Goal: Task Accomplishment & Management: Use online tool/utility

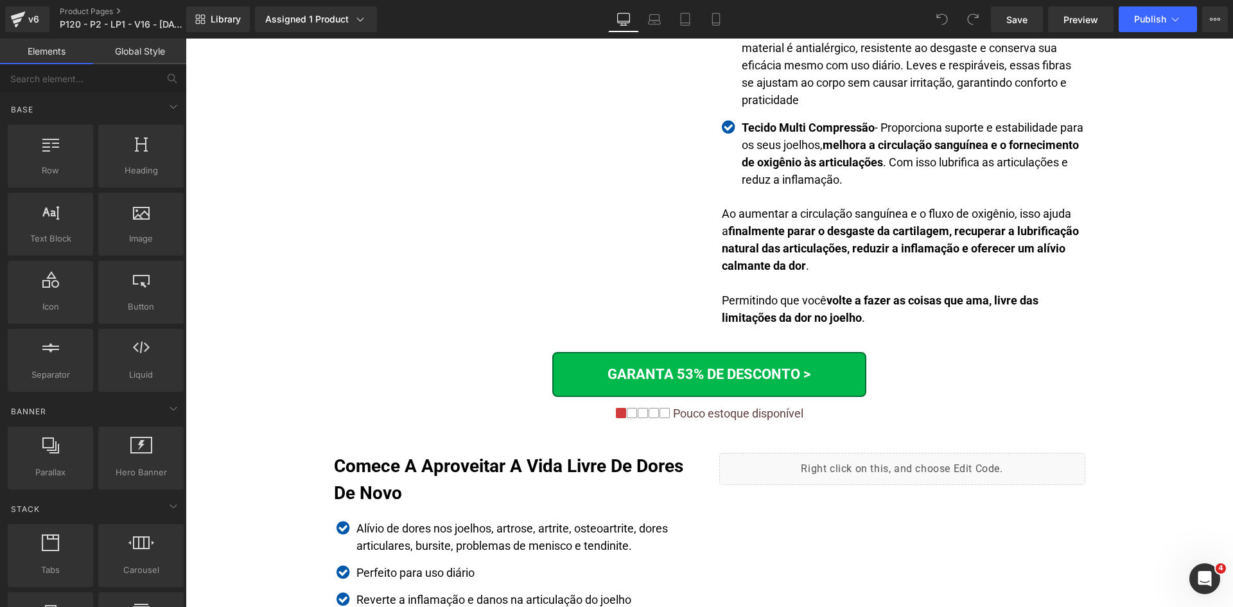
scroll to position [2054, 0]
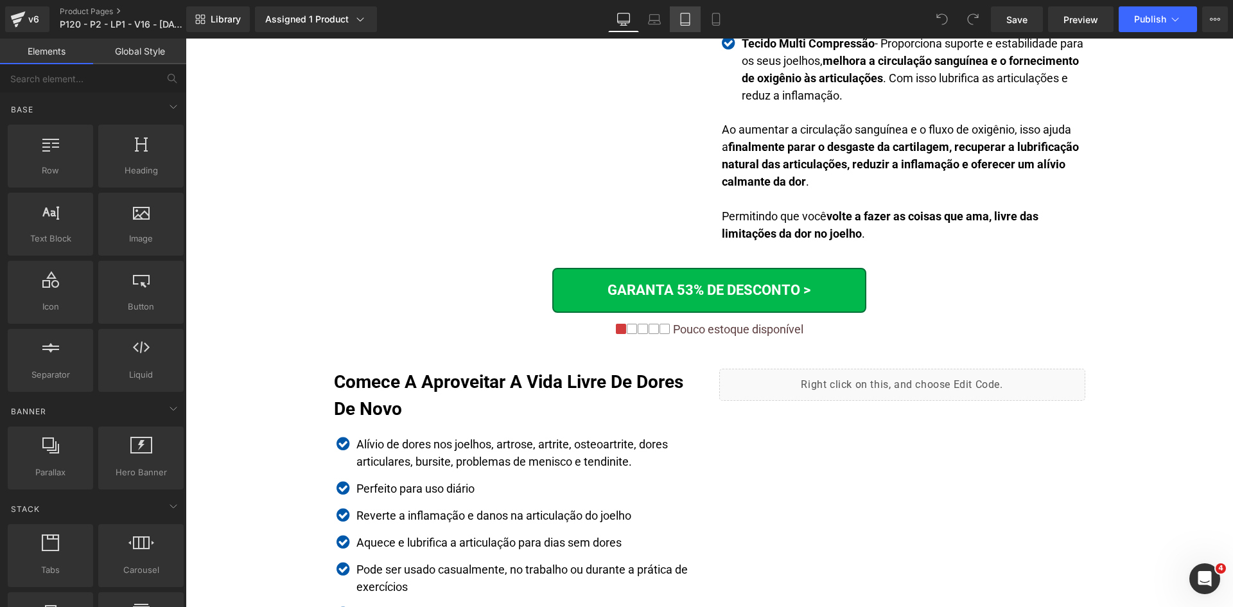
click at [677, 16] on link "Tablet" at bounding box center [685, 19] width 31 height 26
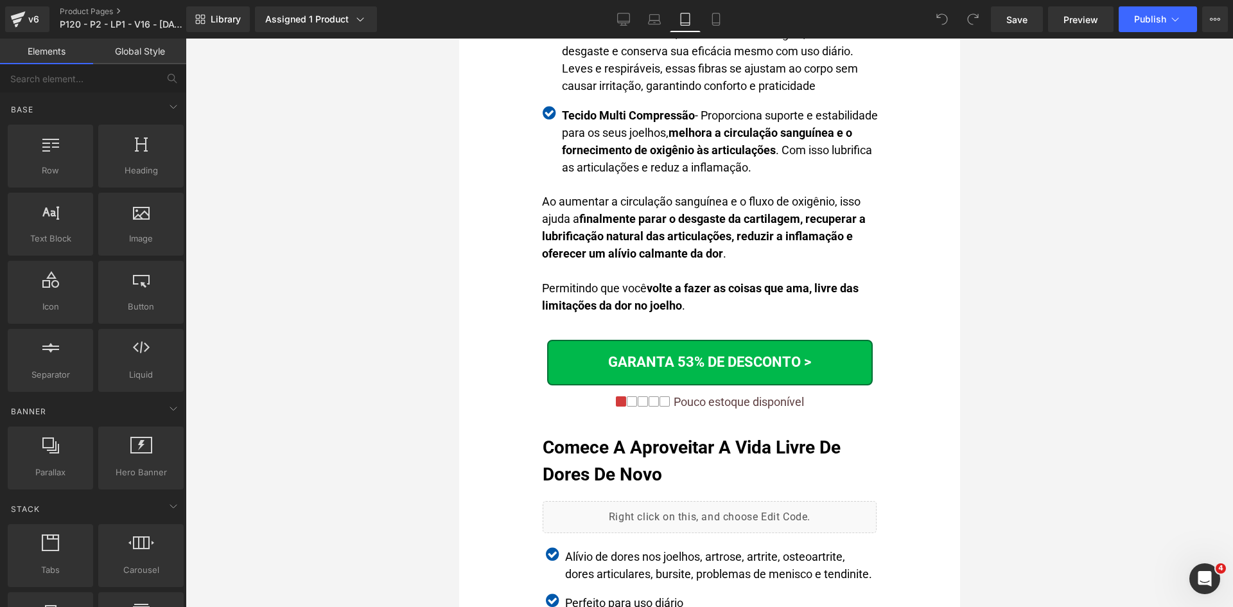
scroll to position [2715, 0]
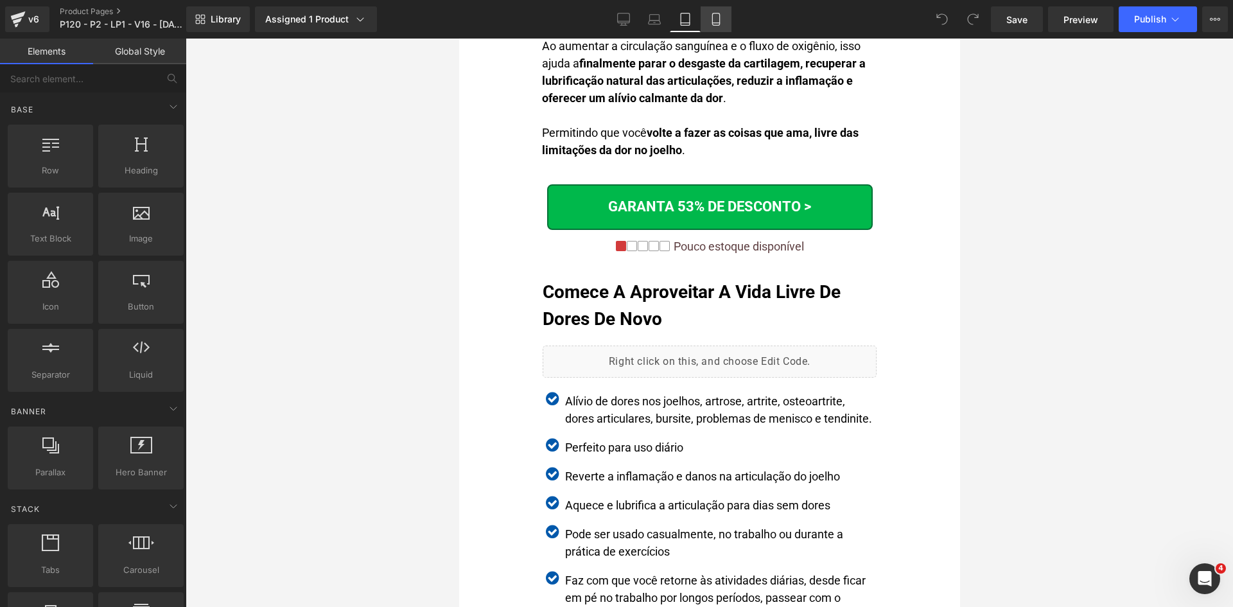
click at [713, 15] on icon at bounding box center [715, 19] width 7 height 12
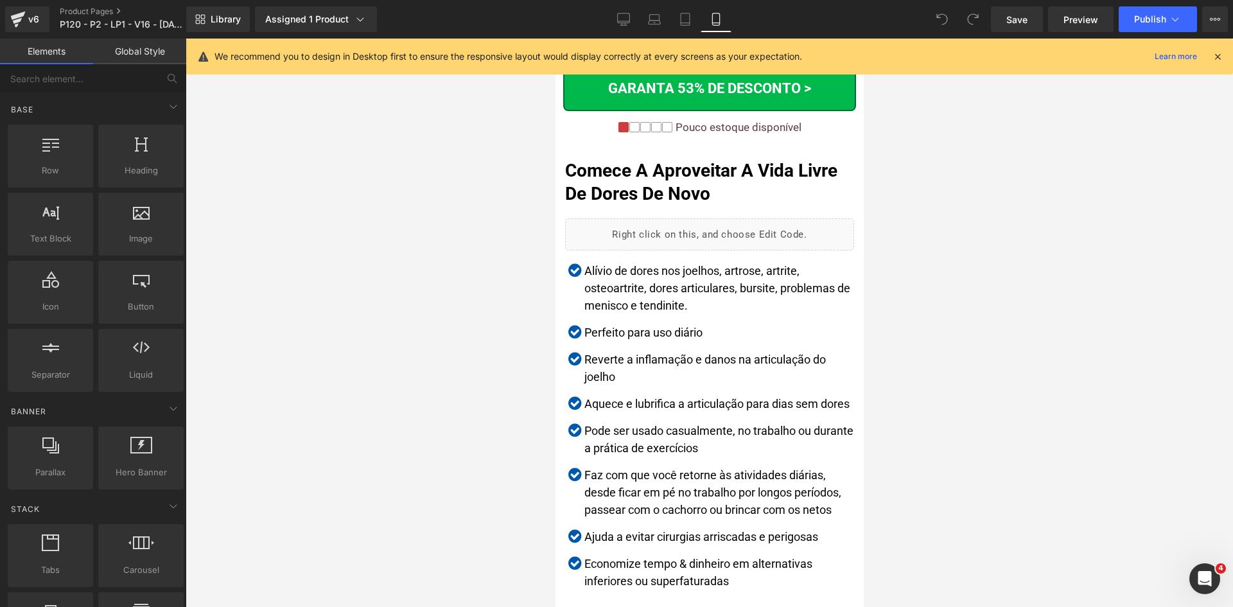
scroll to position [2909, 0]
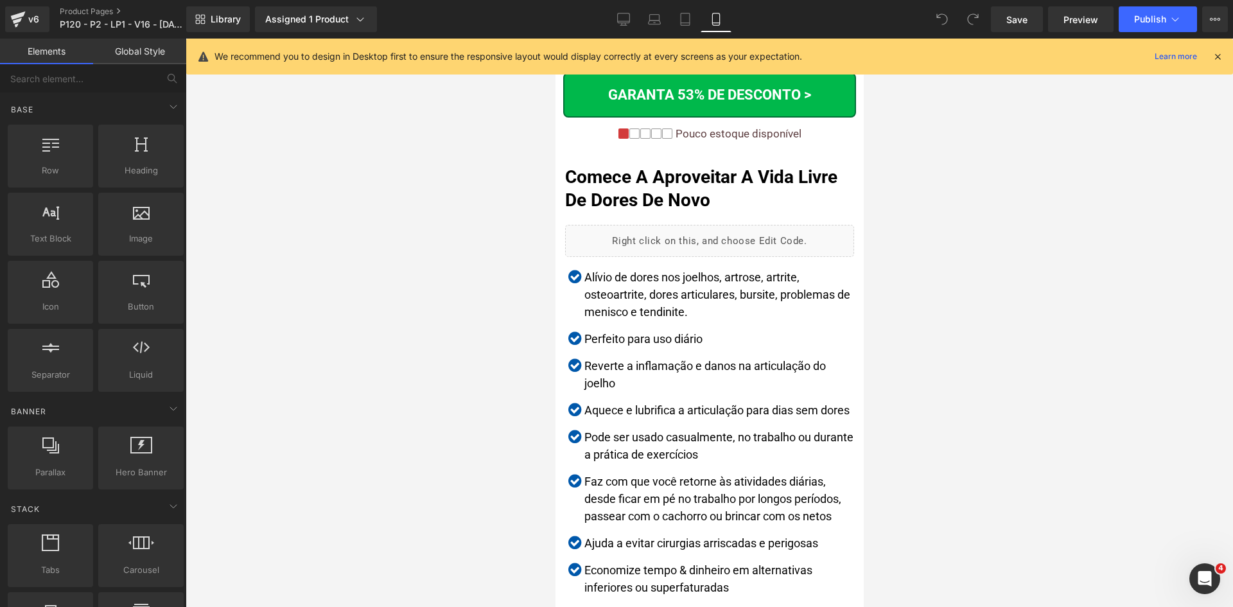
click at [1215, 55] on icon at bounding box center [1217, 57] width 12 height 12
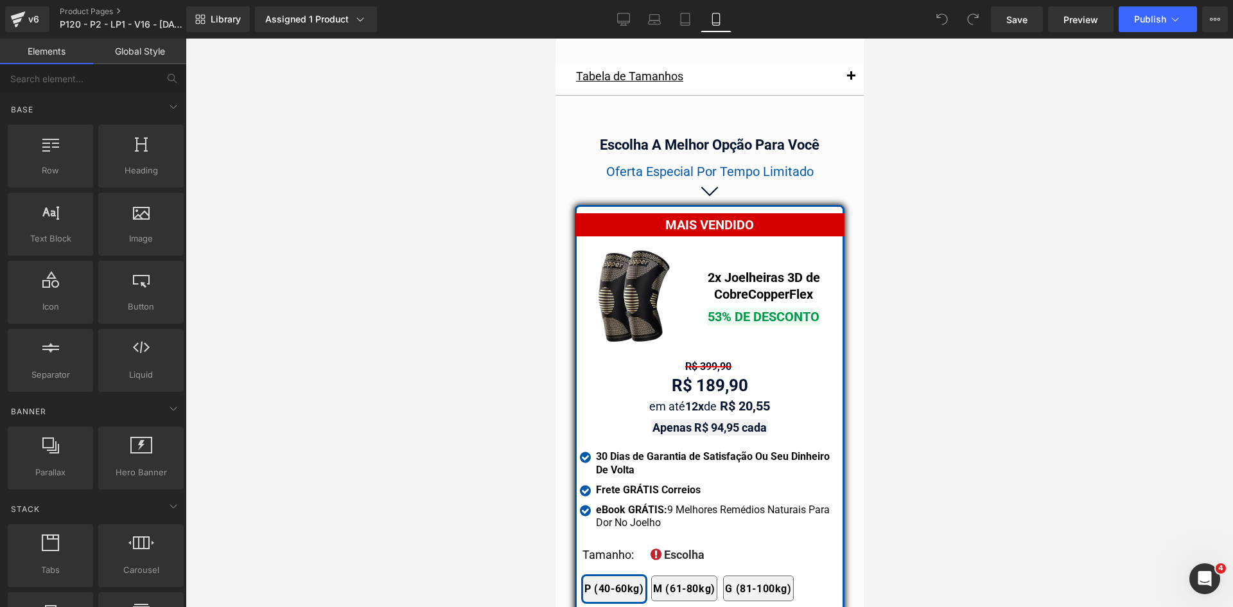
drag, startPoint x: 858, startPoint y: 157, endPoint x: 1446, endPoint y: 471, distance: 667.4
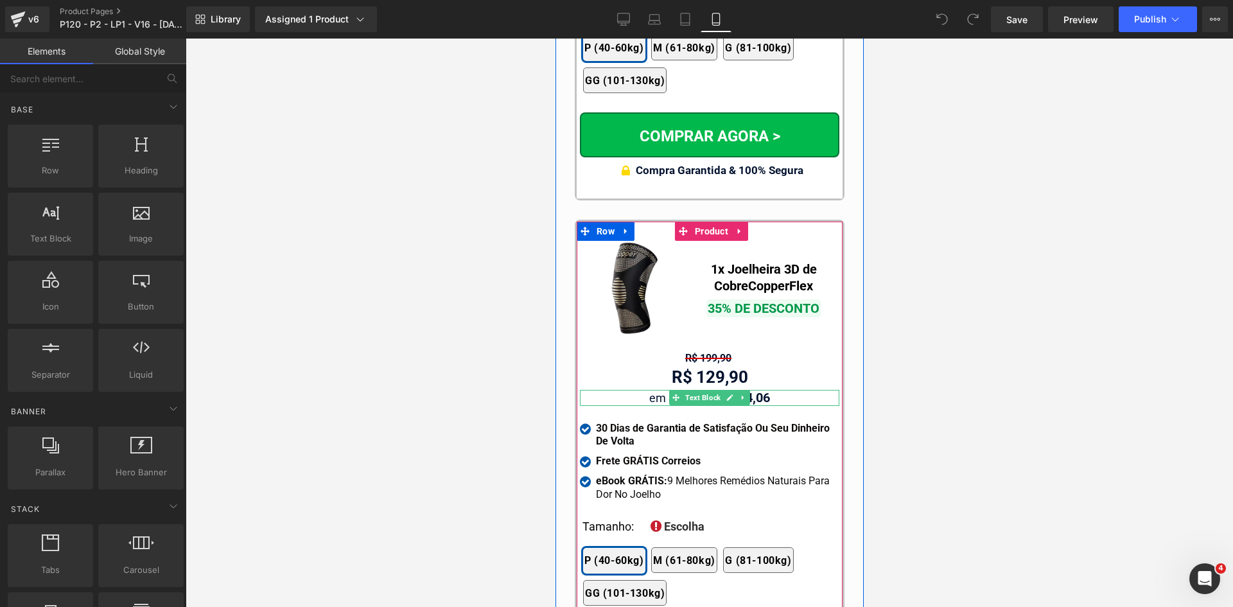
scroll to position [12070, 0]
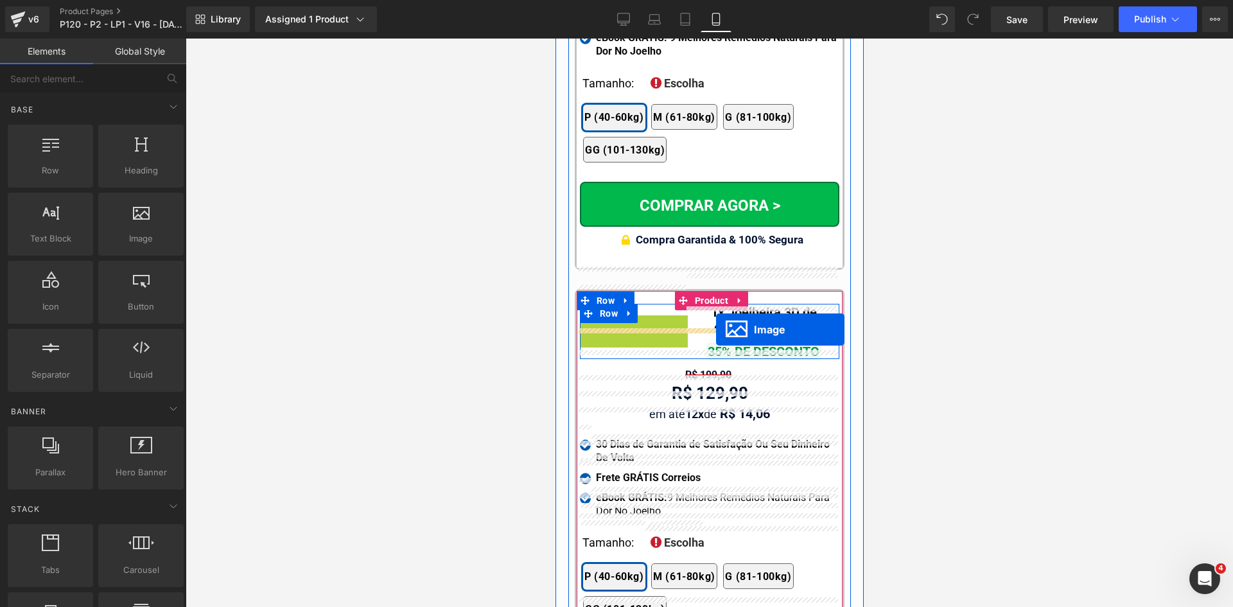
drag, startPoint x: 631, startPoint y: 324, endPoint x: 715, endPoint y: 329, distance: 84.3
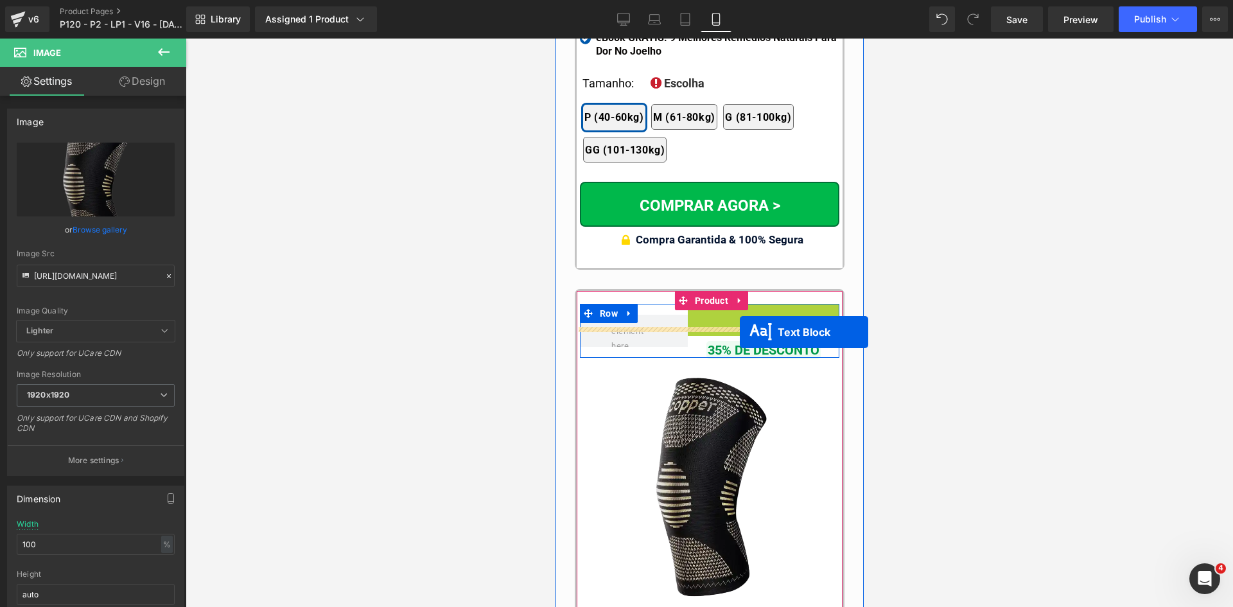
drag, startPoint x: 759, startPoint y: 290, endPoint x: 739, endPoint y: 332, distance: 46.5
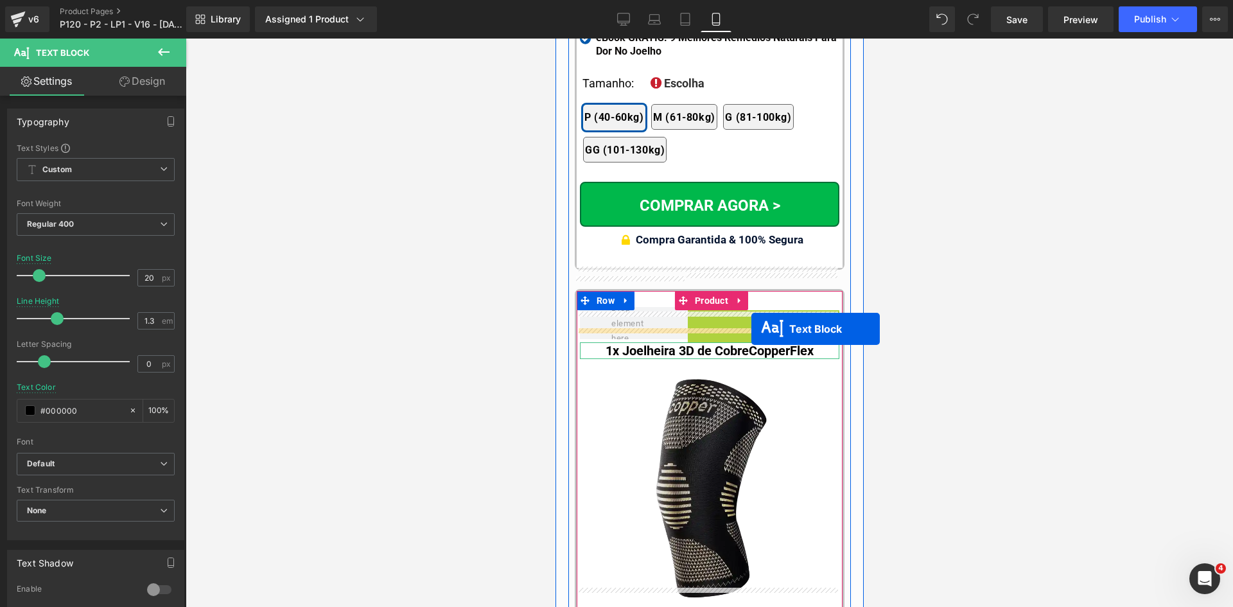
drag, startPoint x: 752, startPoint y: 293, endPoint x: 750, endPoint y: 329, distance: 36.0
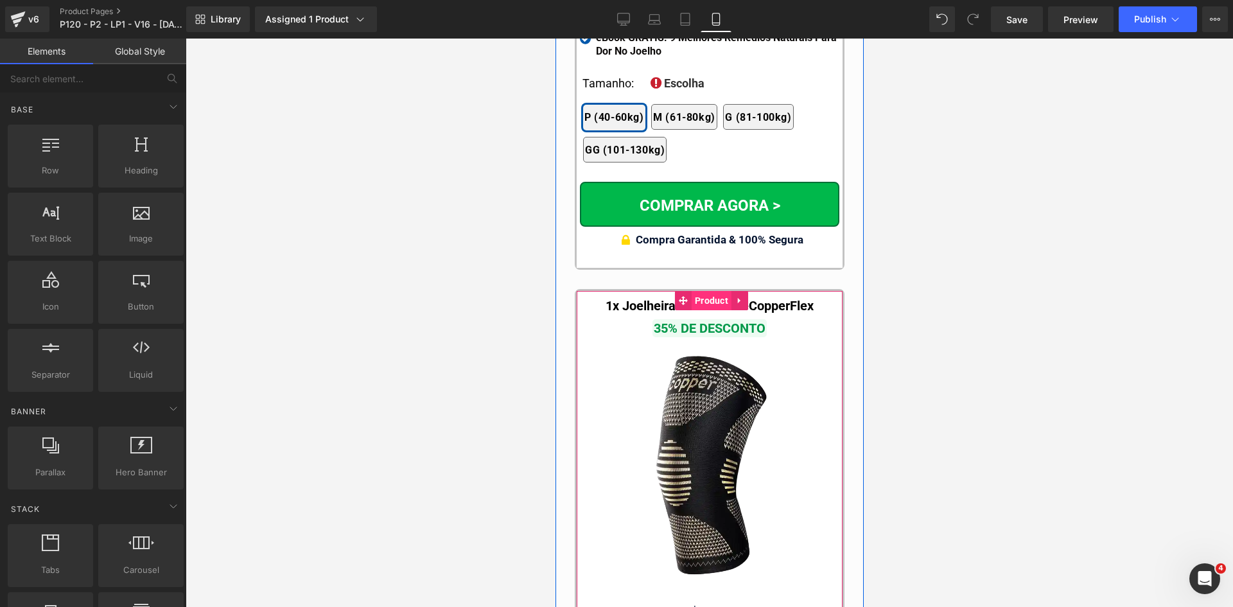
click at [699, 291] on span "Product" at bounding box center [711, 300] width 40 height 19
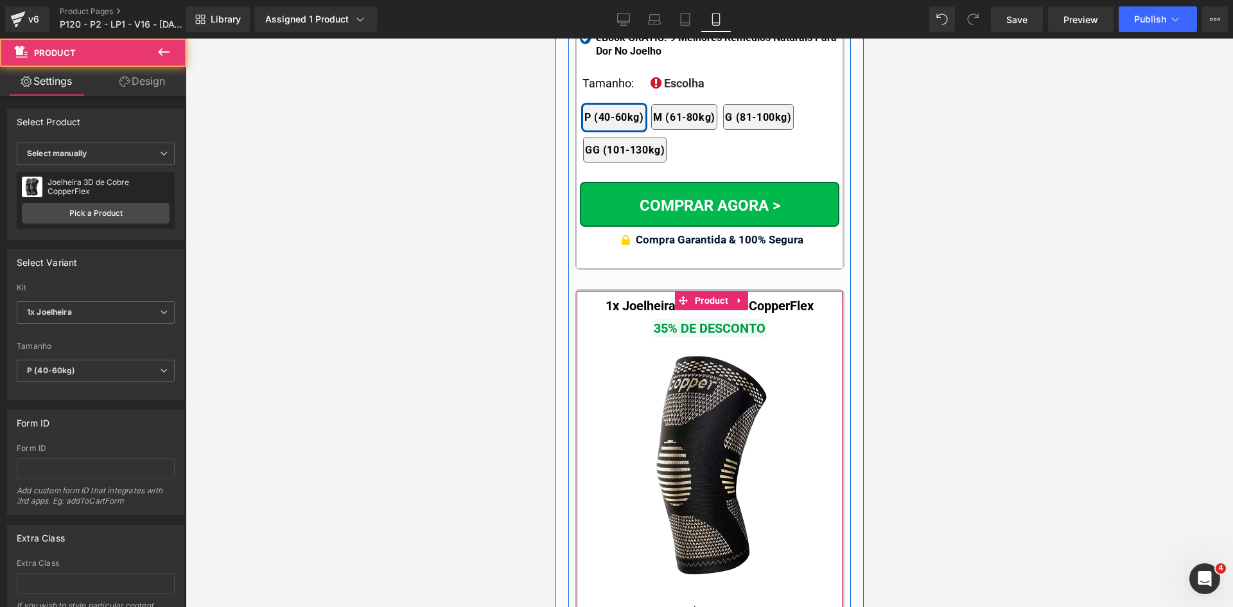
click at [631, 297] on div "1x Joelheira 3D de Cobre CopperFlex Text Block" at bounding box center [708, 305] width 259 height 17
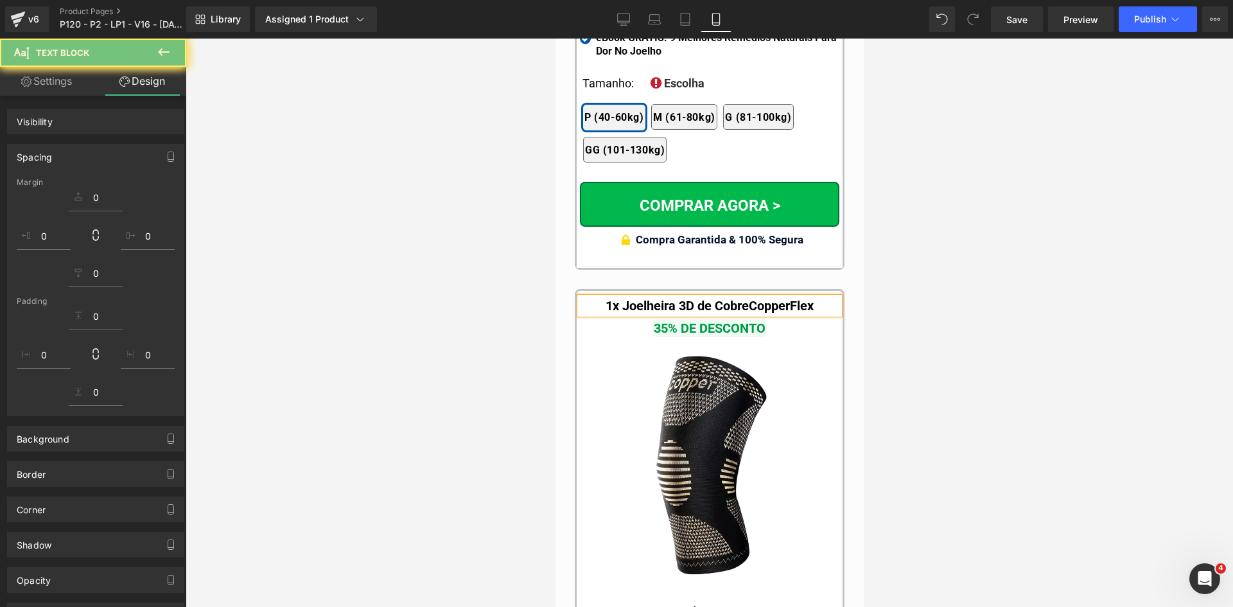
click at [137, 82] on link "Design" at bounding box center [142, 81] width 93 height 29
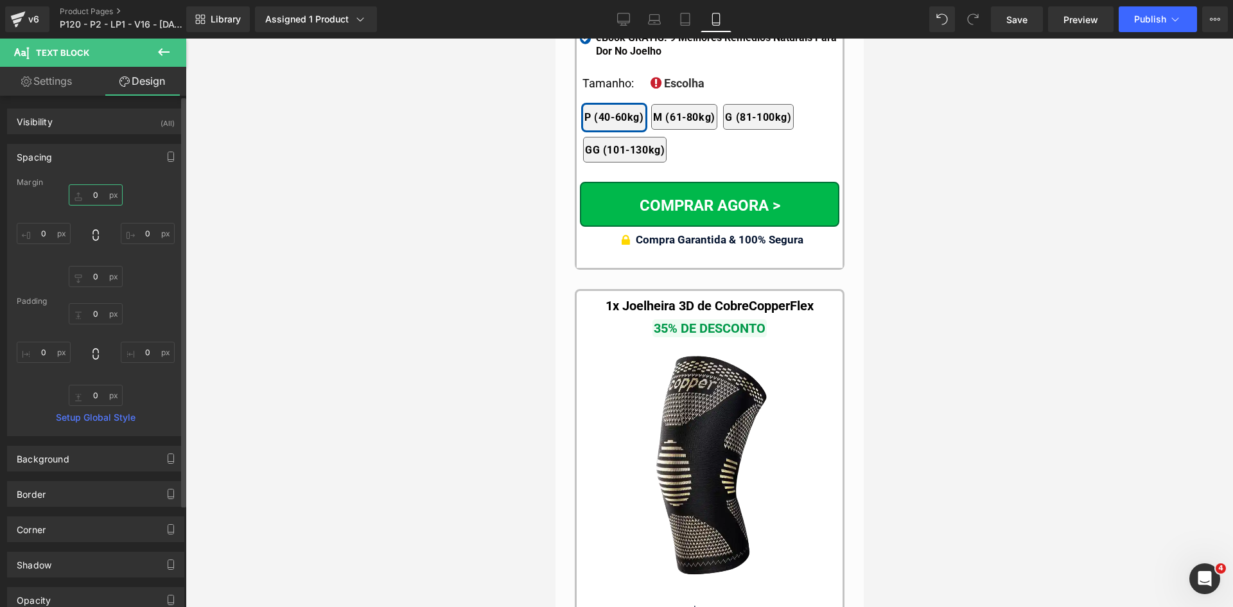
click at [93, 195] on input "text" at bounding box center [96, 194] width 54 height 21
type input "10"
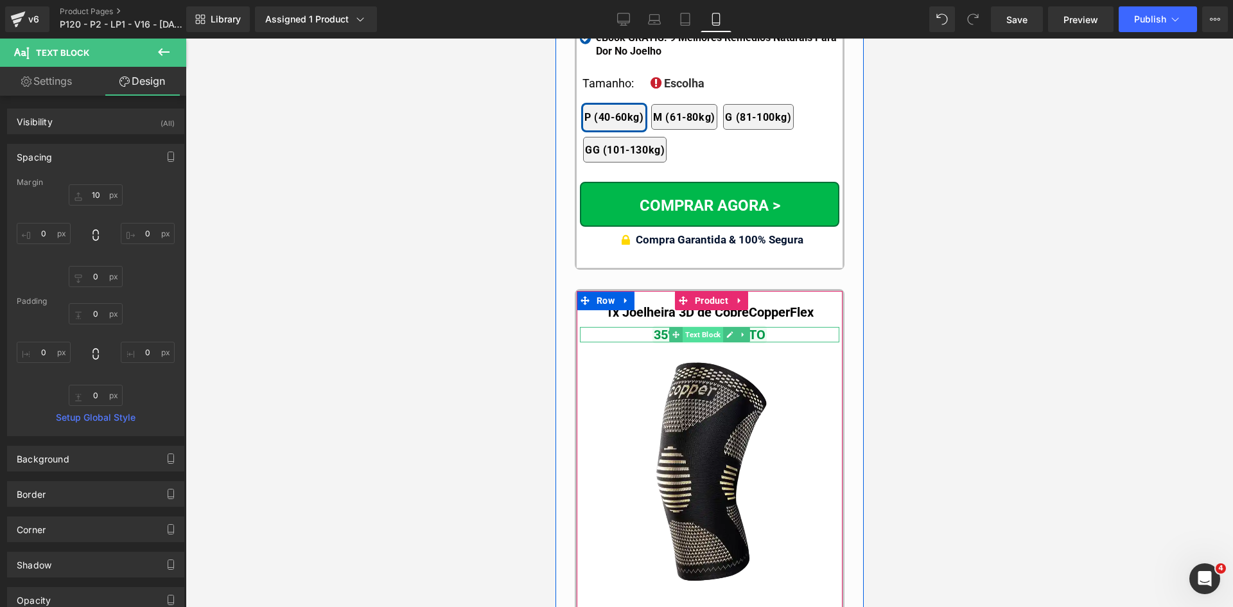
click at [698, 327] on span "Text Block" at bounding box center [702, 334] width 40 height 15
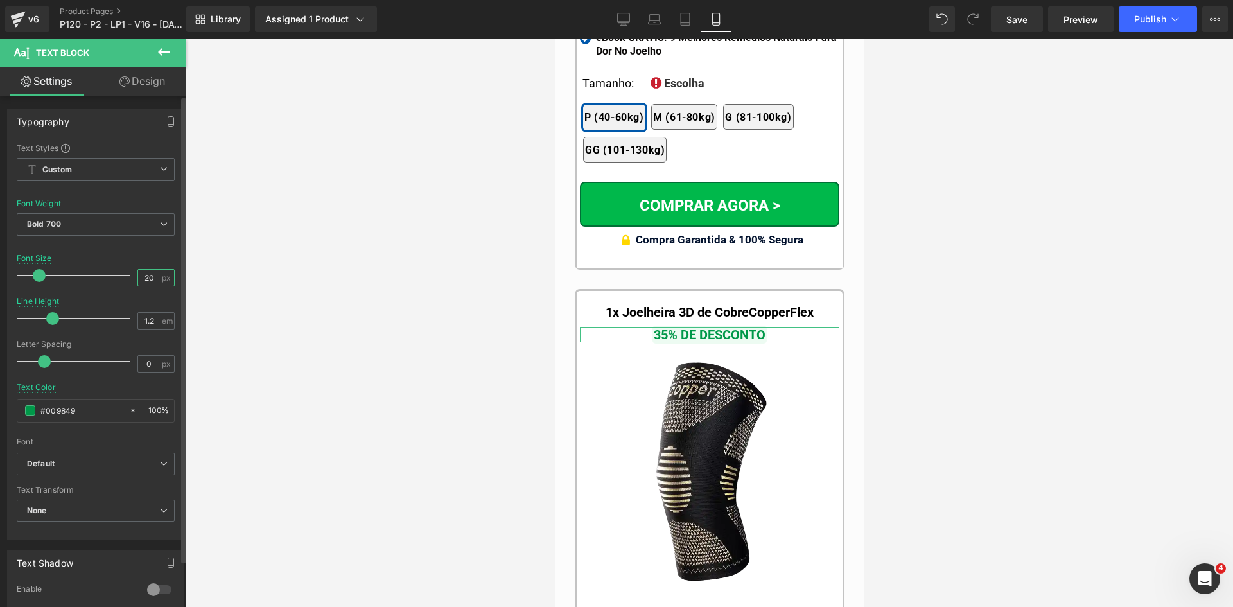
drag, startPoint x: 145, startPoint y: 278, endPoint x: 152, endPoint y: 278, distance: 7.1
click at [152, 278] on input "20" at bounding box center [149, 278] width 22 height 16
type input "22"
click at [135, 87] on link "Design" at bounding box center [142, 81] width 93 height 29
click at [0, 0] on div "Spacing" at bounding box center [0, 0] width 0 height 0
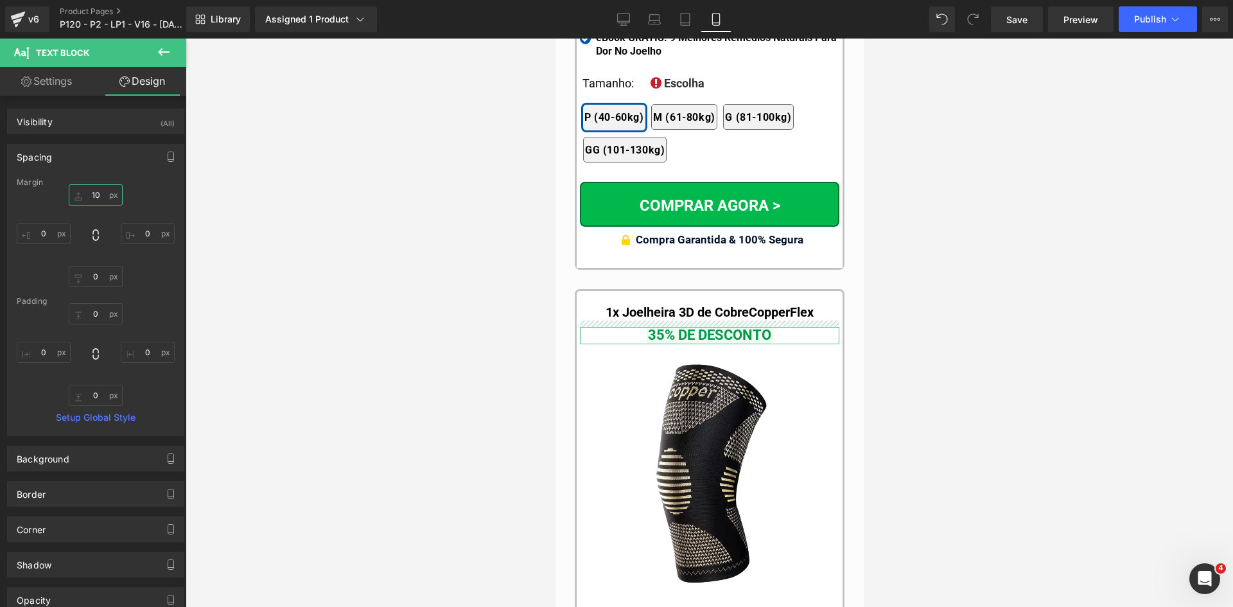
click at [96, 195] on input "text" at bounding box center [96, 194] width 54 height 21
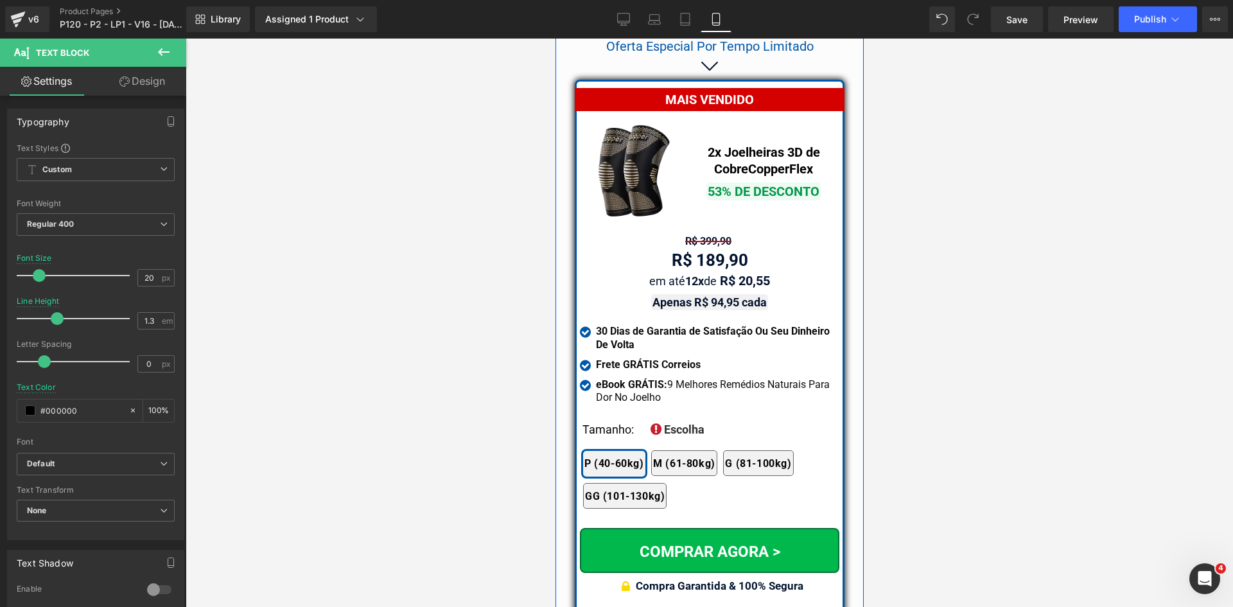
scroll to position [11171, 0]
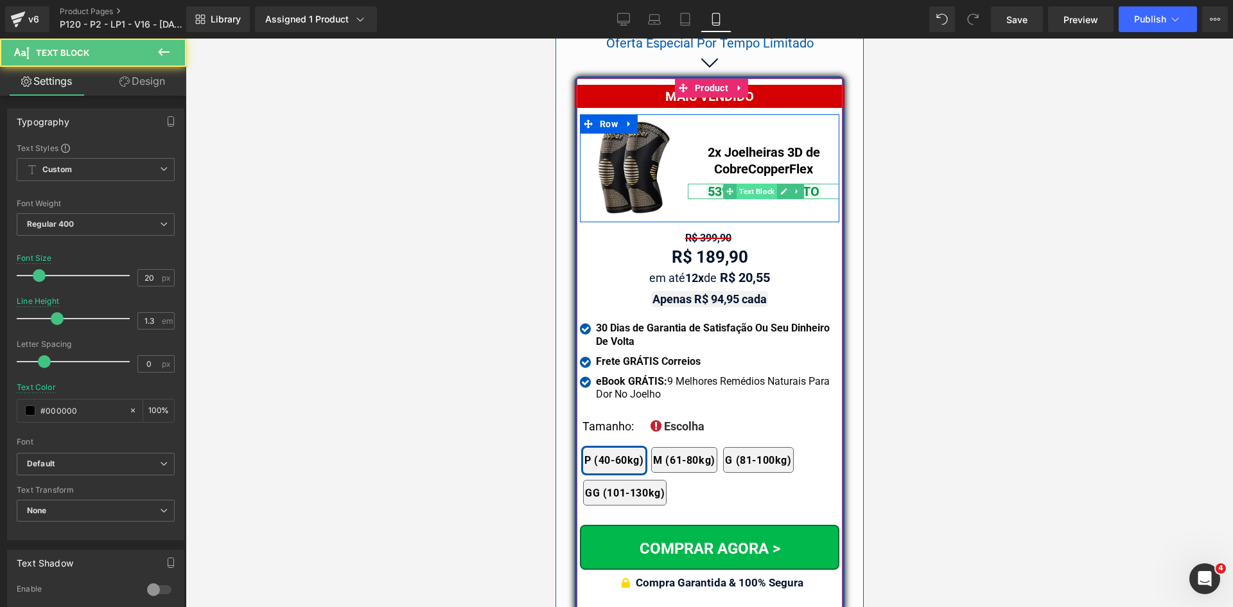
click at [757, 184] on span "Text Block" at bounding box center [756, 191] width 40 height 15
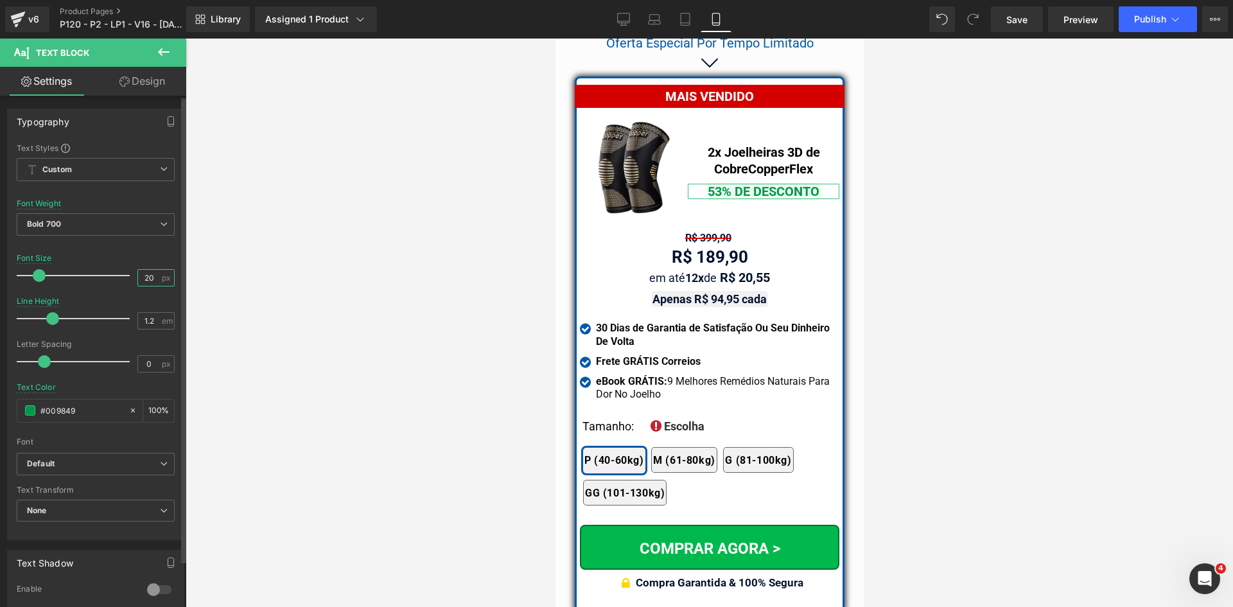
drag, startPoint x: 144, startPoint y: 278, endPoint x: 173, endPoint y: 279, distance: 28.9
click at [168, 279] on div "20 px" at bounding box center [155, 277] width 37 height 17
type input "22"
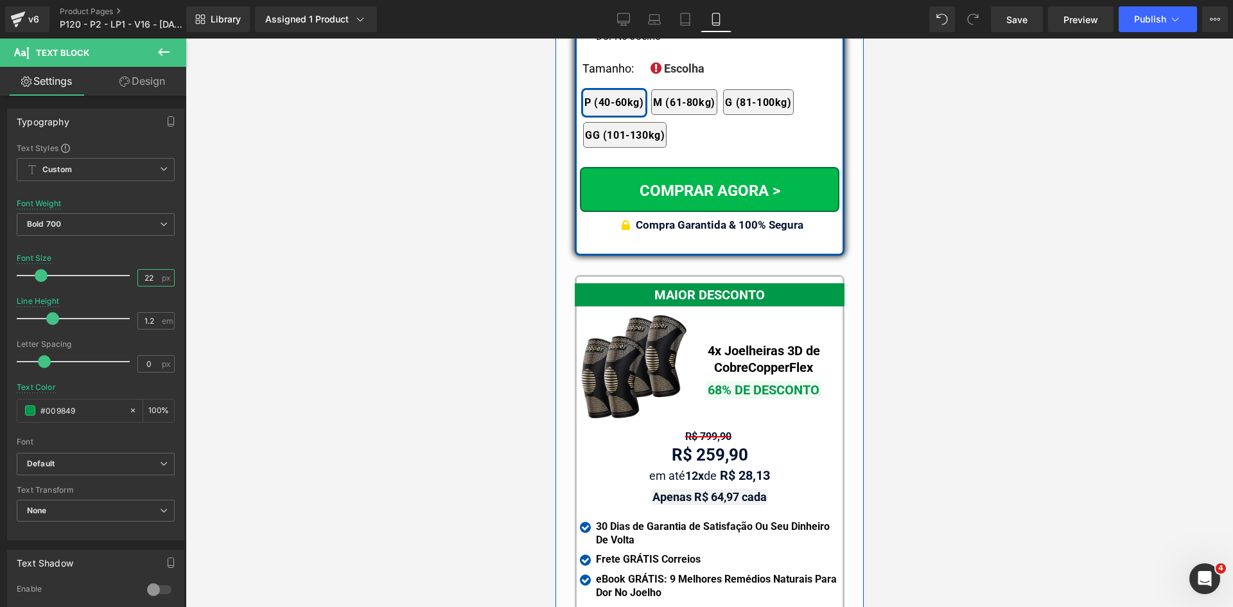
scroll to position [11620, 0]
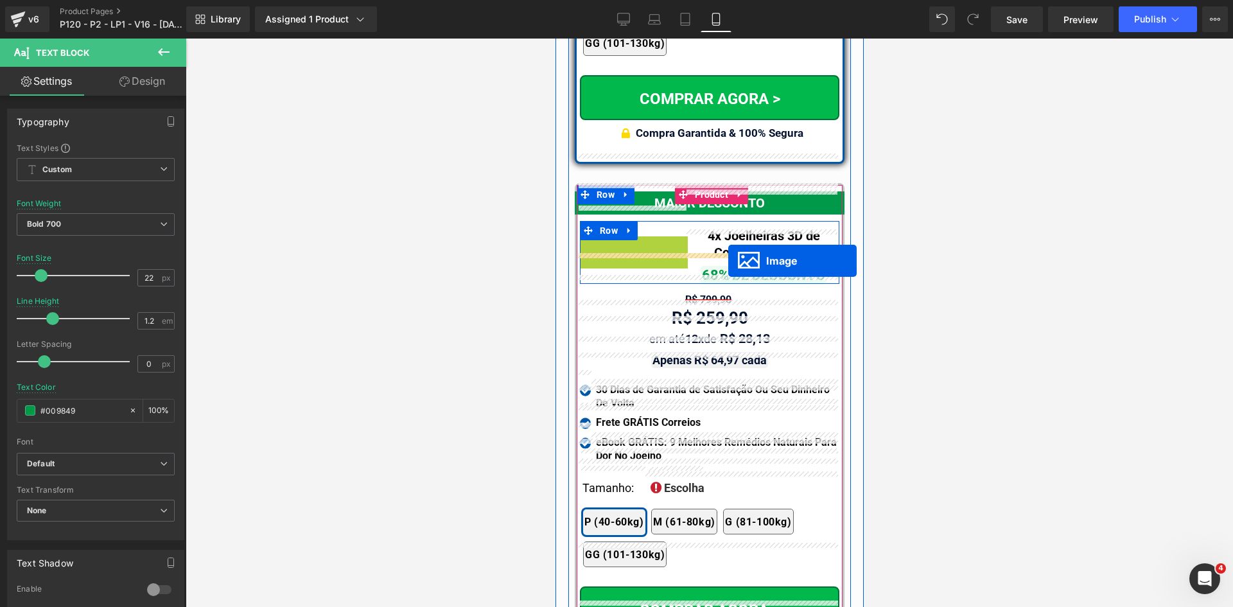
drag, startPoint x: 628, startPoint y: 242, endPoint x: 727, endPoint y: 261, distance: 100.6
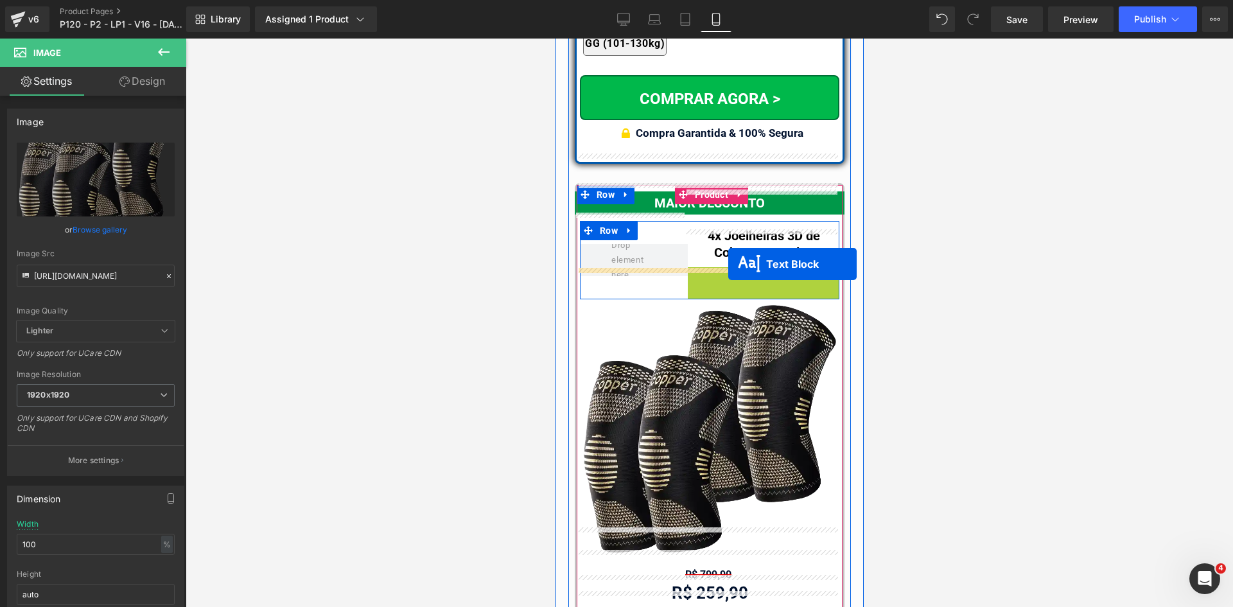
drag, startPoint x: 736, startPoint y: 246, endPoint x: 727, endPoint y: 265, distance: 21.0
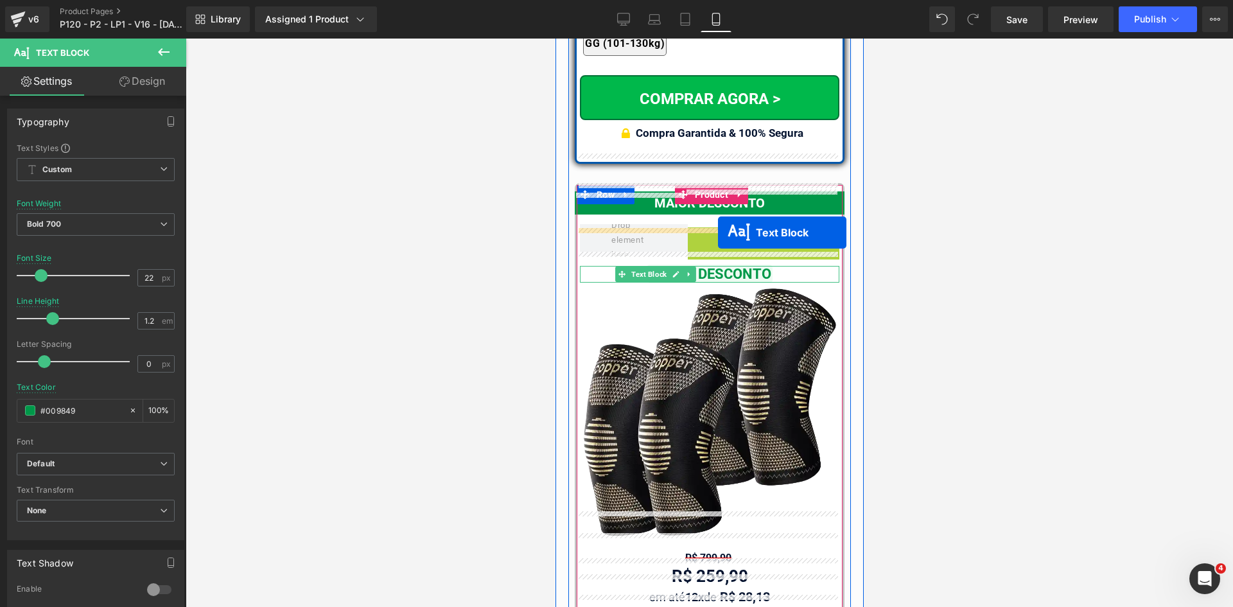
drag, startPoint x: 745, startPoint y: 213, endPoint x: 717, endPoint y: 232, distance: 33.7
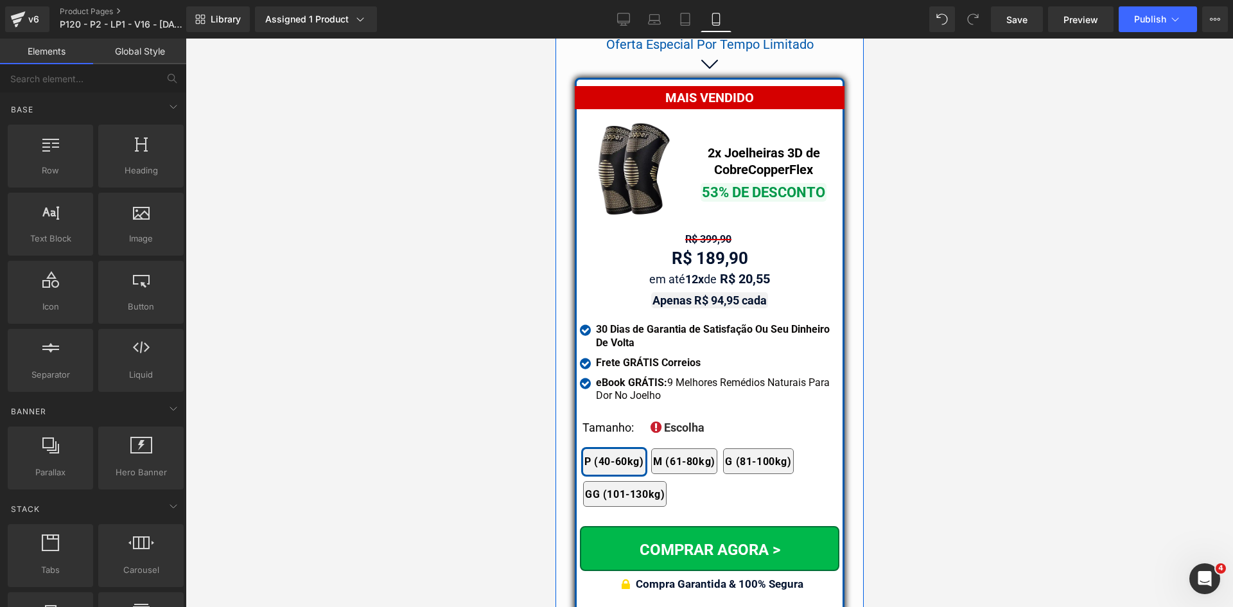
scroll to position [11107, 0]
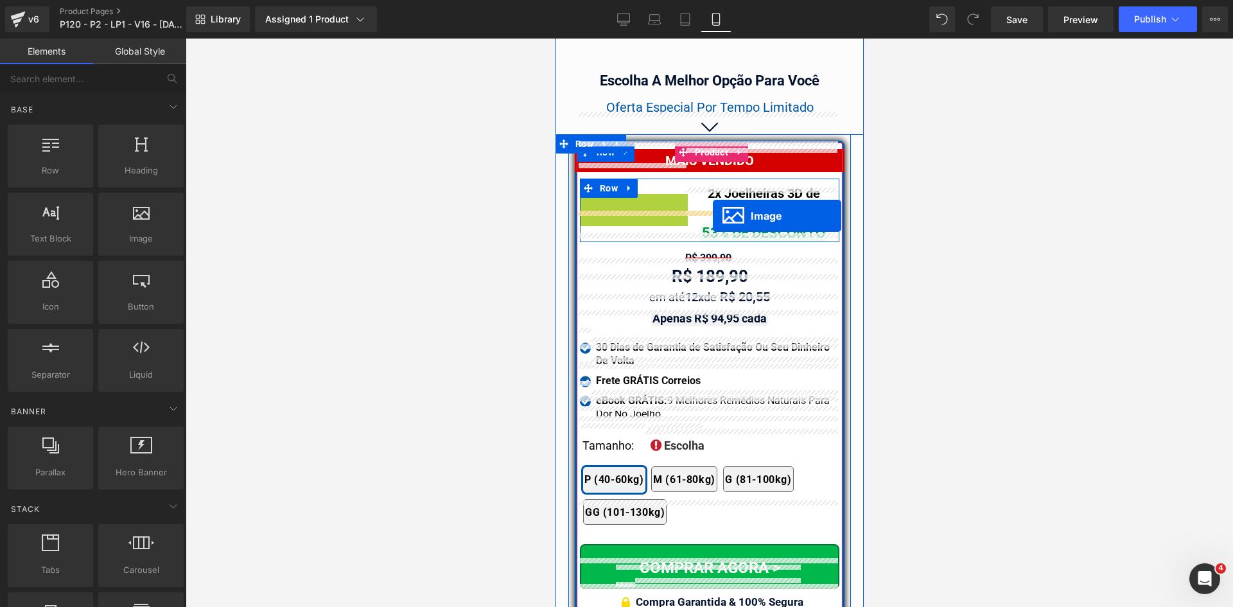
drag, startPoint x: 620, startPoint y: 202, endPoint x: 712, endPoint y: 216, distance: 92.9
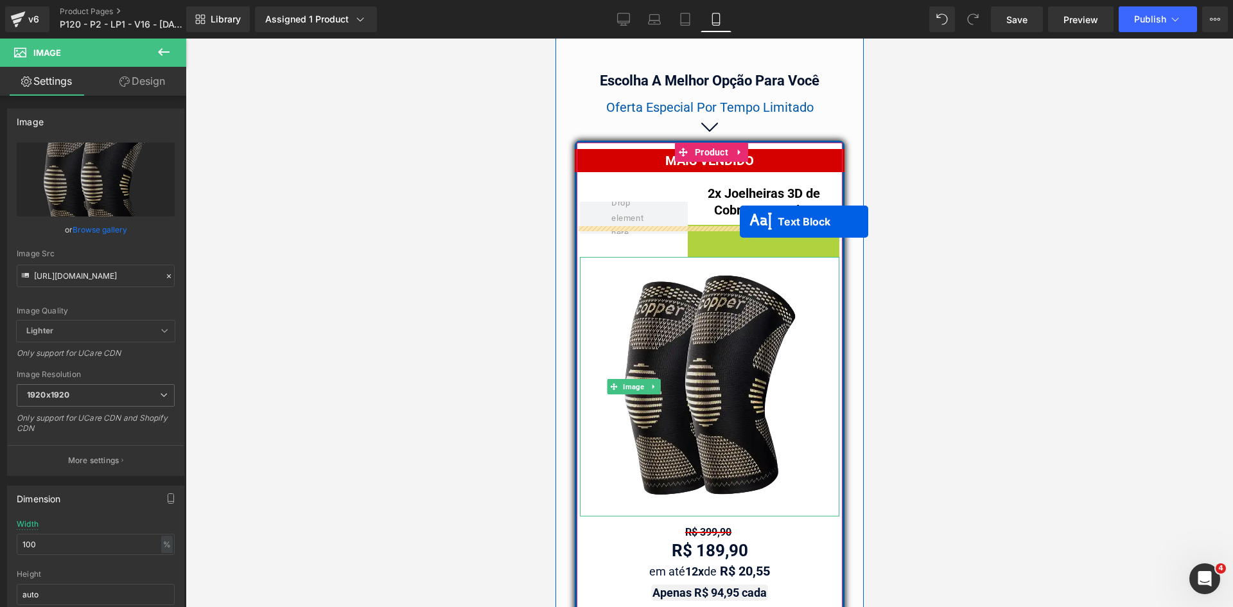
drag, startPoint x: 752, startPoint y: 204, endPoint x: 742, endPoint y: 216, distance: 15.0
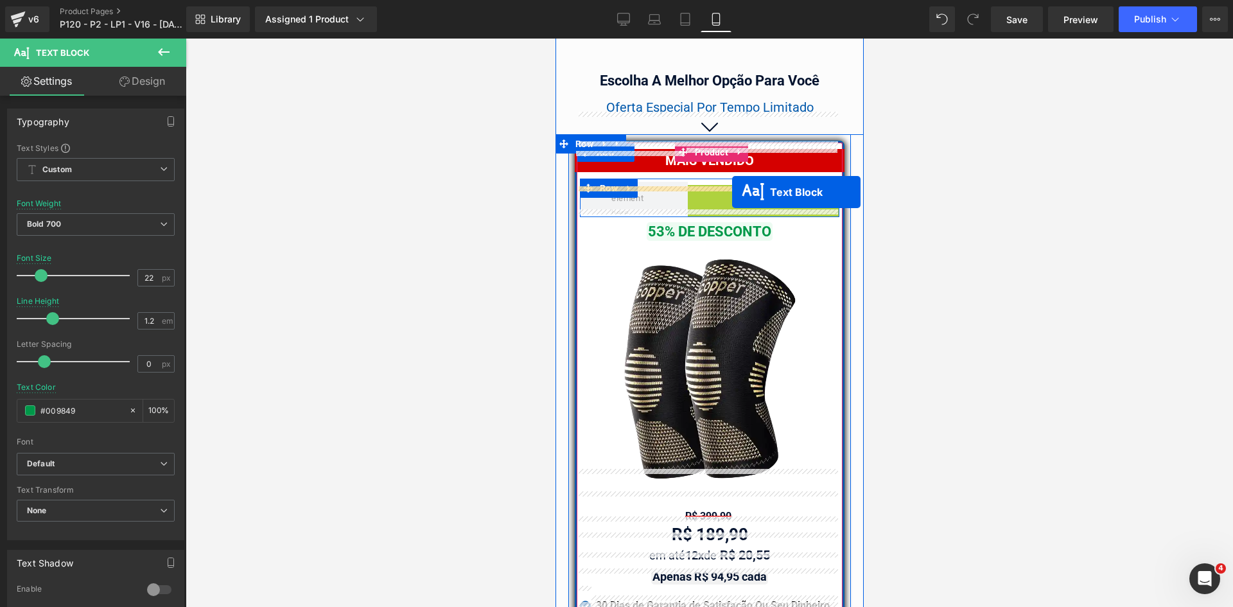
drag, startPoint x: 758, startPoint y: 168, endPoint x: 731, endPoint y: 192, distance: 36.4
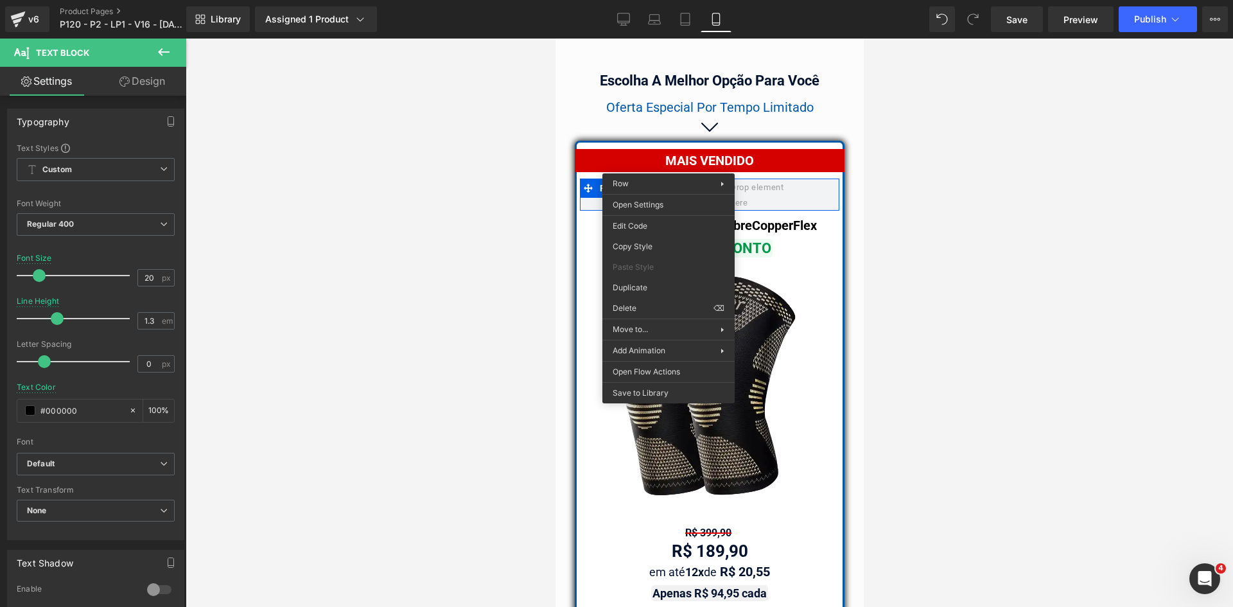
drag, startPoint x: 1175, startPoint y: 345, endPoint x: 623, endPoint y: 306, distance: 552.8
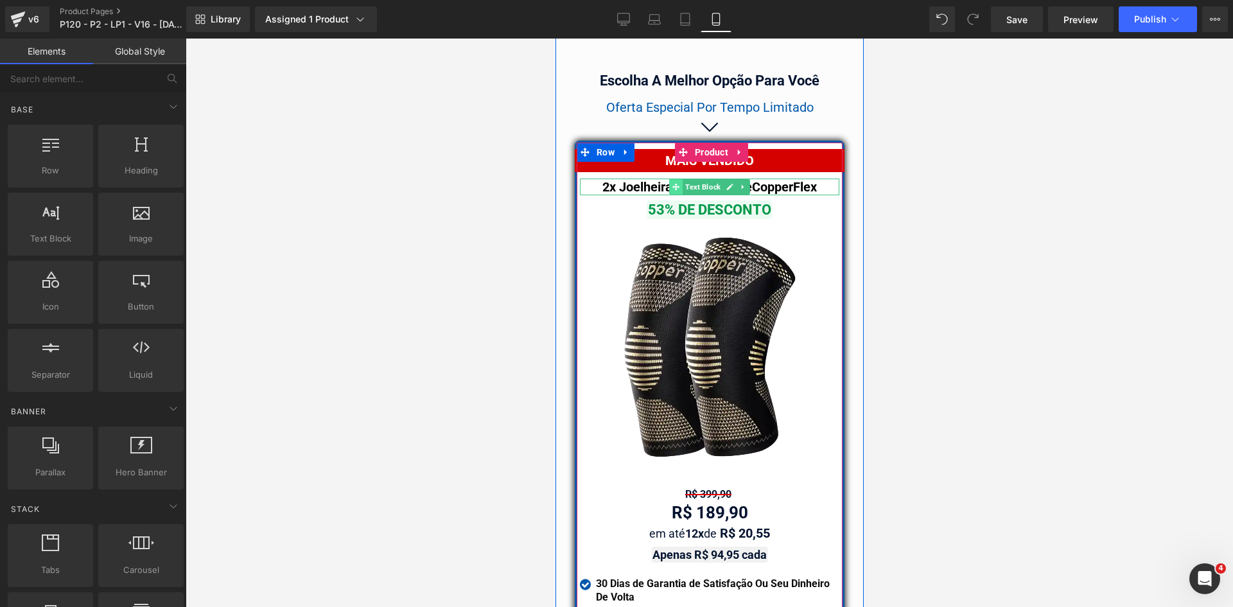
click at [671, 184] on icon at bounding box center [674, 187] width 7 height 7
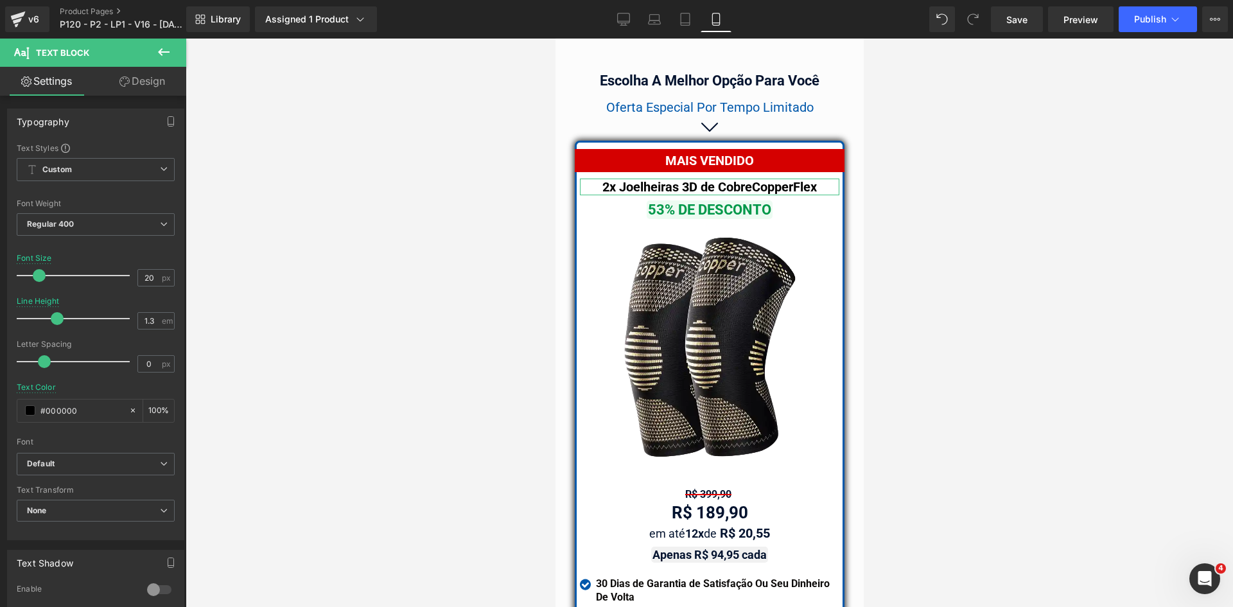
click at [169, 89] on link "Design" at bounding box center [142, 81] width 93 height 29
click at [0, 0] on div "Spacing" at bounding box center [0, 0] width 0 height 0
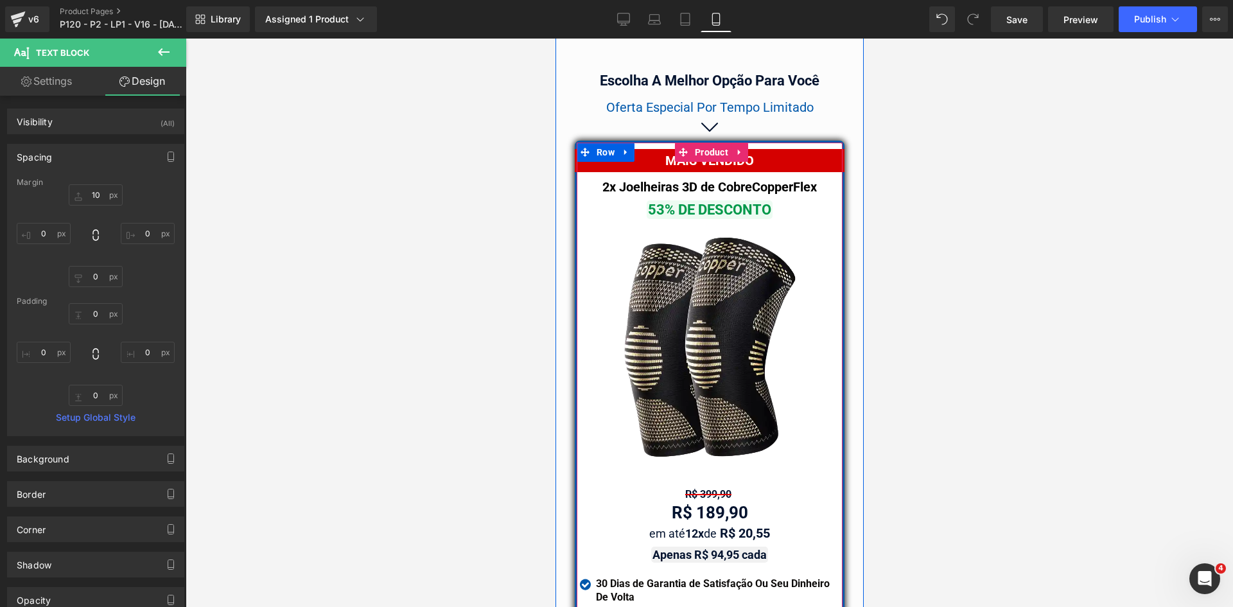
click at [690, 202] on span "Text Block" at bounding box center [702, 209] width 40 height 15
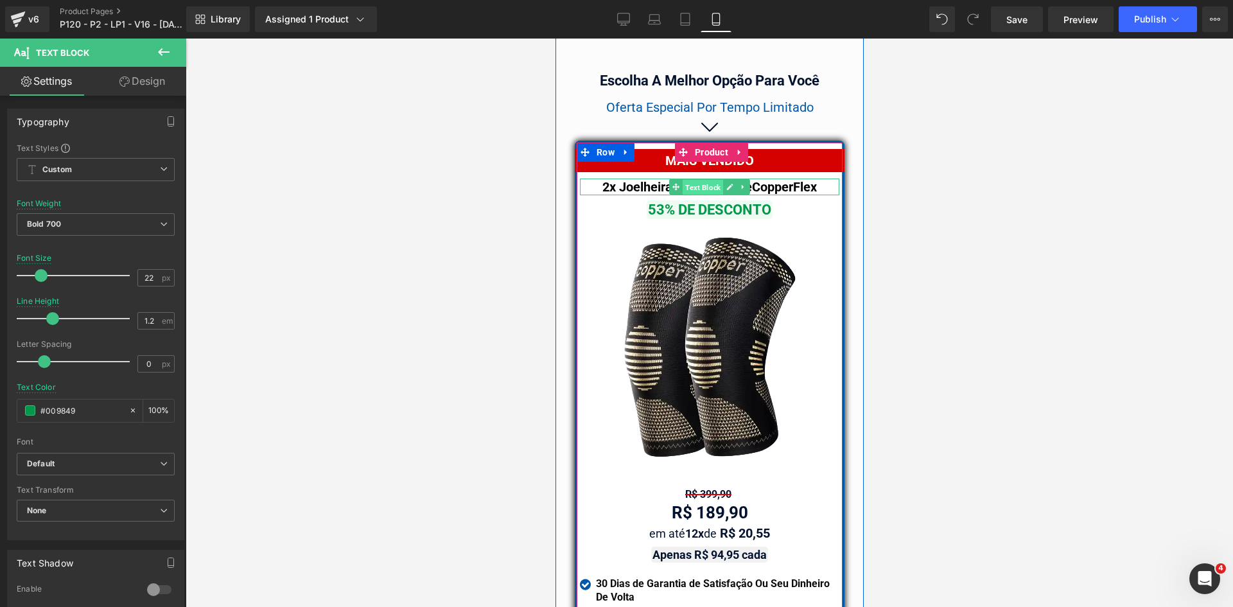
click at [700, 180] on span "Text Block" at bounding box center [702, 187] width 40 height 15
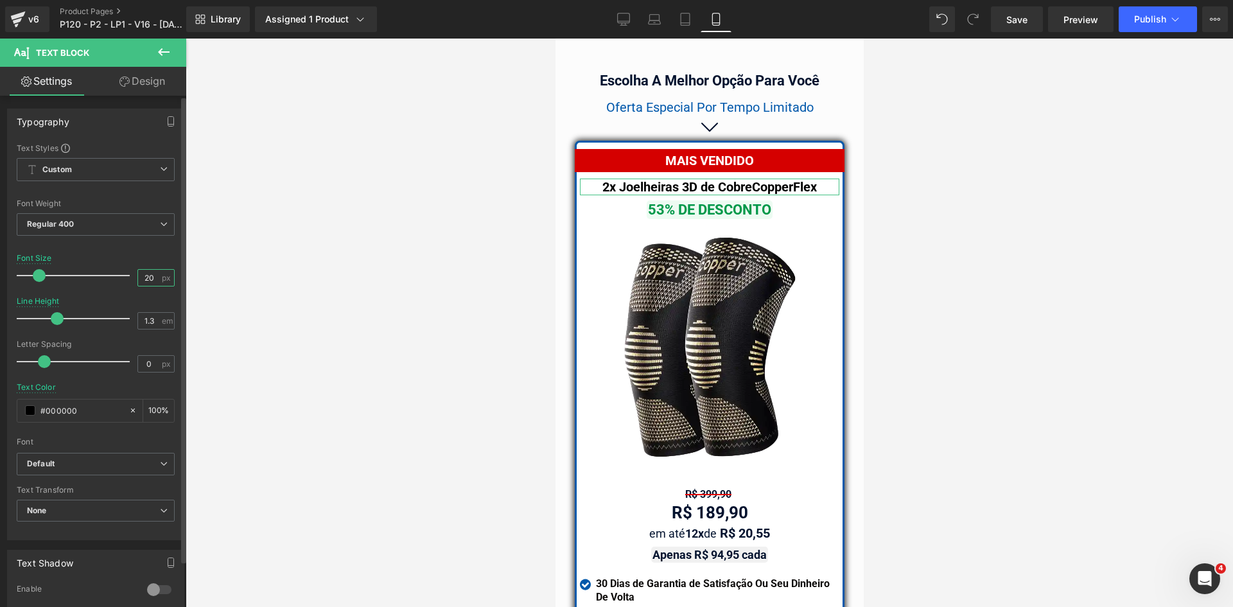
click at [141, 281] on input "20" at bounding box center [149, 278] width 22 height 16
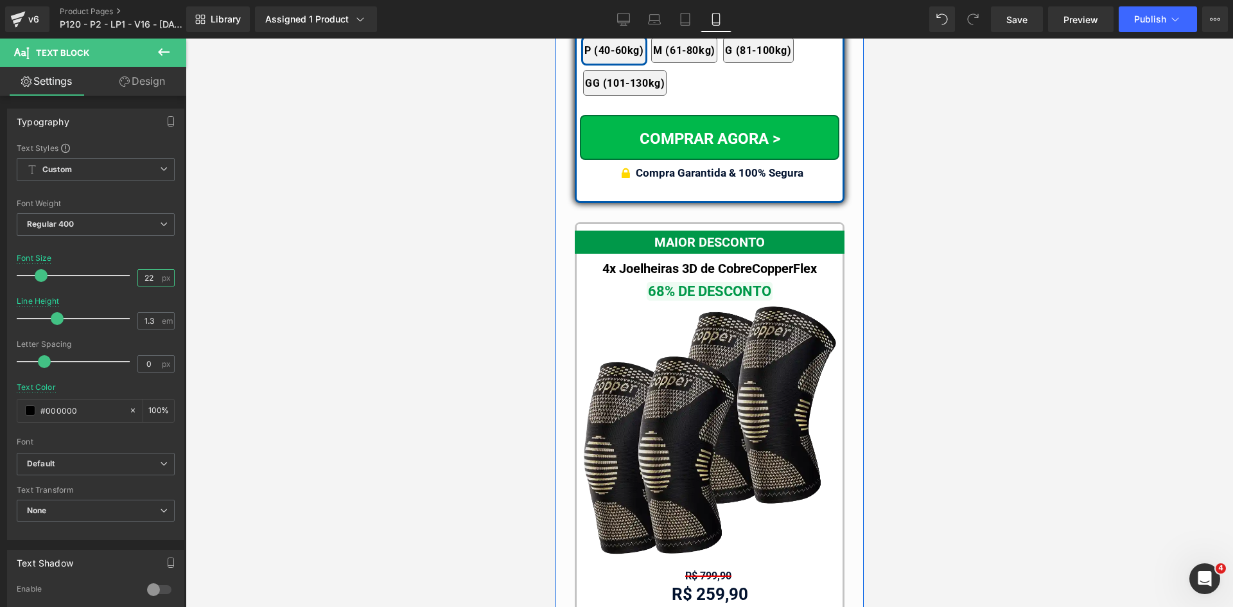
scroll to position [11813, 0]
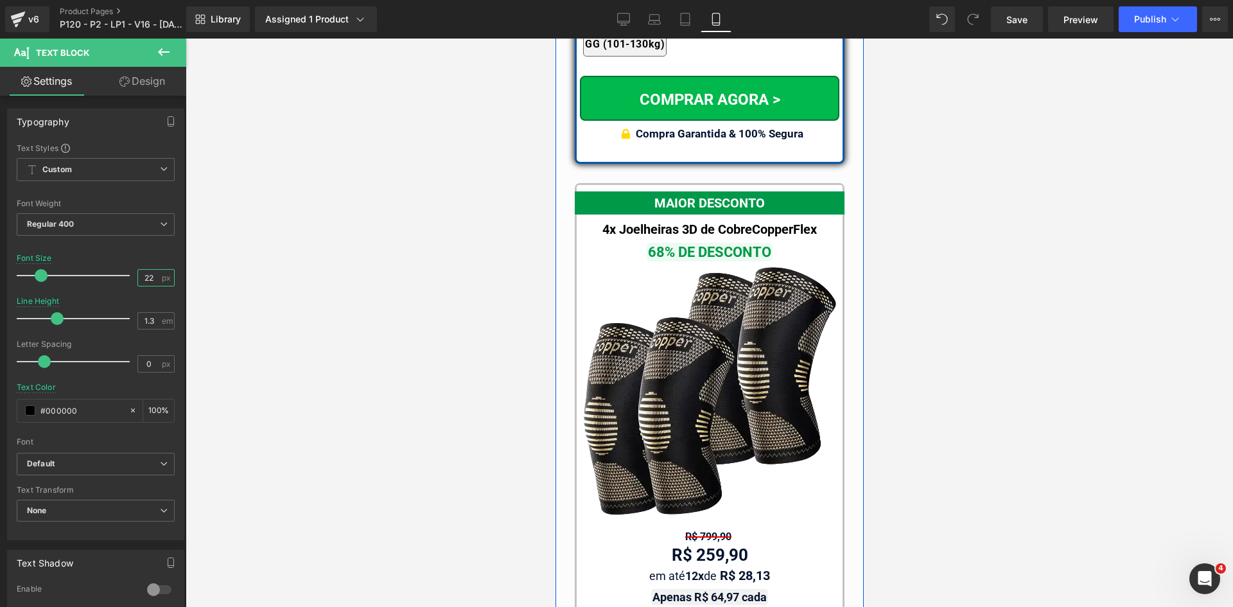
type input "22"
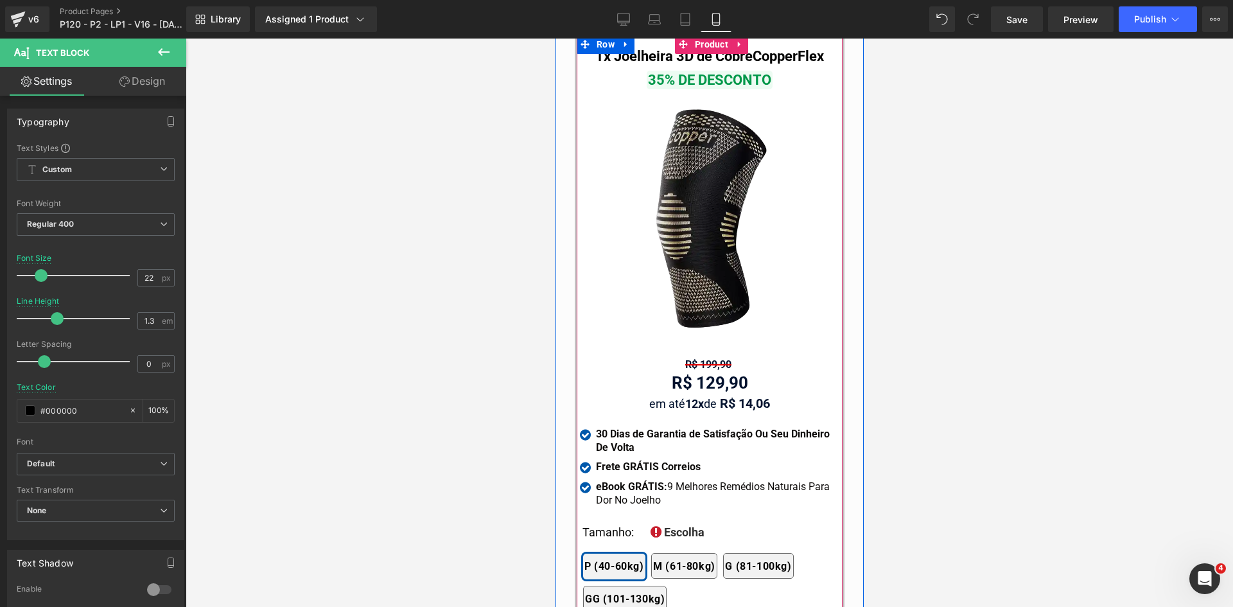
scroll to position [12519, 0]
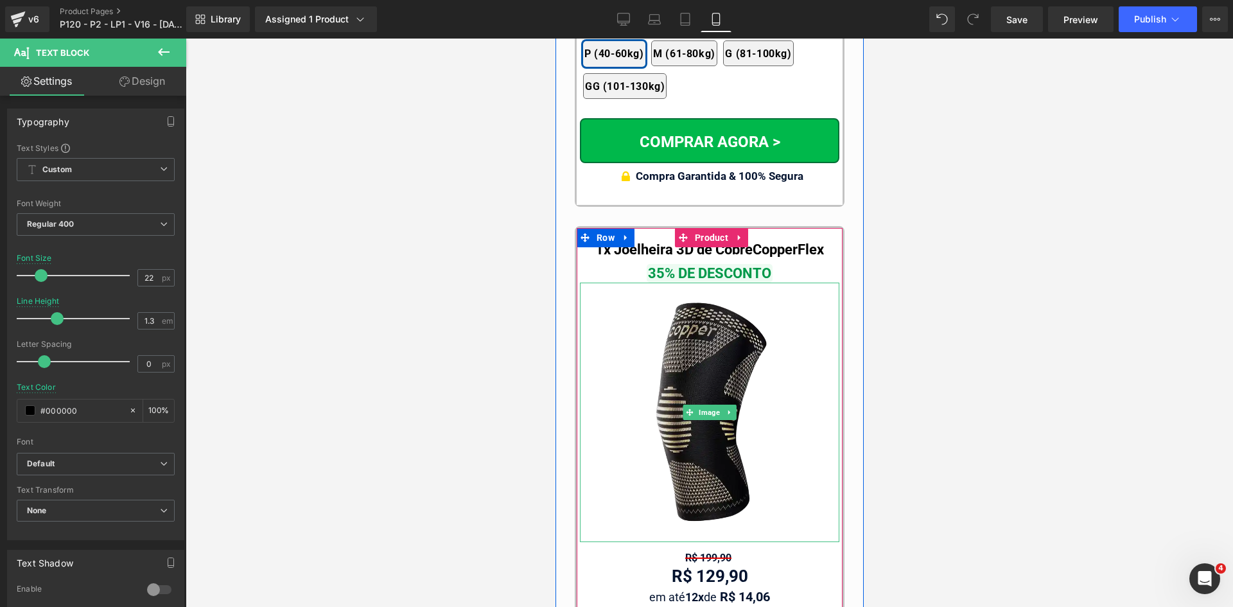
click at [697, 372] on img at bounding box center [708, 411] width 259 height 259
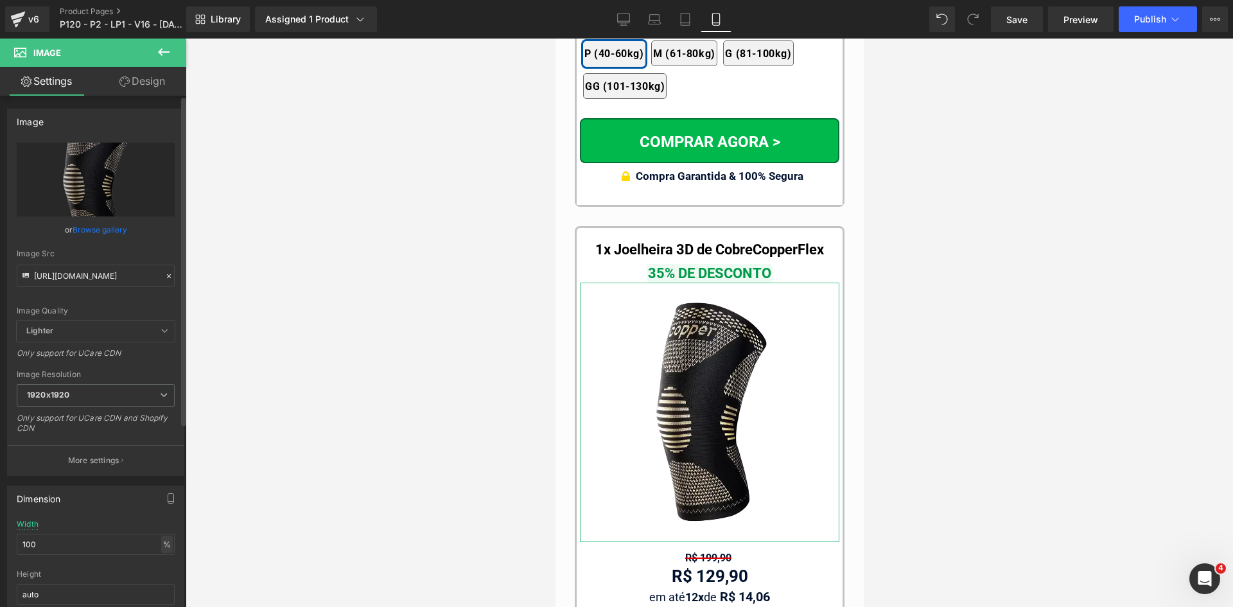
click at [161, 542] on div "%" at bounding box center [167, 543] width 12 height 17
click at [164, 580] on li "px" at bounding box center [166, 582] width 16 height 19
drag, startPoint x: 65, startPoint y: 546, endPoint x: 0, endPoint y: 546, distance: 64.8
click at [0, 546] on div "Dimension 100% Width 100 px % px auto Height auto 0 Circle Image" at bounding box center [96, 562] width 192 height 173
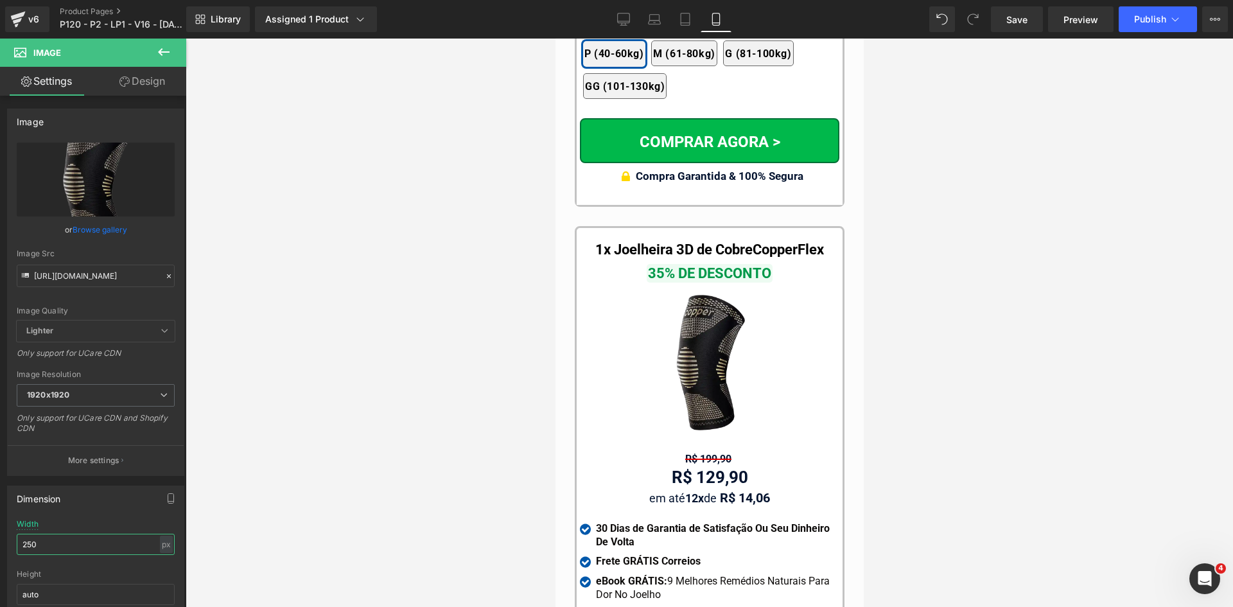
type input "250"
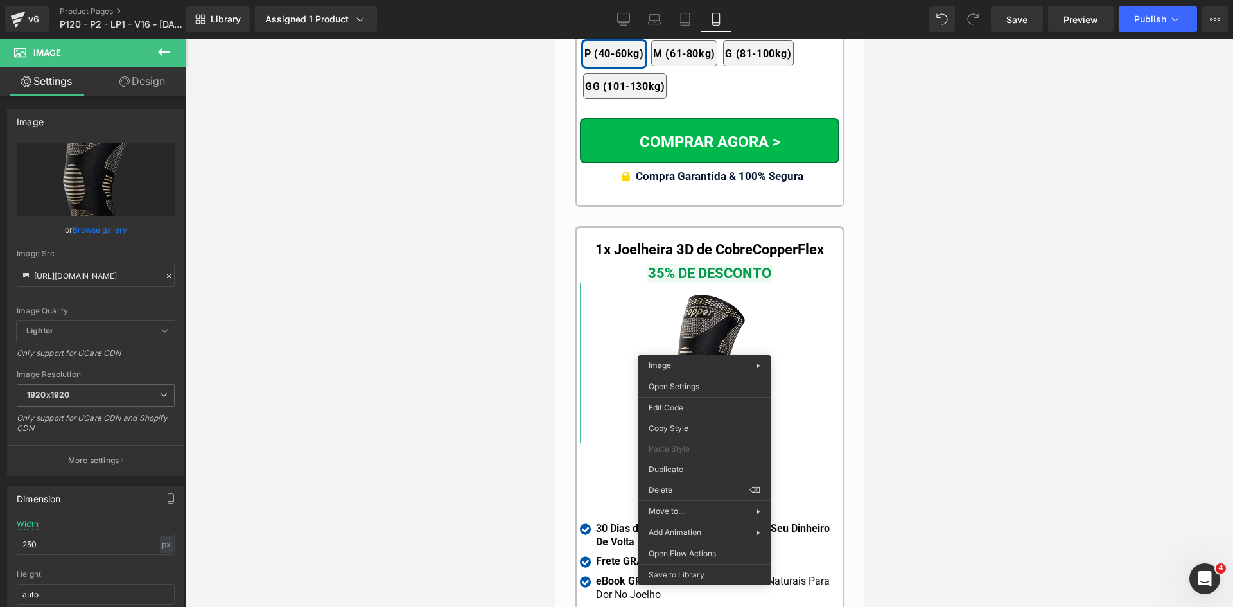
click at [135, 92] on link "Design" at bounding box center [142, 81] width 93 height 29
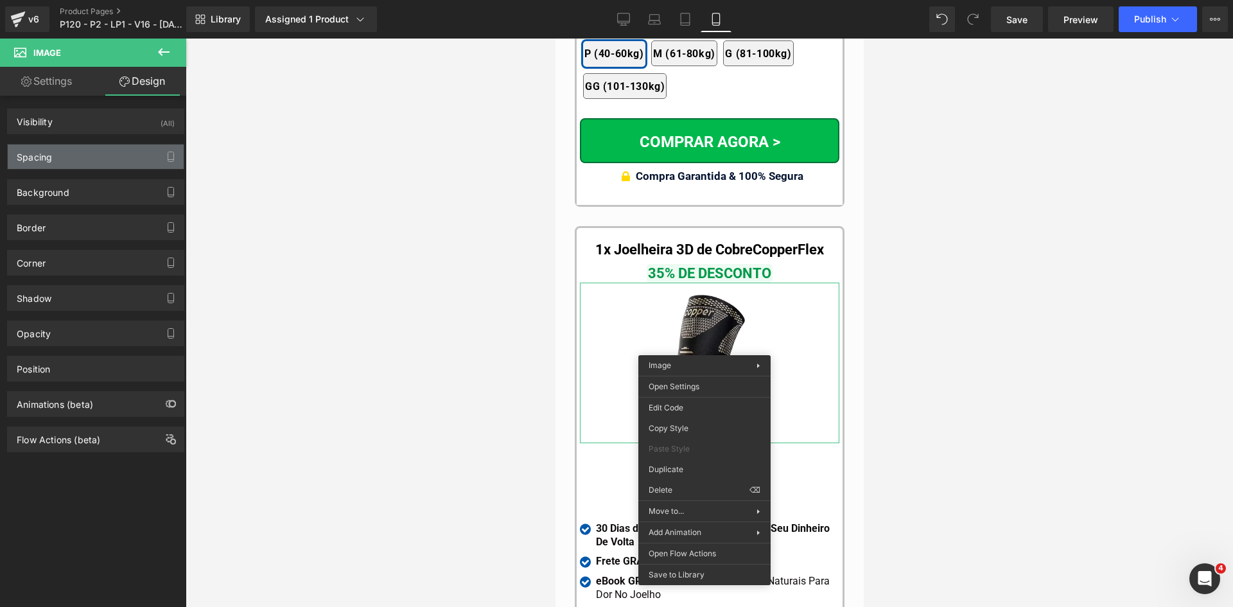
click at [60, 160] on div "Spacing" at bounding box center [96, 156] width 176 height 24
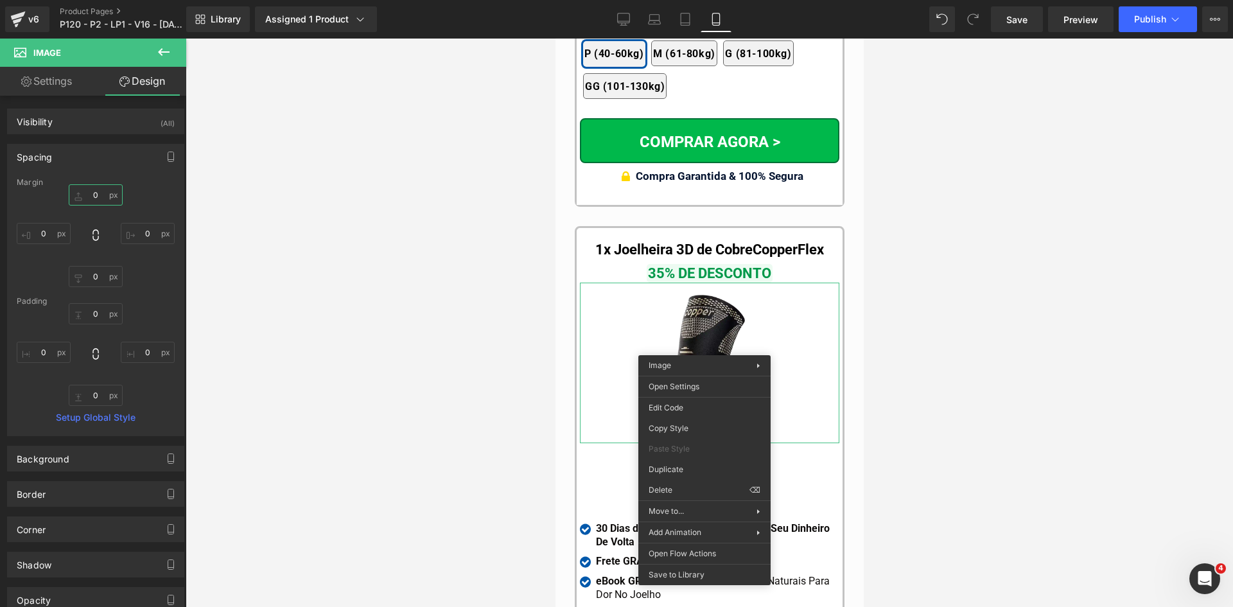
click at [93, 200] on input "text" at bounding box center [96, 194] width 54 height 21
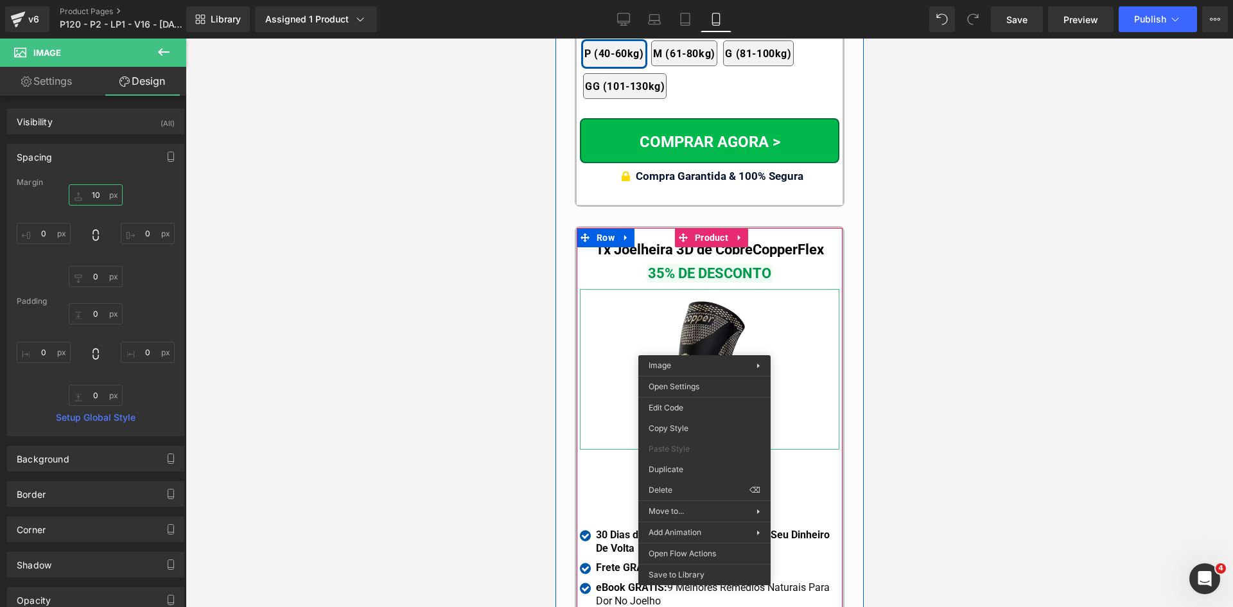
type input "10"
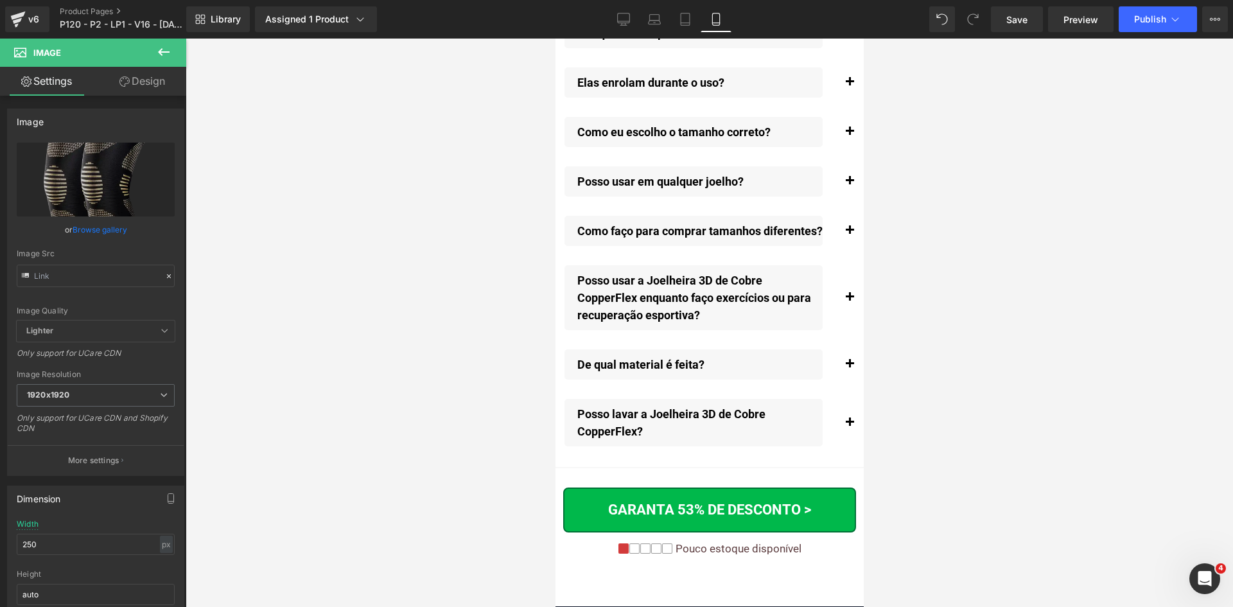
scroll to position [15215, 0]
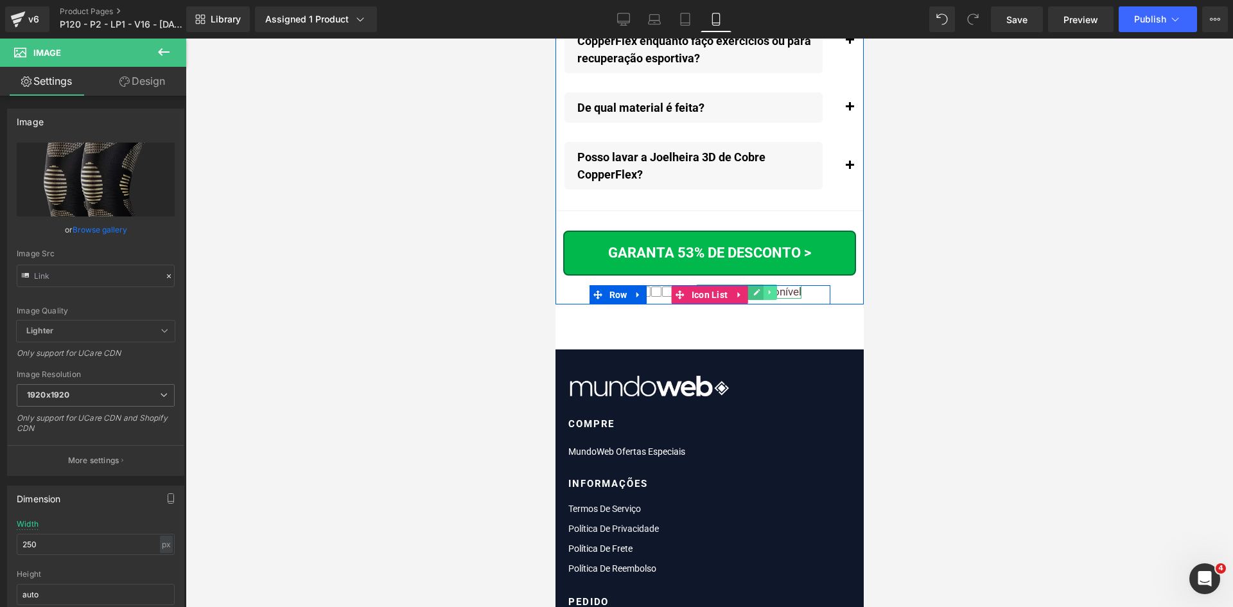
click at [771, 288] on link at bounding box center [769, 291] width 13 height 15
click at [797, 288] on div at bounding box center [798, 291] width 3 height 13
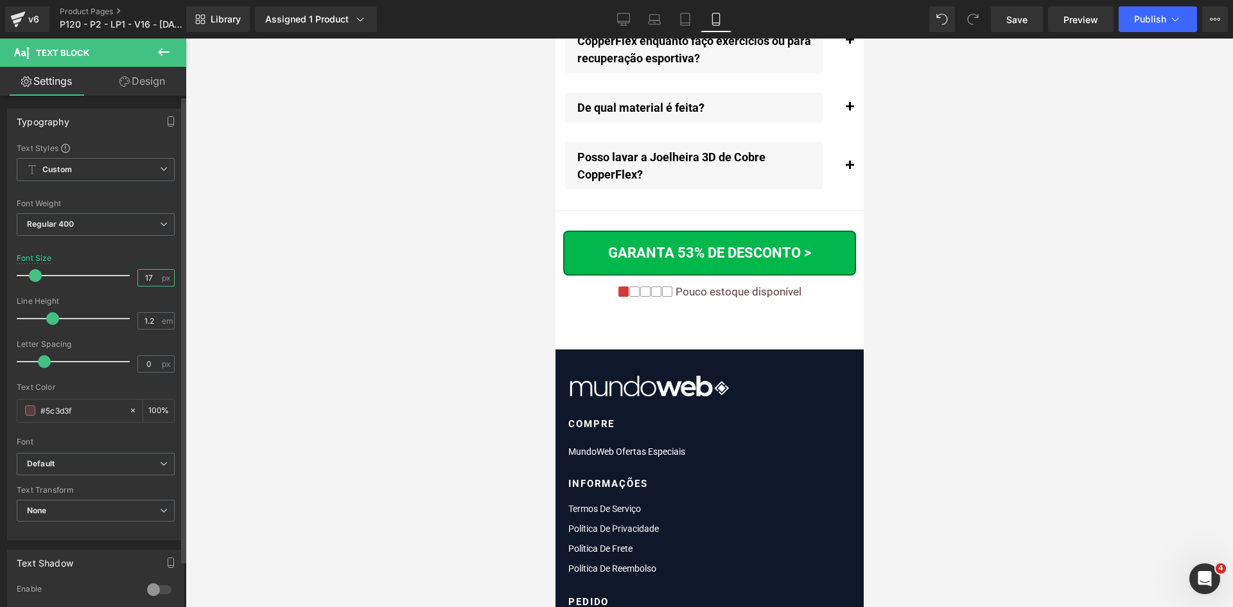
drag, startPoint x: 139, startPoint y: 282, endPoint x: 162, endPoint y: 284, distance: 22.6
click at [161, 283] on div "17 px" at bounding box center [155, 277] width 37 height 17
type input "18"
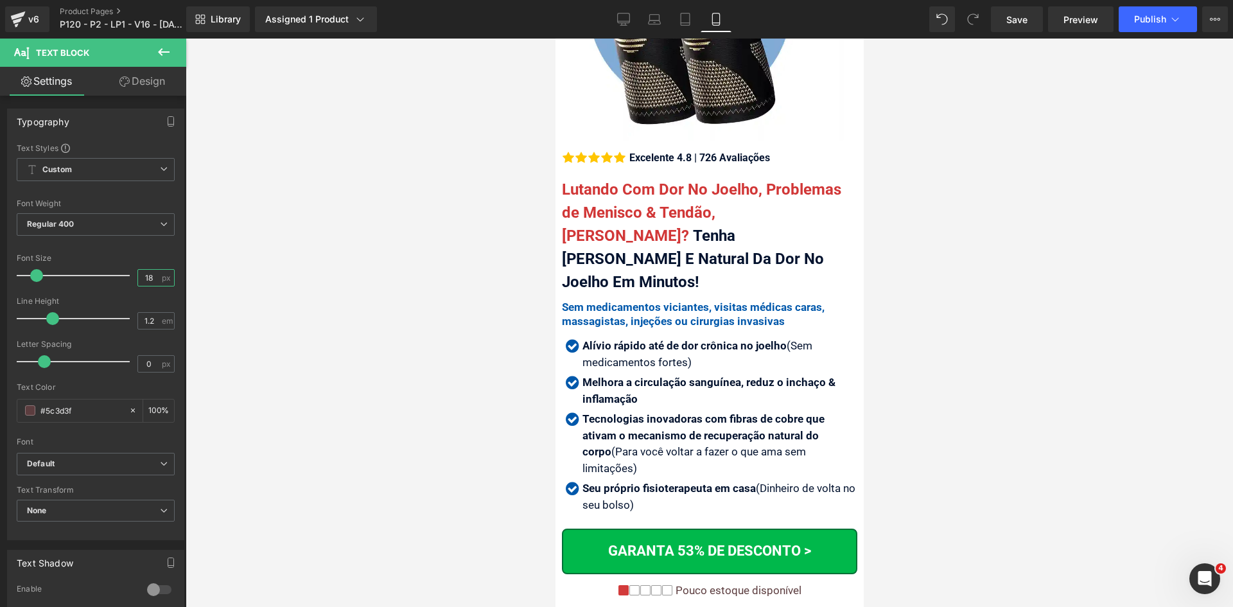
scroll to position [385, 0]
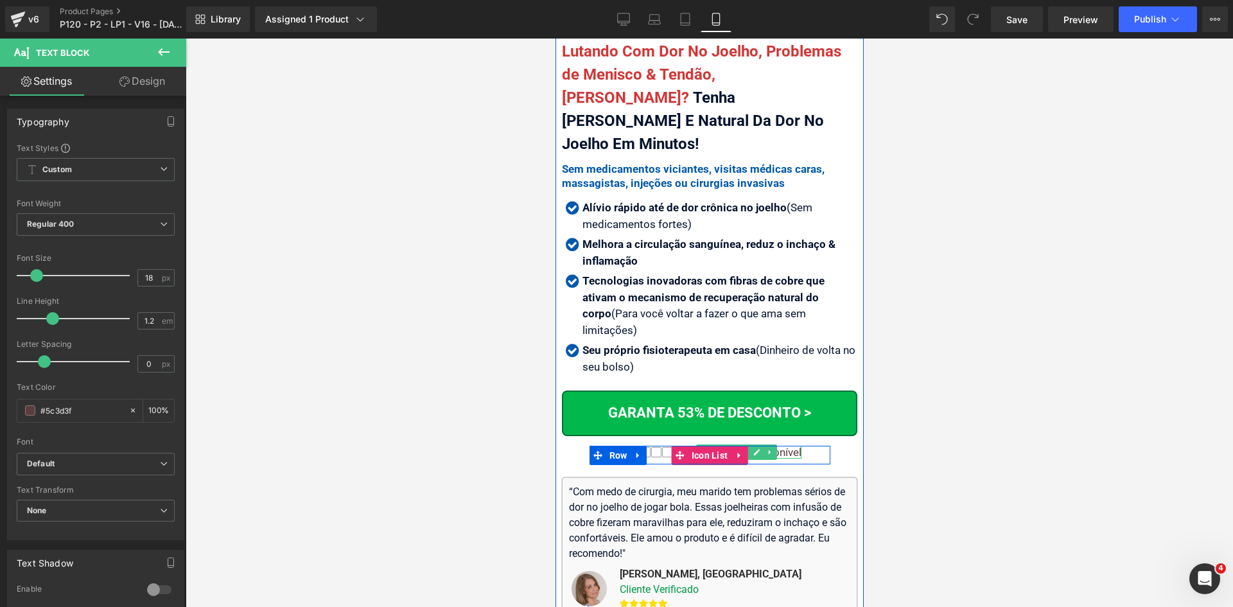
click at [777, 446] on div "Pouco estoque disponível" at bounding box center [735, 452] width 129 height 13
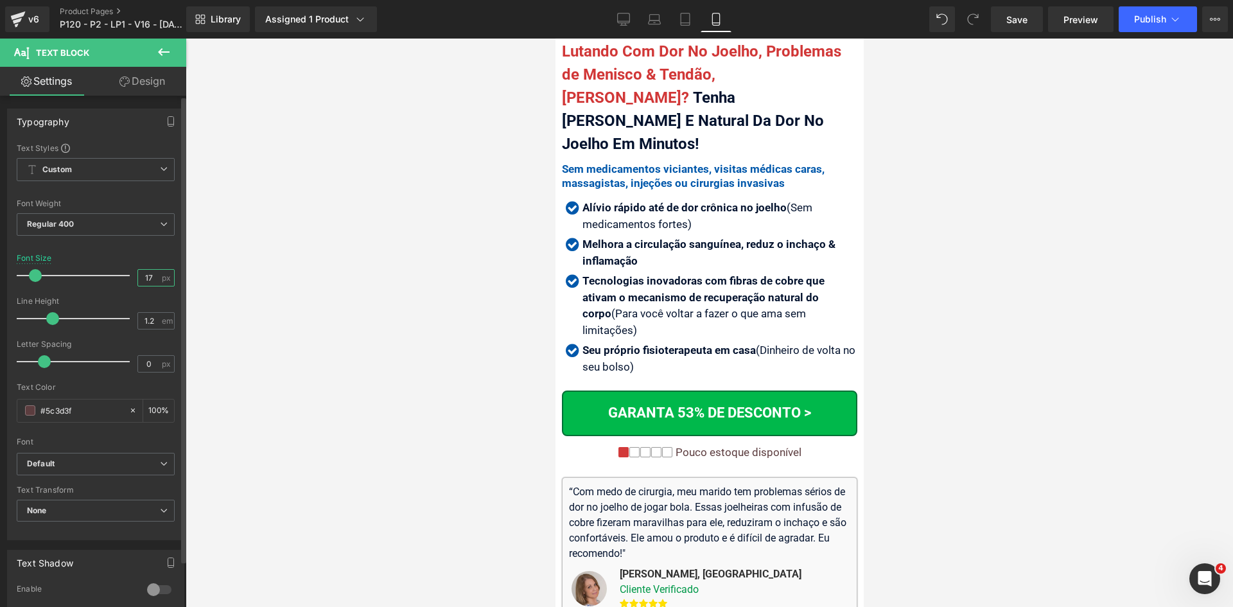
drag, startPoint x: 150, startPoint y: 282, endPoint x: 98, endPoint y: 286, distance: 51.5
click at [98, 286] on div "Font Size 17 px" at bounding box center [96, 275] width 158 height 43
type input "18"
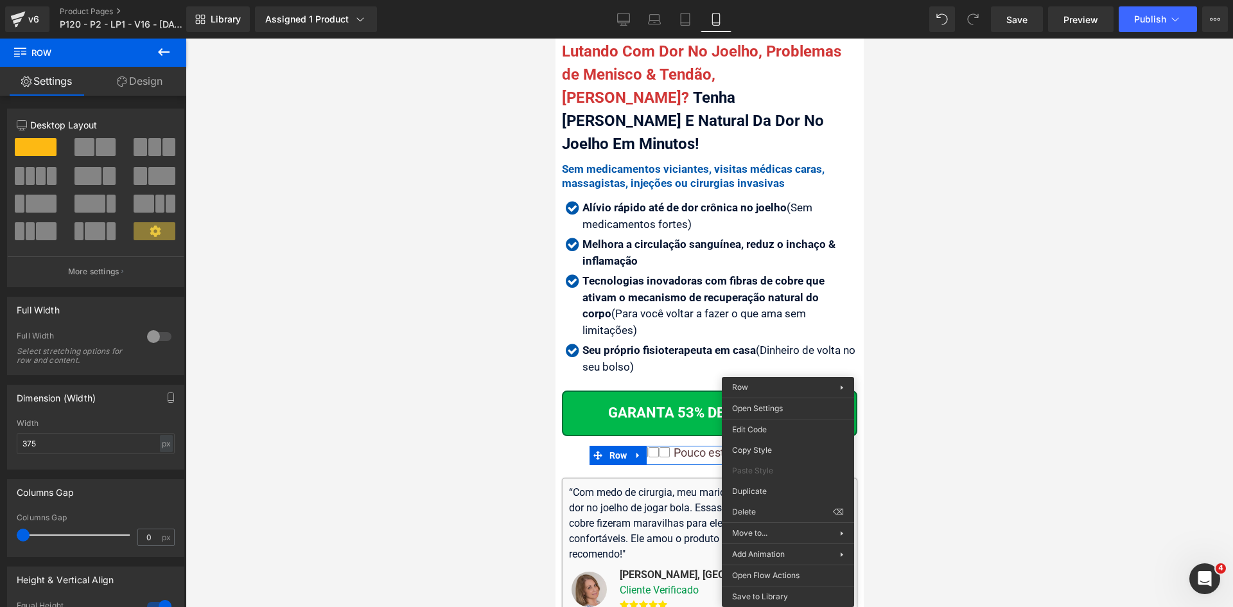
click at [938, 419] on div at bounding box center [709, 323] width 1047 height 568
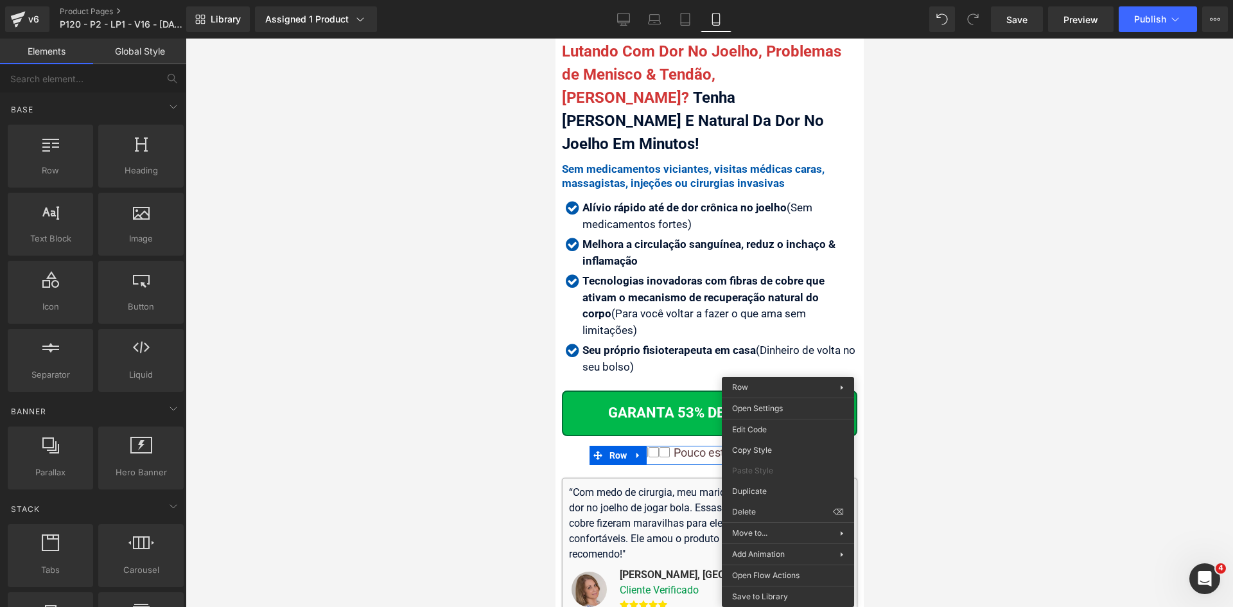
click at [939, 419] on div at bounding box center [709, 323] width 1047 height 568
click at [940, 460] on div at bounding box center [709, 323] width 1047 height 568
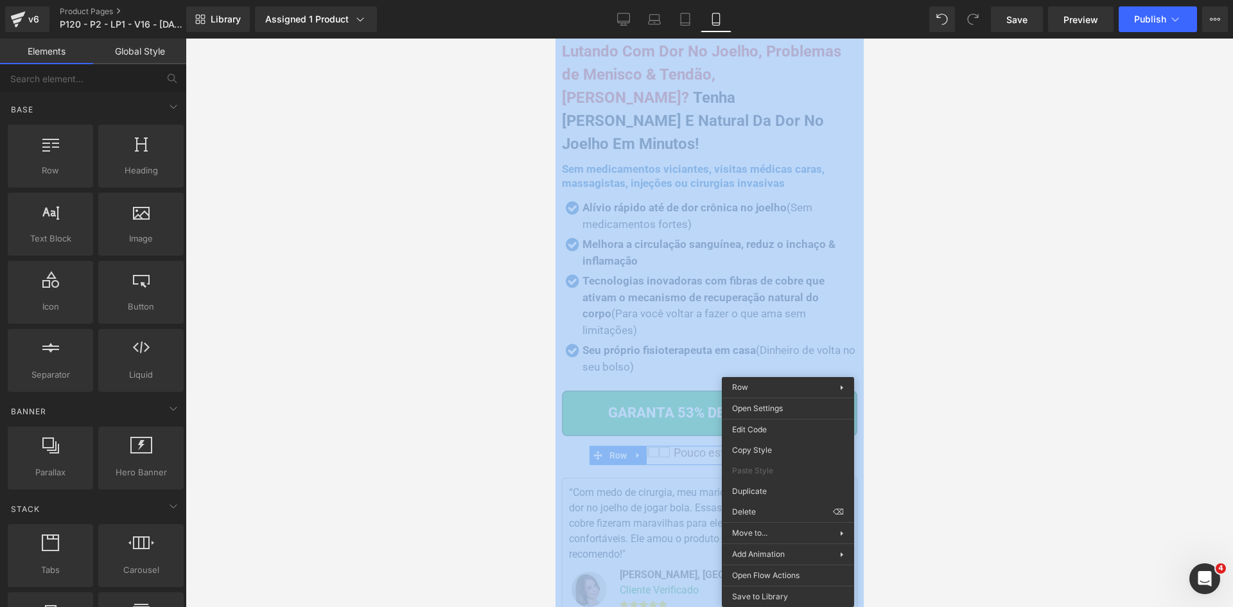
click at [940, 460] on div at bounding box center [709, 323] width 1047 height 568
click at [950, 362] on div at bounding box center [709, 323] width 1047 height 568
click at [928, 374] on div at bounding box center [709, 323] width 1047 height 568
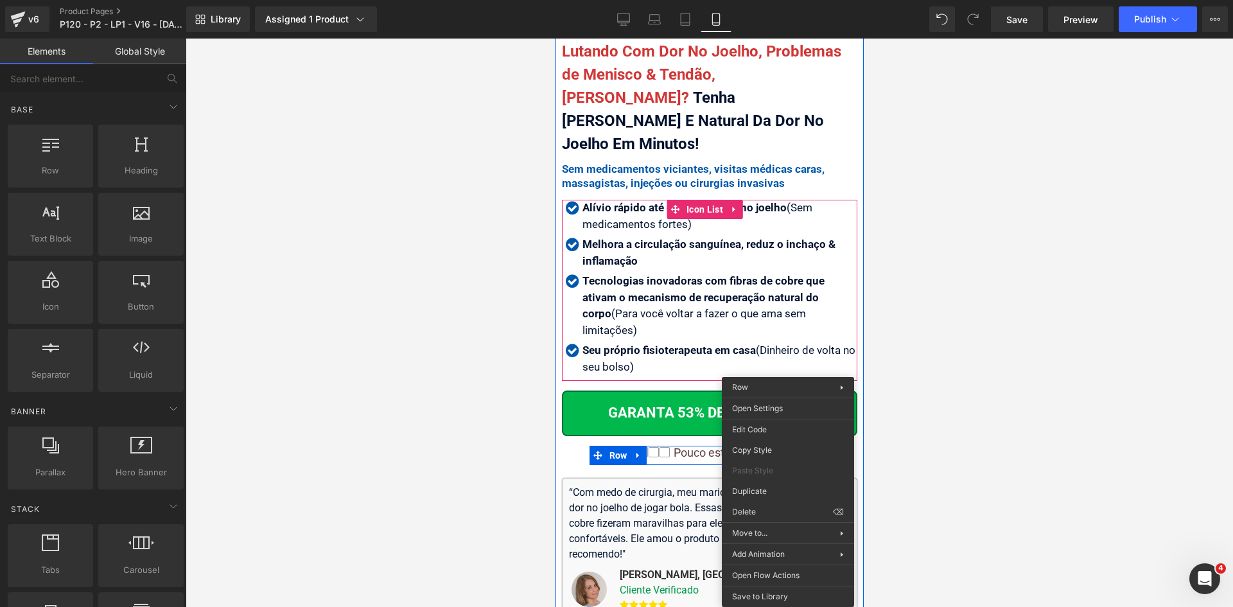
click at [827, 326] on ul "Icon Alívio rápido até de dor crônica no joelho (Sem medicamentos fortes ) Text…" at bounding box center [708, 289] width 295 height 179
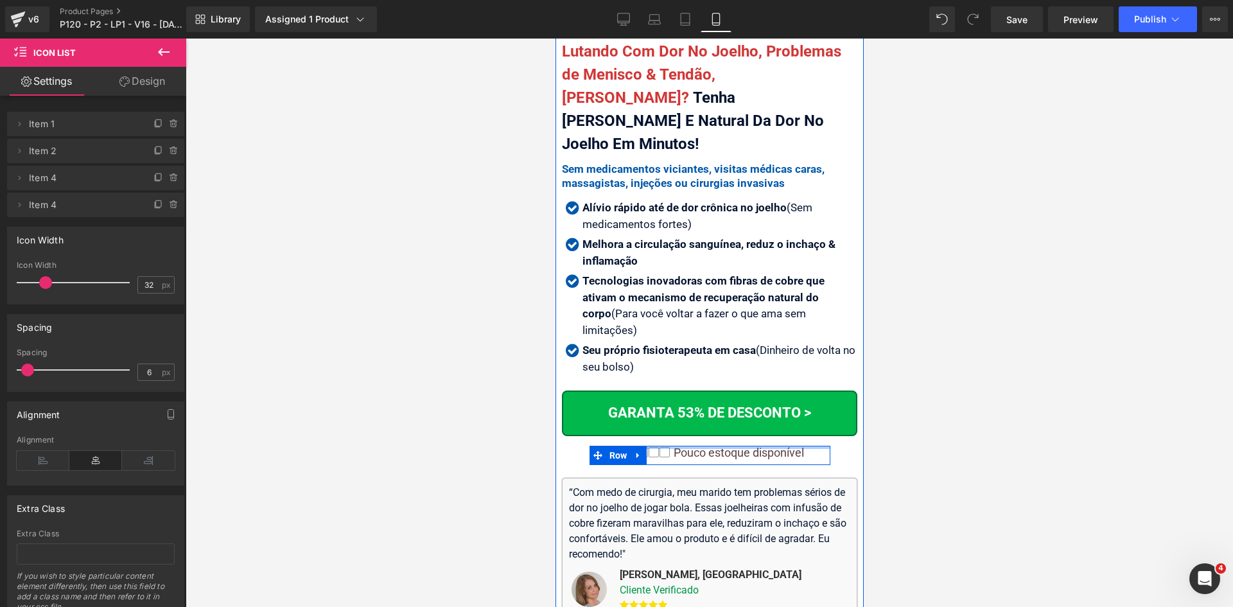
click at [792, 446] on div "Icon Icon Icon Icon Icon Icon List Hoz Pouco estoque disponível" at bounding box center [709, 456] width 241 height 20
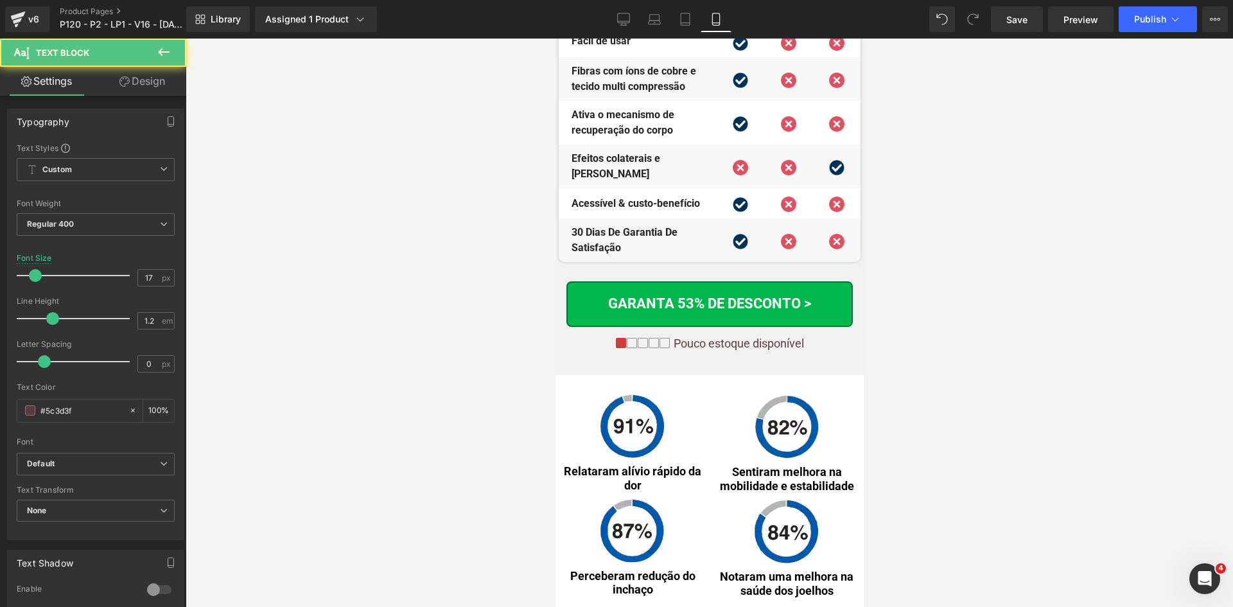
scroll to position [9127, 0]
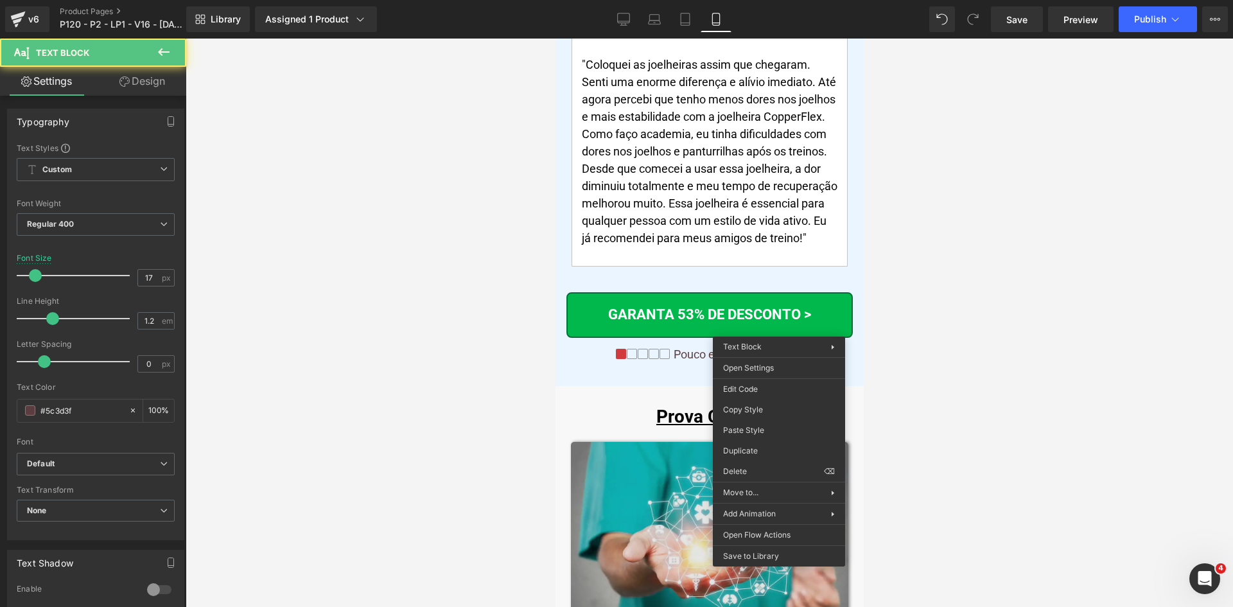
drag, startPoint x: 1318, startPoint y: 470, endPoint x: 763, endPoint y: 431, distance: 556.7
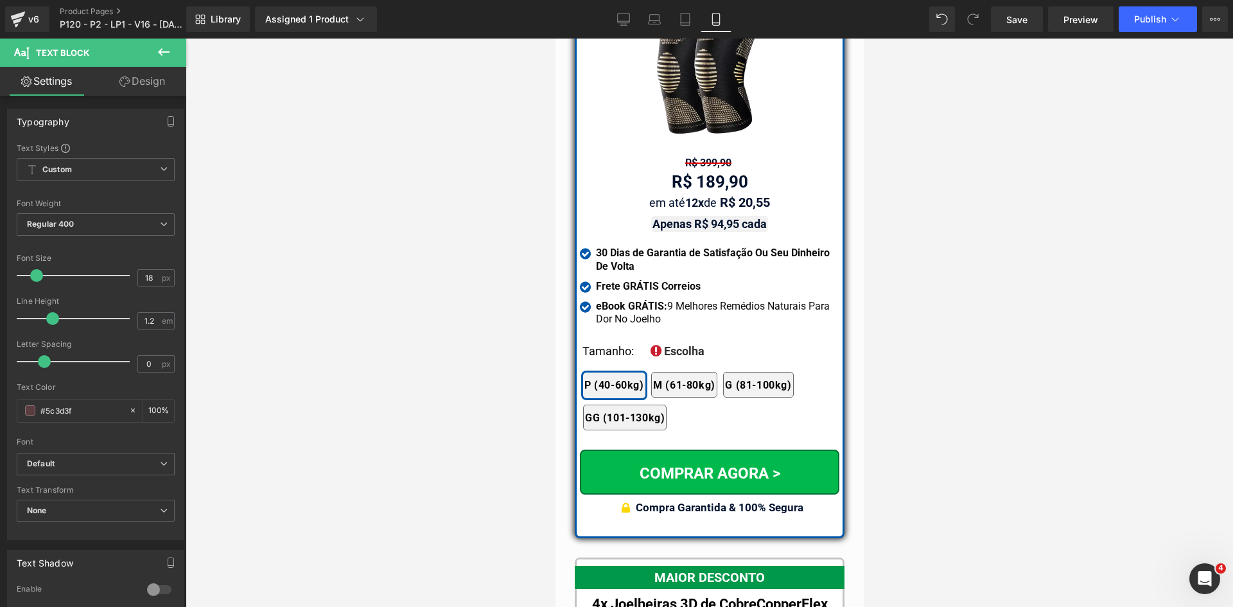
scroll to position [11031, 0]
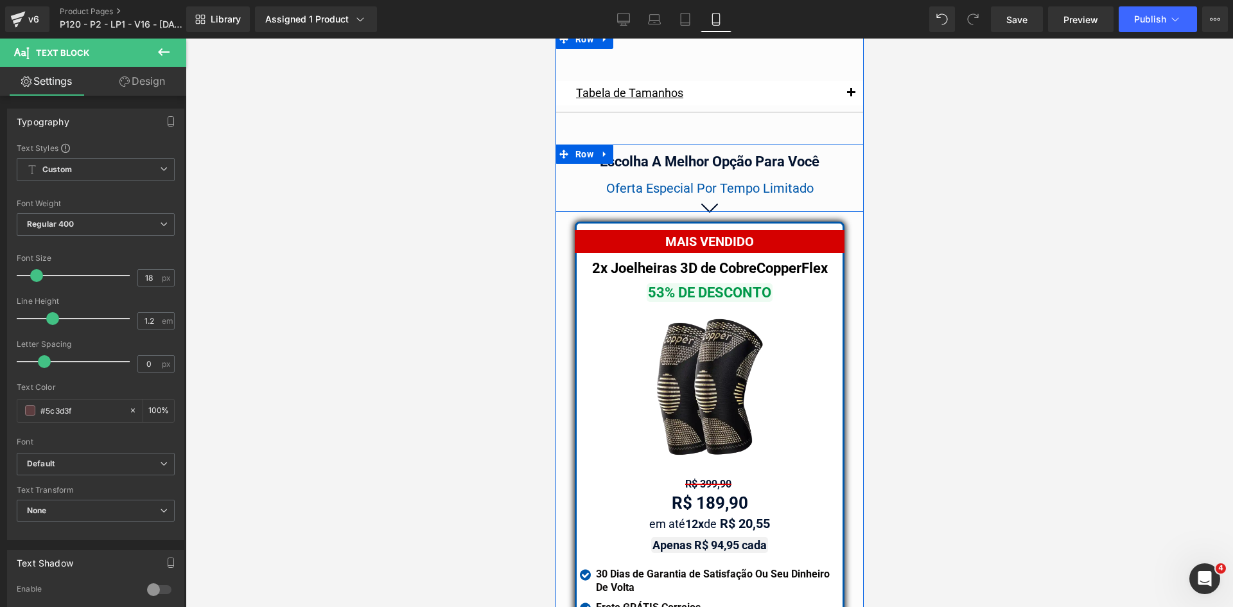
click at [778, 180] on span "Oferta Especial Por Tempo Limitado" at bounding box center [708, 187] width 207 height 15
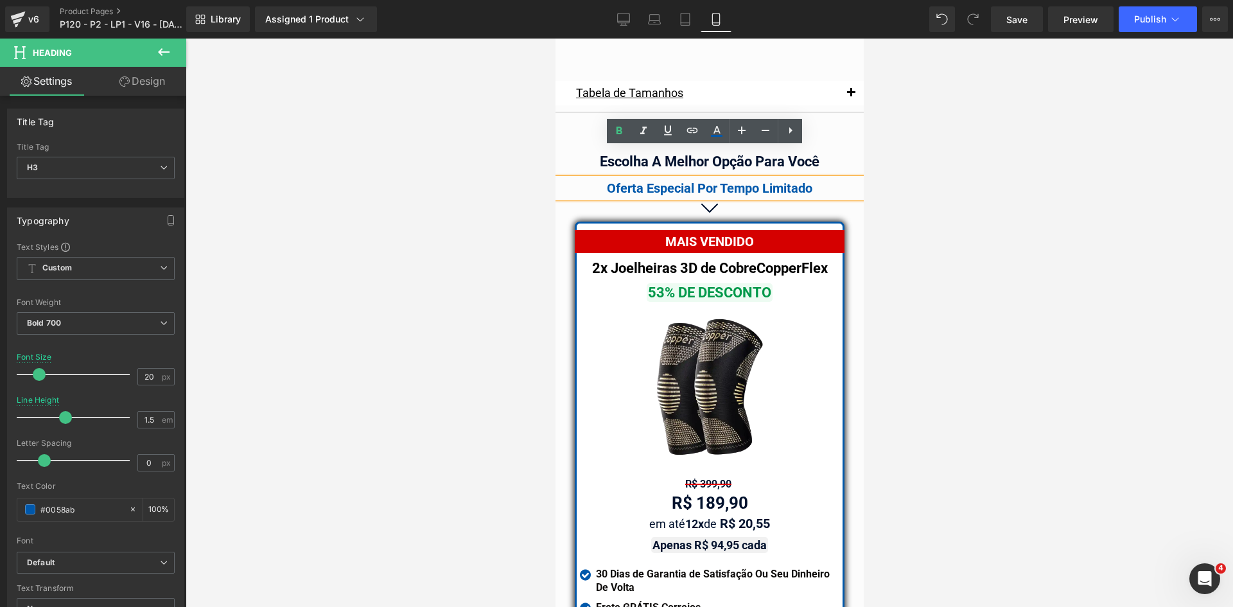
click at [939, 168] on div at bounding box center [709, 323] width 1047 height 568
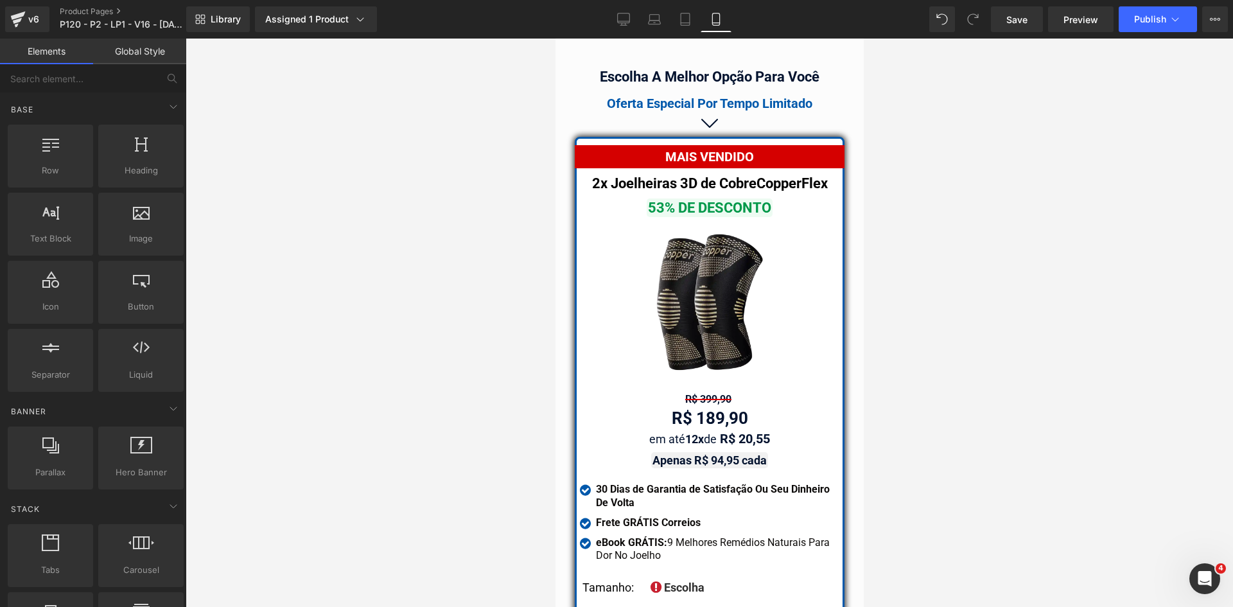
scroll to position [11095, 0]
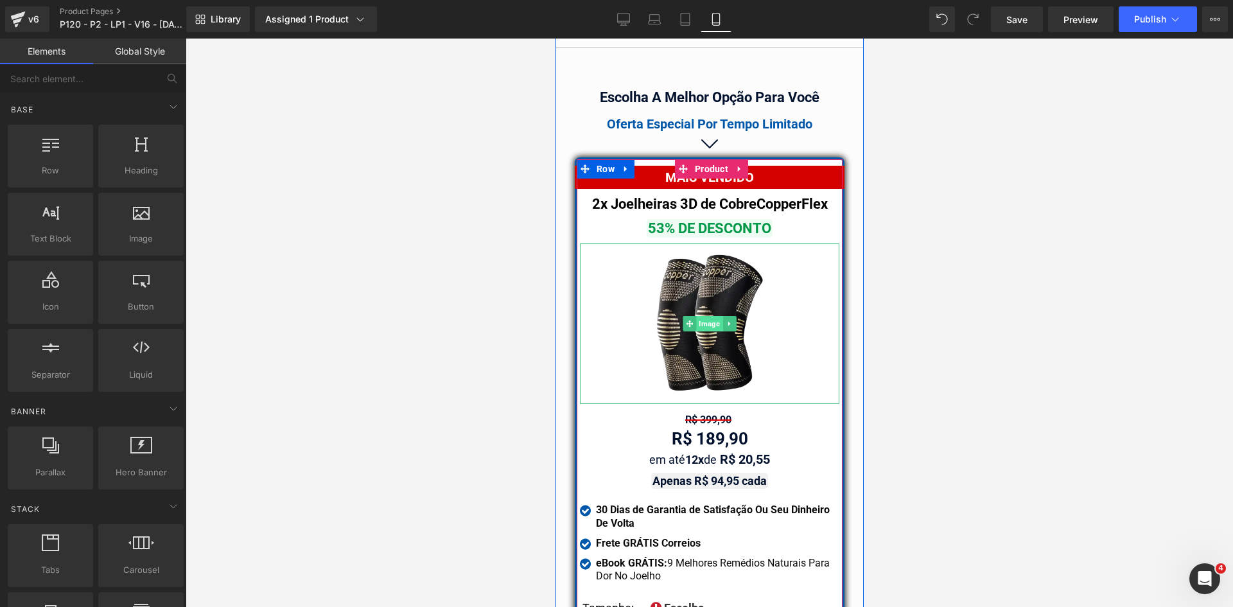
click at [695, 316] on span "Image" at bounding box center [708, 323] width 26 height 15
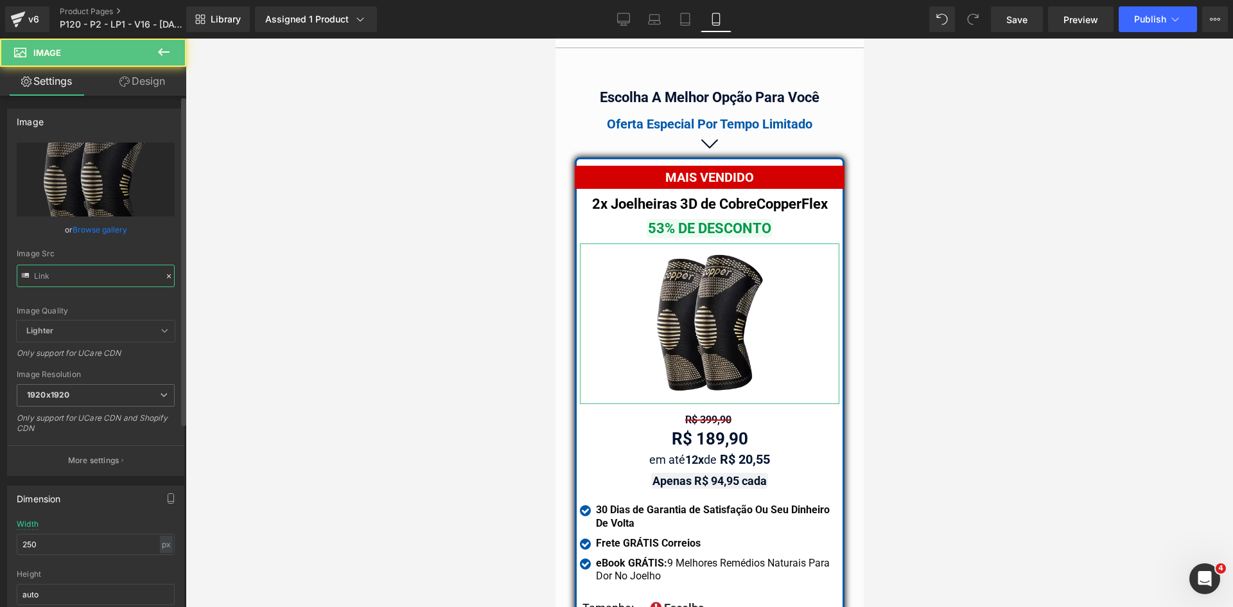
click at [128, 269] on input "text" at bounding box center [96, 275] width 158 height 22
paste input "06"
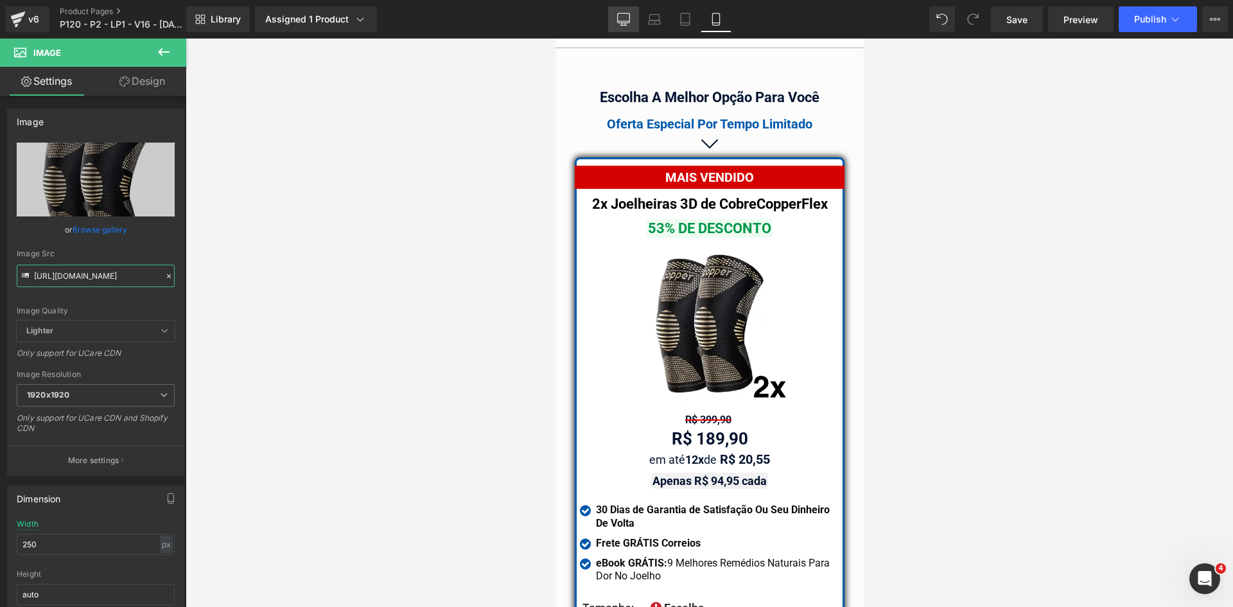
type input "https://cdn.shopify.com/s/files/1/0615/5249/2735/files/mundoweb-joelheira-ortop…"
click at [625, 15] on icon at bounding box center [623, 19] width 13 height 13
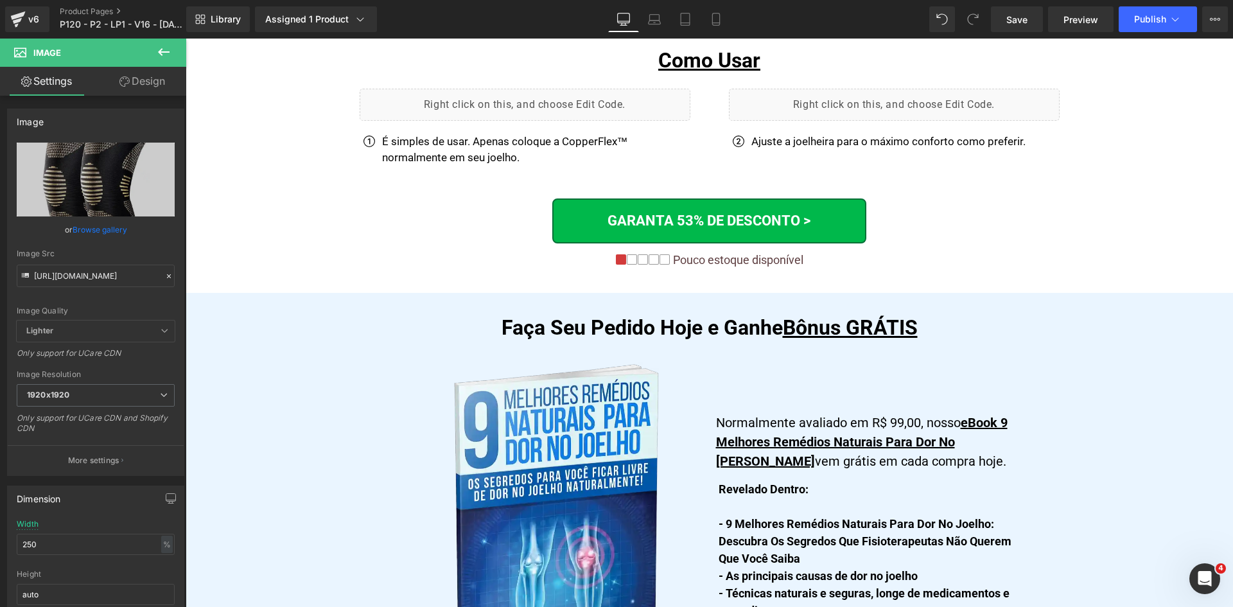
scroll to position [7412, 0]
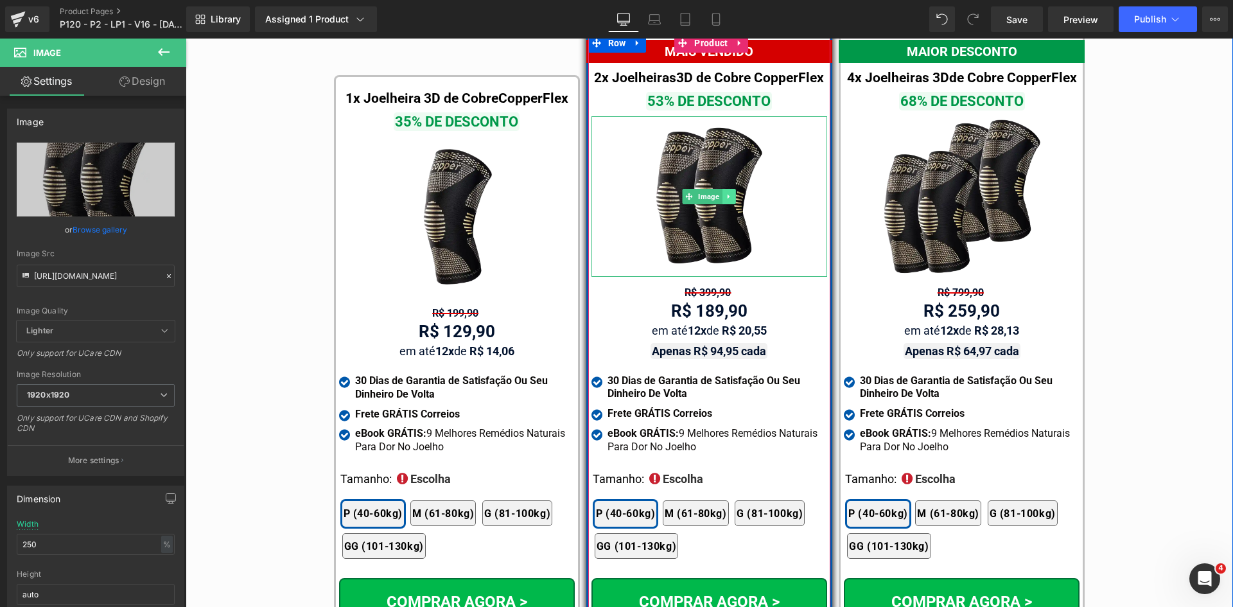
click at [726, 190] on link at bounding box center [728, 196] width 13 height 15
click at [669, 202] on img at bounding box center [708, 196] width 160 height 160
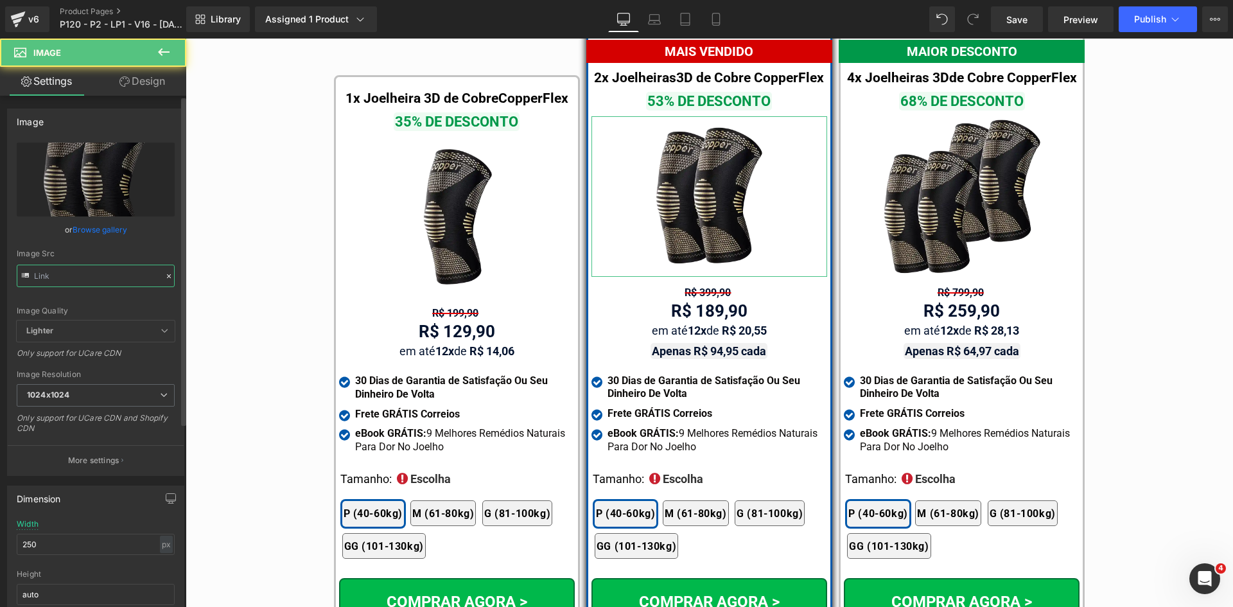
click at [83, 270] on input "text" at bounding box center [96, 275] width 158 height 22
paste input "0625_1920x1920"
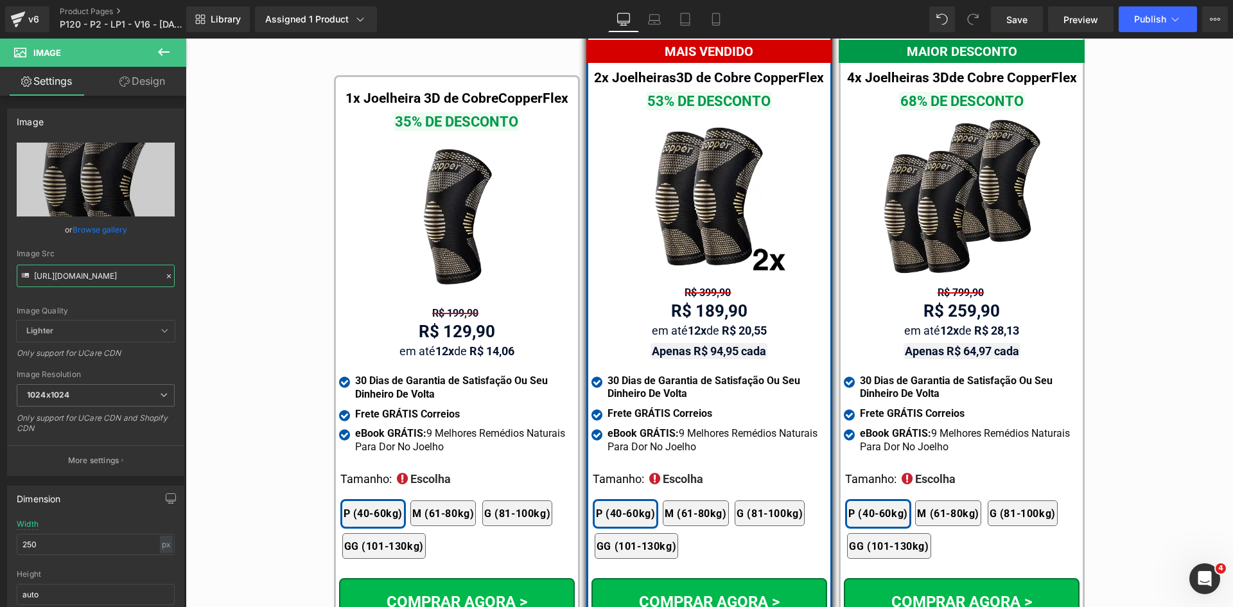
type input "https://cdn.shopify.com/s/files/1/0615/5249/2735/files/mundoweb-joelheira-ortop…"
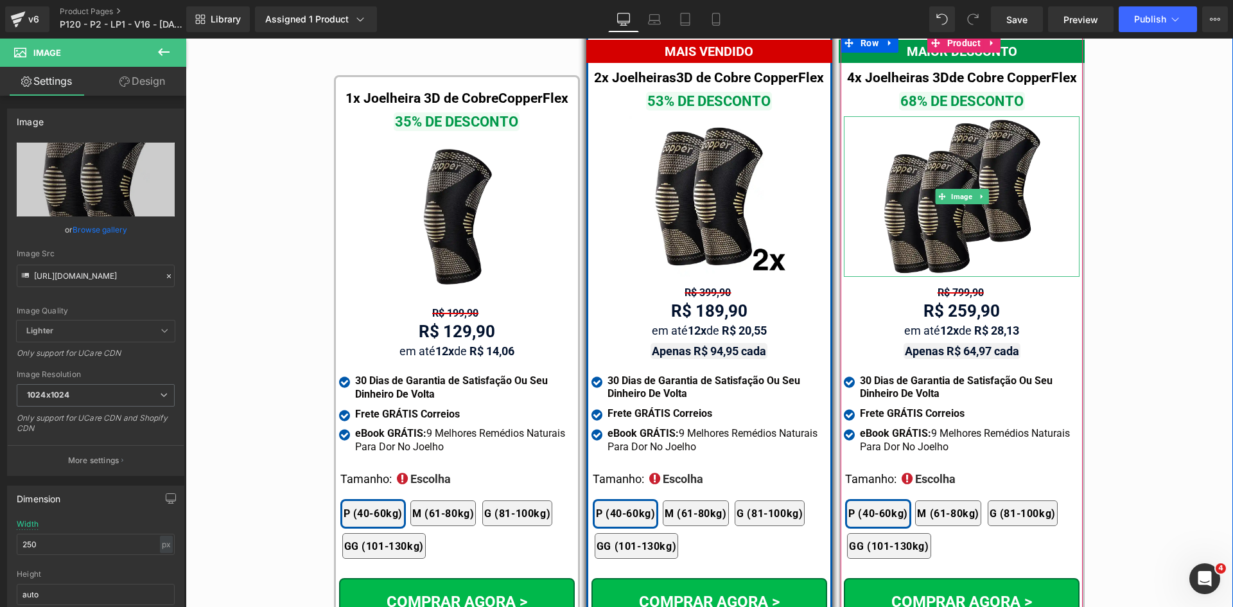
click at [943, 203] on img at bounding box center [961, 196] width 160 height 160
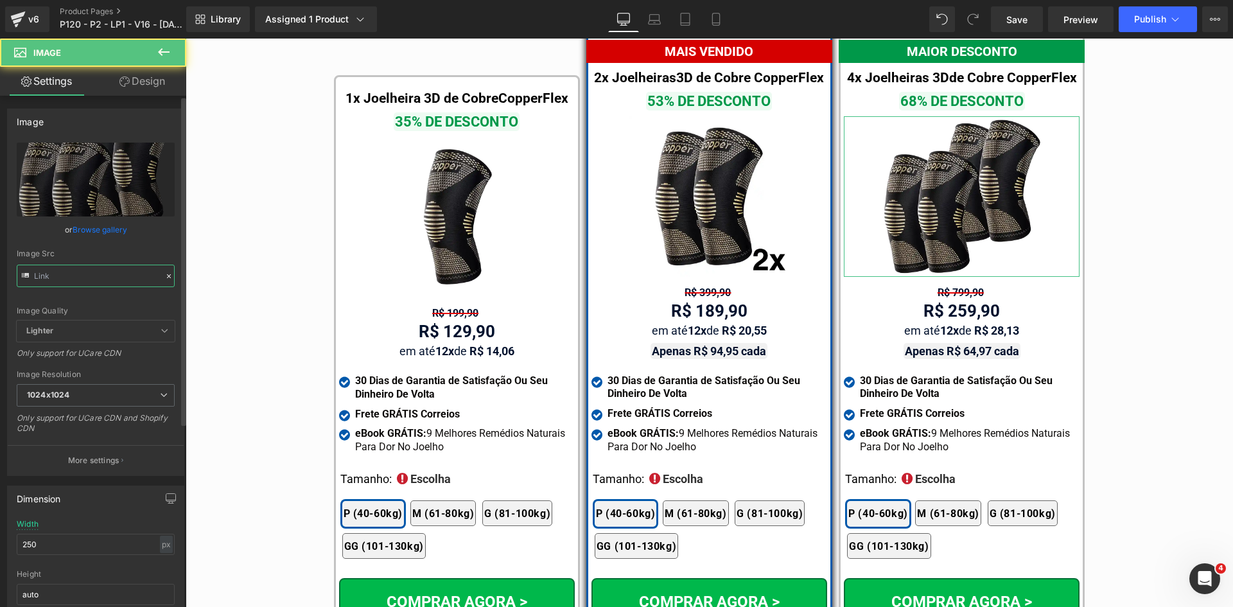
click at [137, 277] on input "text" at bounding box center [96, 275] width 158 height 22
paste input "042025_1920x1920"
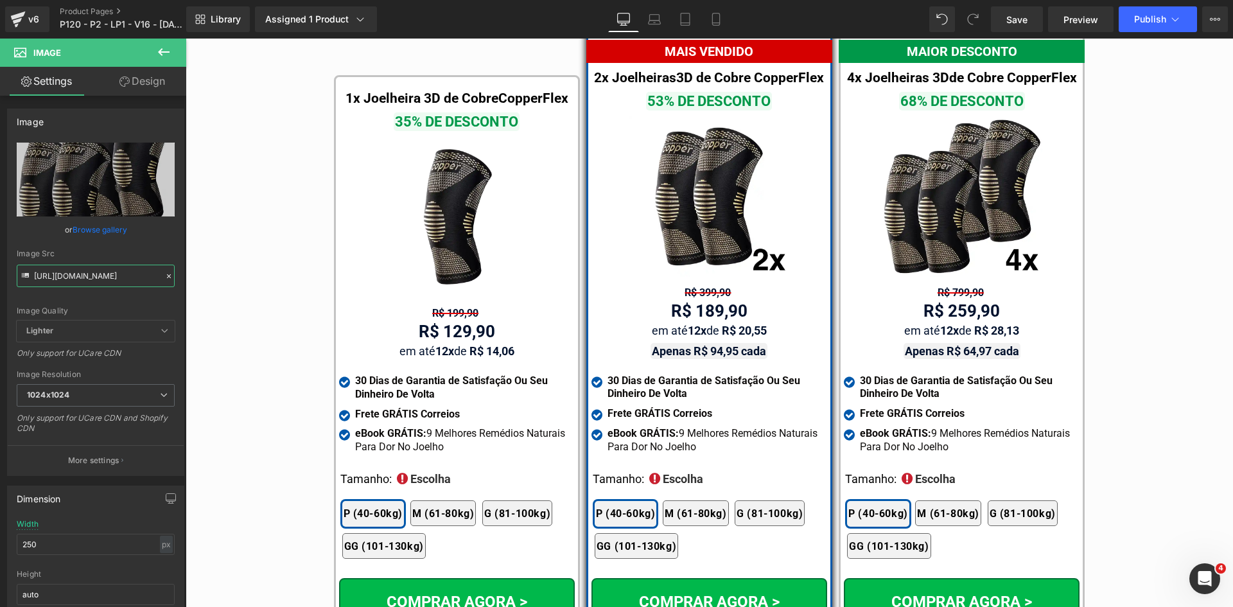
type input "https://cdn.shopify.com/s/files/1/0615/5249/2735/files/mundoweb-joelheira-ortop…"
click at [445, 212] on img at bounding box center [456, 217] width 160 height 160
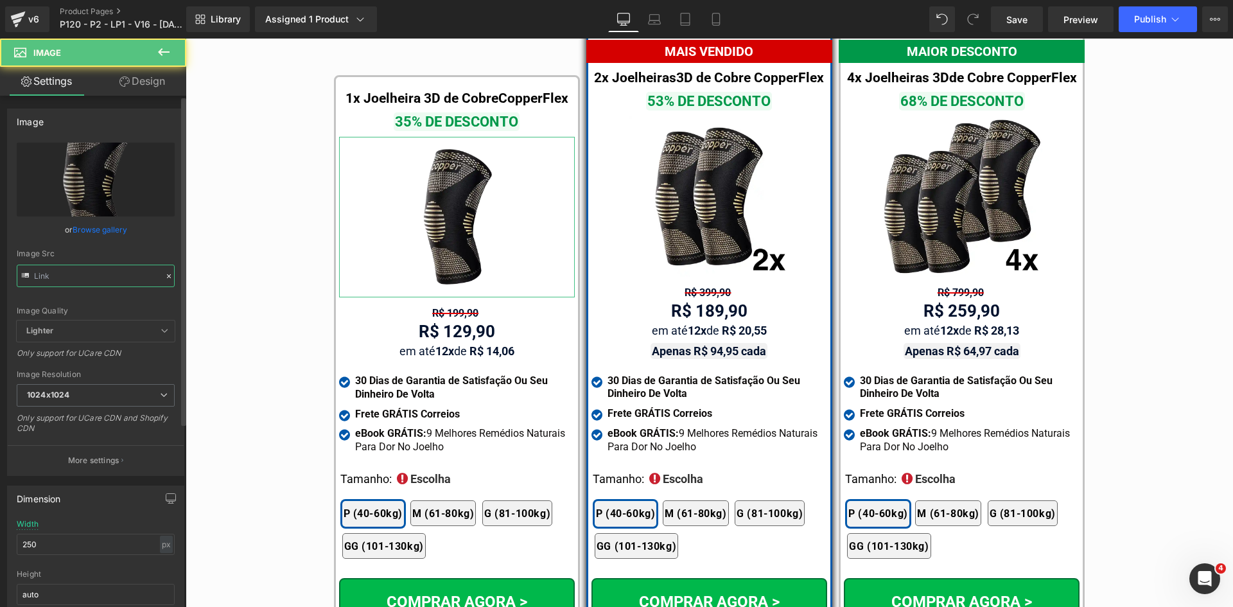
click at [62, 279] on input "text" at bounding box center [96, 275] width 158 height 22
paste input "0425_1920x1920"
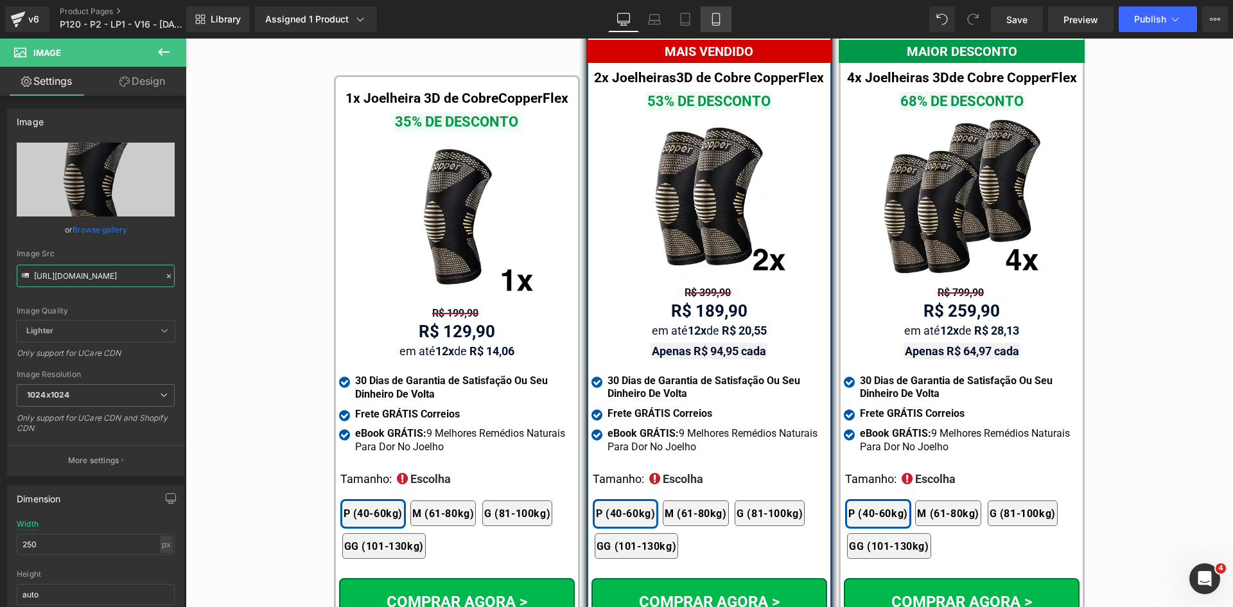
type input "https://cdn.shopify.com/s/files/1/0615/5249/2735/files/mundoweb-joelheira-ortop…"
click at [713, 19] on icon at bounding box center [715, 19] width 13 height 13
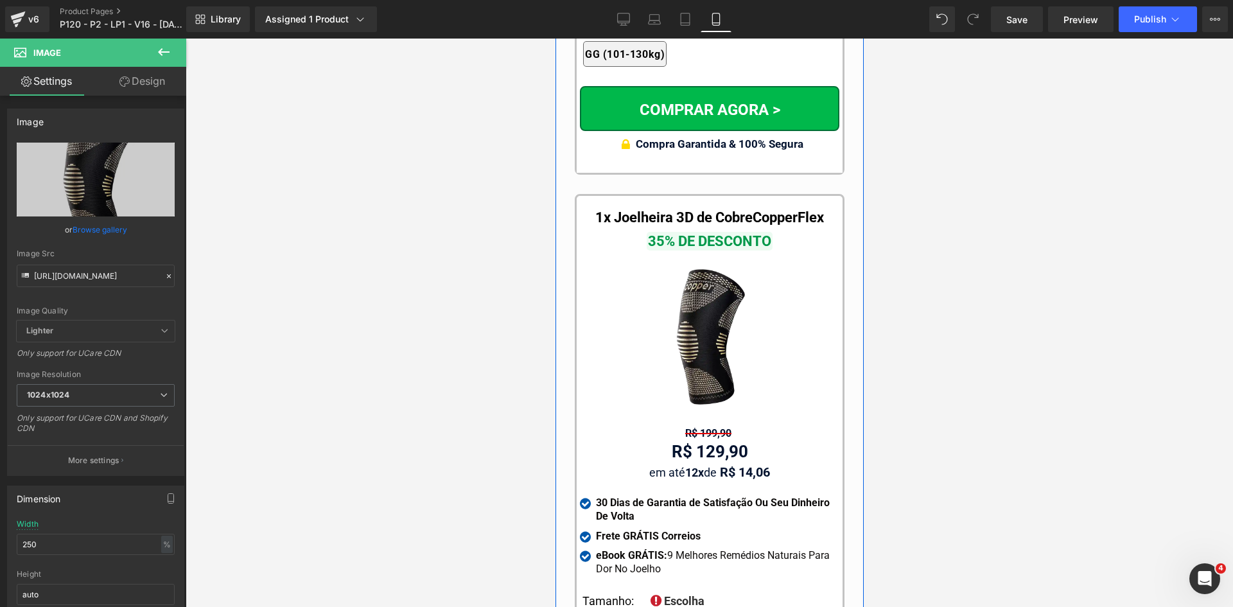
scroll to position [12454, 0]
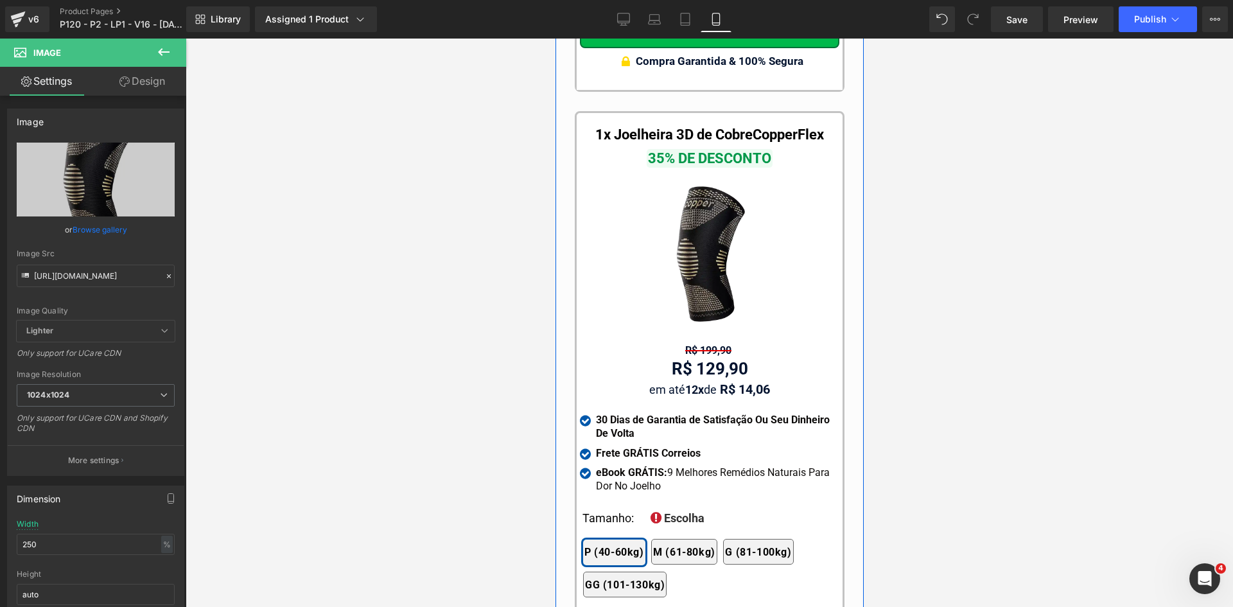
click at [697, 247] on img at bounding box center [708, 254] width 160 height 160
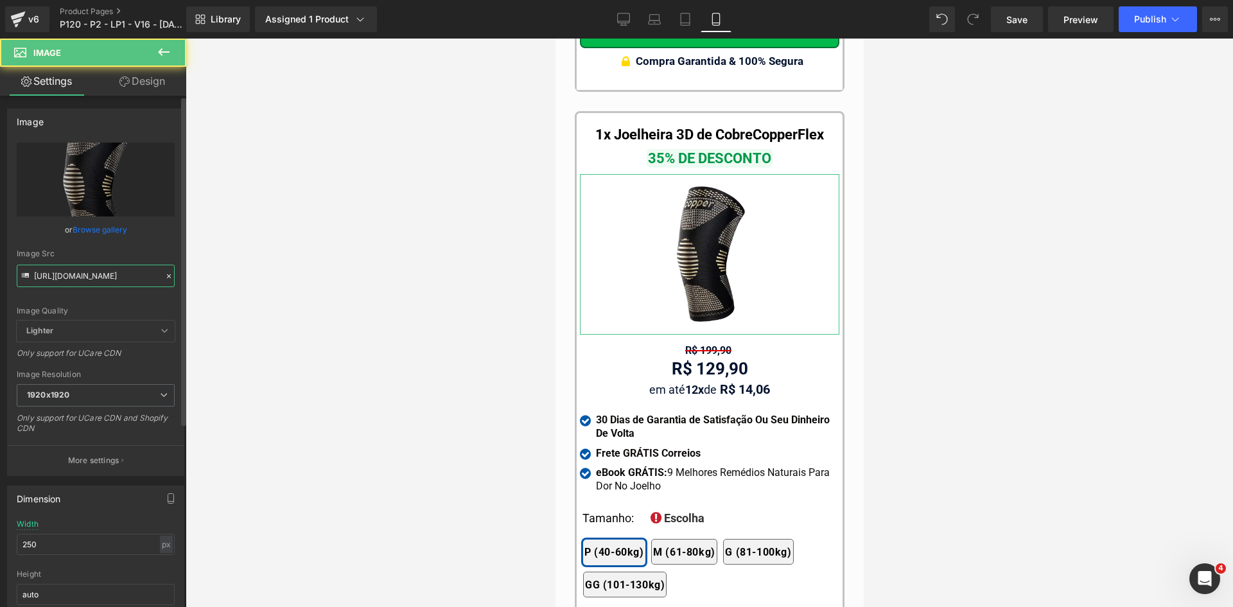
click at [110, 277] on input "https://cdn.shopify.com/s/files/1/0615/5249/2735/files/mundoweb-joelheira-ortop…" at bounding box center [96, 275] width 158 height 22
paste input "04"
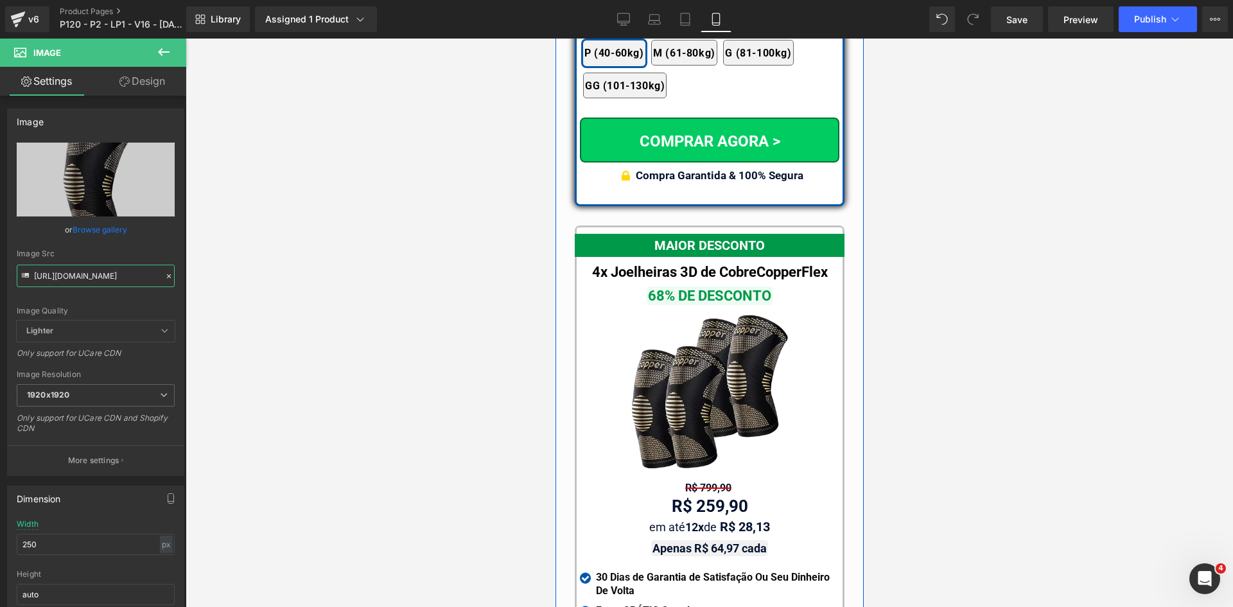
scroll to position [11620, 0]
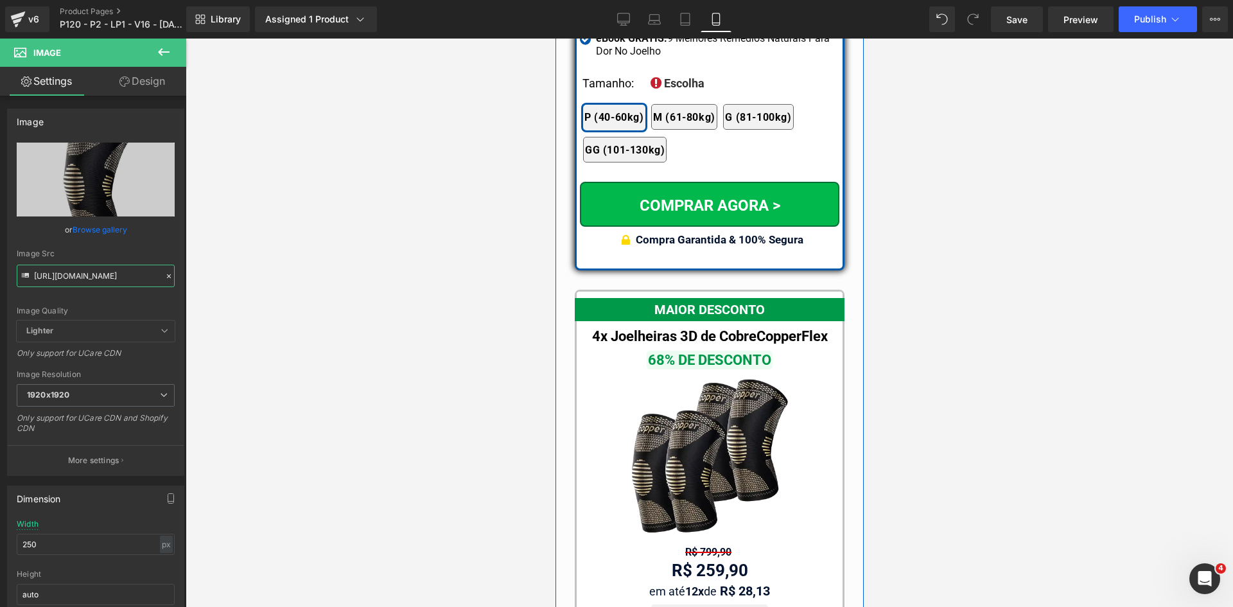
type input "https://cdn.shopify.com/s/files/1/0615/5249/2735/files/mundoweb-joelheira-ortop…"
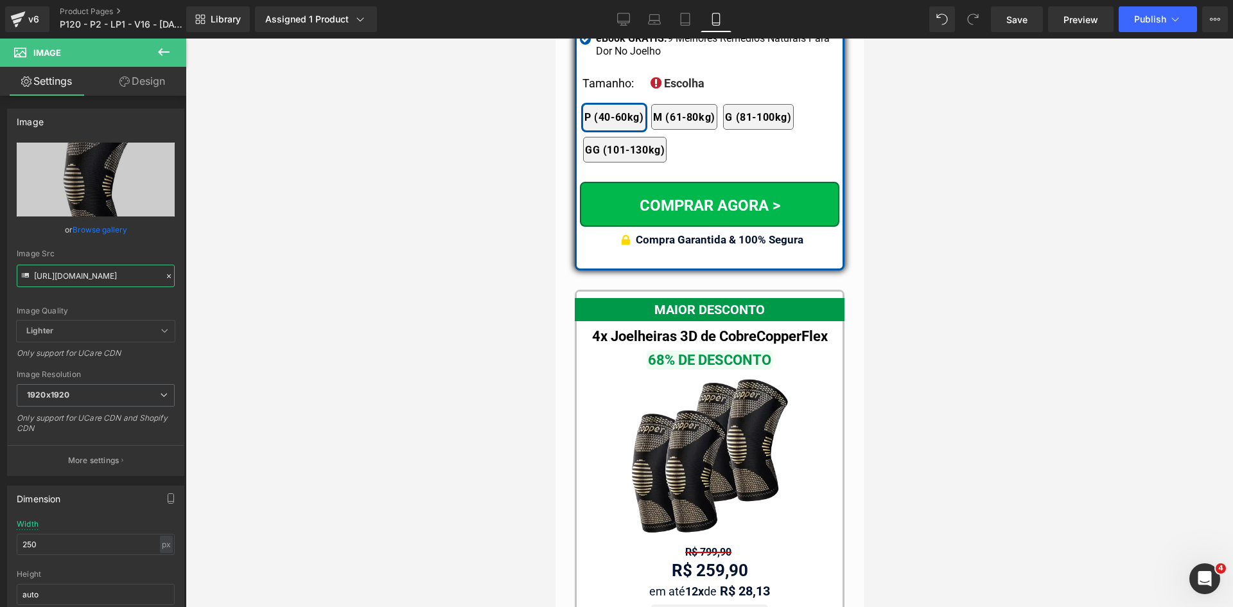
scroll to position [0, 0]
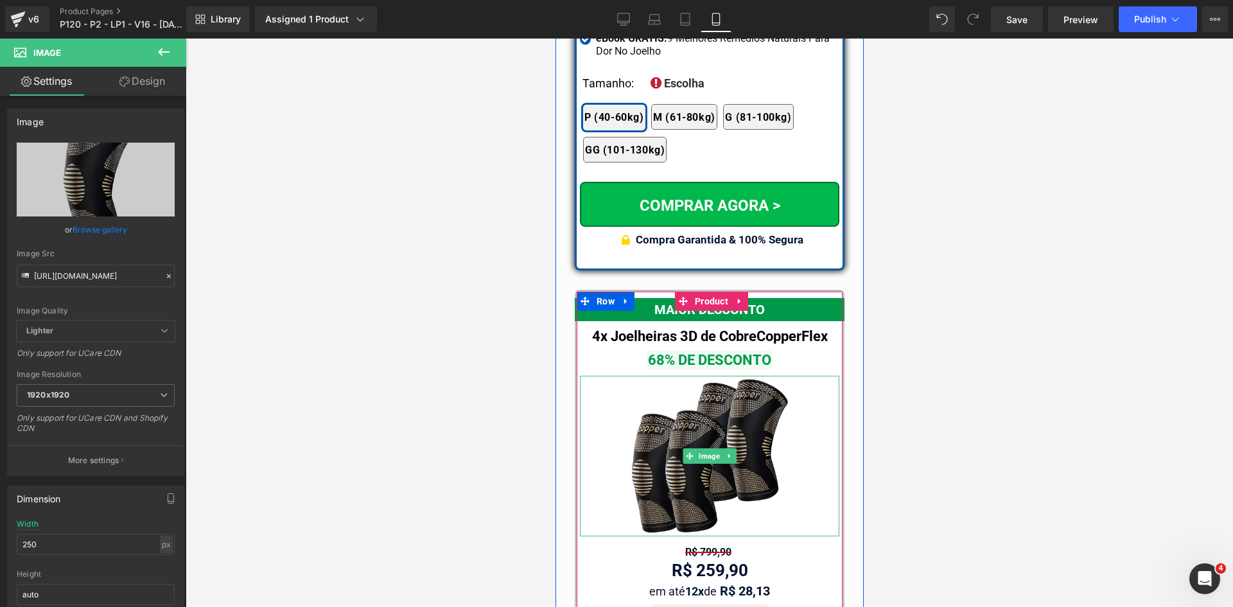
click at [738, 408] on img at bounding box center [708, 456] width 160 height 160
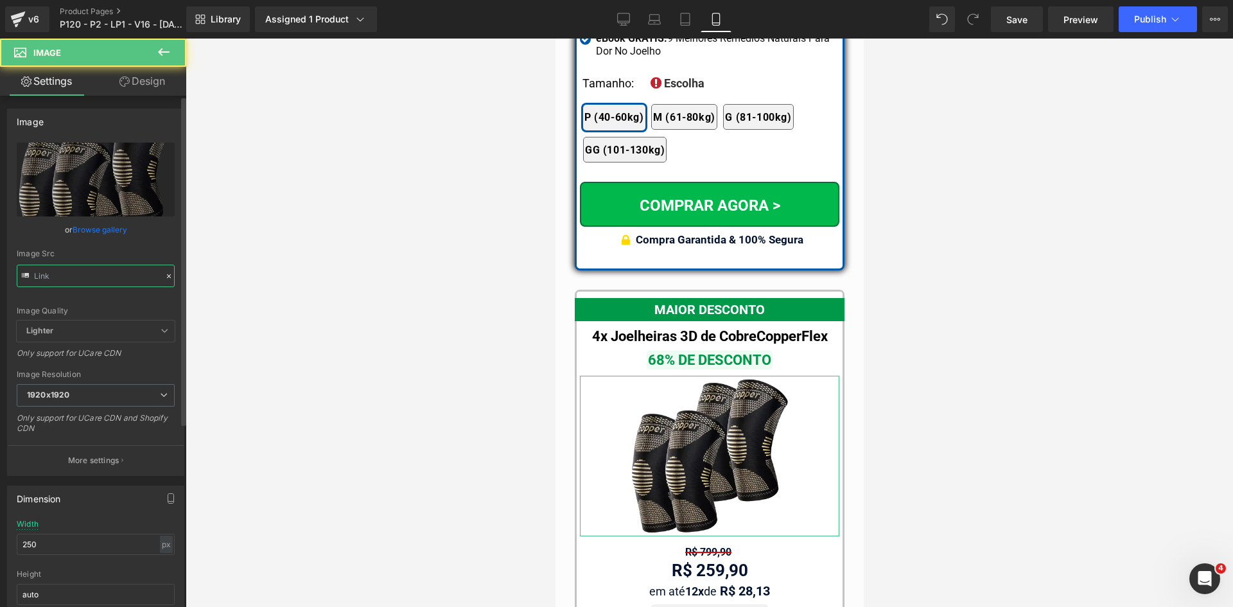
click at [121, 270] on input "text" at bounding box center [96, 275] width 158 height 22
paste input "0420"
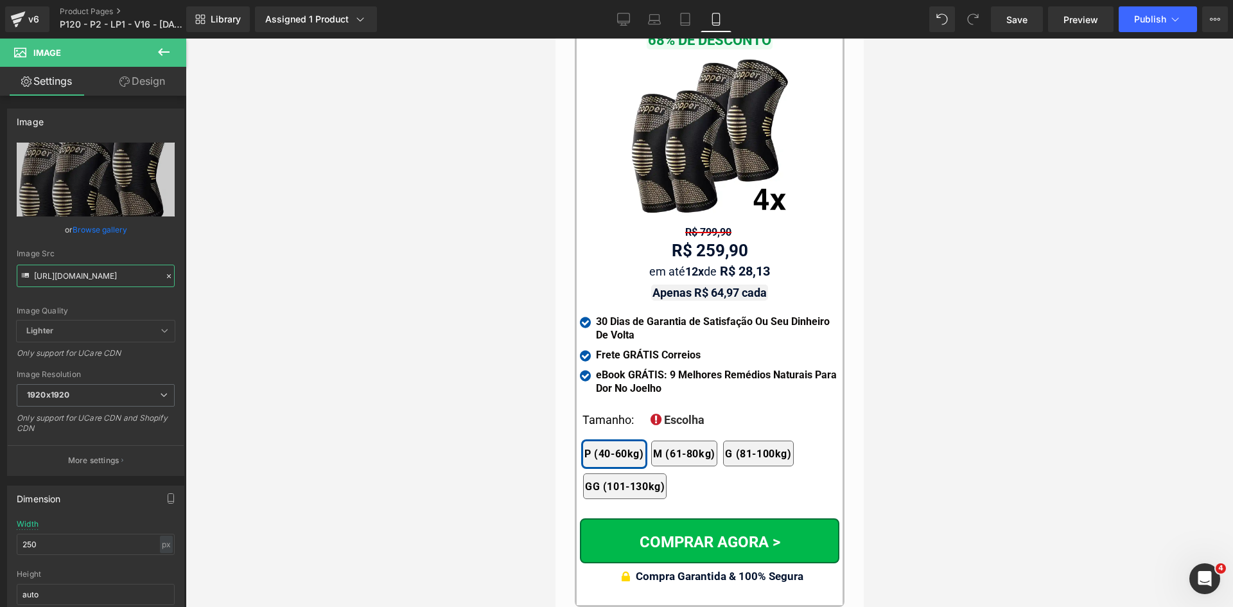
scroll to position [11941, 0]
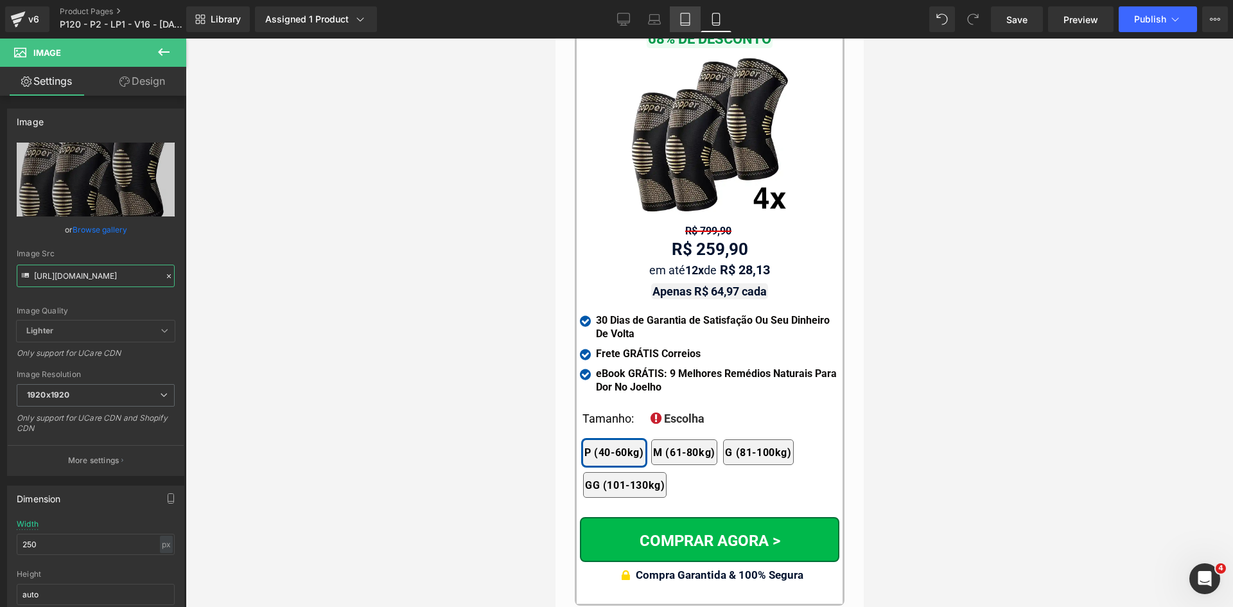
type input "https://cdn.shopify.com/s/files/1/0615/5249/2735/files/mundoweb-joelheira-ortop…"
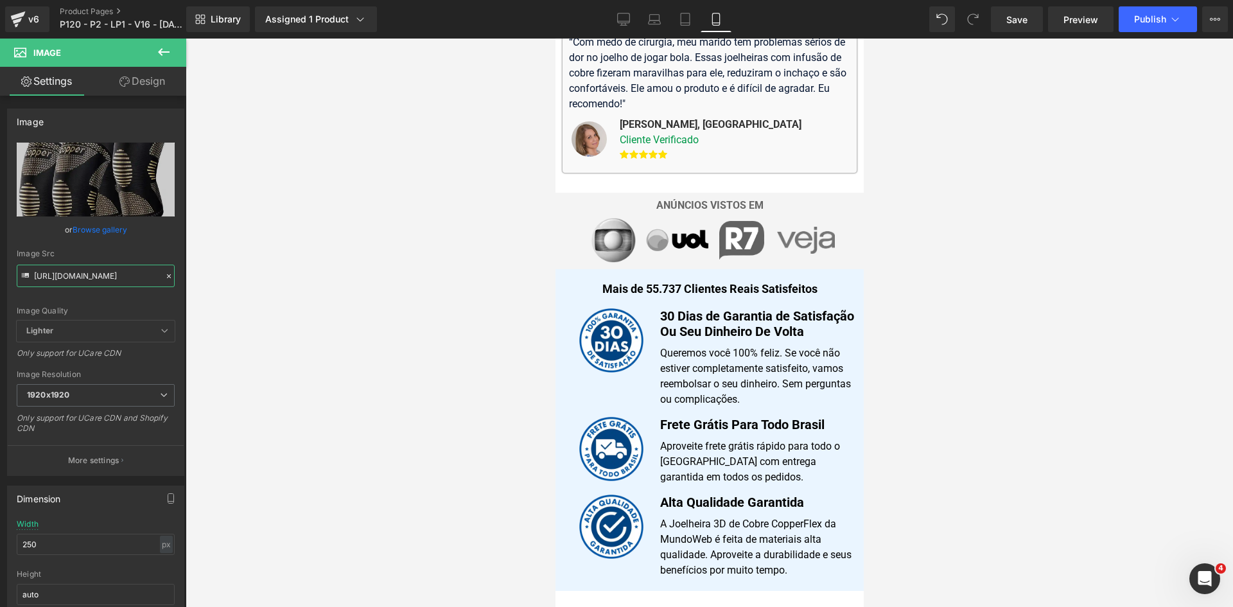
scroll to position [0, 0]
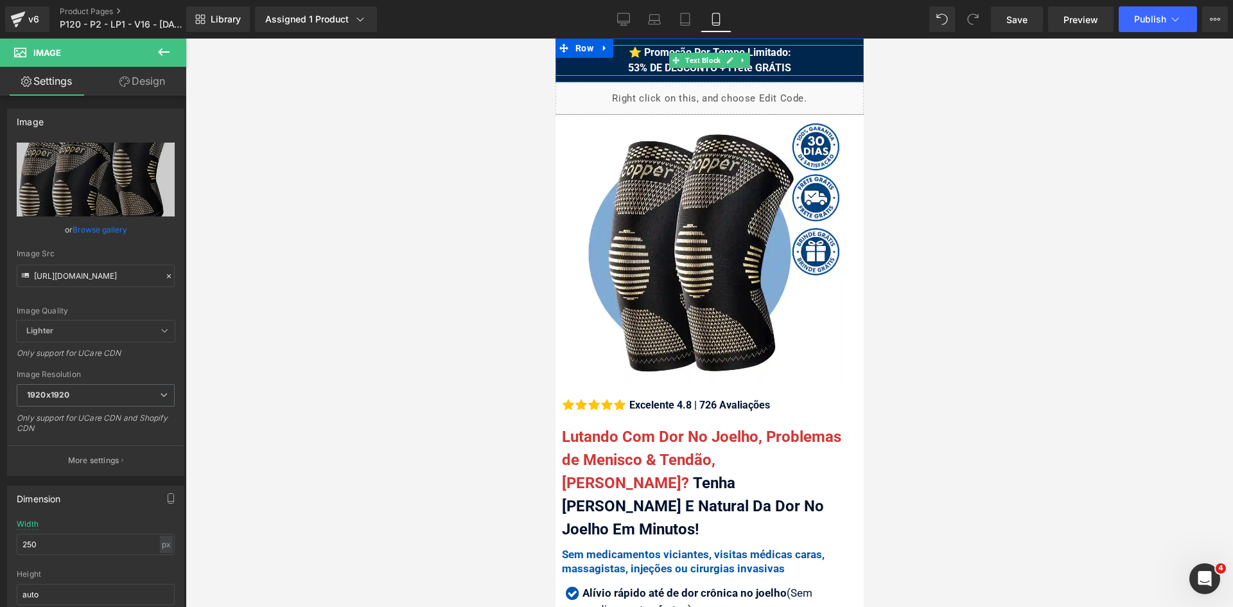
click at [783, 67] on span "⭐ Promoção Por Tempo Limitado: 53% DE DESCONTO + Frete GRÁTIS" at bounding box center [708, 60] width 163 height 28
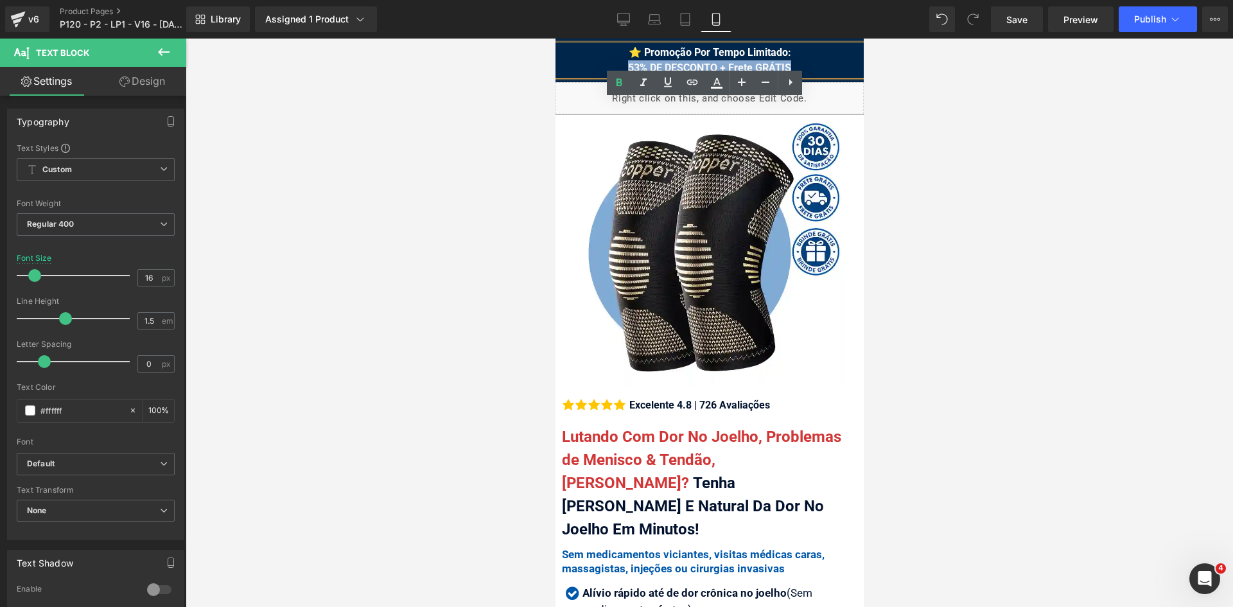
click at [814, 65] on div "⭐ Promoção Por Tempo Limitado: 53% DE DESCONTO + Frete GRÁTIS" at bounding box center [709, 60] width 308 height 31
click at [770, 65] on span "⭐ Promoção Por Tempo Limitado: 53% DE DESCONTO + Frete GRÁTIS" at bounding box center [708, 60] width 163 height 28
drag, startPoint x: 786, startPoint y: 65, endPoint x: 605, endPoint y: 71, distance: 181.1
click at [605, 71] on div "⭐ Promoção Por Tempo Limitado: 53% DE DESCONTO + Frete GRÁTIS" at bounding box center [709, 60] width 308 height 31
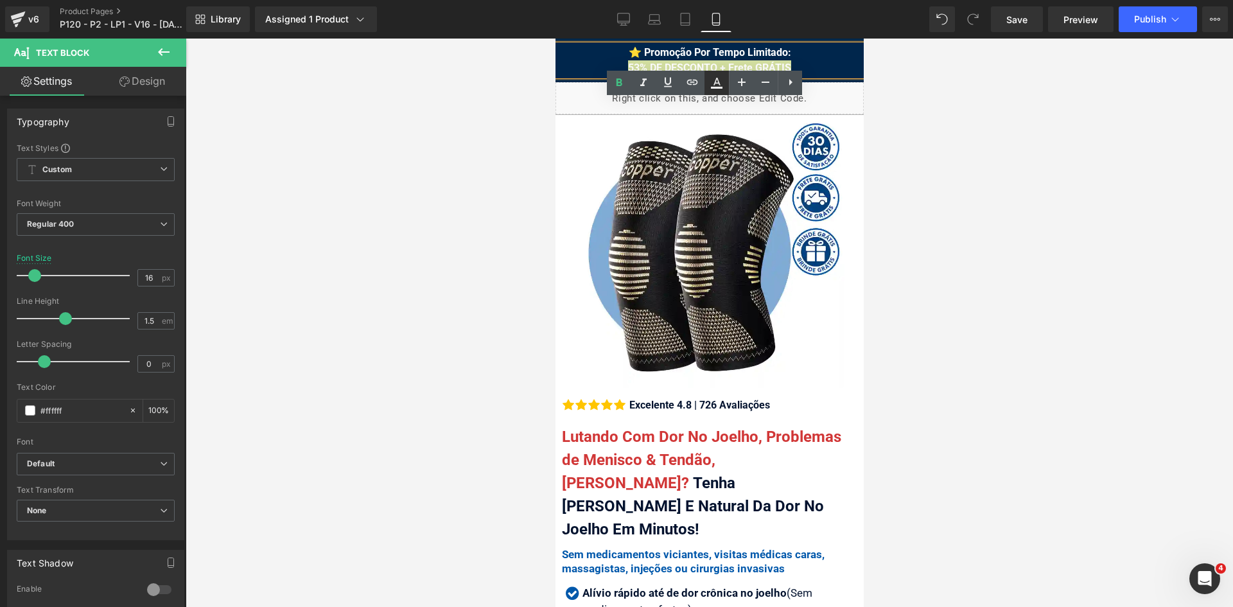
drag, startPoint x: 720, startPoint y: 79, endPoint x: 190, endPoint y: 77, distance: 530.2
click at [185, 361] on icon at bounding box center [177, 368] width 13 height 15
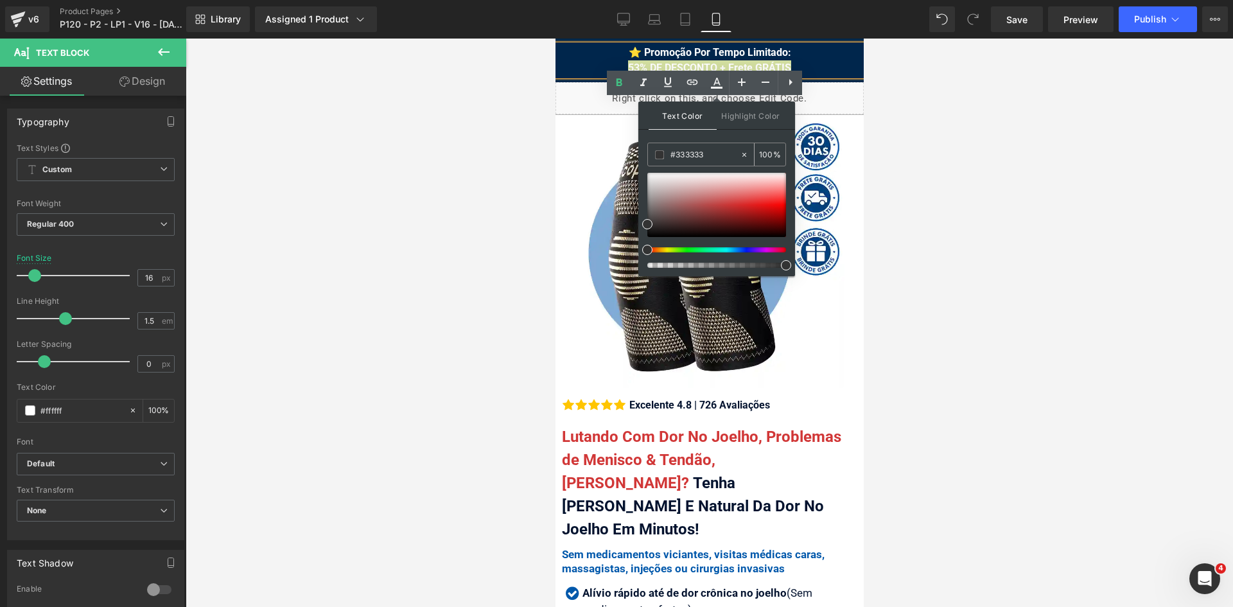
click at [711, 154] on input "#333333" at bounding box center [704, 155] width 69 height 14
paste input "fff000"
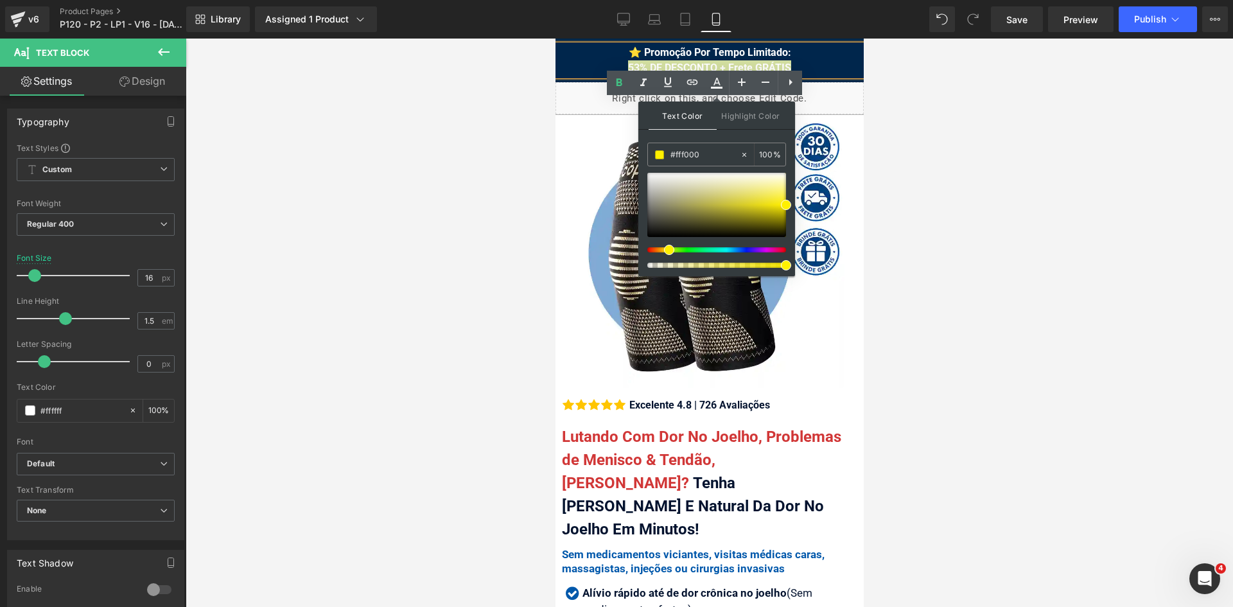
type input "#fff000"
click at [786, 209] on span at bounding box center [786, 205] width 10 height 10
click at [735, 202] on div at bounding box center [716, 205] width 139 height 64
click at [722, 155] on input "#fff000" at bounding box center [704, 155] width 69 height 14
paste input "fff000"
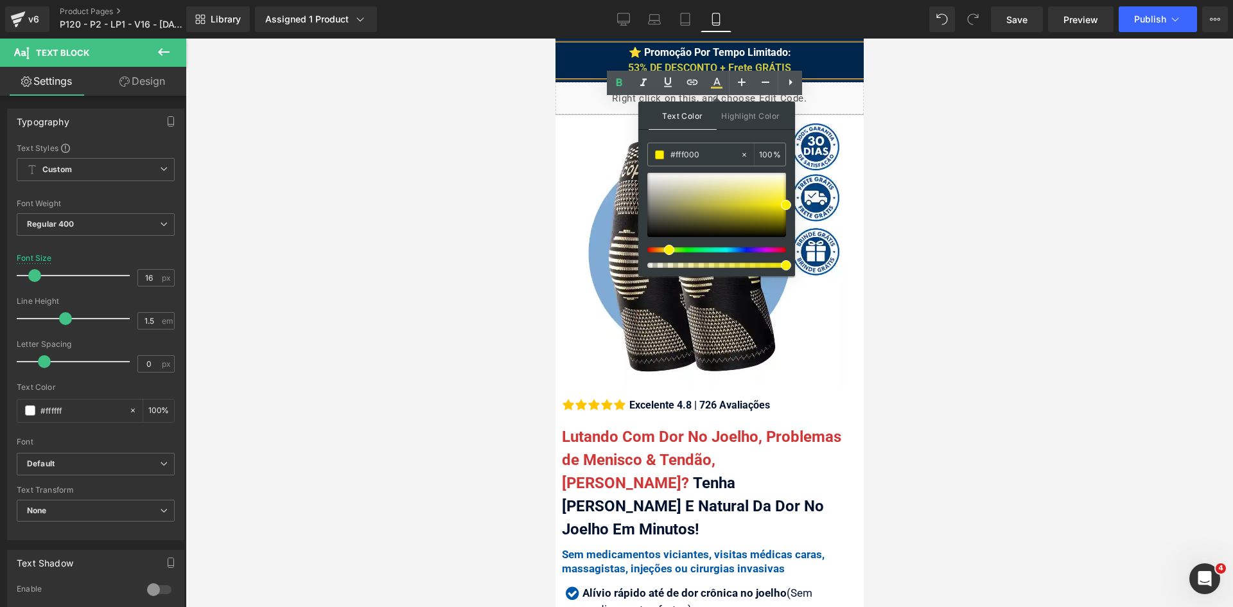
type input "#fff000"
click at [787, 207] on span at bounding box center [786, 205] width 10 height 10
click at [813, 66] on div "⭐ Promoção Por Tempo Limitado: 53% DE DESCONTO + Frete GRÁTIS" at bounding box center [709, 60] width 308 height 31
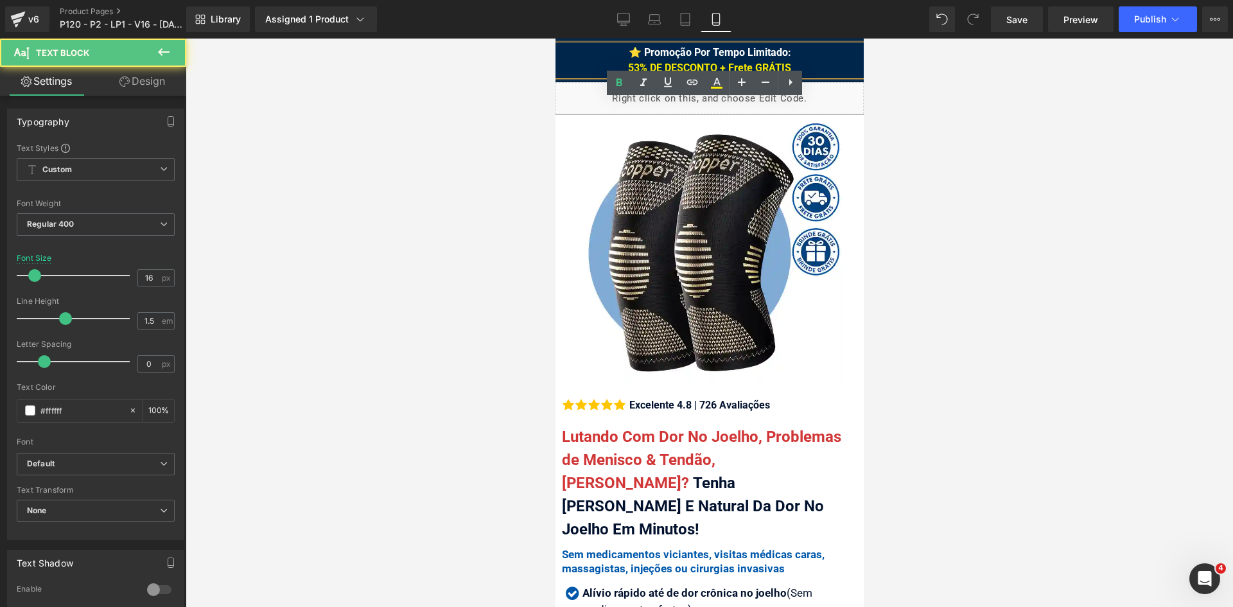
click at [945, 104] on div at bounding box center [709, 323] width 1047 height 568
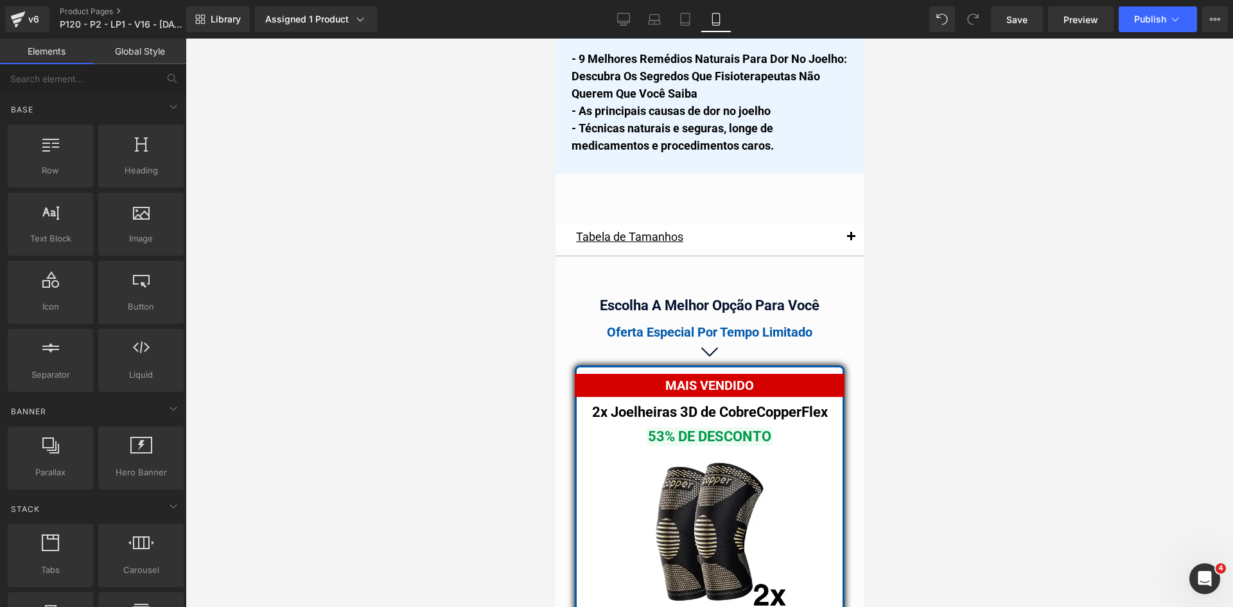
scroll to position [10926, 0]
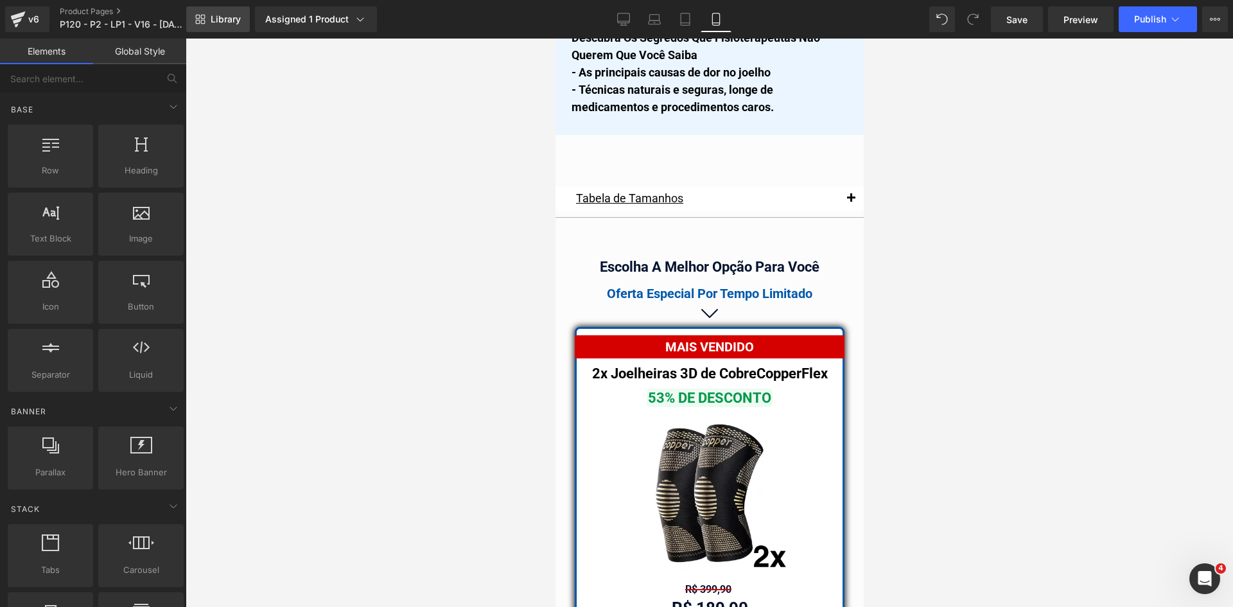
click at [235, 14] on span "Library" at bounding box center [226, 19] width 30 height 12
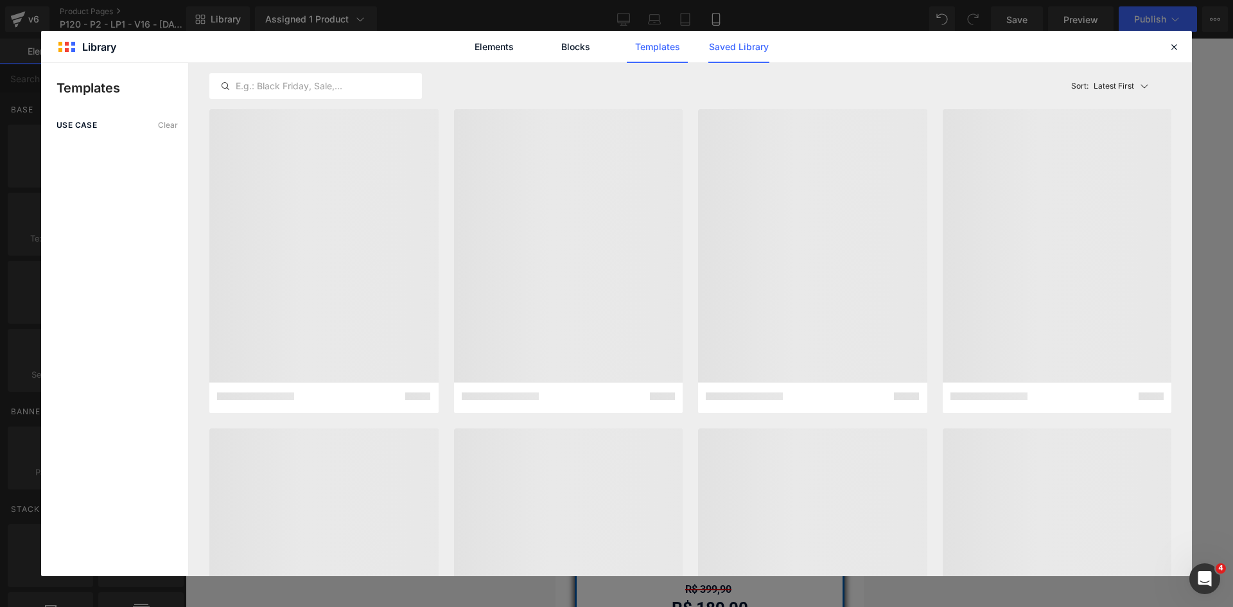
click at [746, 47] on link "Saved Library" at bounding box center [738, 47] width 61 height 32
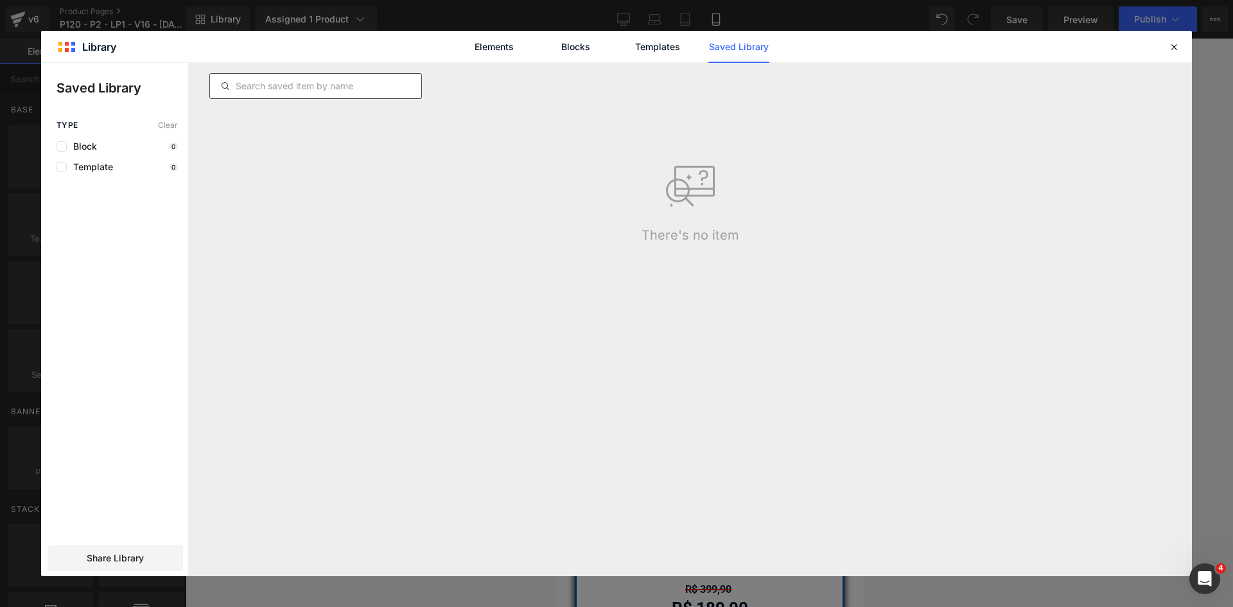
click at [253, 90] on input "text" at bounding box center [315, 85] width 211 height 15
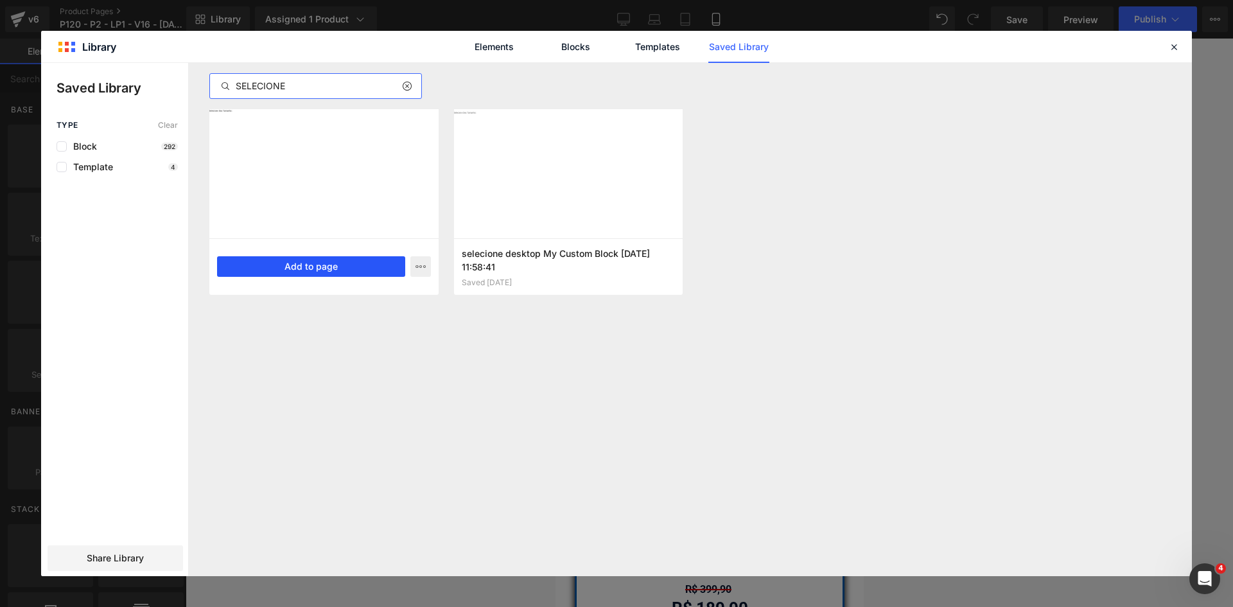
type input "SELECIONE"
click at [311, 275] on button "Add to page" at bounding box center [311, 266] width 188 height 21
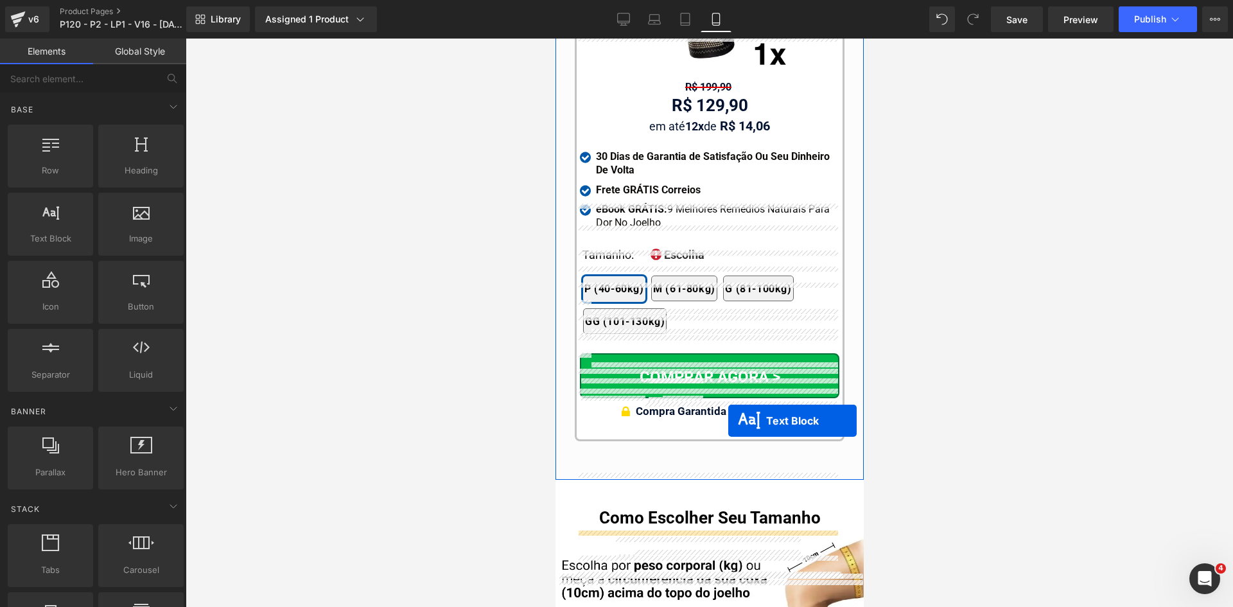
scroll to position [12554, 0]
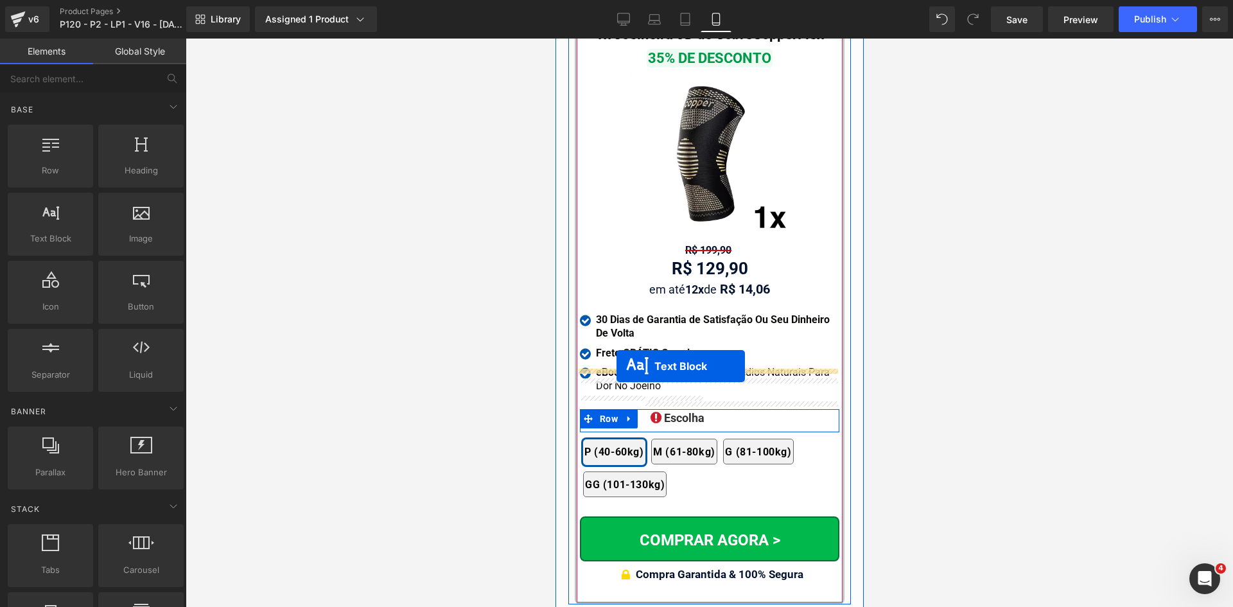
drag, startPoint x: 757, startPoint y: 360, endPoint x: 616, endPoint y: 366, distance: 141.3
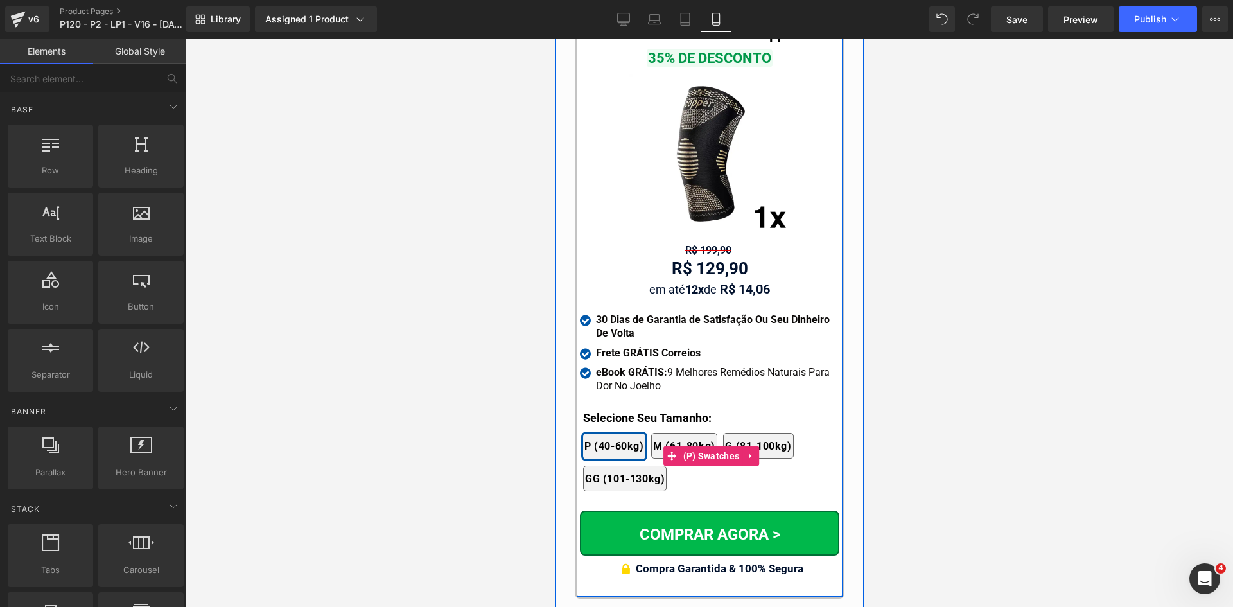
click at [611, 413] on div "2x Joelheiras 4x Joelheiras 1x Joelheira 3x Joelheiras P (40-60kg) M (61-80kg) …" at bounding box center [710, 455] width 256 height 84
click at [555, 39] on div at bounding box center [555, 39] width 0 height 0
click at [611, 411] on b "Selecione Seu Tamanho:" at bounding box center [646, 417] width 128 height 13
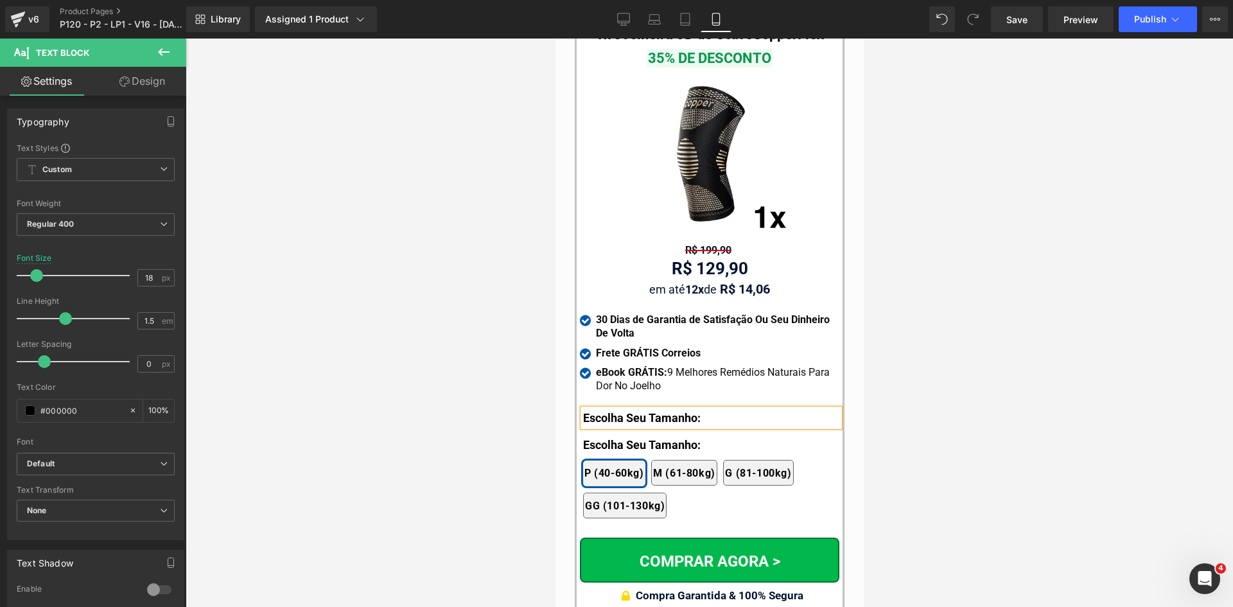
click at [964, 409] on div at bounding box center [709, 323] width 1047 height 568
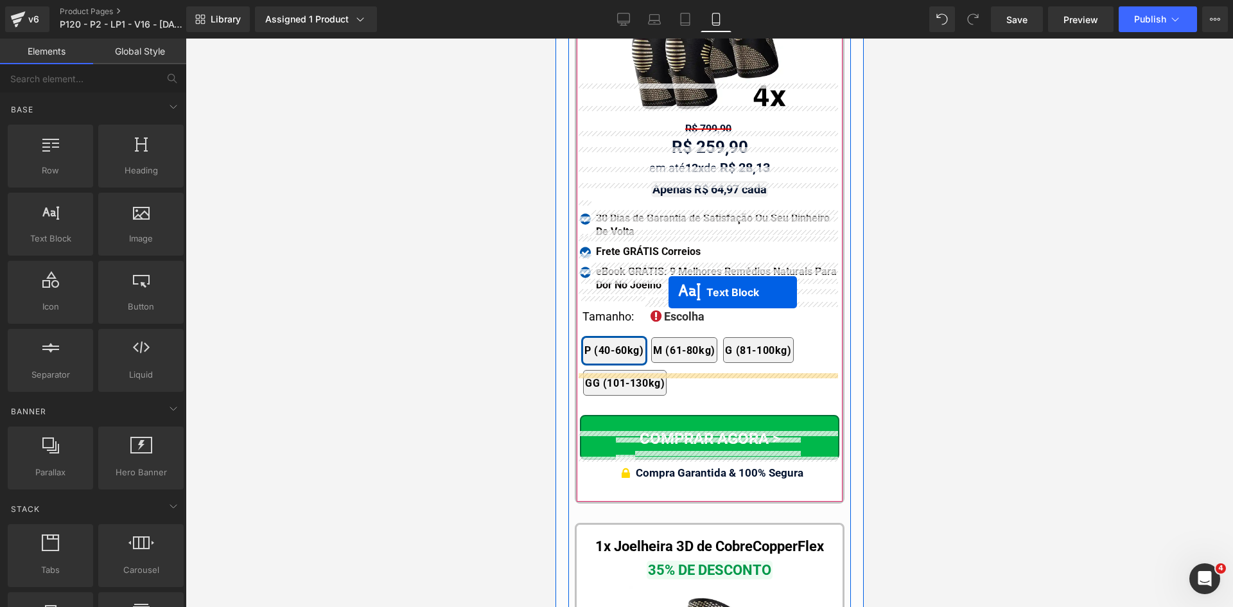
scroll to position [12041, 0]
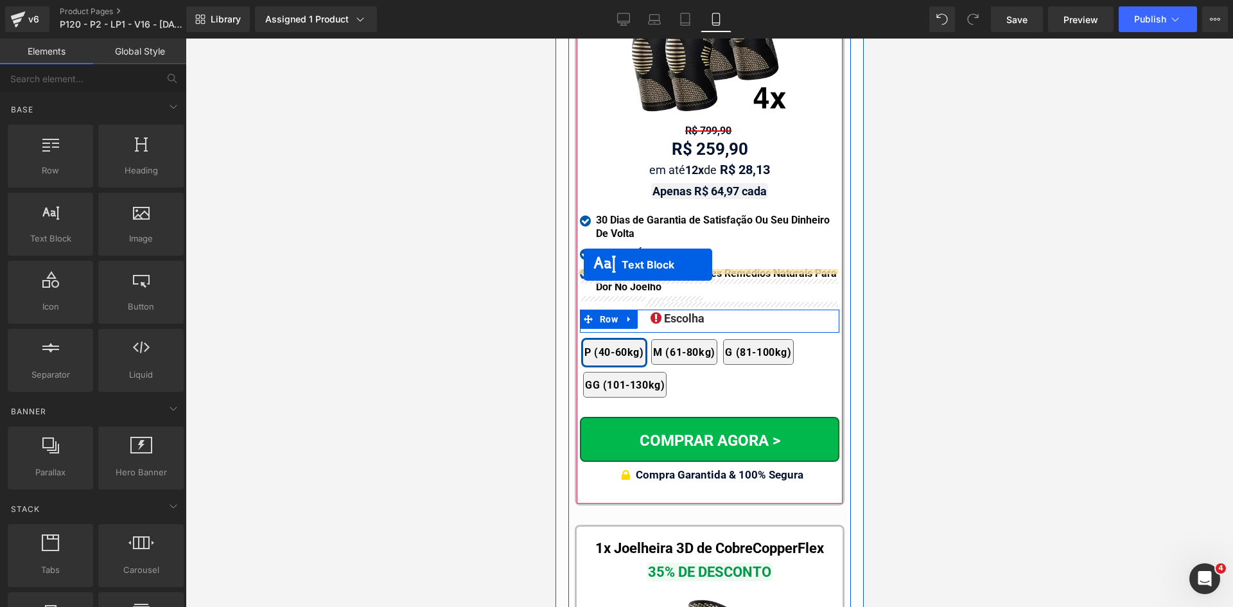
drag, startPoint x: 701, startPoint y: 388, endPoint x: 583, endPoint y: 264, distance: 170.7
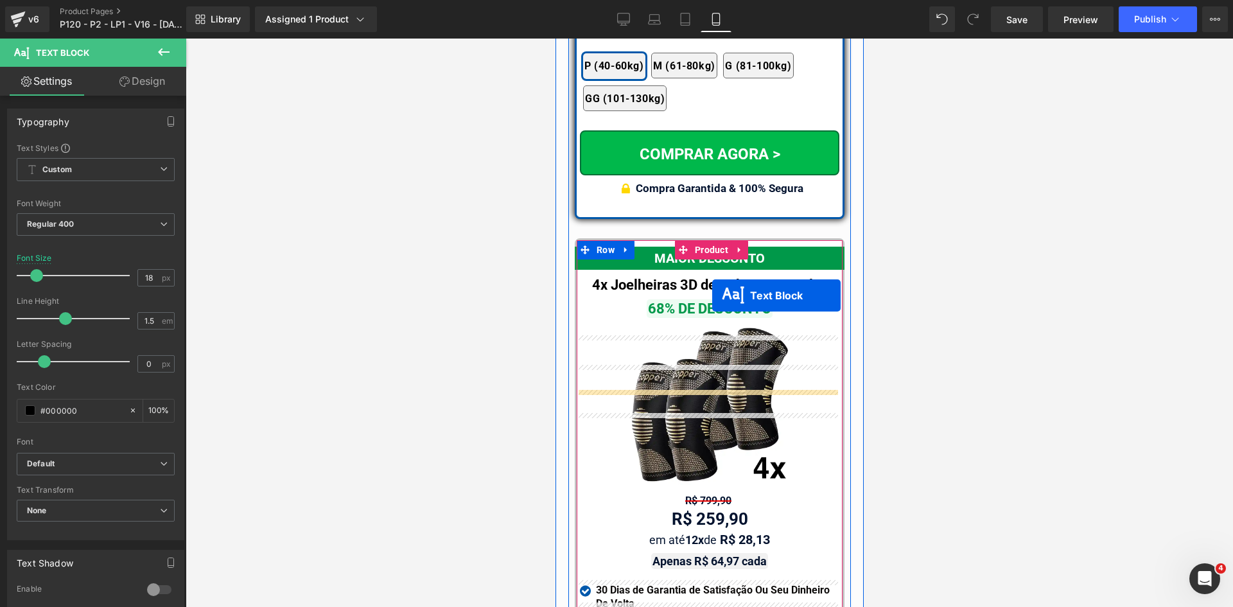
scroll to position [11527, 0]
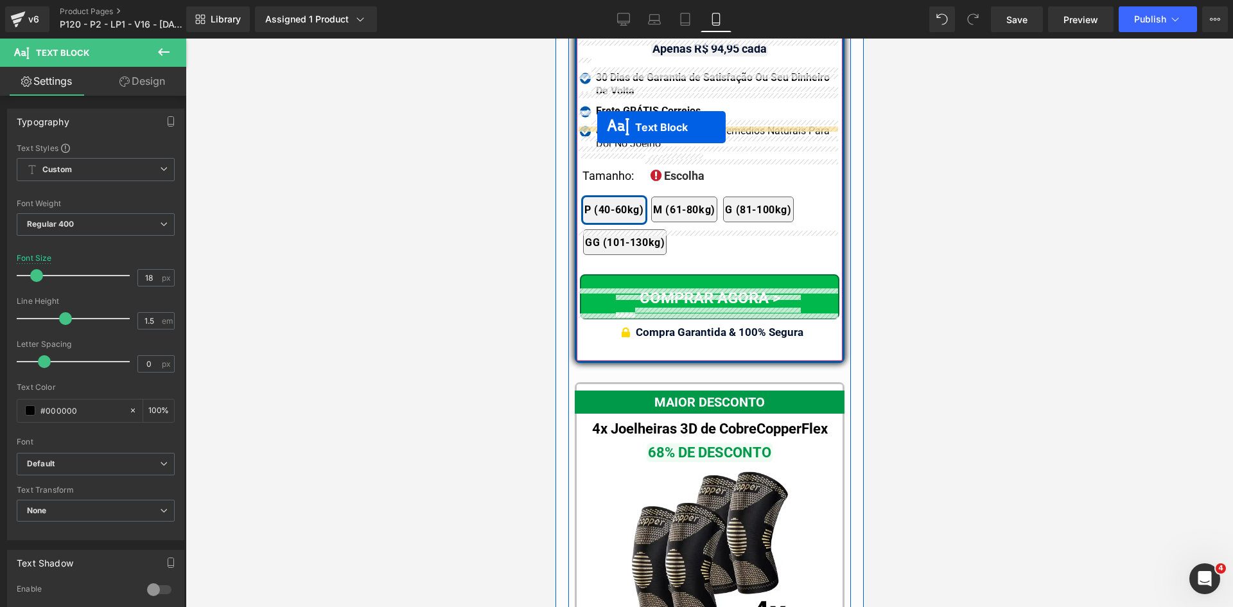
drag, startPoint x: 710, startPoint y: 284, endPoint x: 596, endPoint y: 127, distance: 193.5
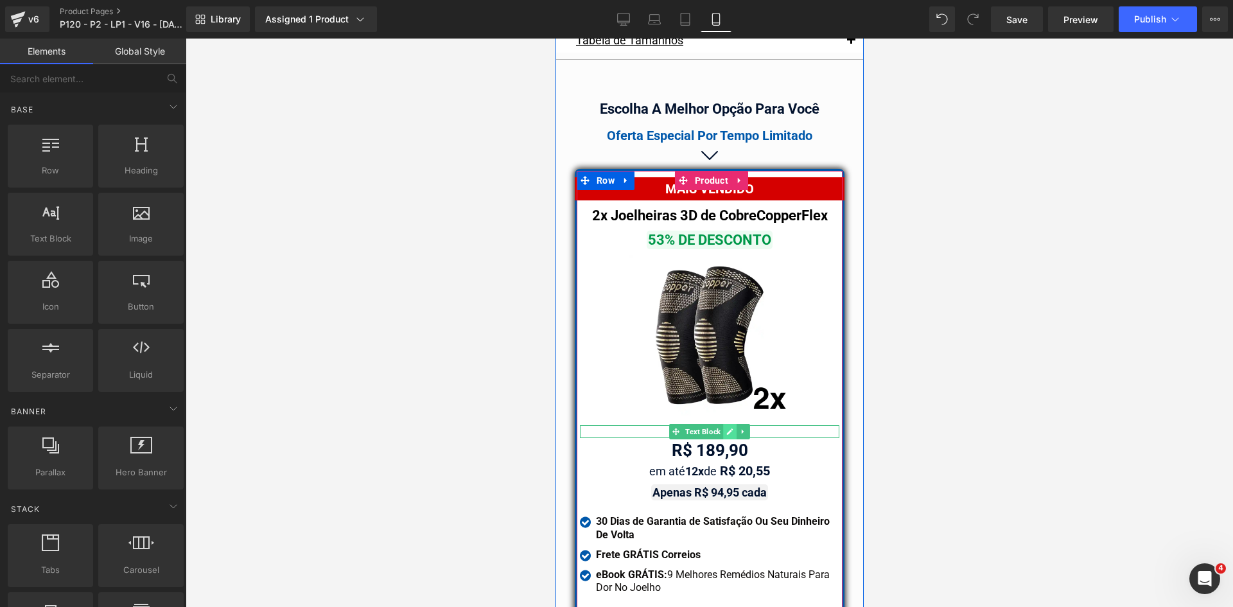
scroll to position [11014, 0]
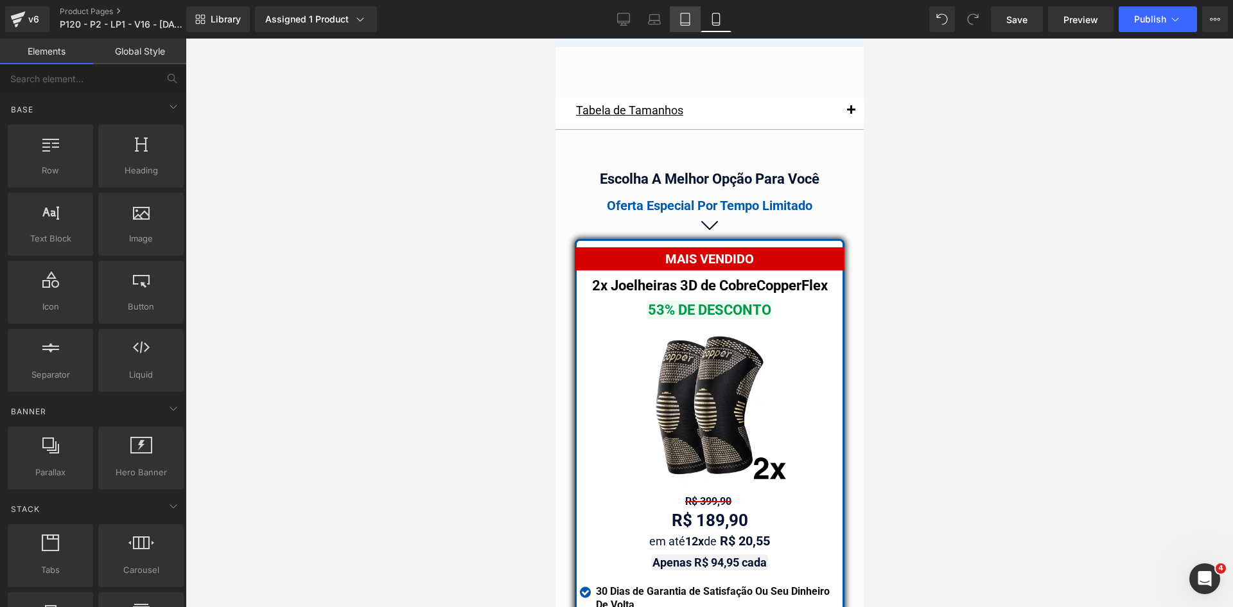
click at [689, 21] on icon at bounding box center [685, 19] width 13 height 13
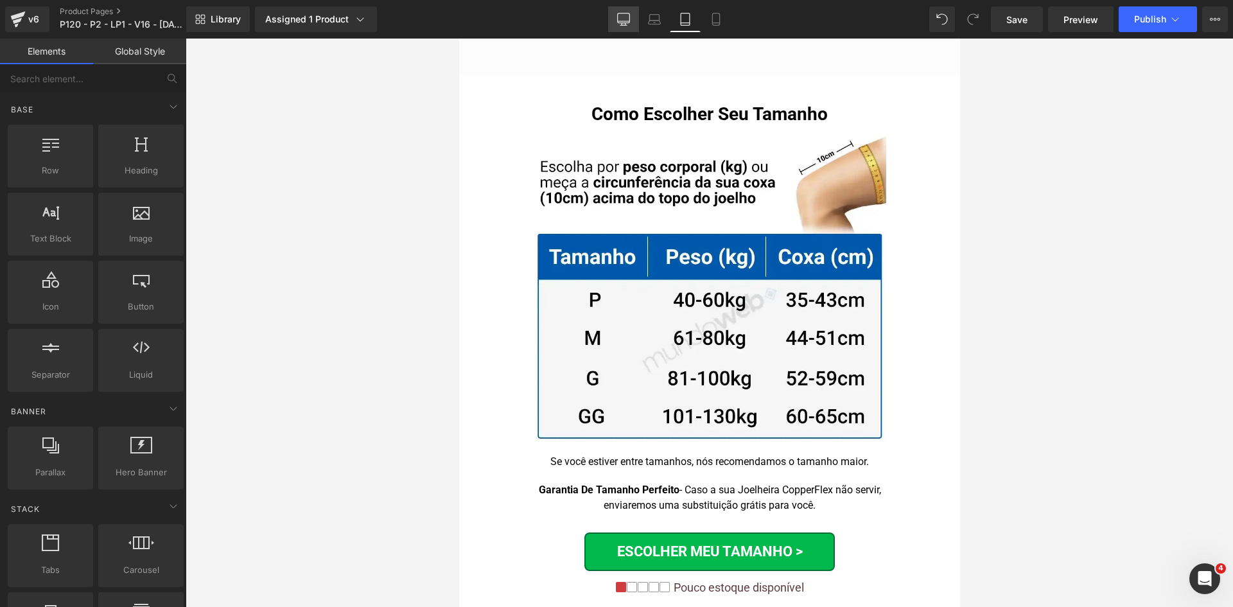
drag, startPoint x: 619, startPoint y: 19, endPoint x: 302, endPoint y: 96, distance: 325.7
click at [619, 19] on icon at bounding box center [623, 19] width 13 height 13
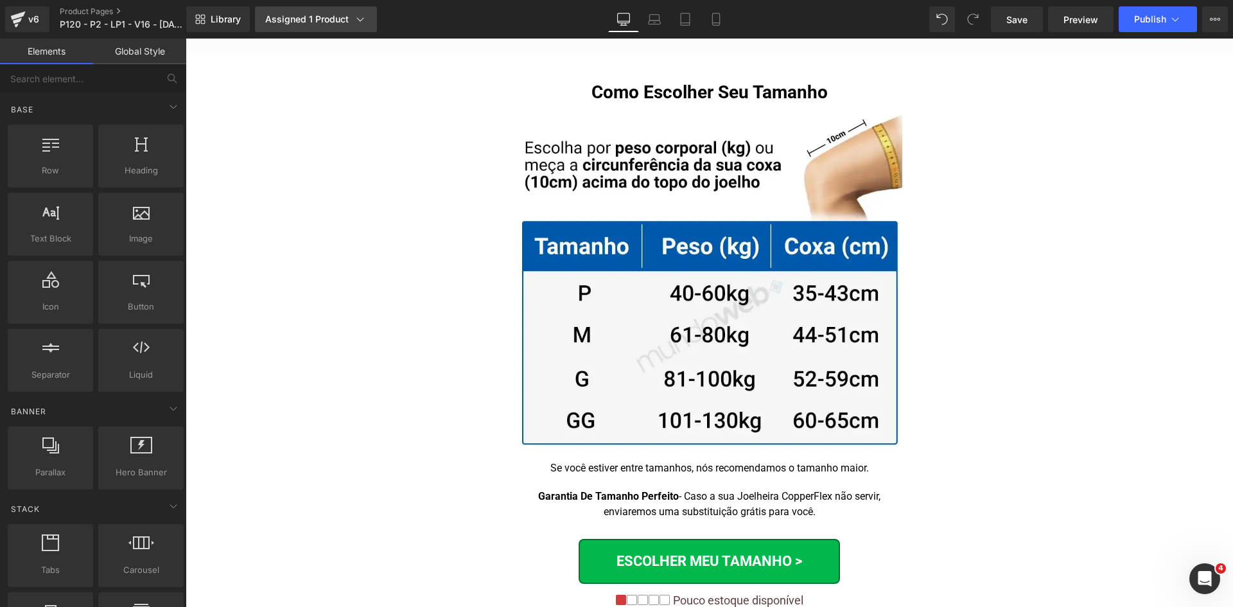
scroll to position [8056, 0]
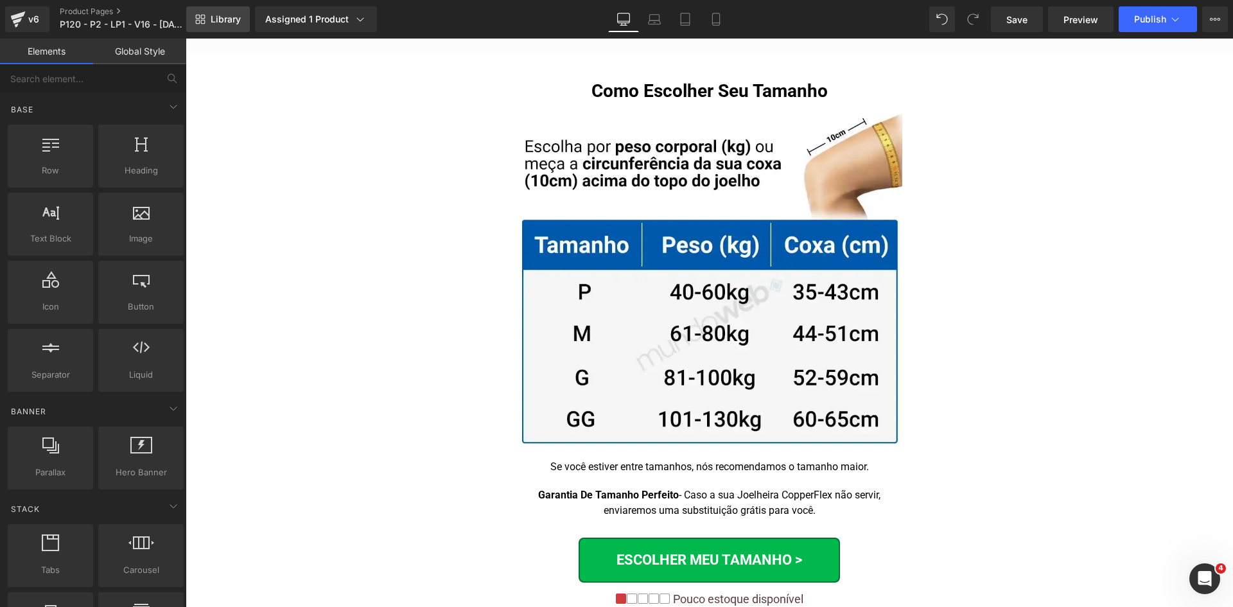
click at [239, 22] on span "Library" at bounding box center [226, 19] width 30 height 12
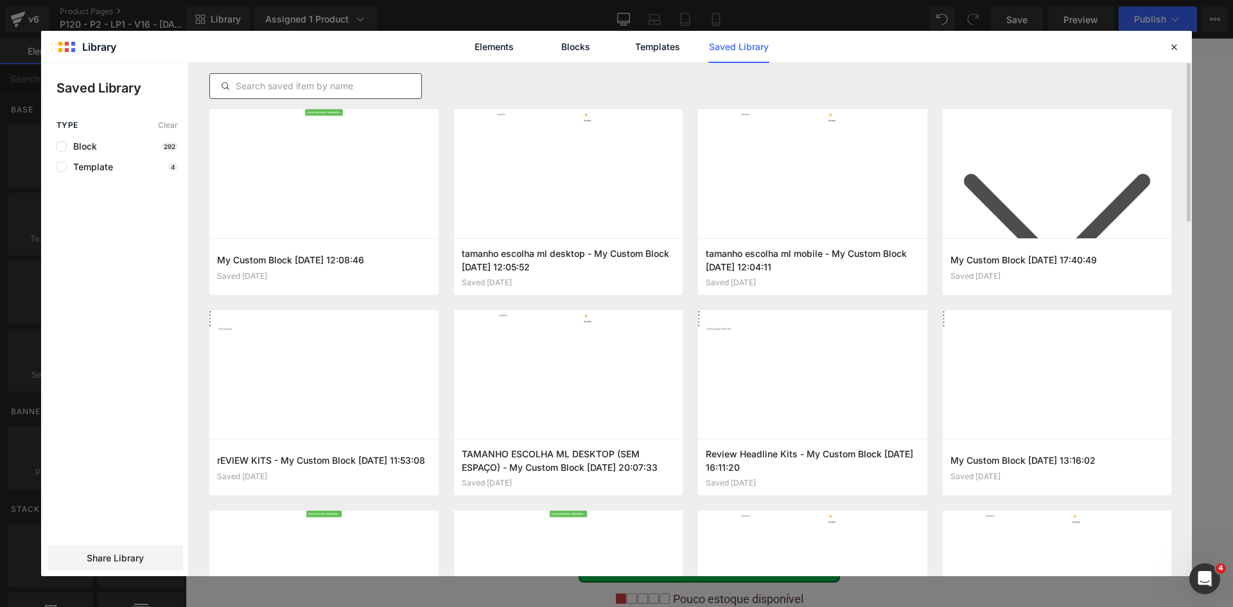
click at [334, 79] on input "text" at bounding box center [315, 85] width 211 height 15
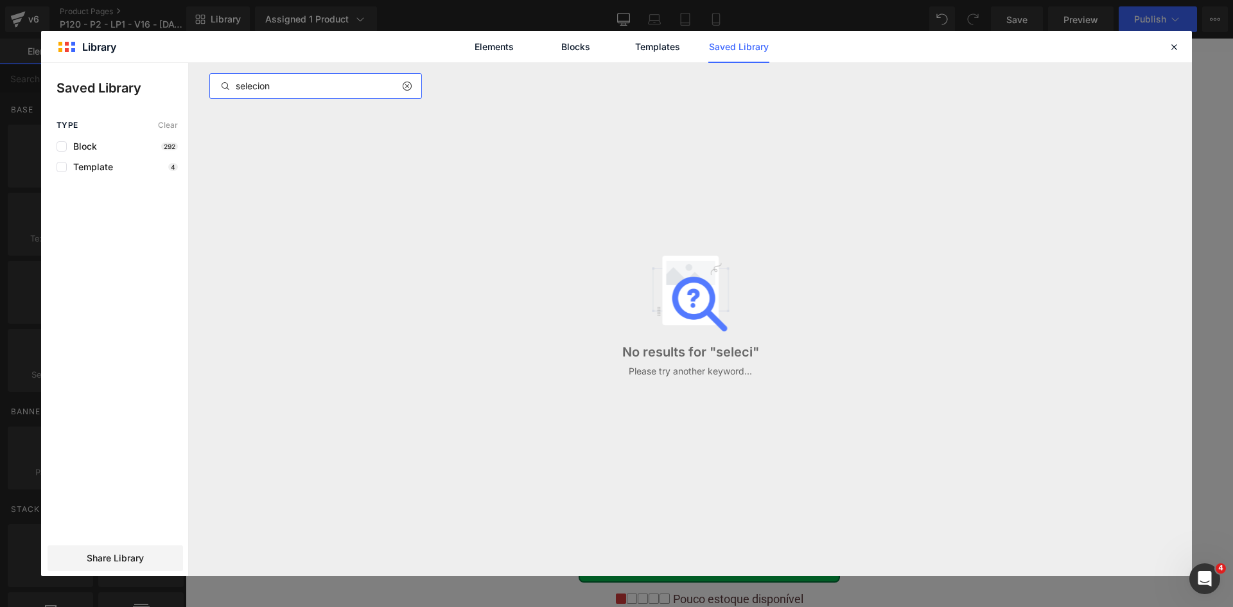
type input "selecione"
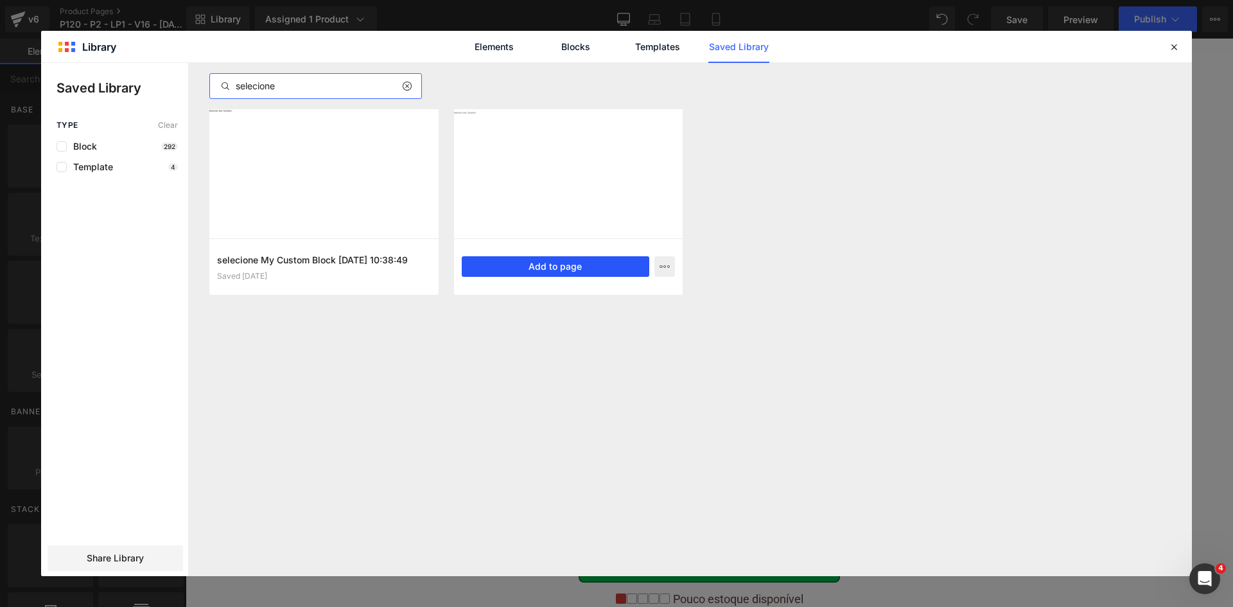
click at [535, 273] on button "Add to page" at bounding box center [556, 266] width 188 height 21
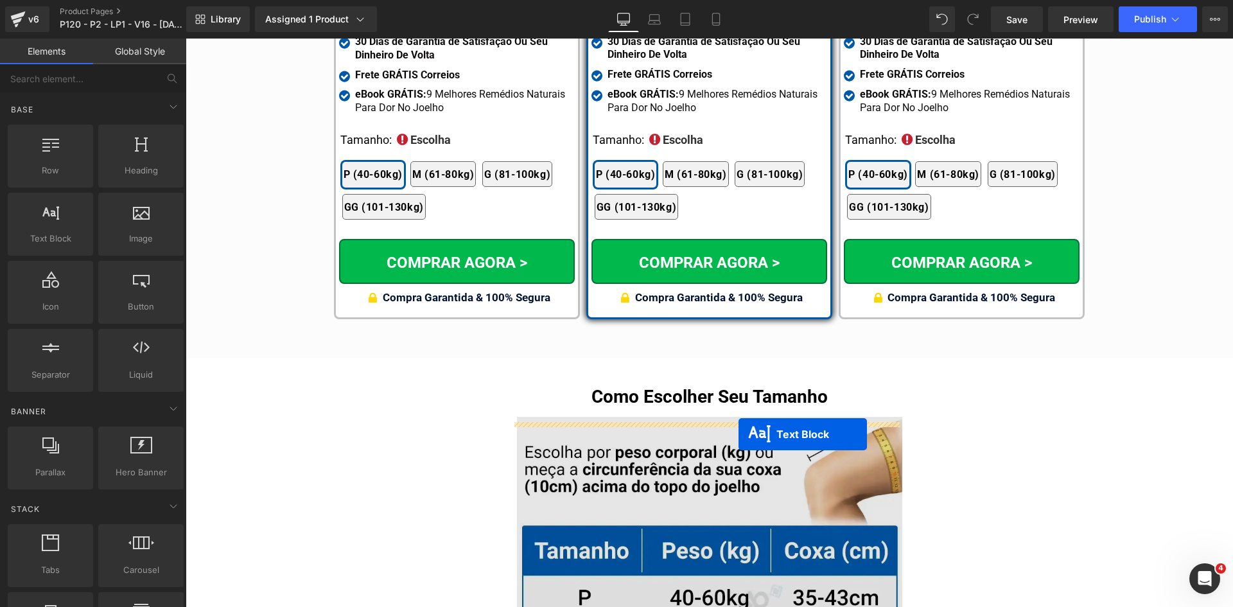
scroll to position [7495, 0]
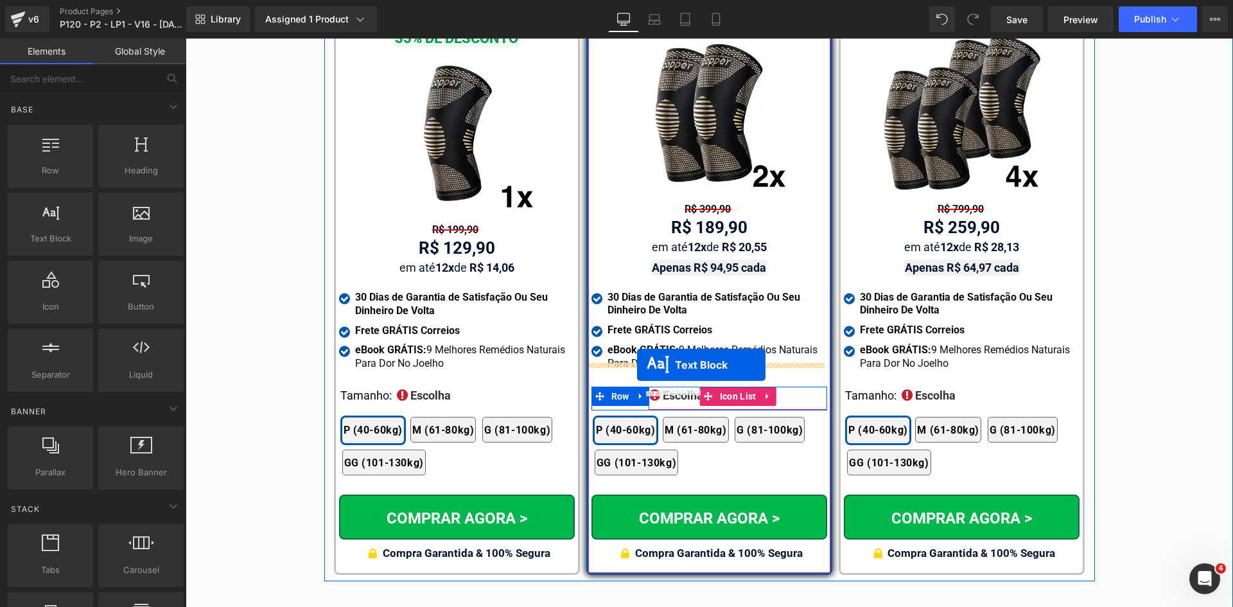
drag, startPoint x: 698, startPoint y: 407, endPoint x: 637, endPoint y: 365, distance: 74.8
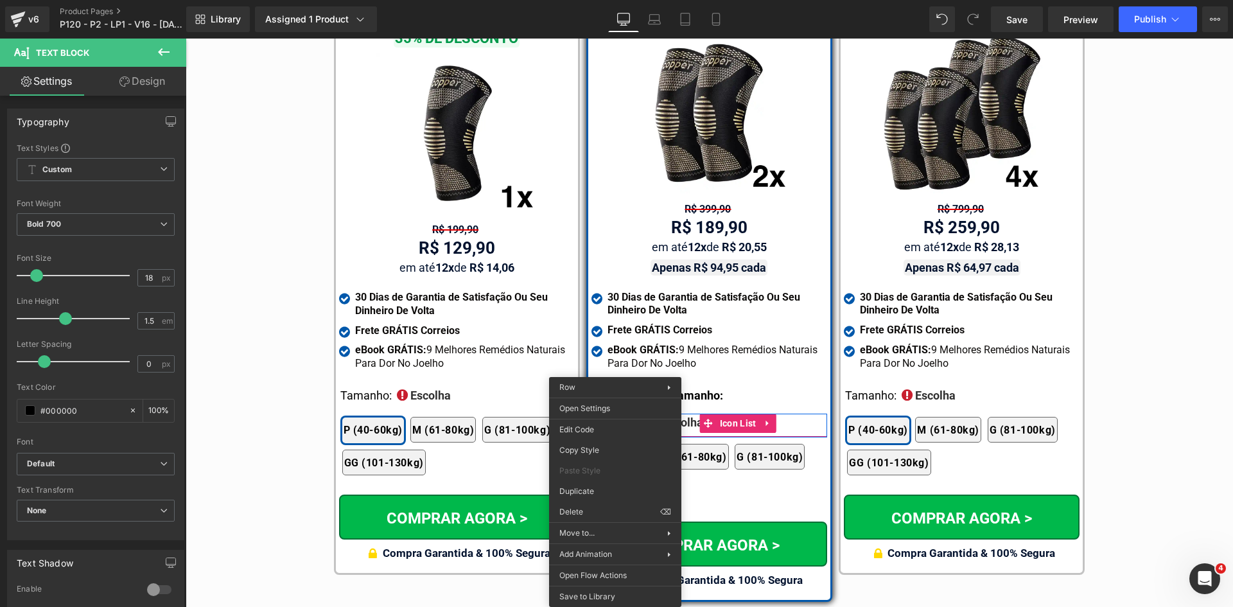
drag, startPoint x: 773, startPoint y: 551, endPoint x: 634, endPoint y: 414, distance: 195.2
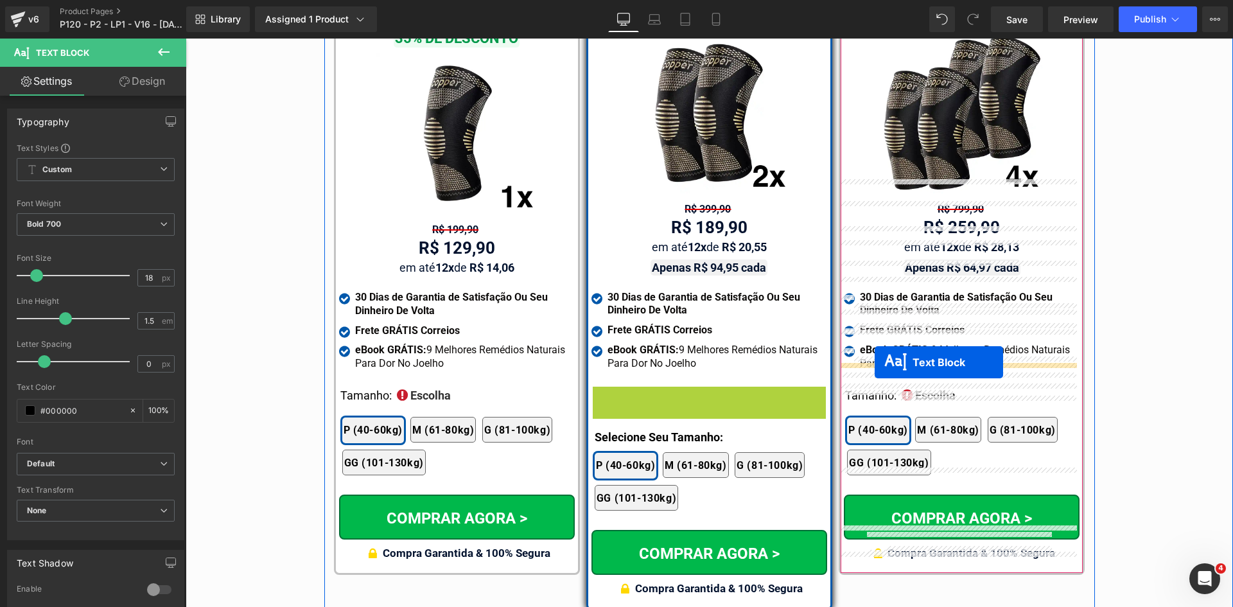
drag, startPoint x: 815, startPoint y: 379, endPoint x: 874, endPoint y: 362, distance: 62.0
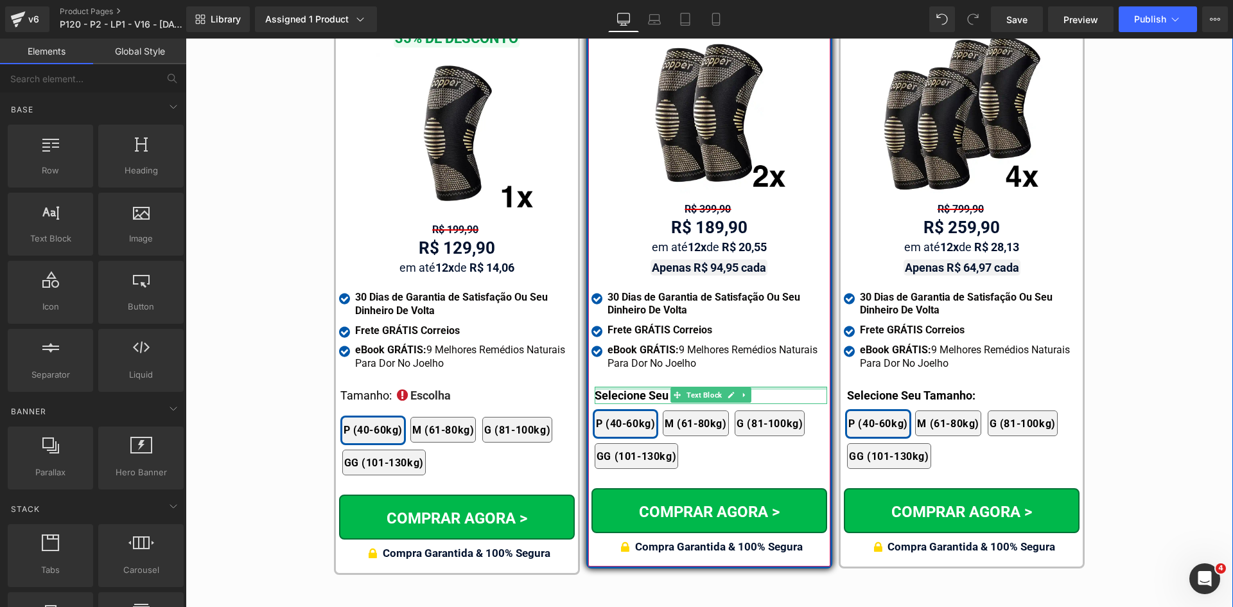
click at [609, 386] on div at bounding box center [710, 387] width 232 height 3
click at [609, 386] on p "Selecione Seu Tamanho:" at bounding box center [710, 394] width 232 height 17
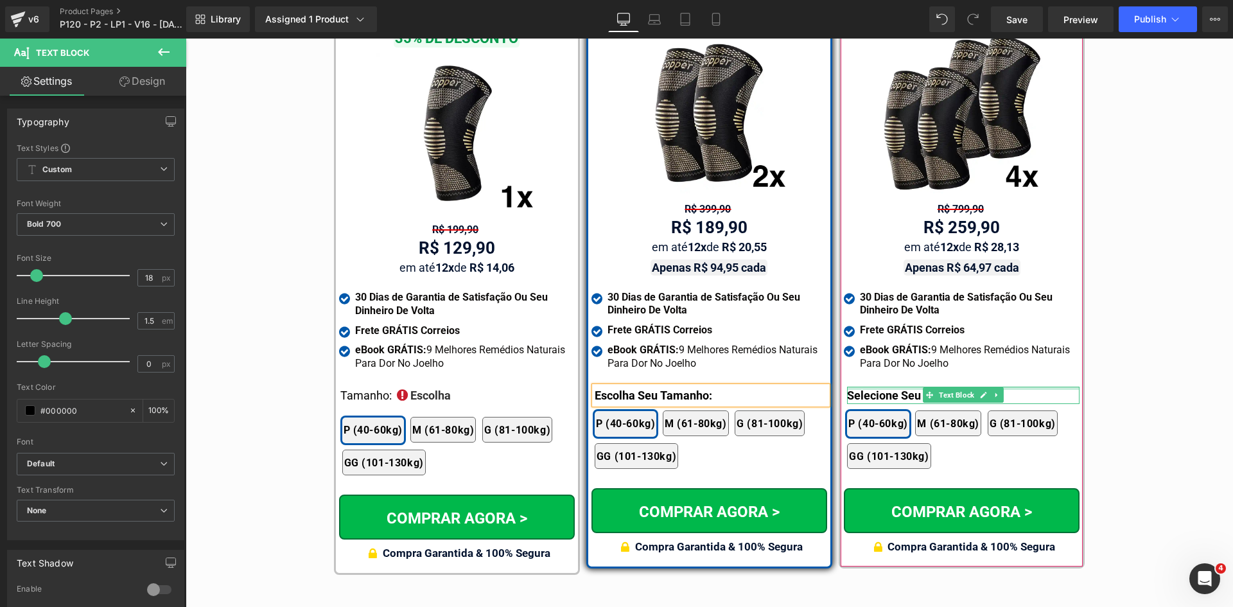
click at [852, 386] on p "Selecione Seu Tamanho:" at bounding box center [963, 394] width 232 height 17
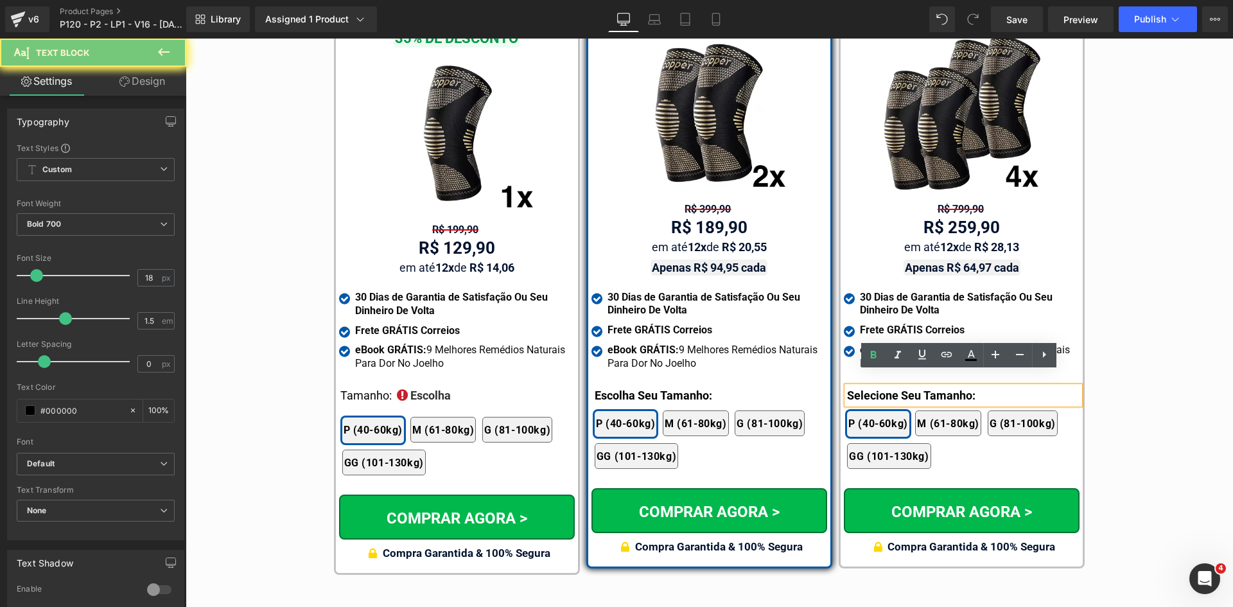
click at [852, 386] on p "Selecione Seu Tamanho:" at bounding box center [963, 394] width 232 height 17
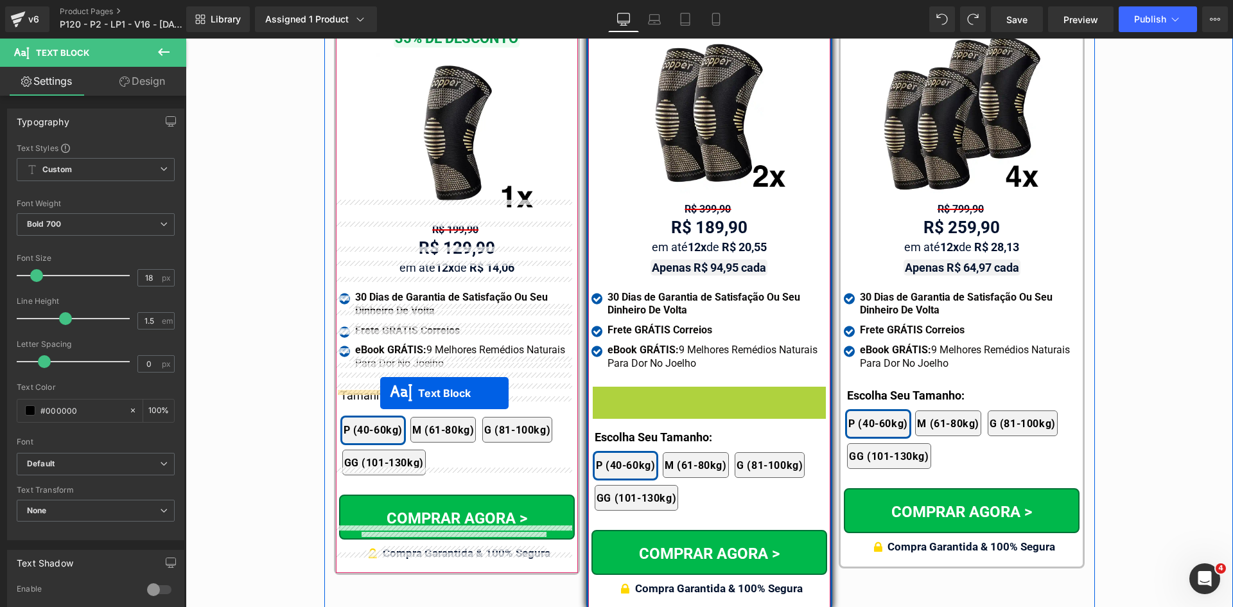
drag, startPoint x: 679, startPoint y: 381, endPoint x: 380, endPoint y: 393, distance: 299.4
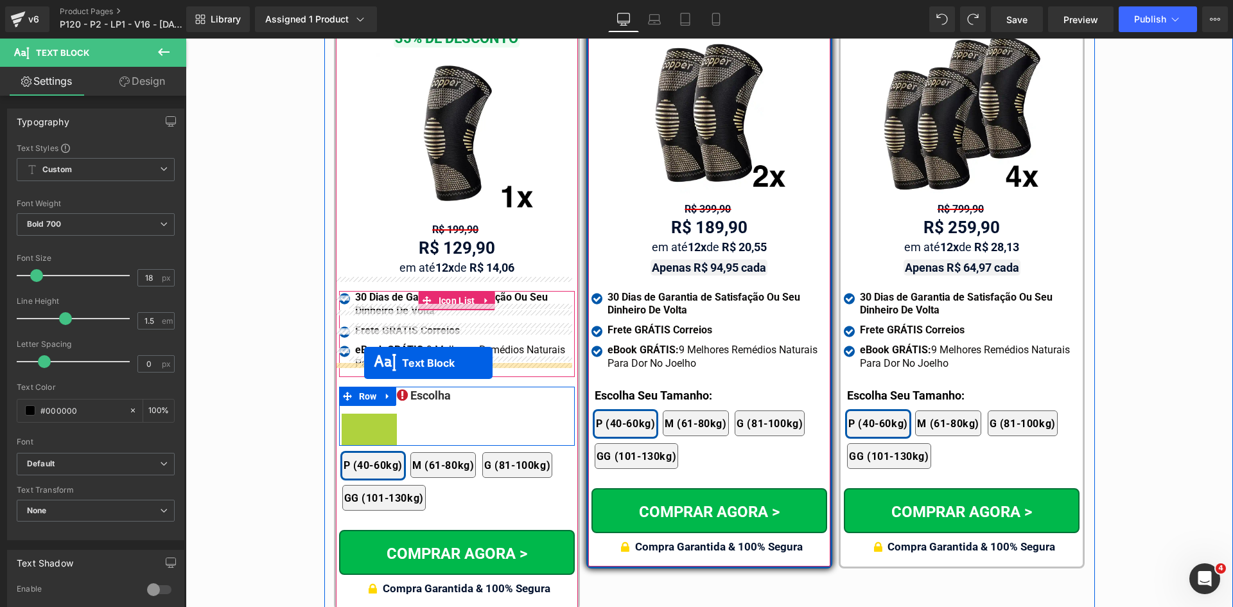
drag, startPoint x: 372, startPoint y: 400, endPoint x: 364, endPoint y: 363, distance: 38.0
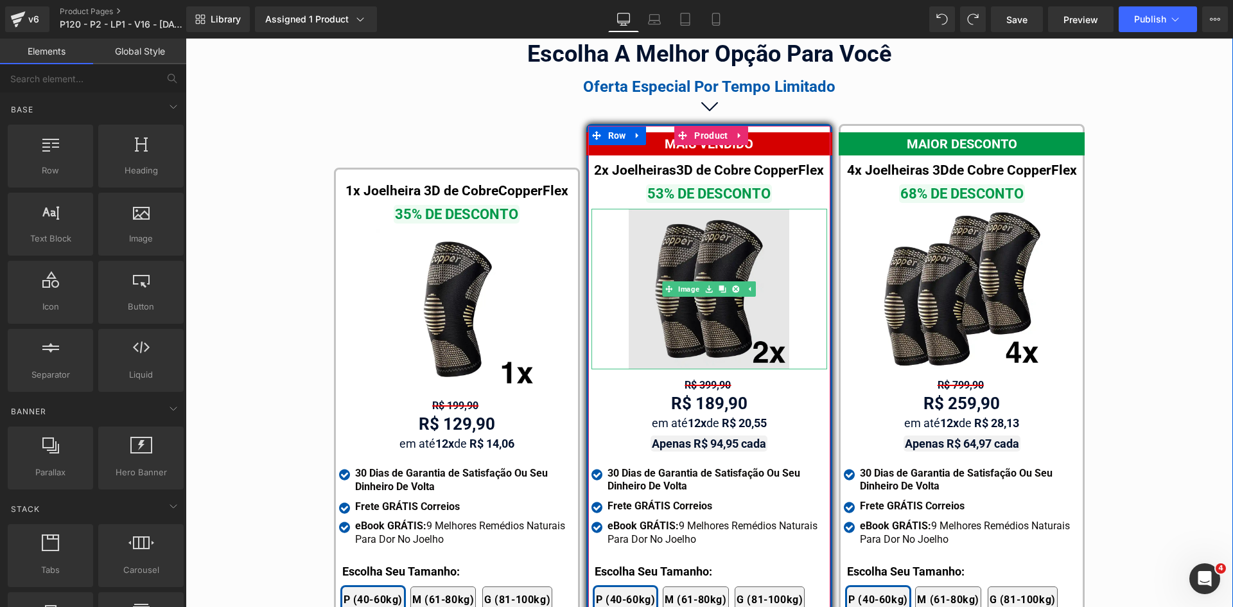
scroll to position [7431, 0]
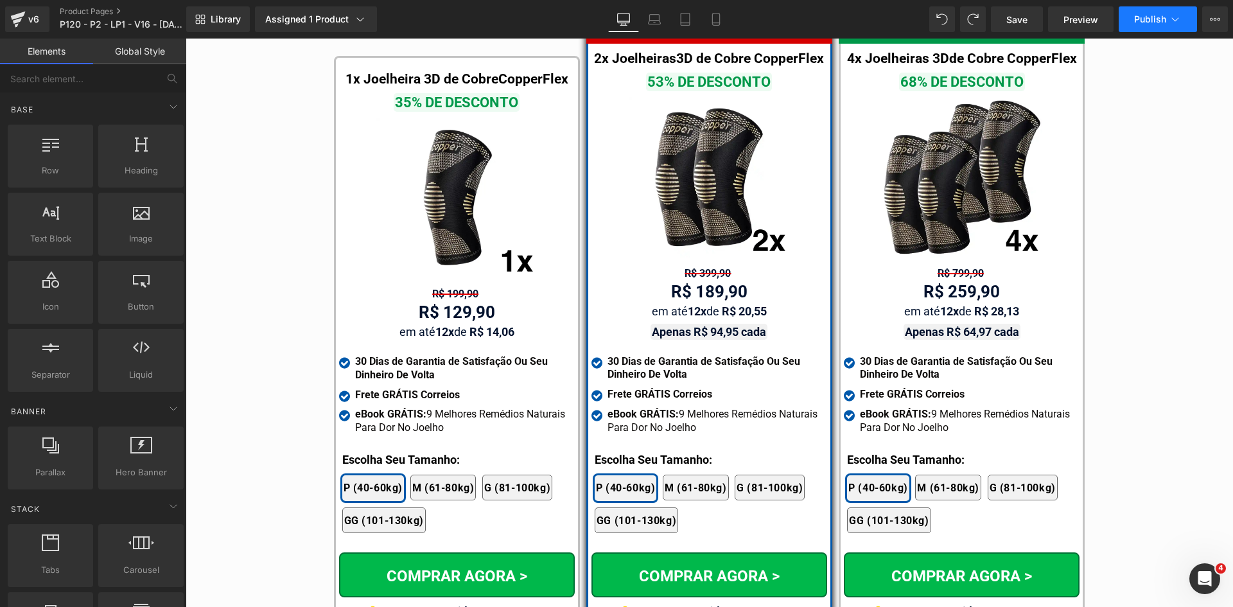
click at [1161, 9] on button "Publish" at bounding box center [1157, 19] width 78 height 26
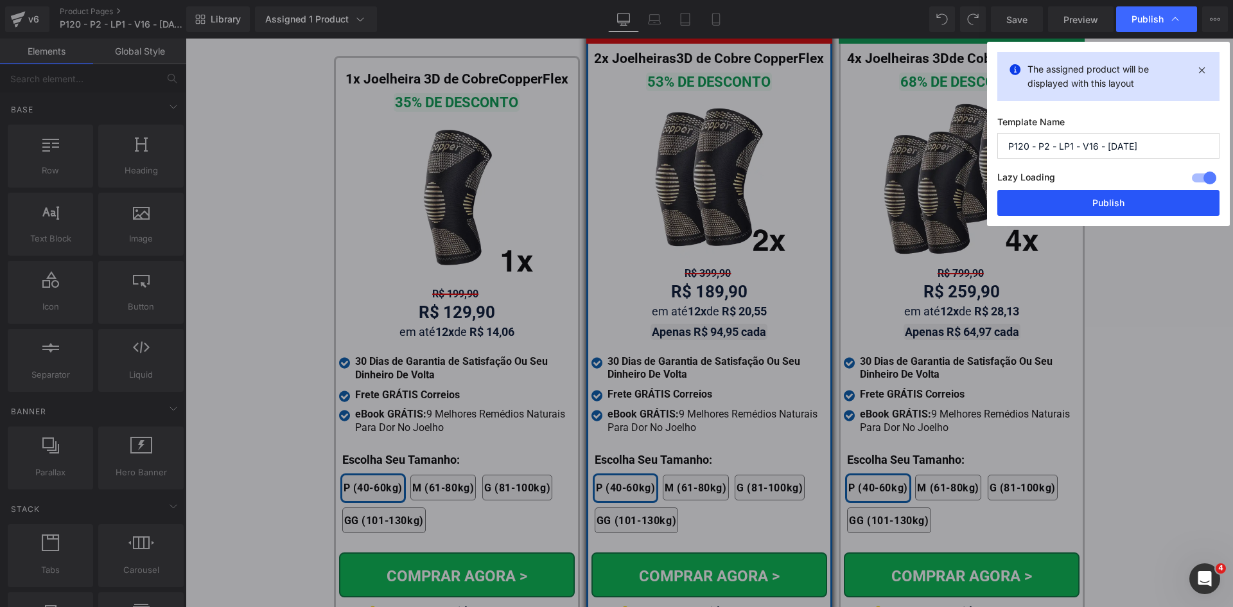
click at [1103, 211] on button "Publish" at bounding box center [1108, 203] width 222 height 26
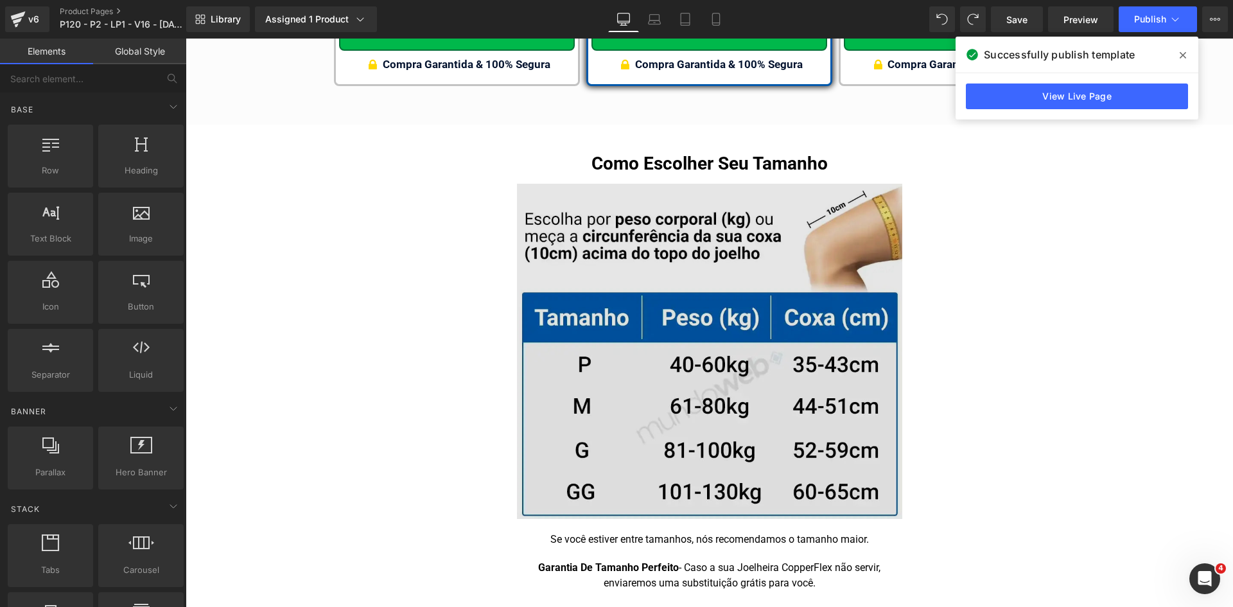
scroll to position [8137, 0]
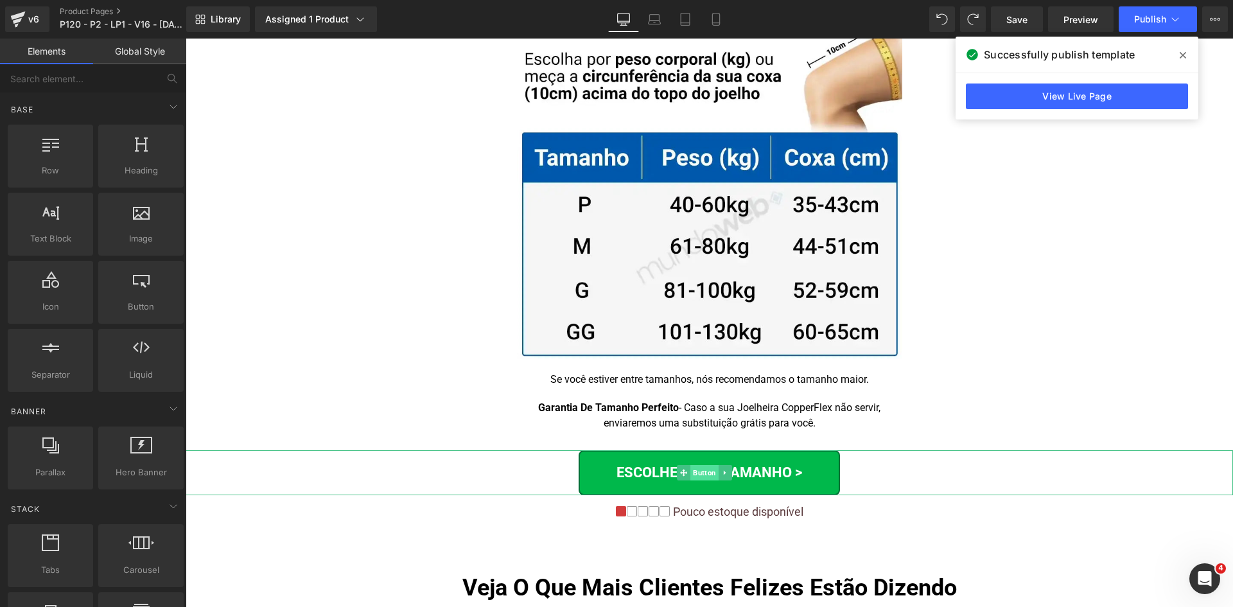
click at [696, 465] on span "Button" at bounding box center [704, 472] width 28 height 15
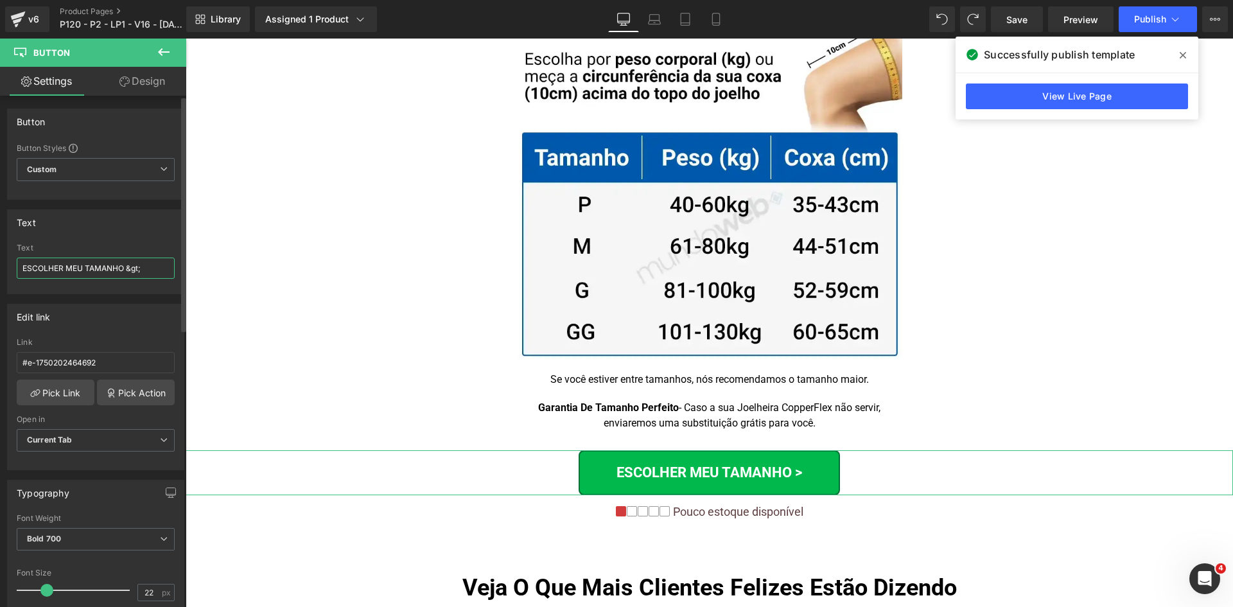
click at [70, 263] on input "ESCOLHER MEU TAMANHO &gt;" at bounding box center [96, 267] width 158 height 21
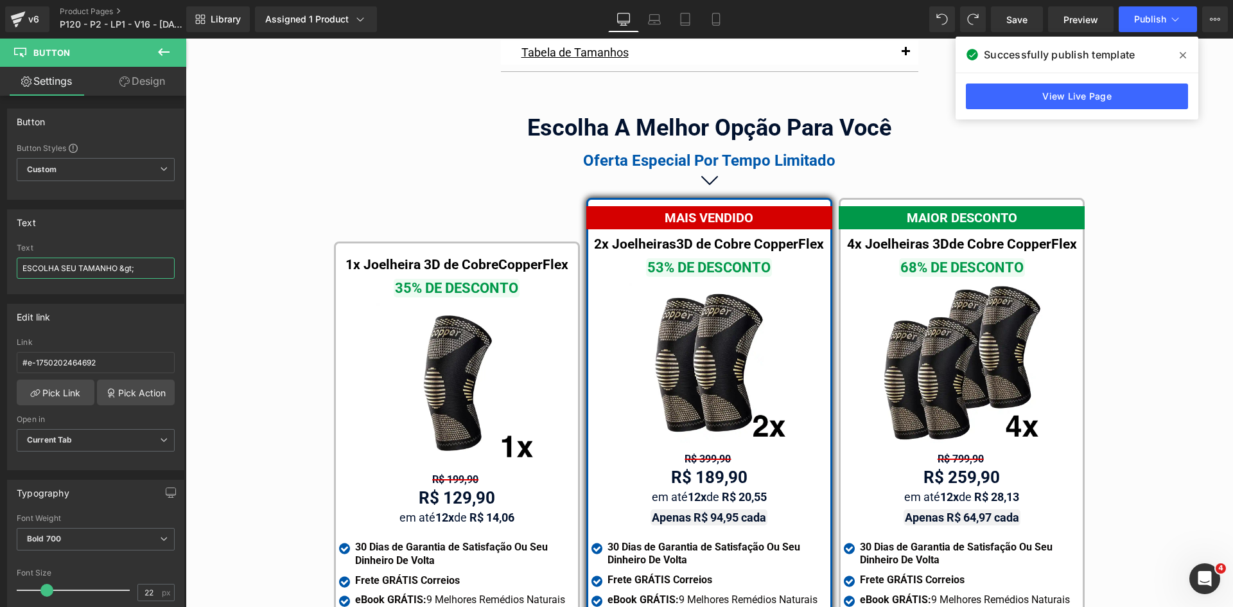
scroll to position [7238, 0]
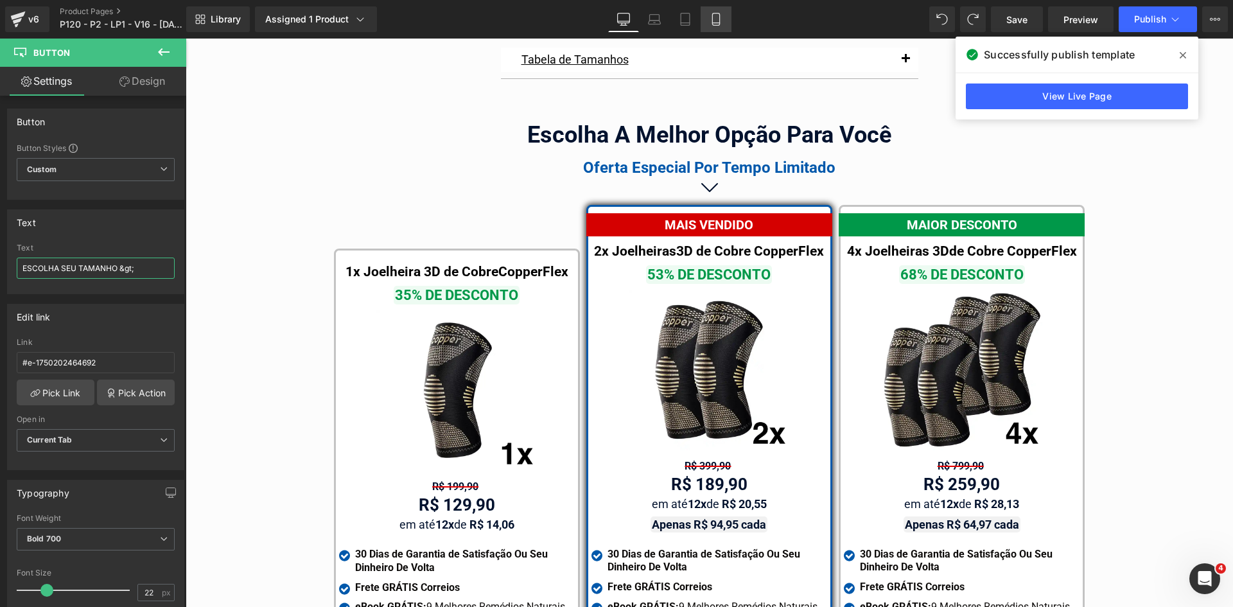
type input "ESCOLHA SEU TAMANHO &gt;"
click at [712, 28] on link "Mobile" at bounding box center [715, 19] width 31 height 26
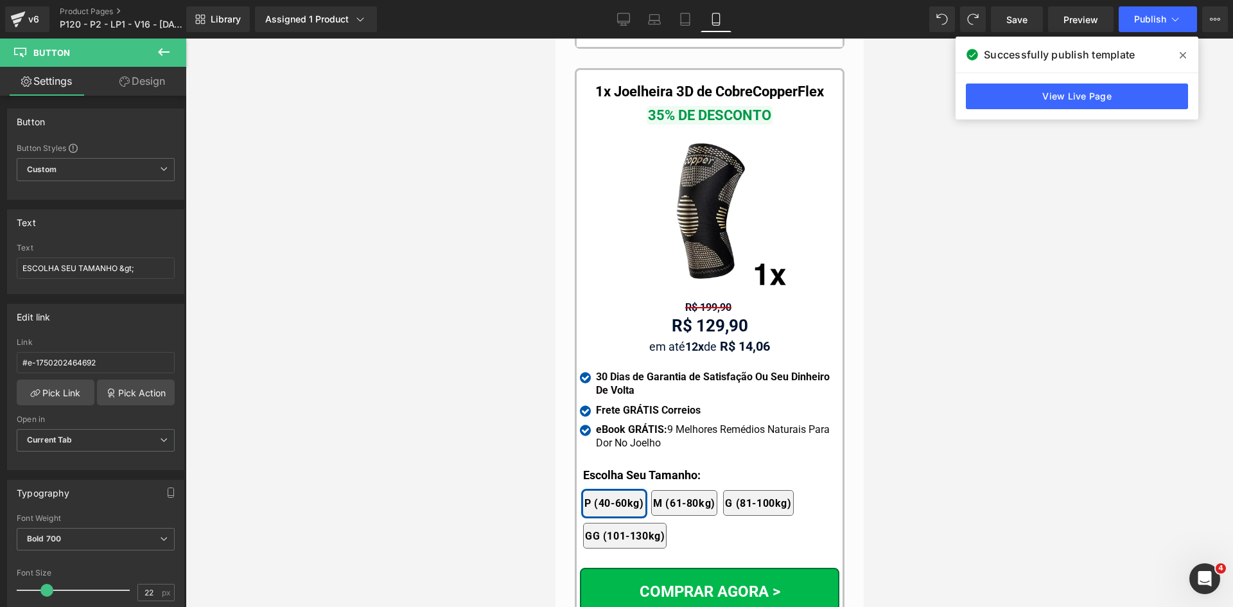
scroll to position [12556, 0]
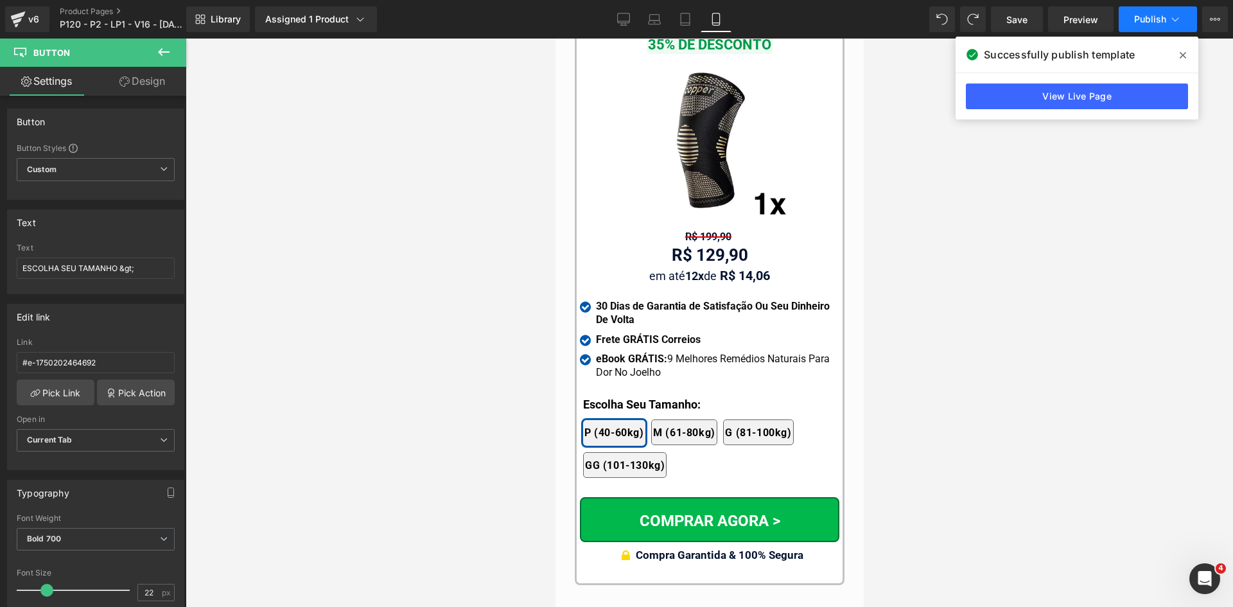
click at [1143, 19] on span "Publish" at bounding box center [1150, 19] width 32 height 10
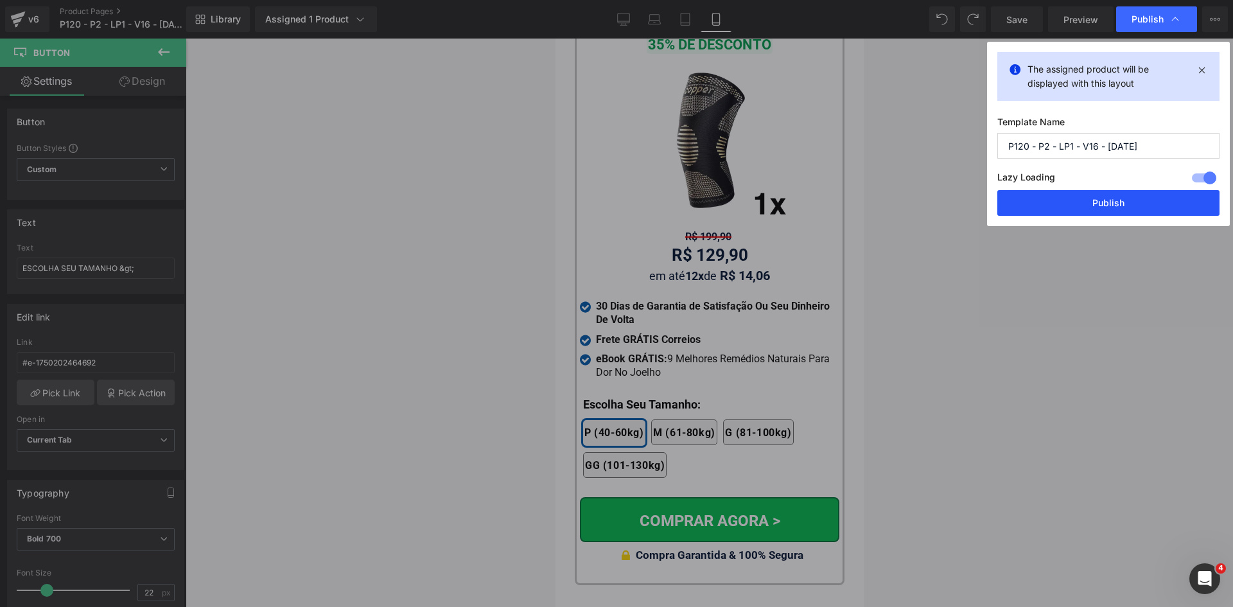
click at [1125, 205] on button "Publish" at bounding box center [1108, 203] width 222 height 26
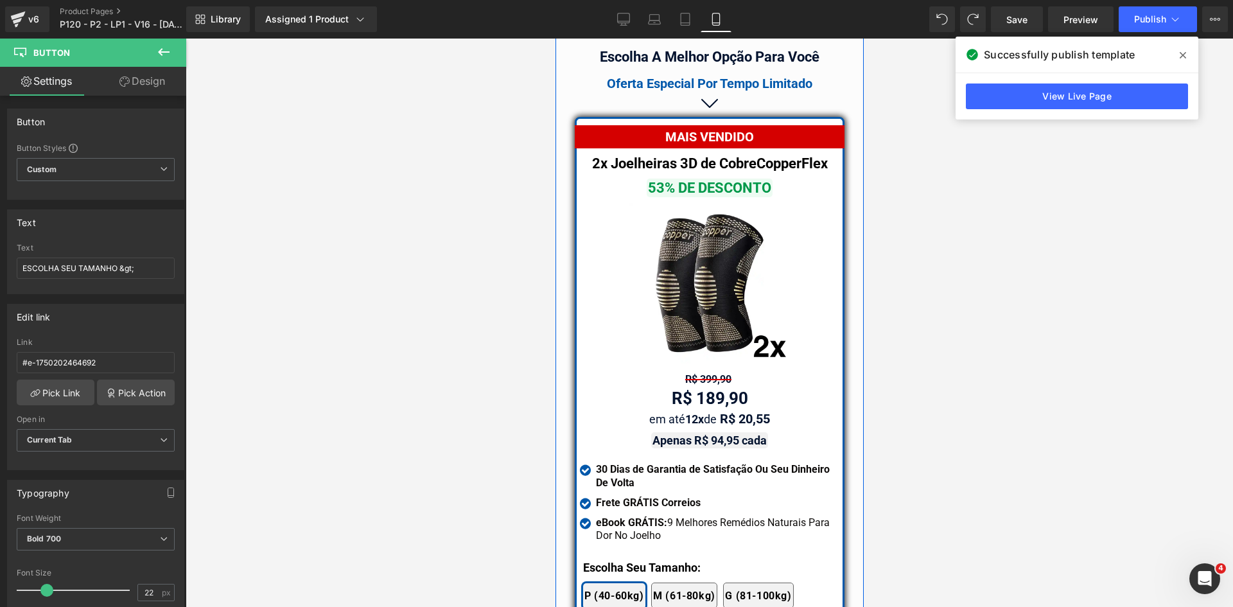
scroll to position [11016, 0]
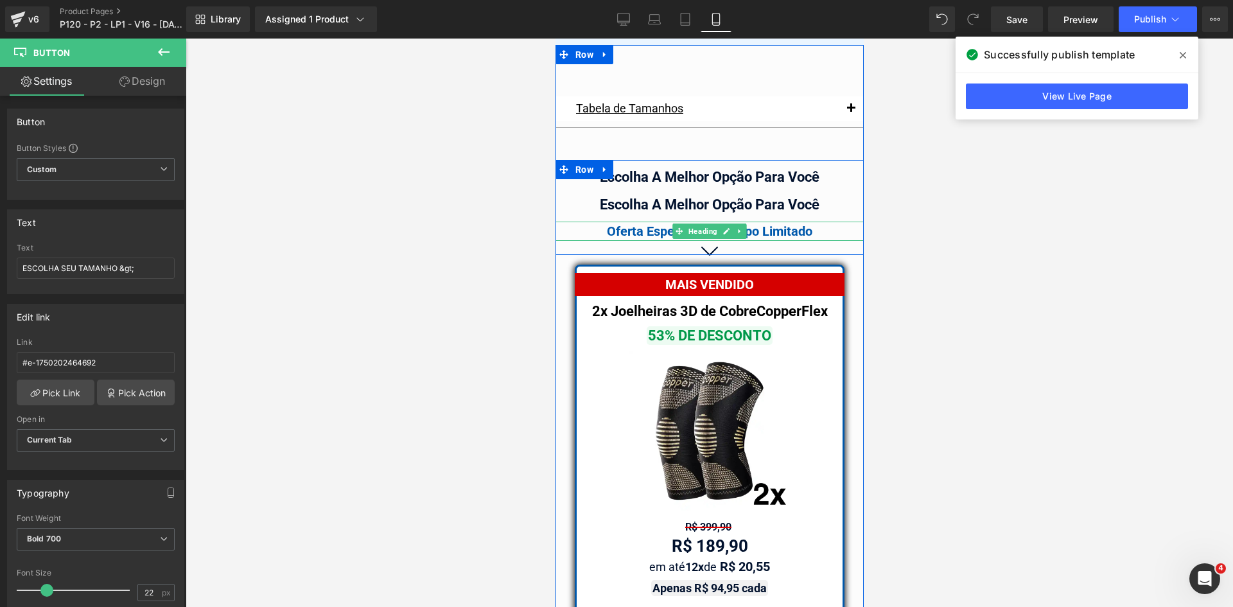
click at [693, 223] on span "Heading" at bounding box center [702, 230] width 34 height 15
click at [649, 221] on div "Oferta Especial Por Tempo Limitado" at bounding box center [709, 230] width 308 height 19
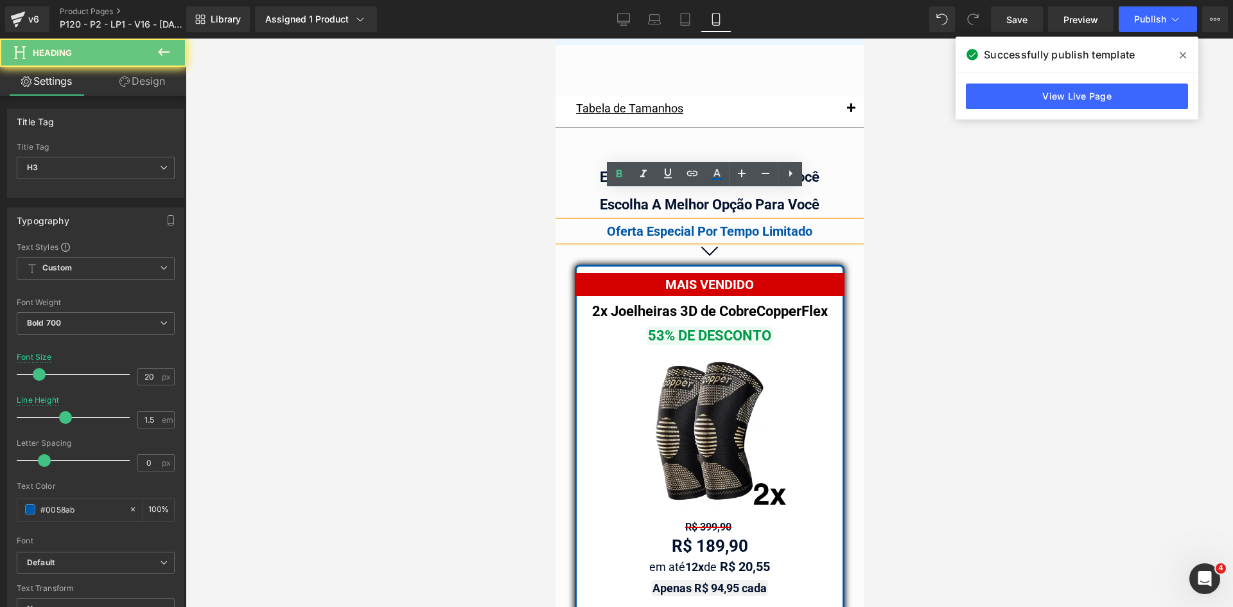
click at [649, 221] on div "Oferta Especial Por Tempo Limitado" at bounding box center [709, 230] width 308 height 19
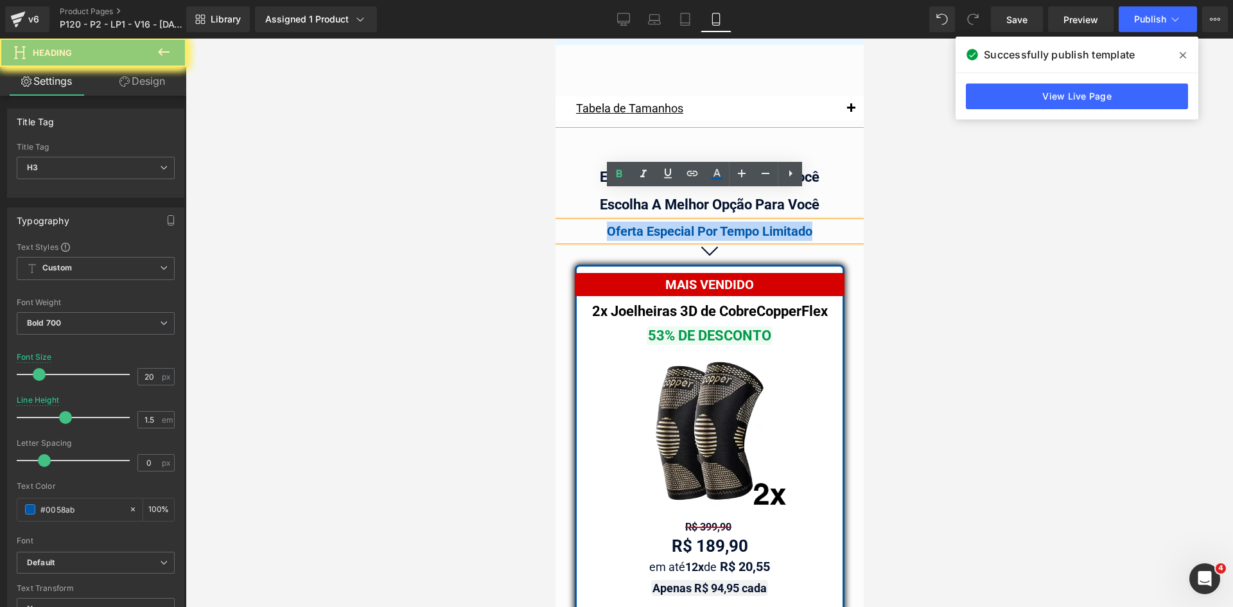
click at [649, 221] on div "Oferta Especial Por Tempo Limitado" at bounding box center [709, 230] width 308 height 19
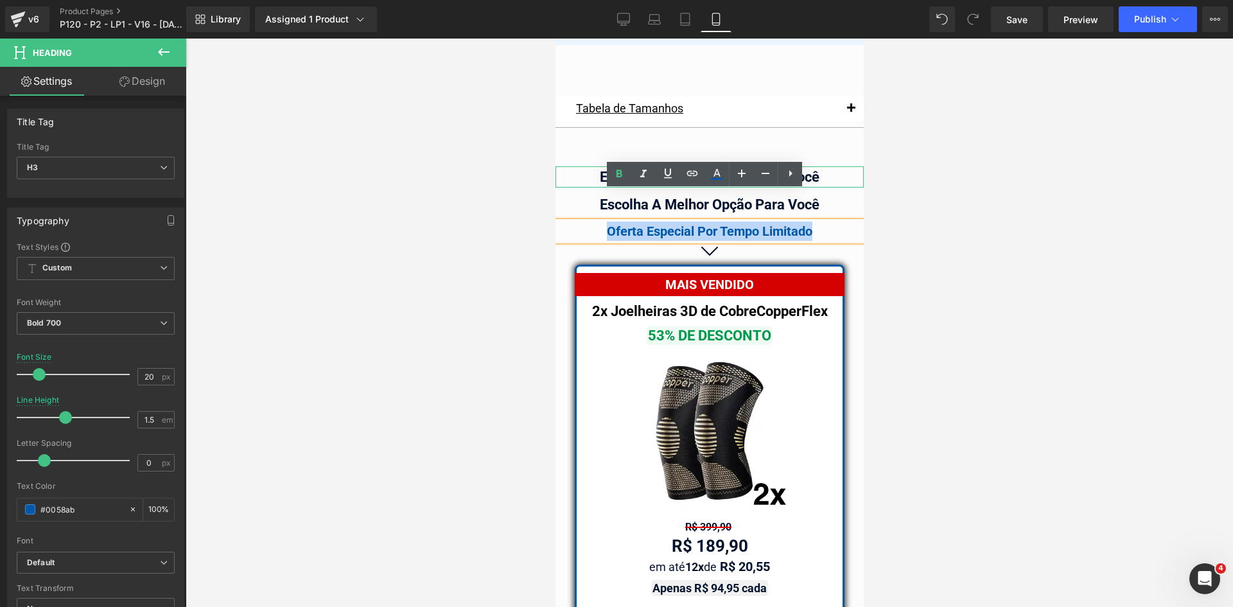
click at [611, 166] on div "Escolha A Melhor Opção Para Você" at bounding box center [709, 176] width 308 height 21
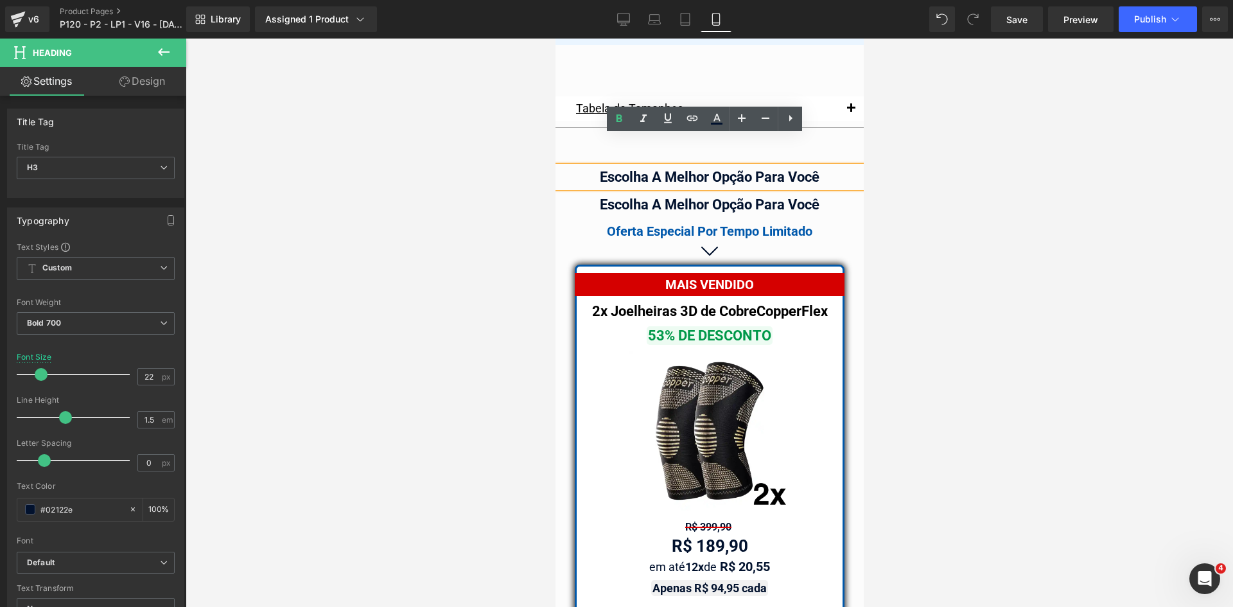
click at [923, 187] on div at bounding box center [709, 323] width 1047 height 568
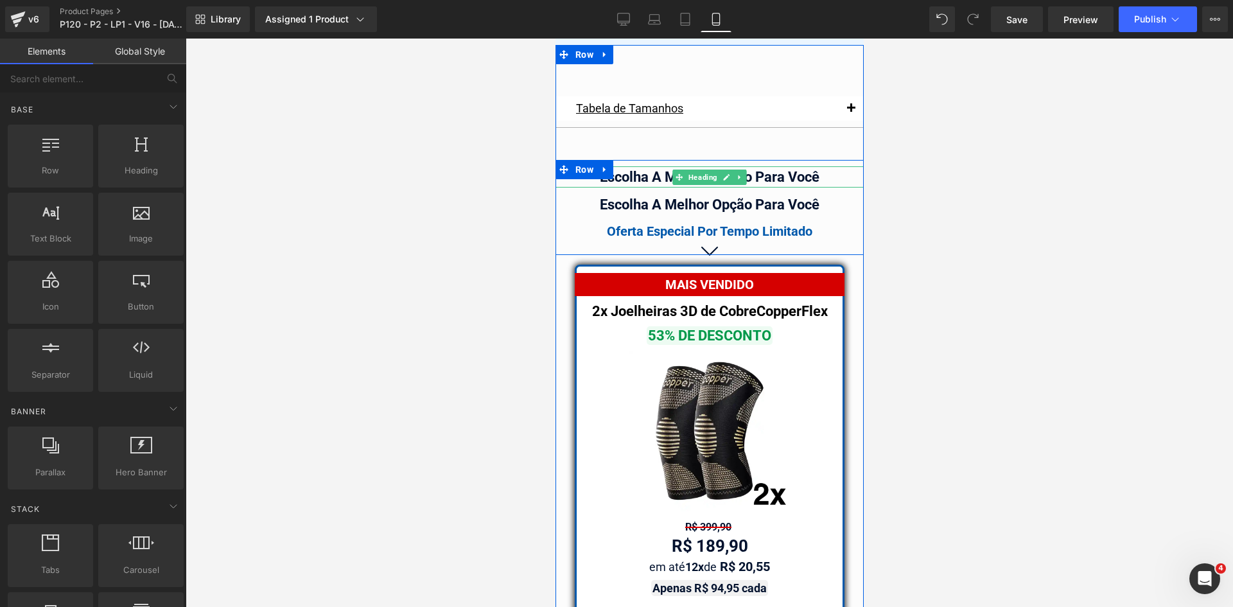
click at [789, 166] on div "Escolha A Melhor Opção Para Você" at bounding box center [709, 176] width 308 height 21
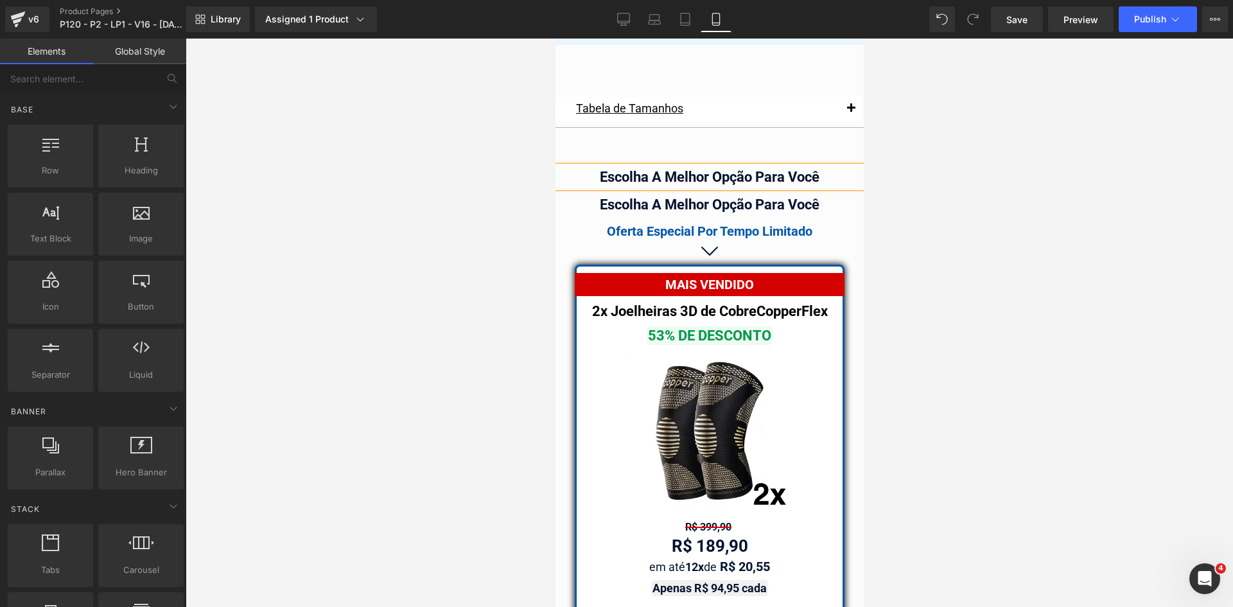
click at [789, 166] on div "Escolha A Melhor Opção Para Você" at bounding box center [709, 176] width 308 height 21
paste div
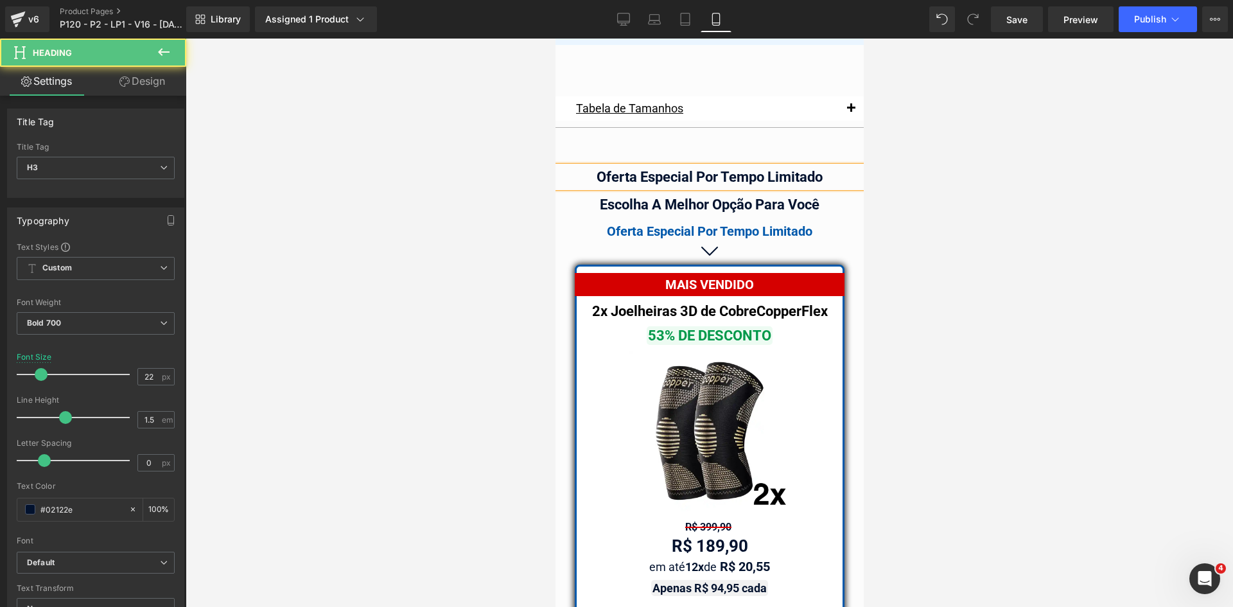
drag, startPoint x: 1305, startPoint y: 288, endPoint x: 747, endPoint y: 244, distance: 559.6
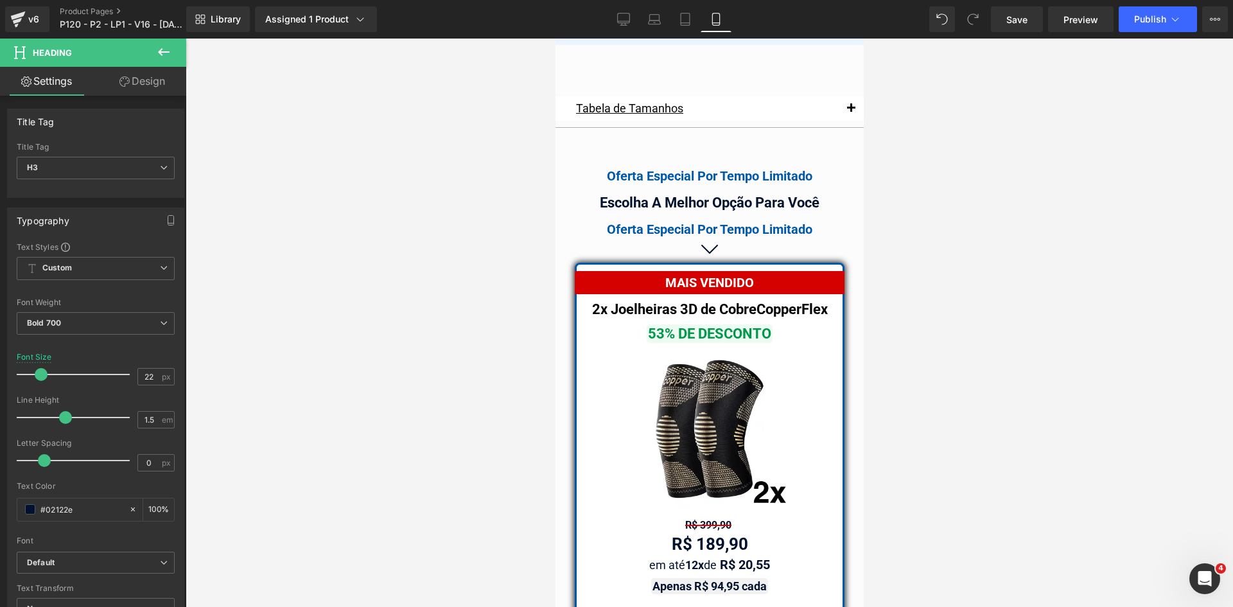
click at [136, 86] on link "Design" at bounding box center [142, 81] width 93 height 29
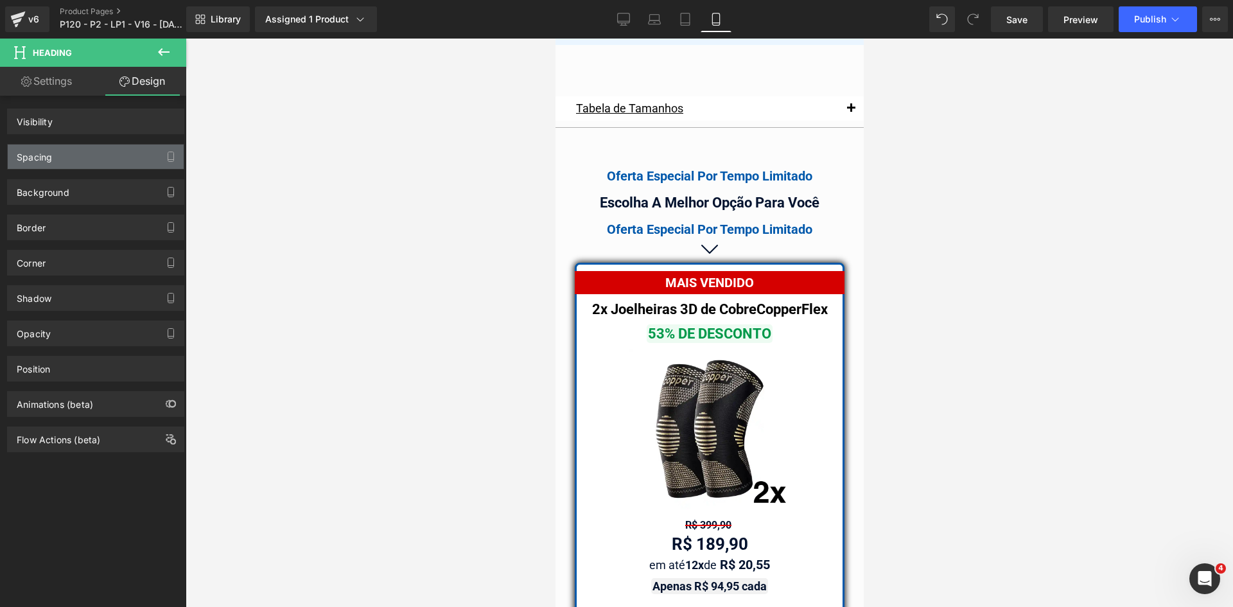
click at [65, 143] on div "Spacing Margin Padding" at bounding box center [96, 151] width 192 height 35
click at [67, 164] on div "Spacing" at bounding box center [96, 156] width 176 height 24
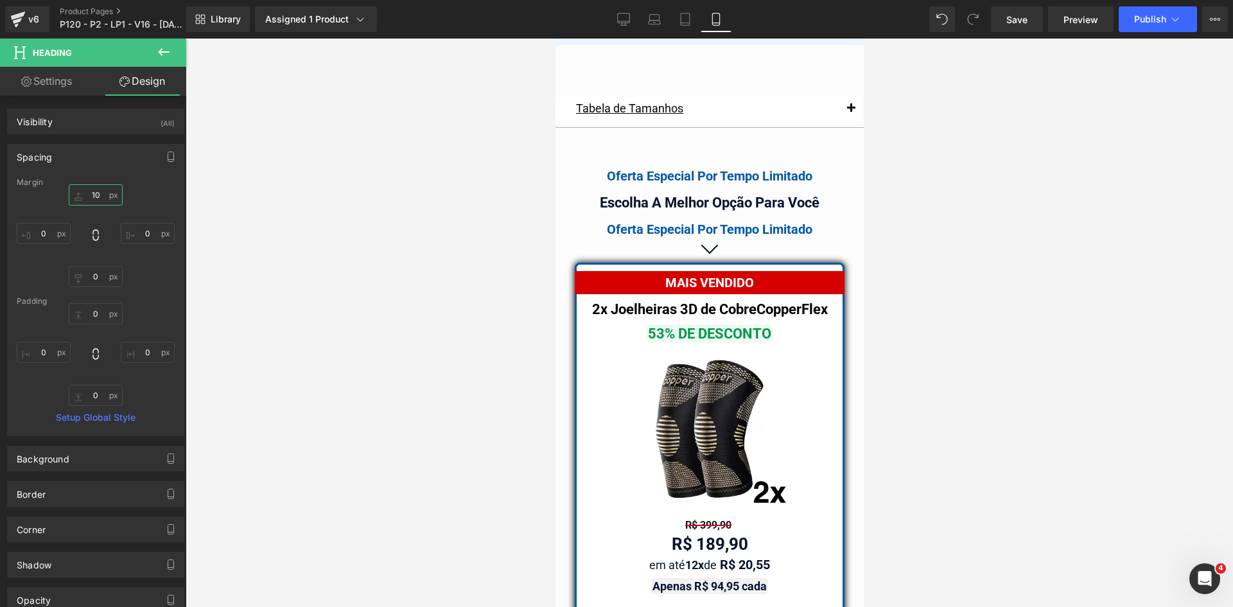
click at [85, 199] on input "text" at bounding box center [96, 194] width 54 height 21
type input "0"
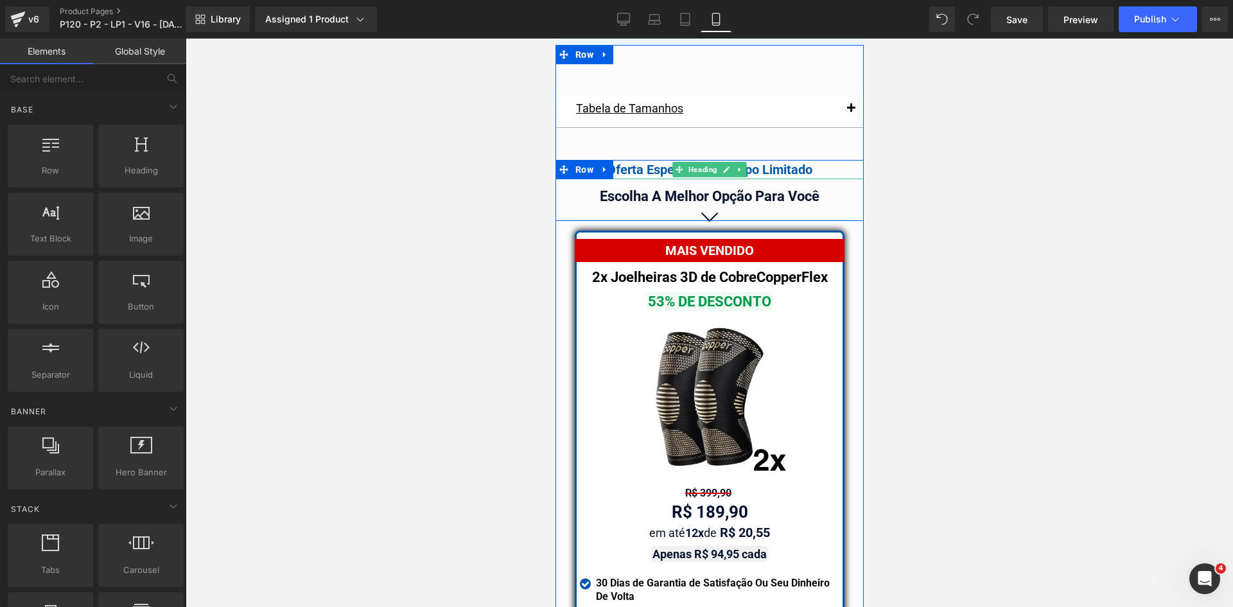
click at [634, 160] on div "Oferta Especial Por Tempo Limitado" at bounding box center [709, 169] width 308 height 19
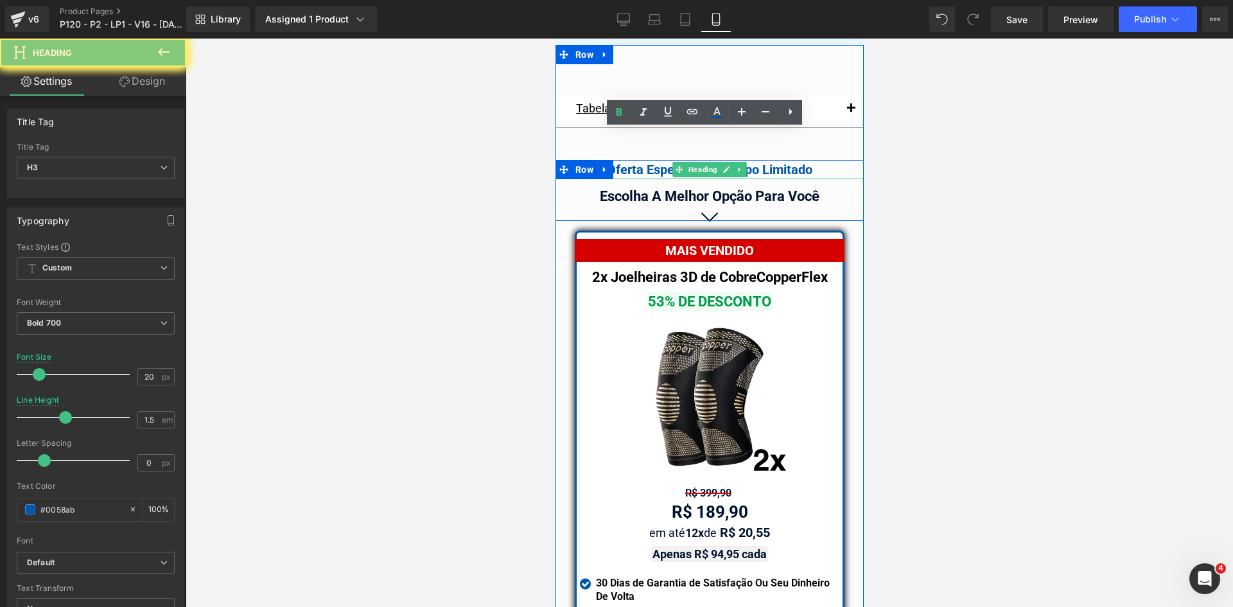
click at [634, 160] on div "Oferta Especial Por Tempo Limitado" at bounding box center [709, 169] width 308 height 19
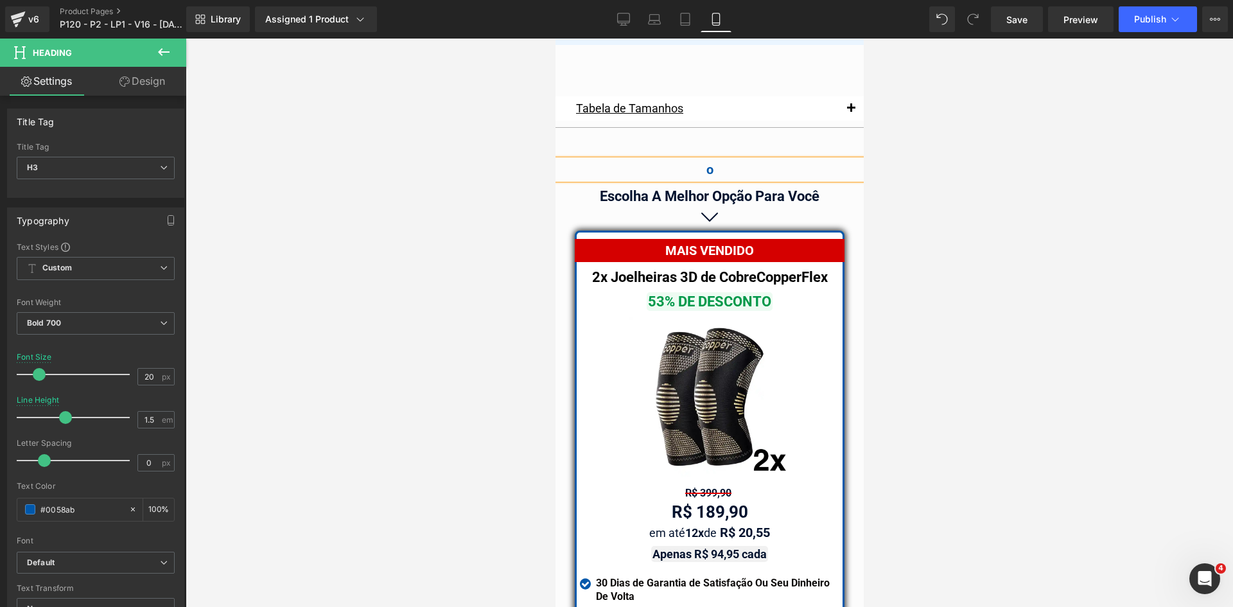
scroll to position [11014, 0]
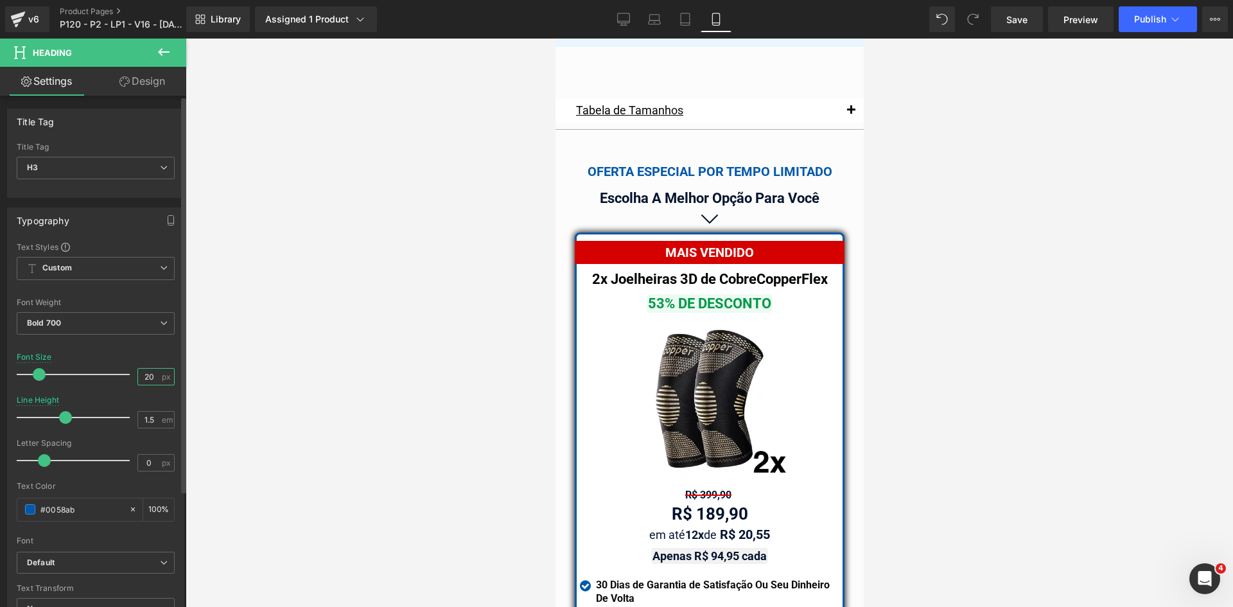
drag, startPoint x: 150, startPoint y: 374, endPoint x: 45, endPoint y: 374, distance: 105.3
click at [83, 374] on div "Font Size 20 px" at bounding box center [96, 373] width 158 height 43
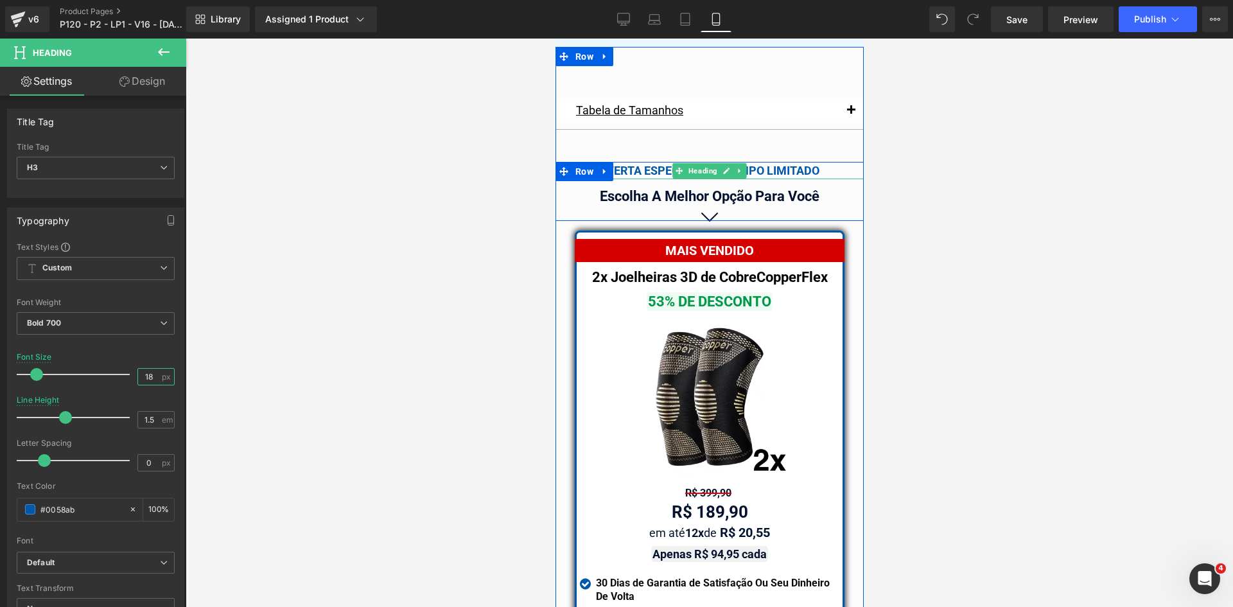
type input "18"
click at [783, 162] on div "OFERTA ESPECIAL POR TEMPO LIMITADO" at bounding box center [709, 170] width 308 height 17
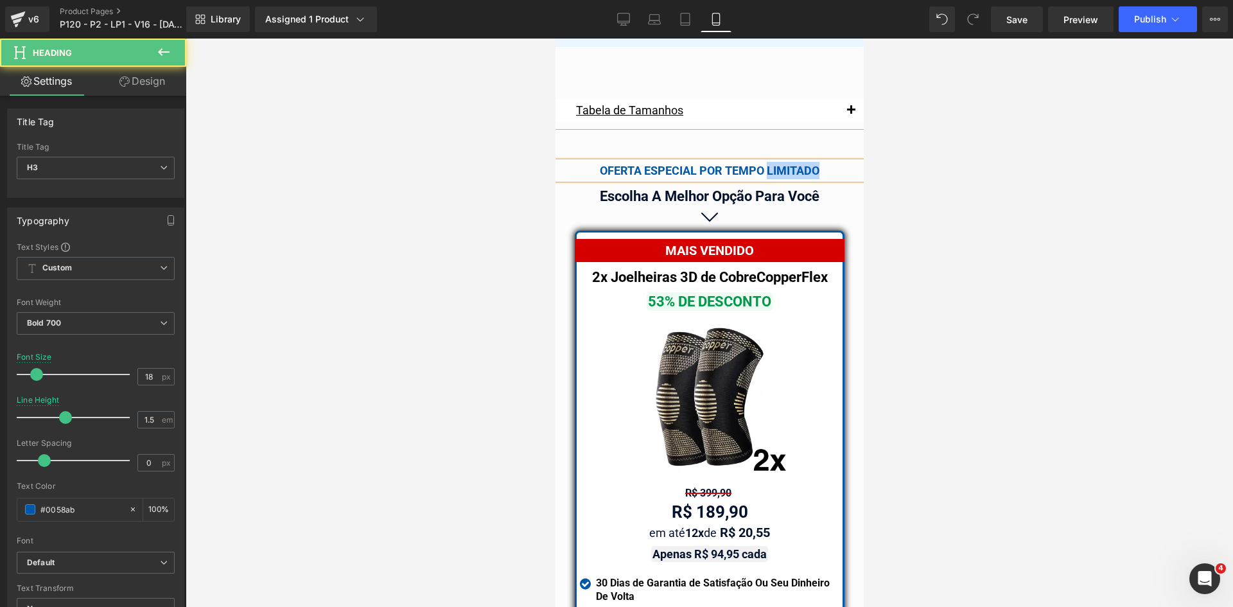
click at [783, 162] on div "OFERTA ESPECIAL POR TEMPO LIMITADO" at bounding box center [709, 170] width 308 height 17
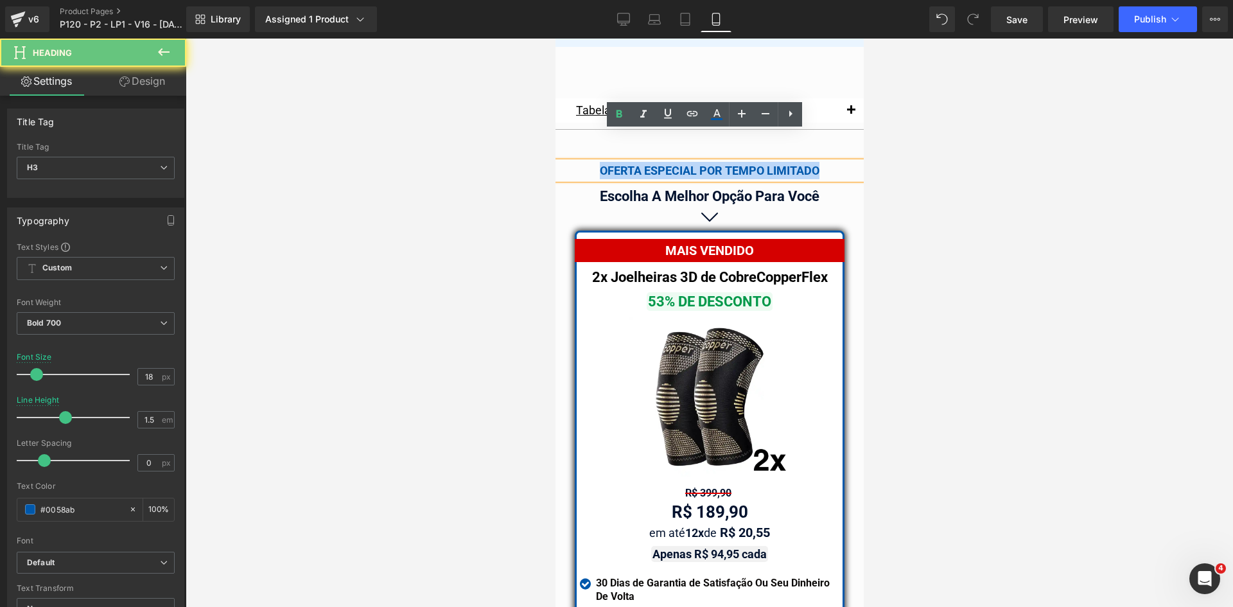
click at [783, 162] on div "OFERTA ESPECIAL POR TEMPO LIMITADO" at bounding box center [709, 170] width 308 height 17
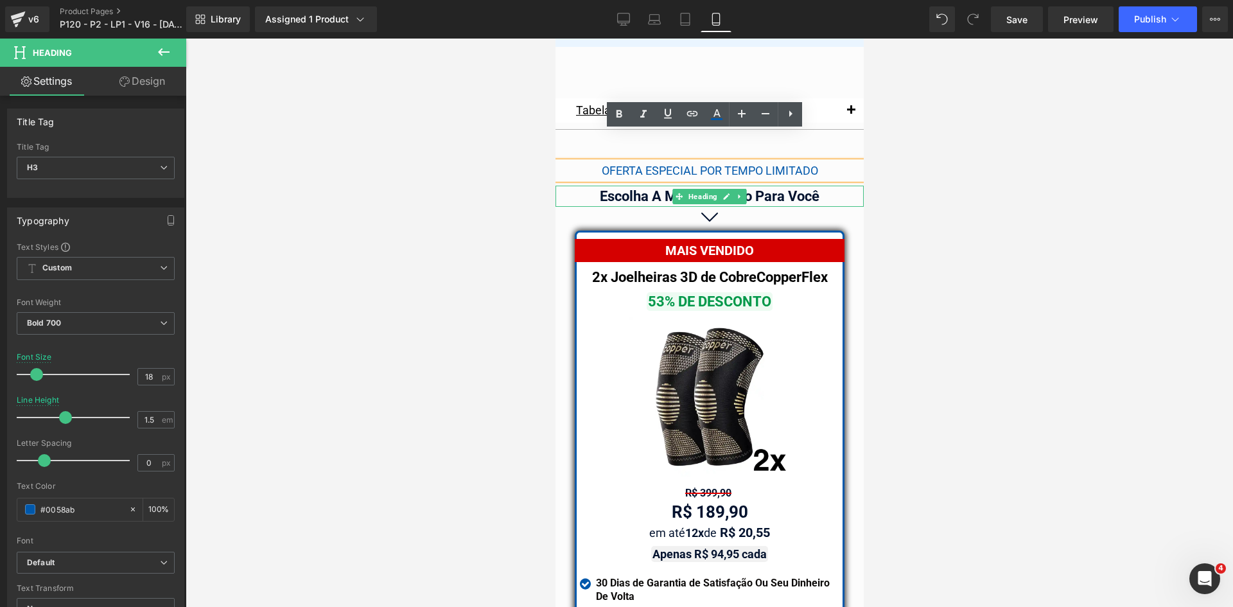
click at [779, 186] on div "Escolha A Melhor Opção Para Você" at bounding box center [709, 196] width 308 height 21
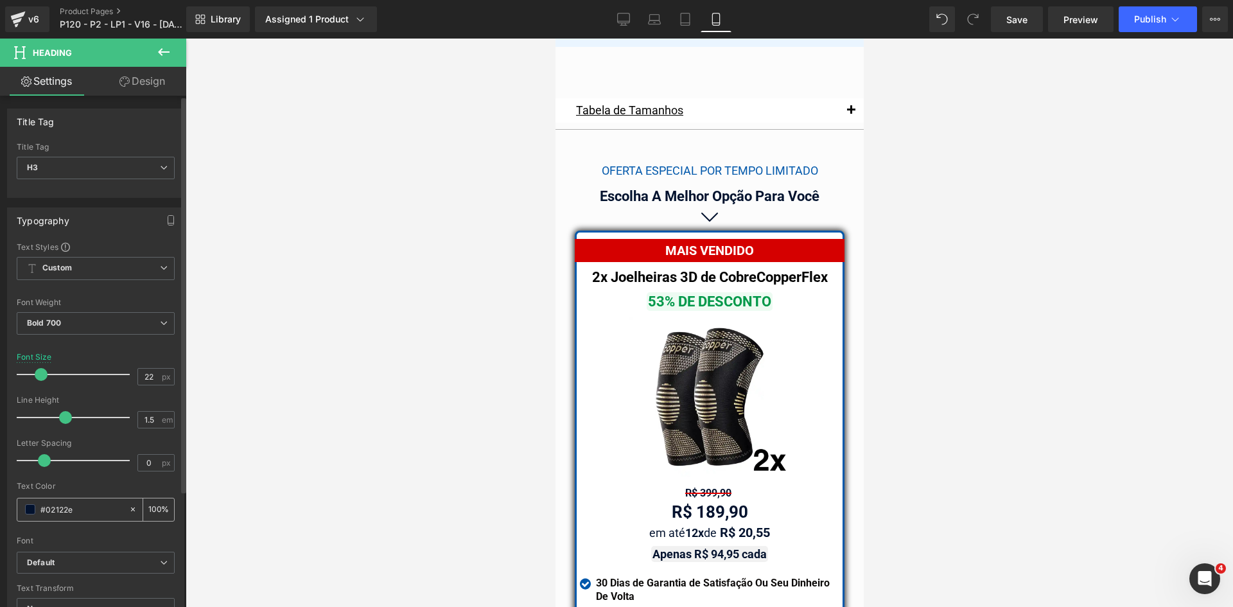
click at [73, 508] on input "#02122e" at bounding box center [81, 509] width 82 height 14
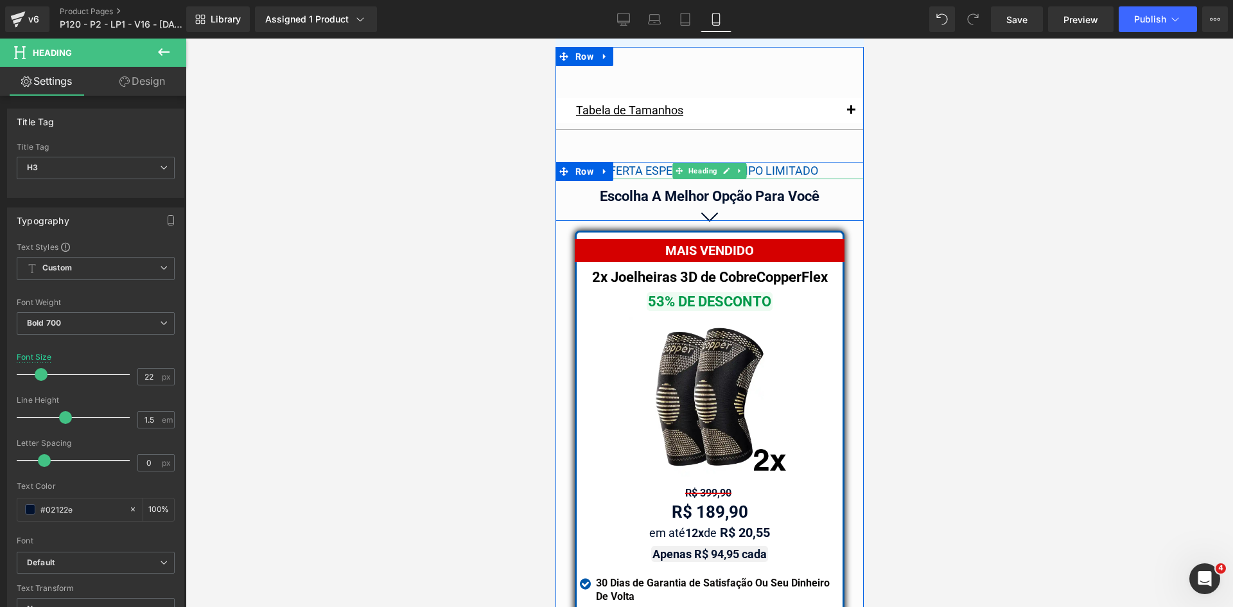
click at [700, 163] on span "Heading" at bounding box center [702, 170] width 34 height 15
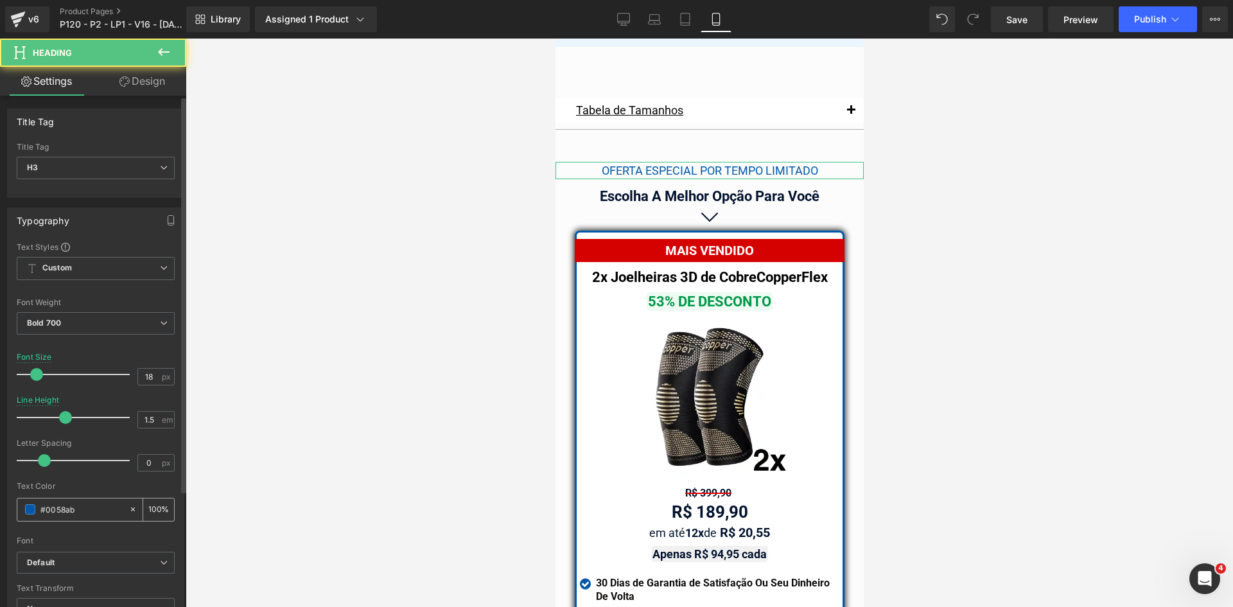
click at [81, 514] on input "#0058ab" at bounding box center [81, 509] width 82 height 14
paste input "2122e"
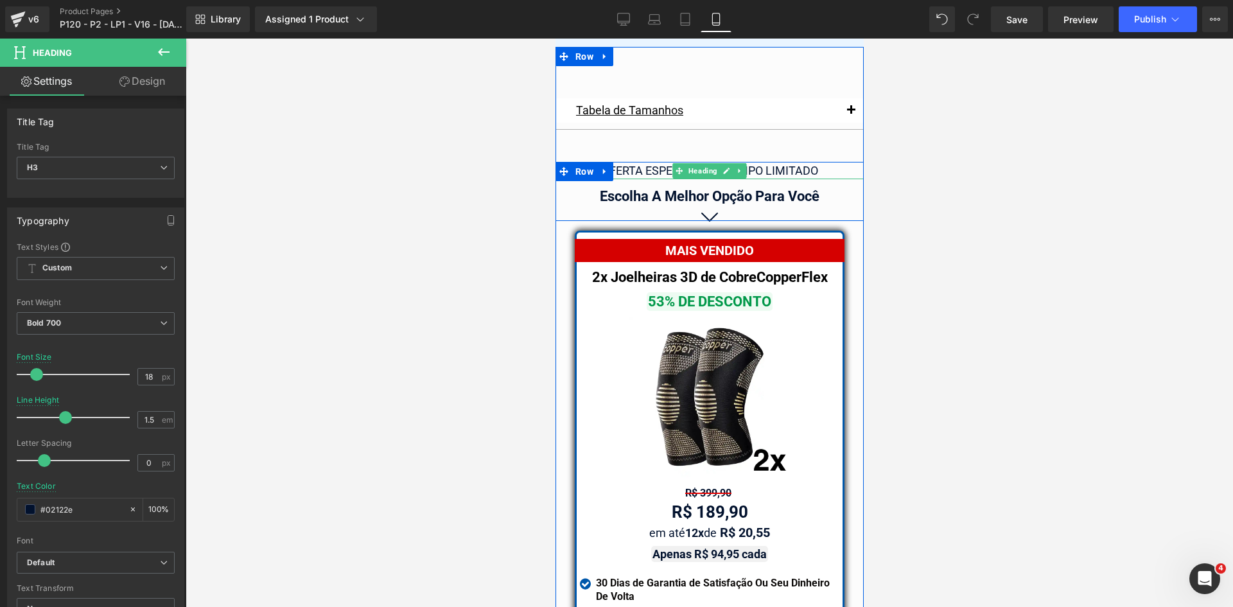
type input "#02122e"
click at [831, 162] on div "OFERTA ESPECIAL POR TEMPO LIMITADO" at bounding box center [709, 170] width 308 height 17
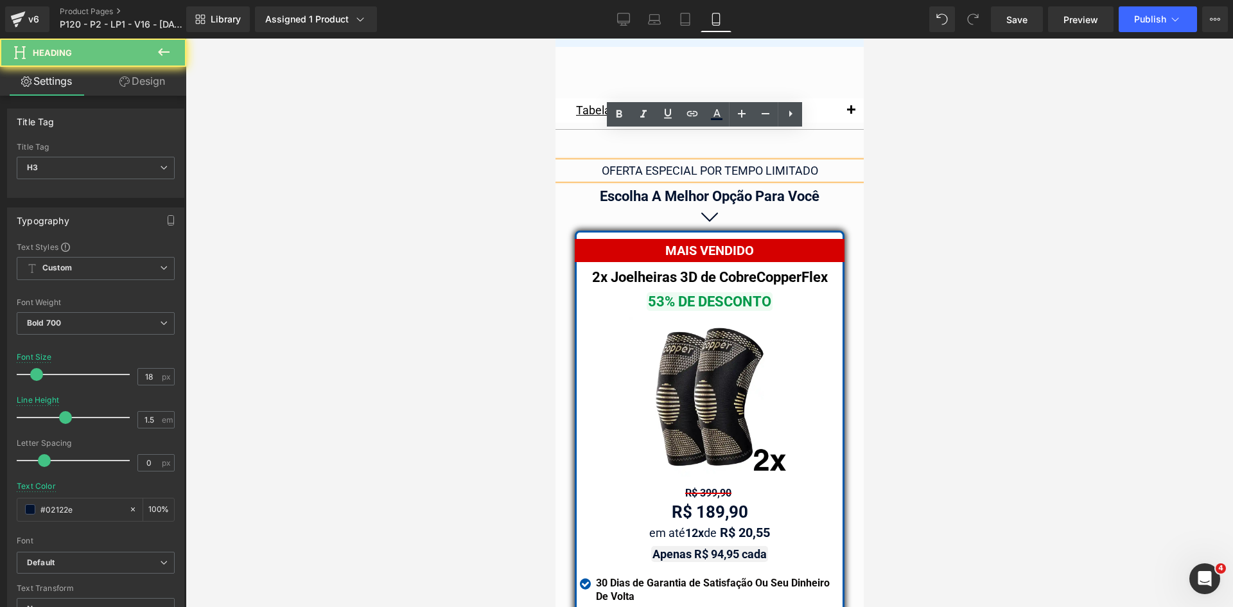
click at [831, 162] on div "OFERTA ESPECIAL POR TEMPO LIMITADO" at bounding box center [709, 170] width 308 height 17
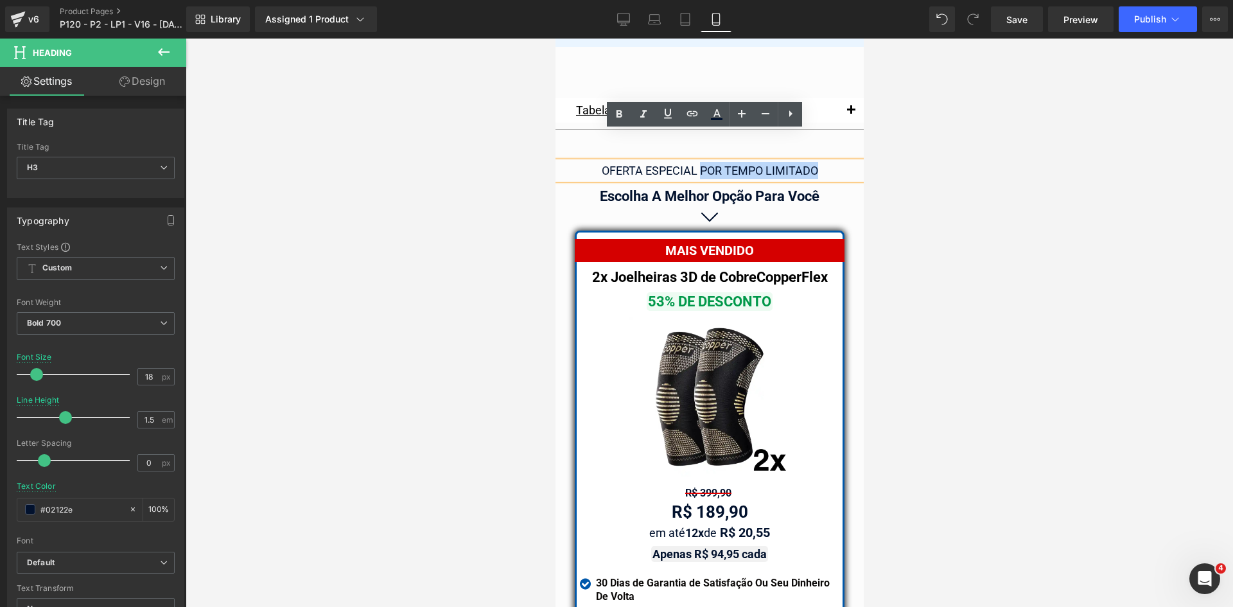
drag, startPoint x: 693, startPoint y: 138, endPoint x: 811, endPoint y: 141, distance: 118.2
click at [811, 164] on span "OFERTA ESPECIAL POR TEMPO LIMITADO" at bounding box center [709, 170] width 216 height 13
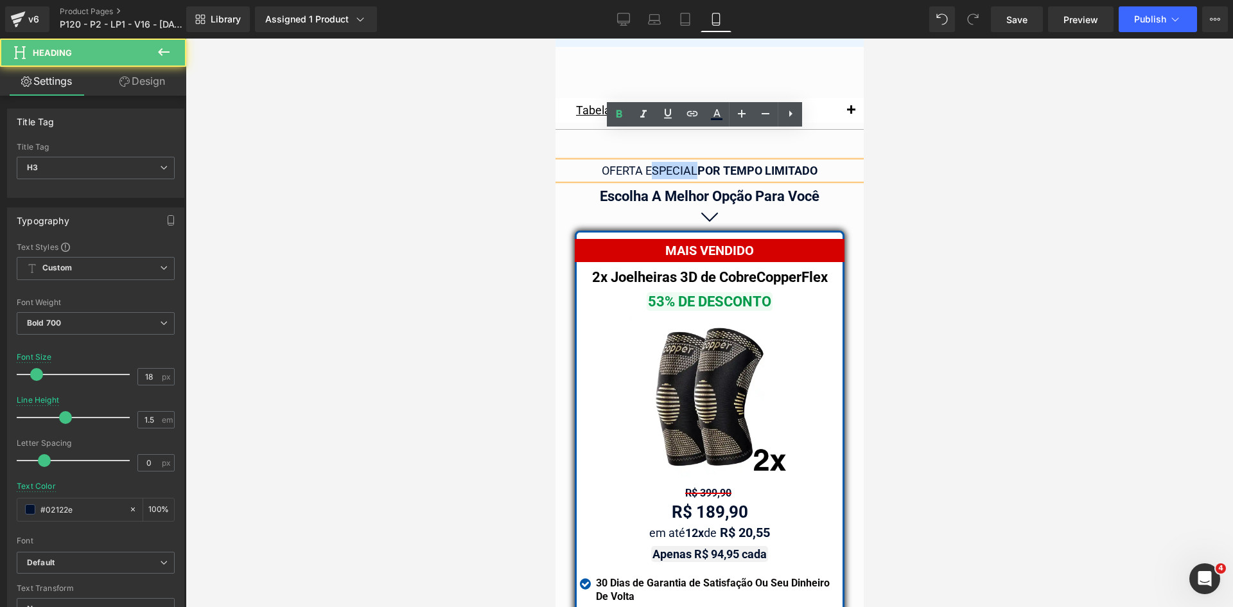
drag, startPoint x: 645, startPoint y: 139, endPoint x: 691, endPoint y: 139, distance: 46.2
click at [691, 164] on span "OFERTA ESPECIAL" at bounding box center [649, 170] width 96 height 13
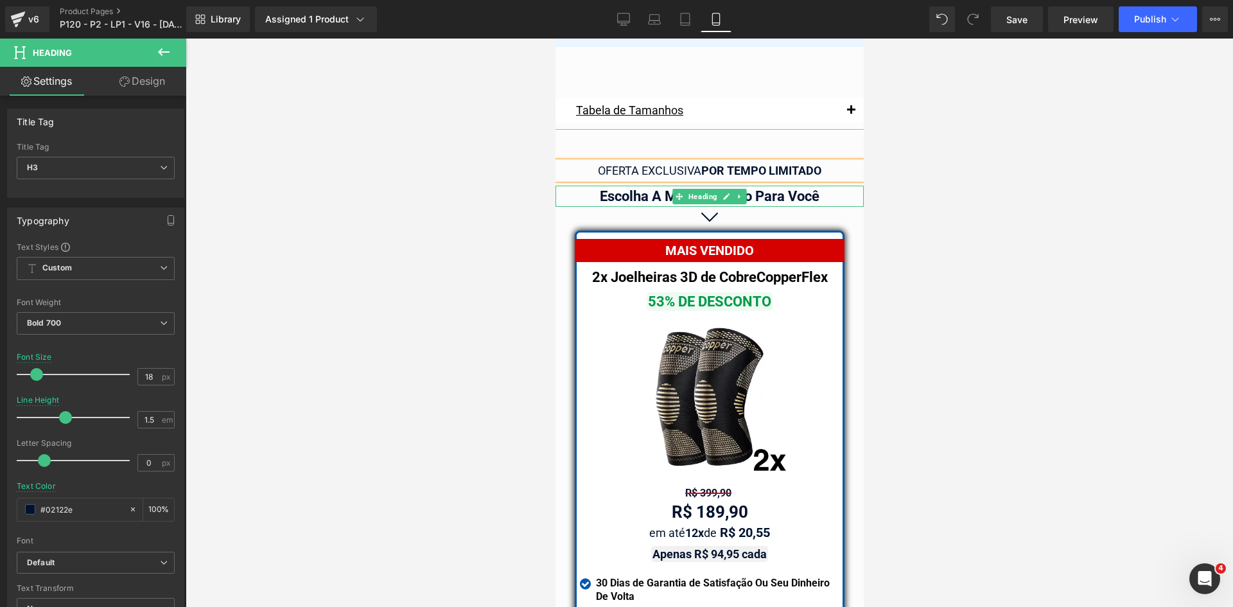
click at [795, 186] on div "Escolha A Melhor Opção Para Você" at bounding box center [709, 196] width 308 height 21
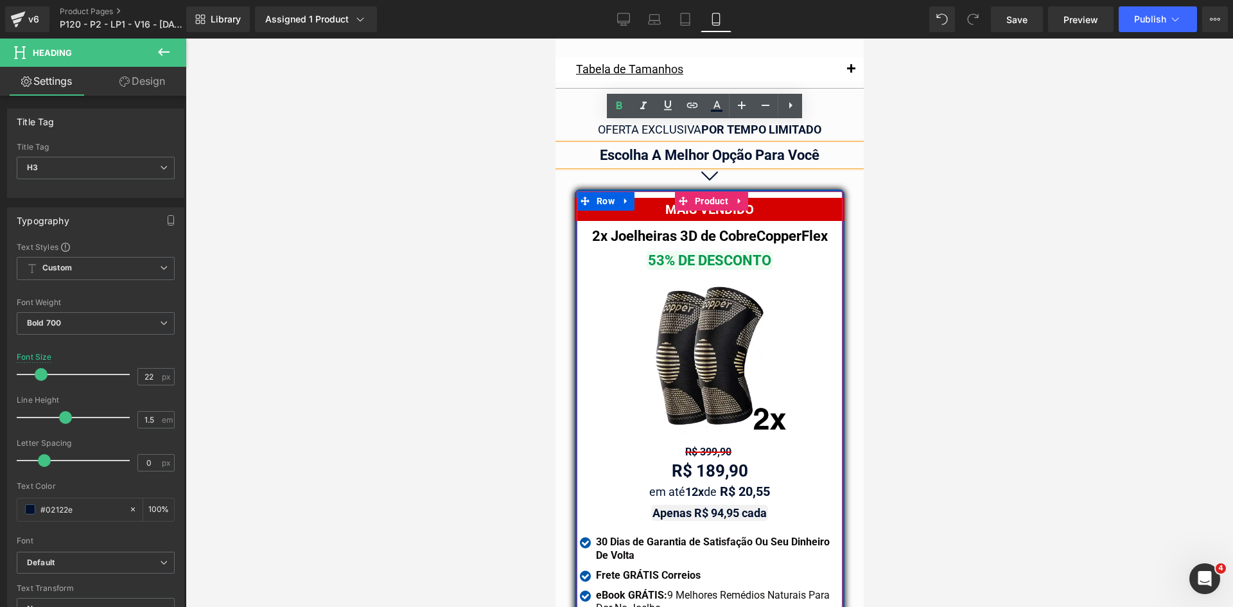
scroll to position [11078, 0]
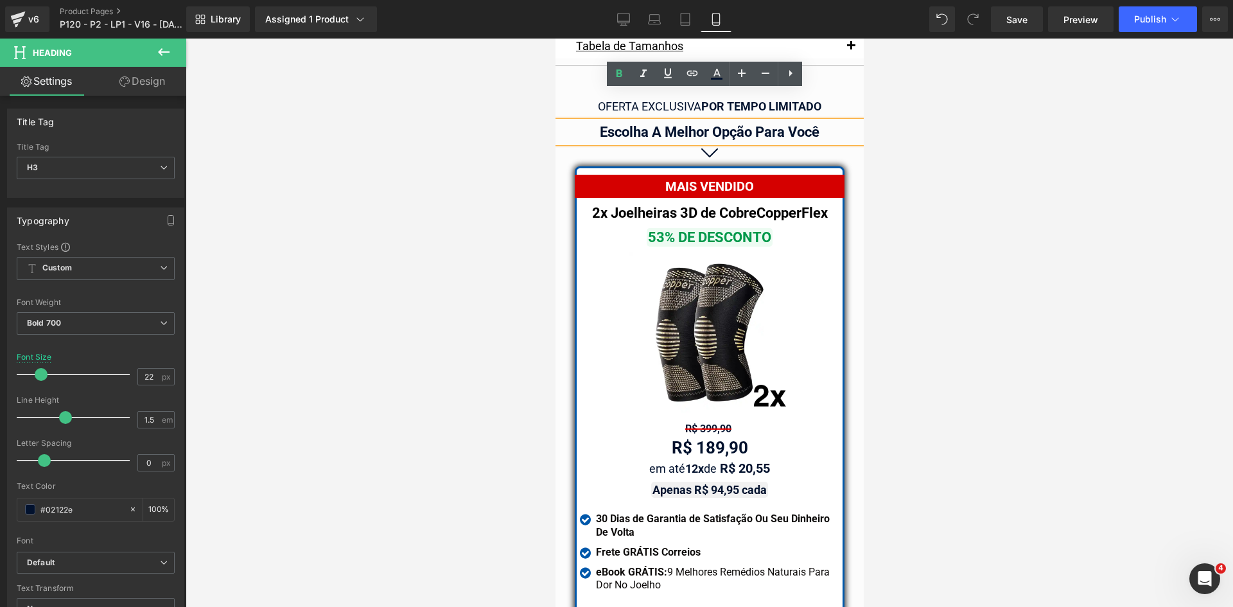
click at [581, 514] on span "Icon" at bounding box center [586, 521] width 20 height 15
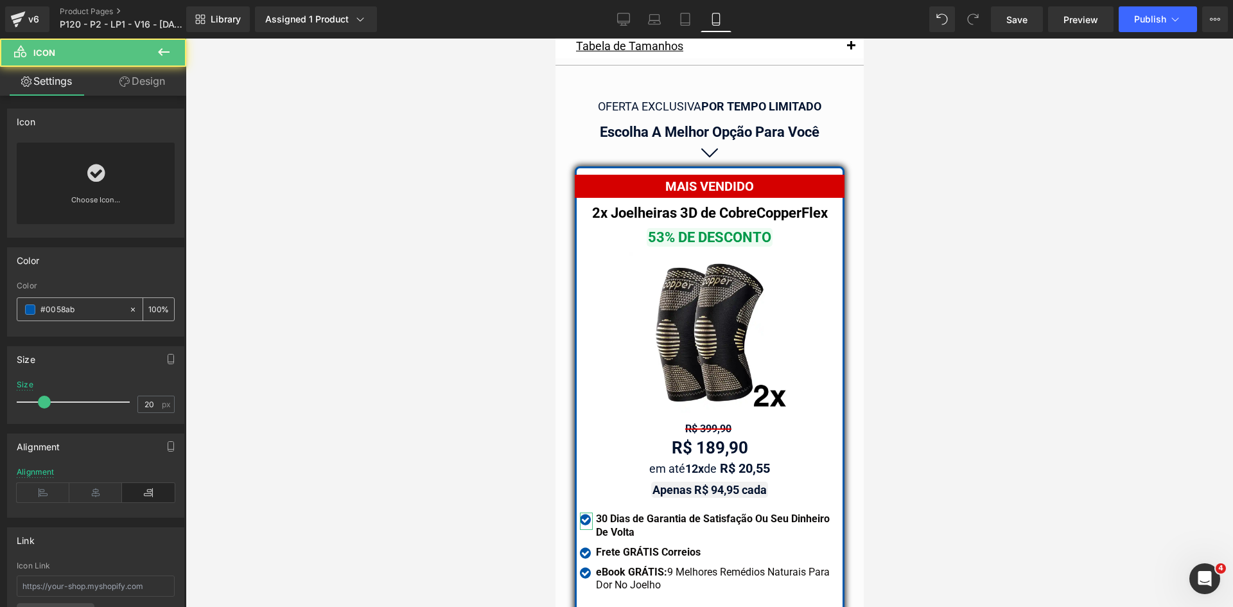
click at [62, 302] on input "#0058ab" at bounding box center [81, 309] width 82 height 14
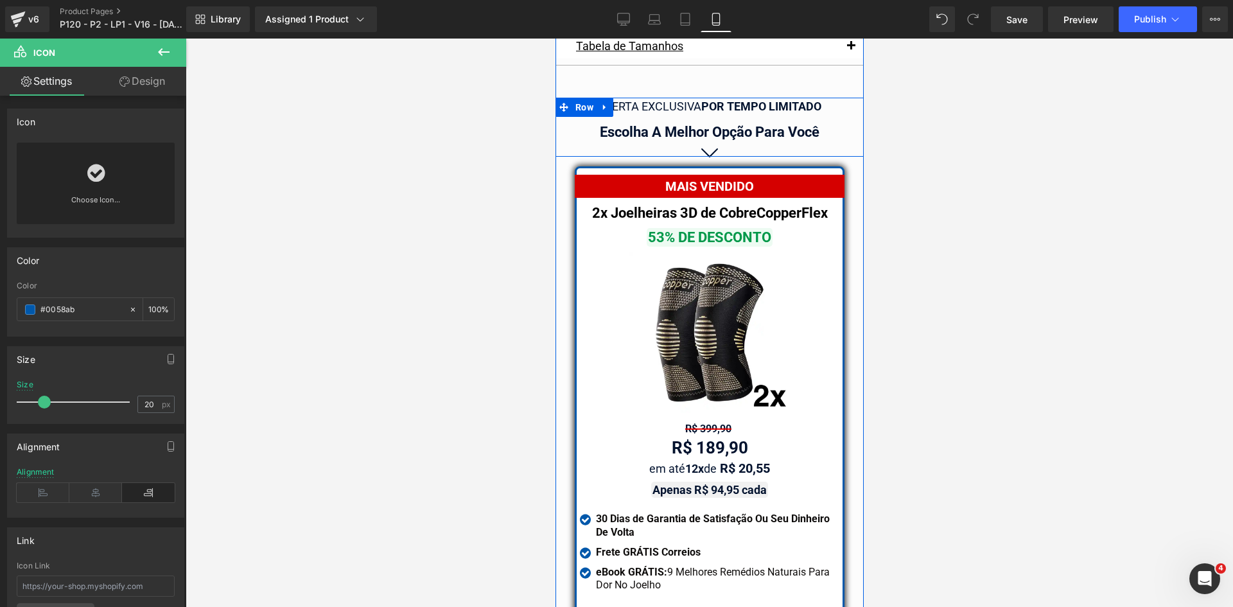
click at [666, 121] on div "Escolha A Melhor Opção Para Você" at bounding box center [709, 131] width 308 height 21
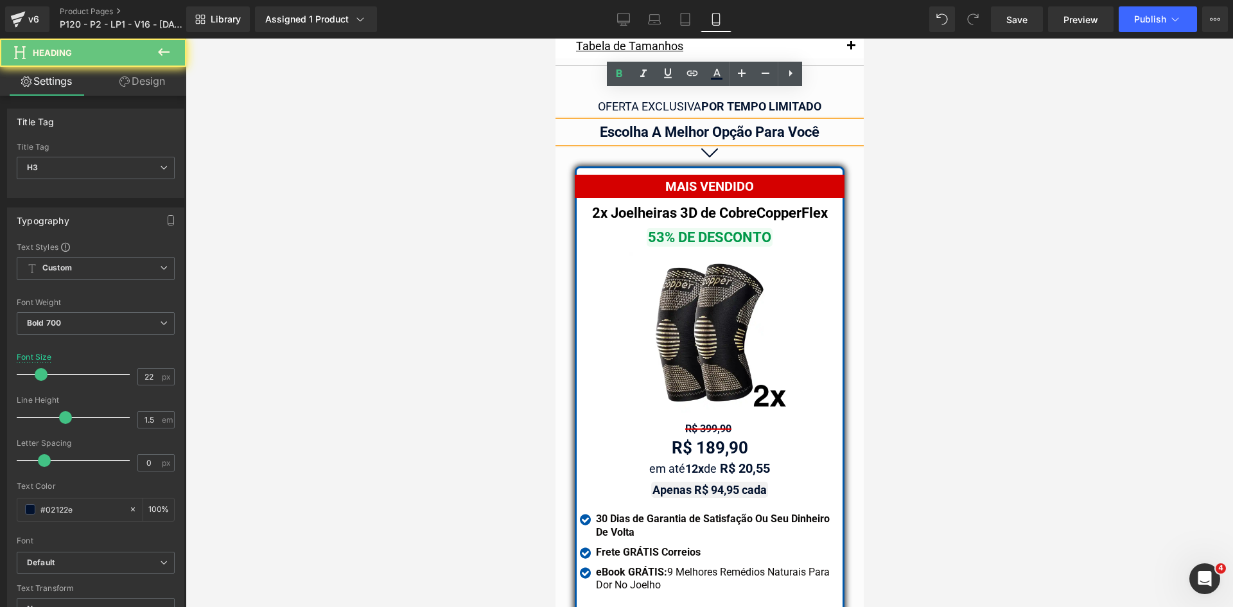
click at [666, 121] on div "Escolha A Melhor Opção Para Você" at bounding box center [709, 131] width 308 height 21
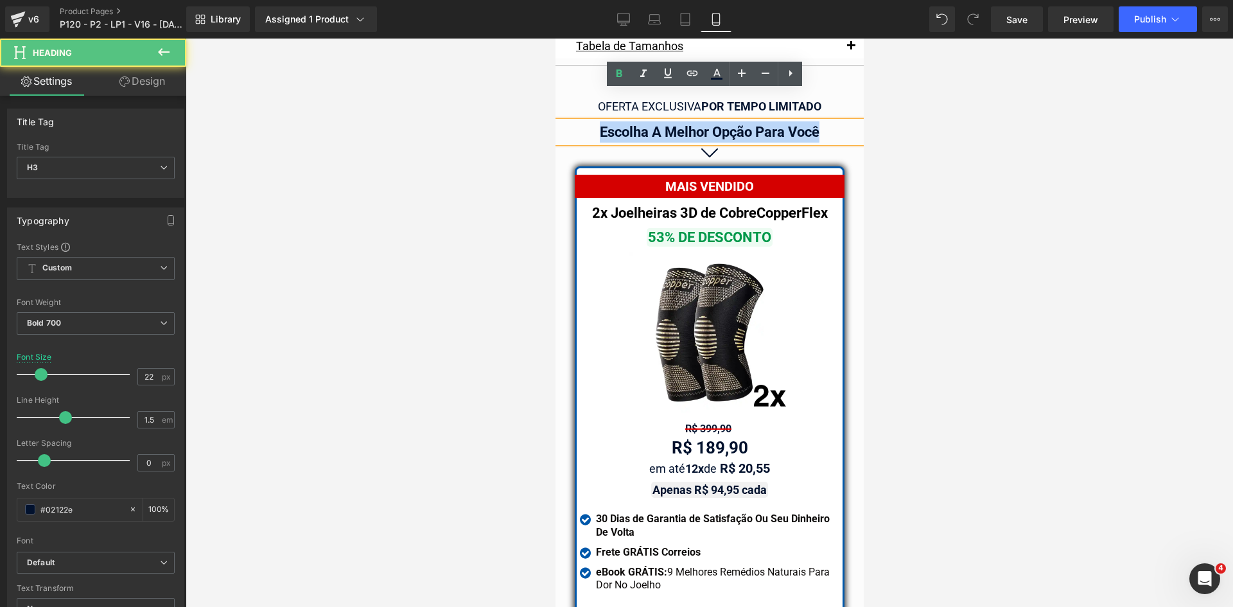
click at [666, 121] on div "Escolha A Melhor Opção Para Você" at bounding box center [709, 131] width 308 height 21
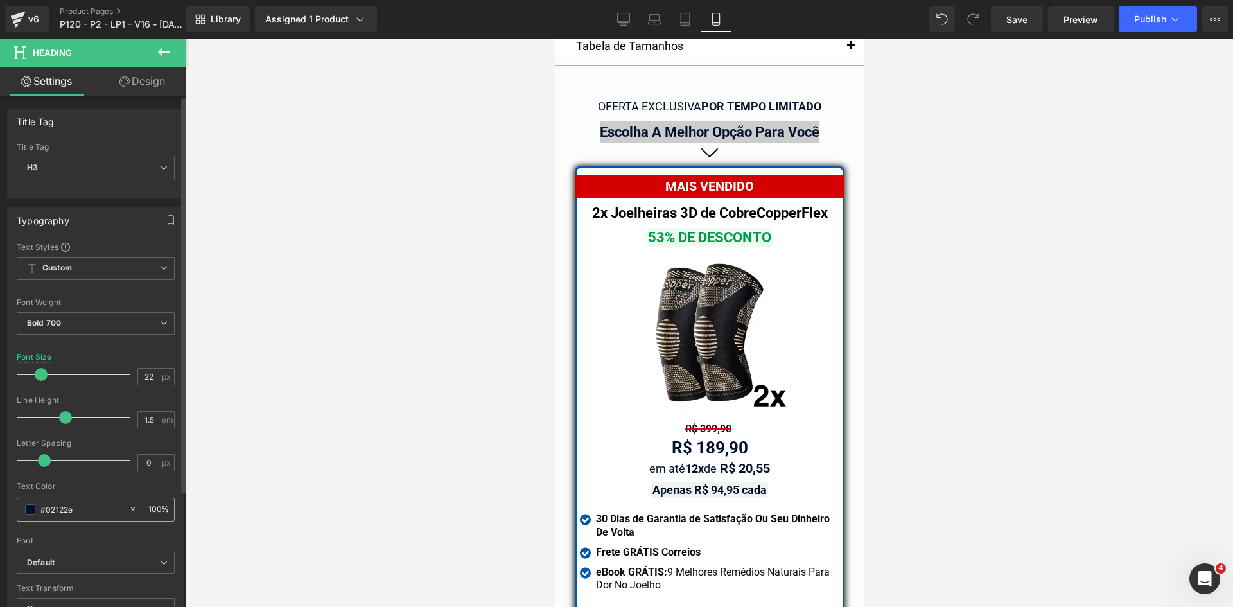
click at [90, 506] on input "#02122e" at bounding box center [81, 509] width 82 height 14
paste input "058ab"
click at [683, 28] on link "Tablet" at bounding box center [685, 19] width 31 height 26
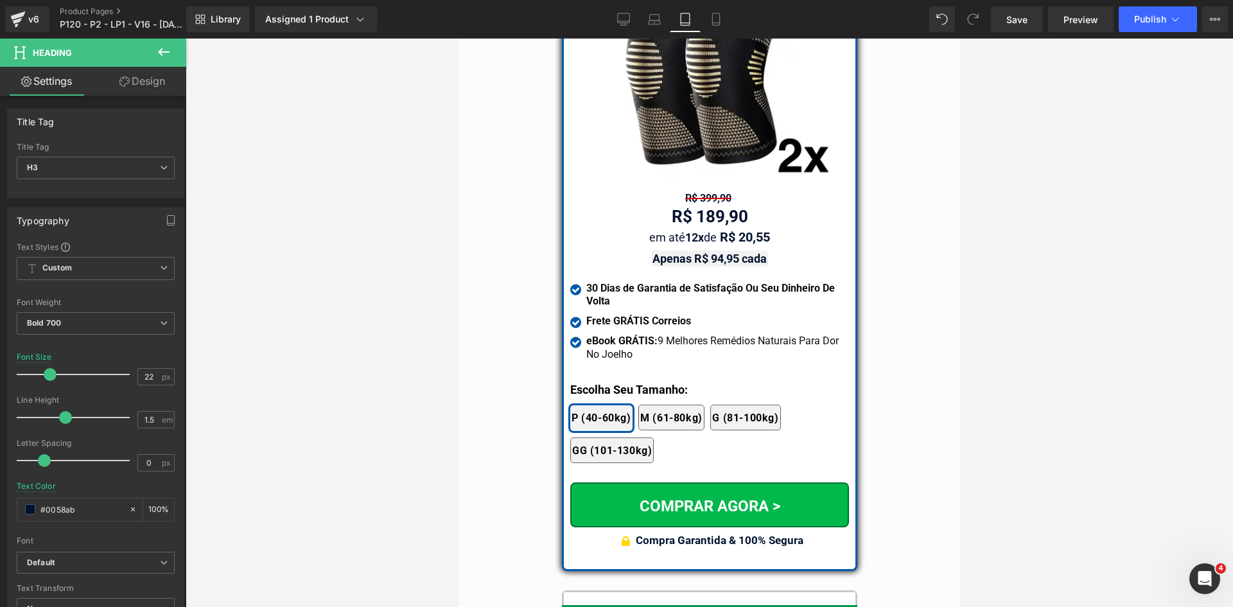
scroll to position [10758, 0]
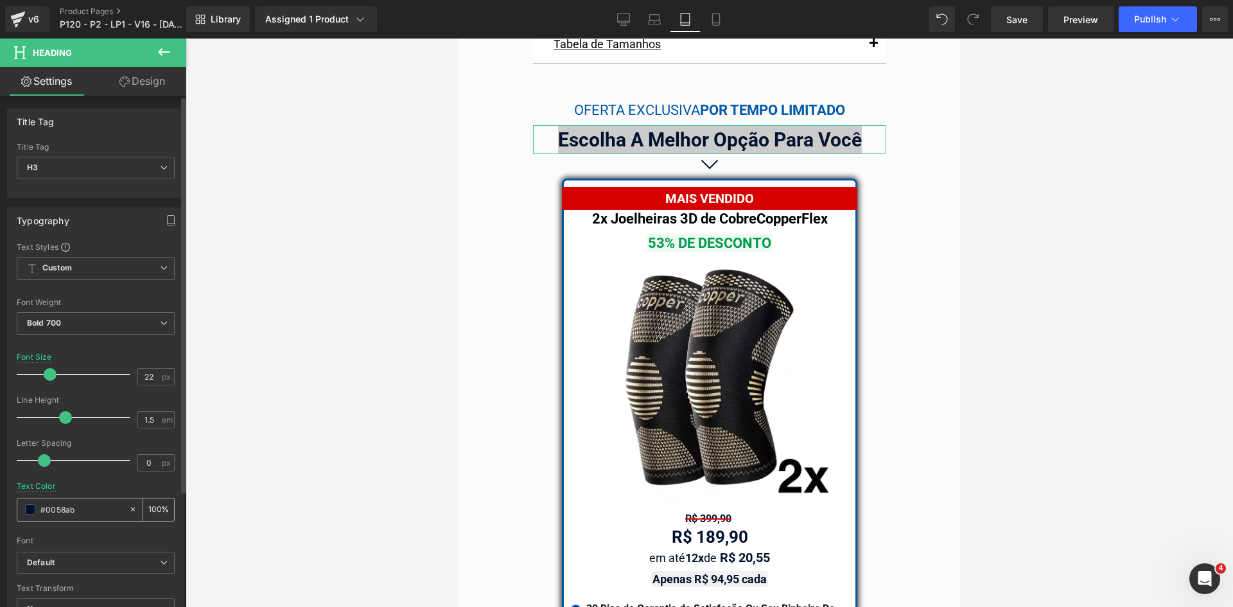
click at [75, 508] on input "#0058ab" at bounding box center [81, 509] width 82 height 14
paste input "058ab"
drag, startPoint x: 653, startPoint y: 21, endPoint x: 631, endPoint y: 24, distance: 22.7
click at [655, 21] on icon at bounding box center [654, 23] width 12 height 4
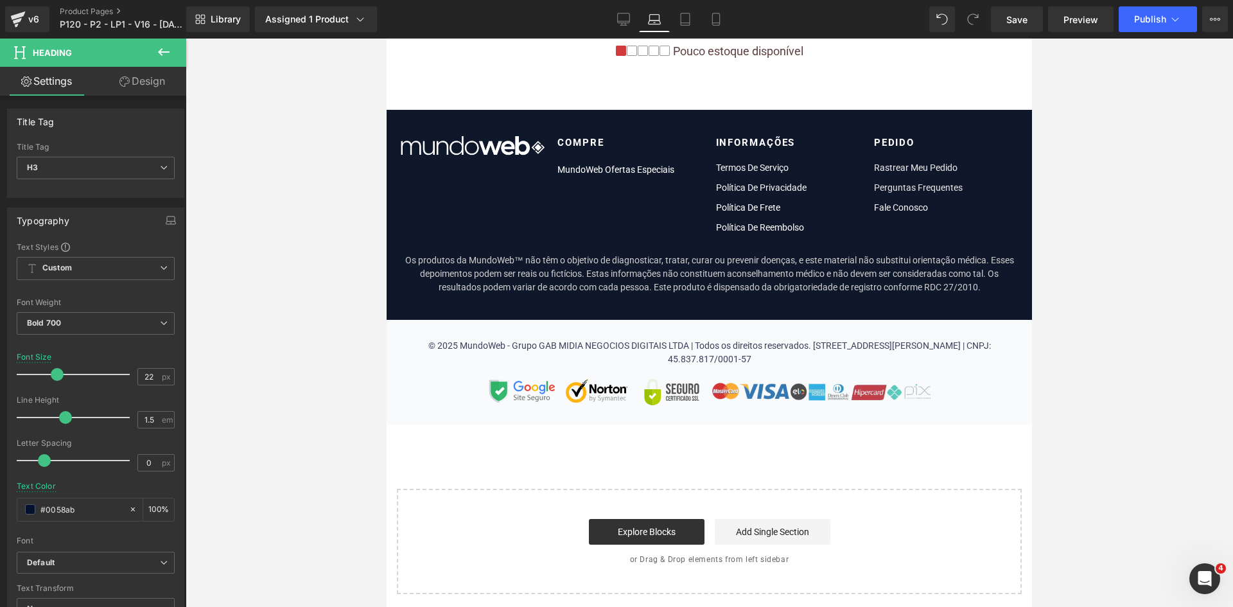
scroll to position [7756, 0]
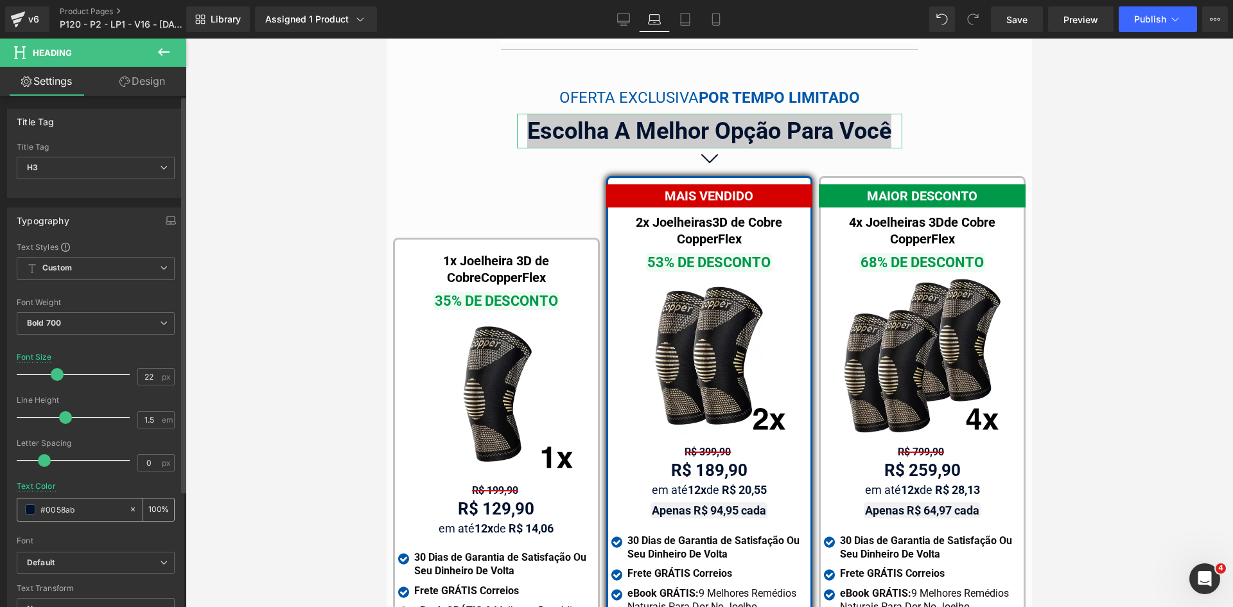
click at [78, 501] on div "#0058ab" at bounding box center [72, 509] width 111 height 22
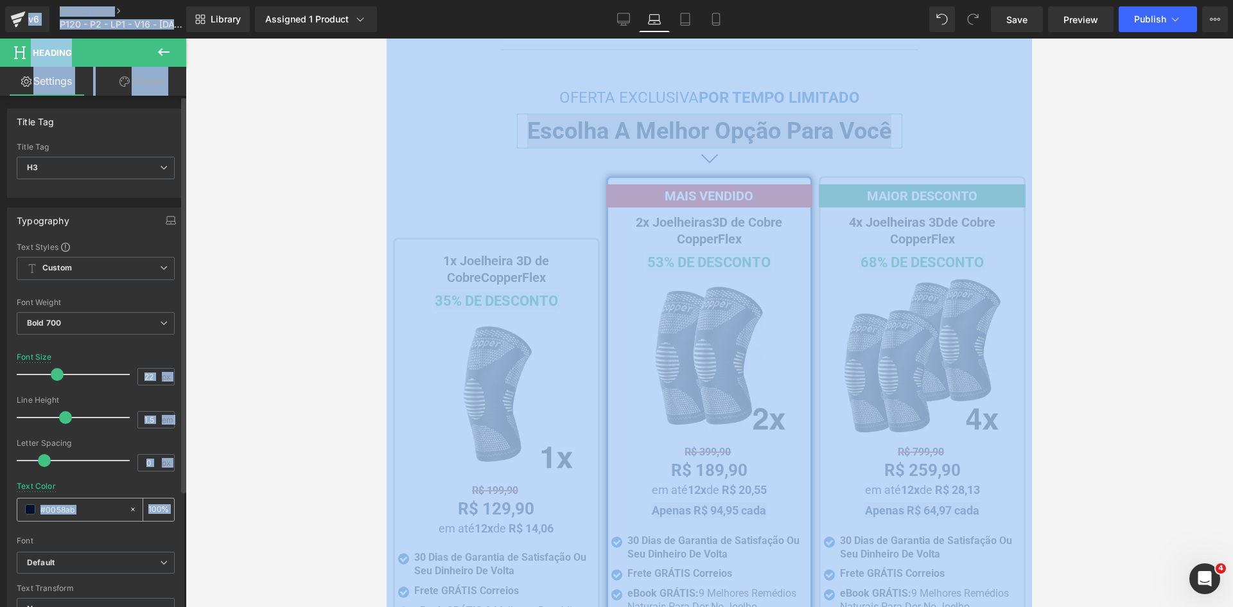
click at [79, 508] on input "#0058ab" at bounding box center [81, 509] width 82 height 14
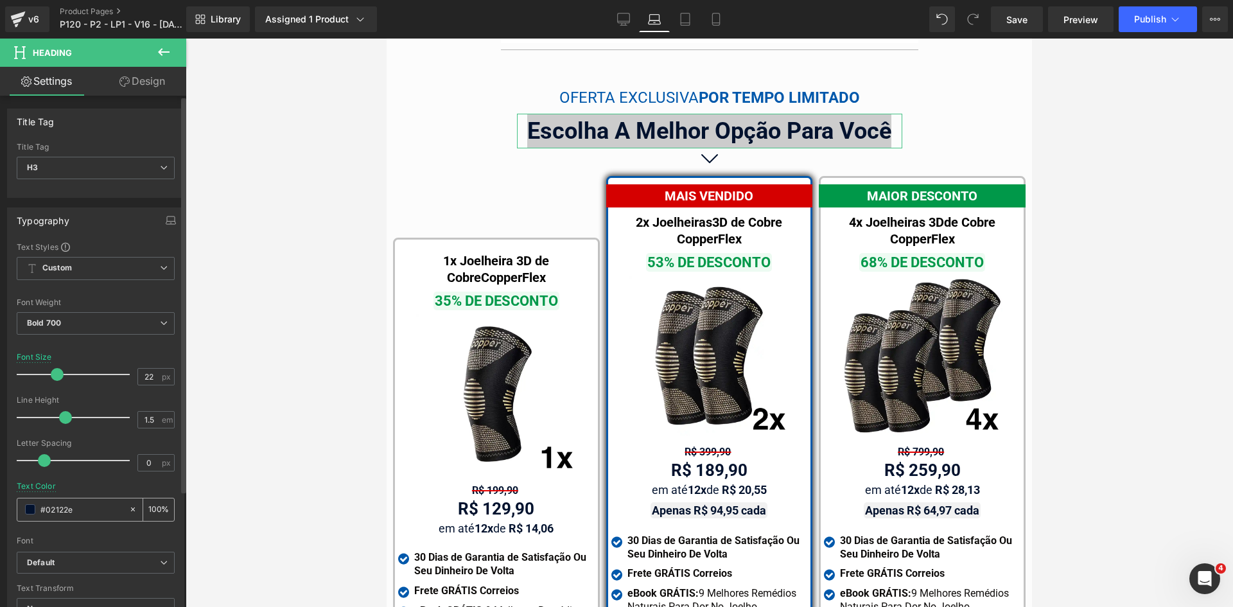
paste input "058ab"
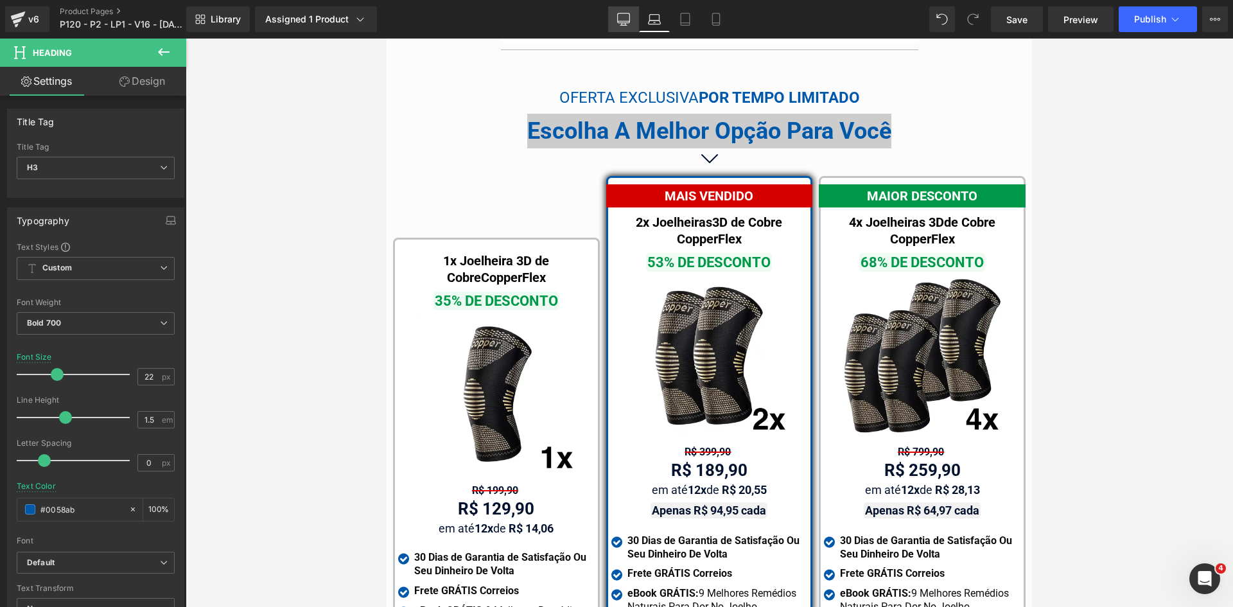
click at [617, 26] on link "Desktop" at bounding box center [623, 19] width 31 height 26
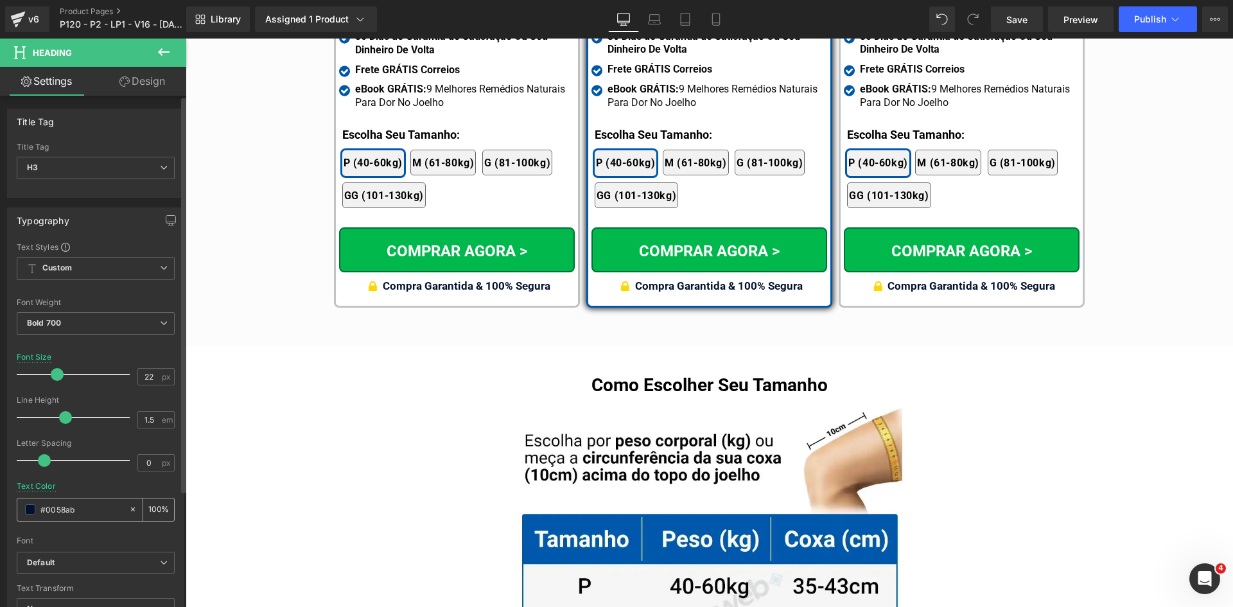
scroll to position [7276, 0]
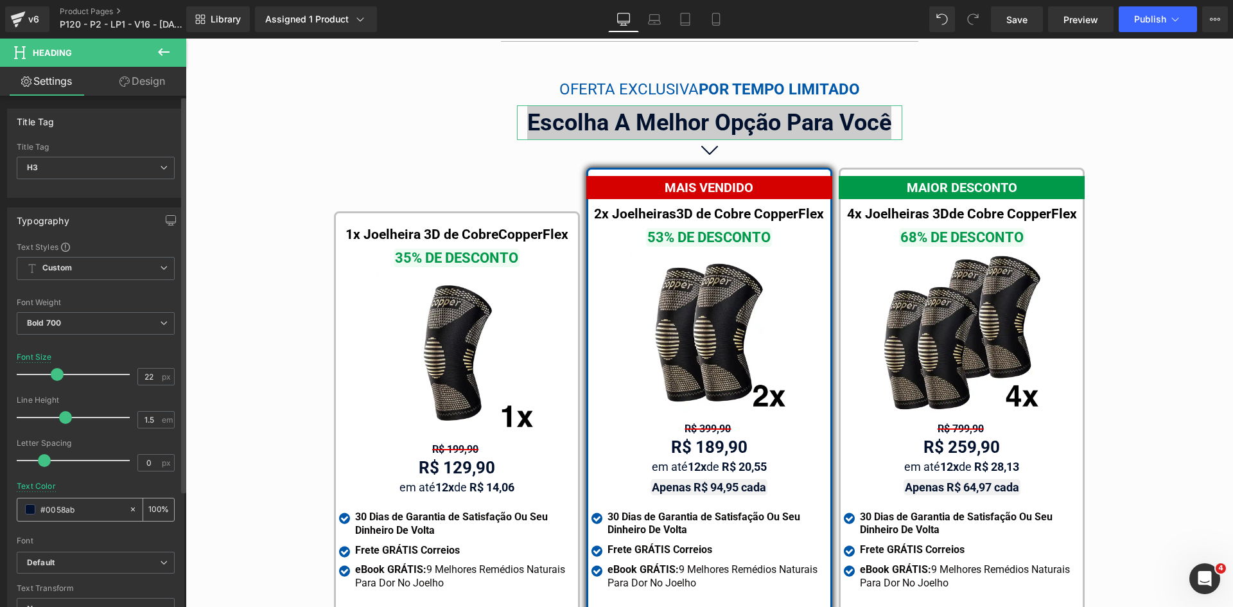
click at [76, 507] on input "#0058ab" at bounding box center [81, 509] width 82 height 14
paste input "058ab"
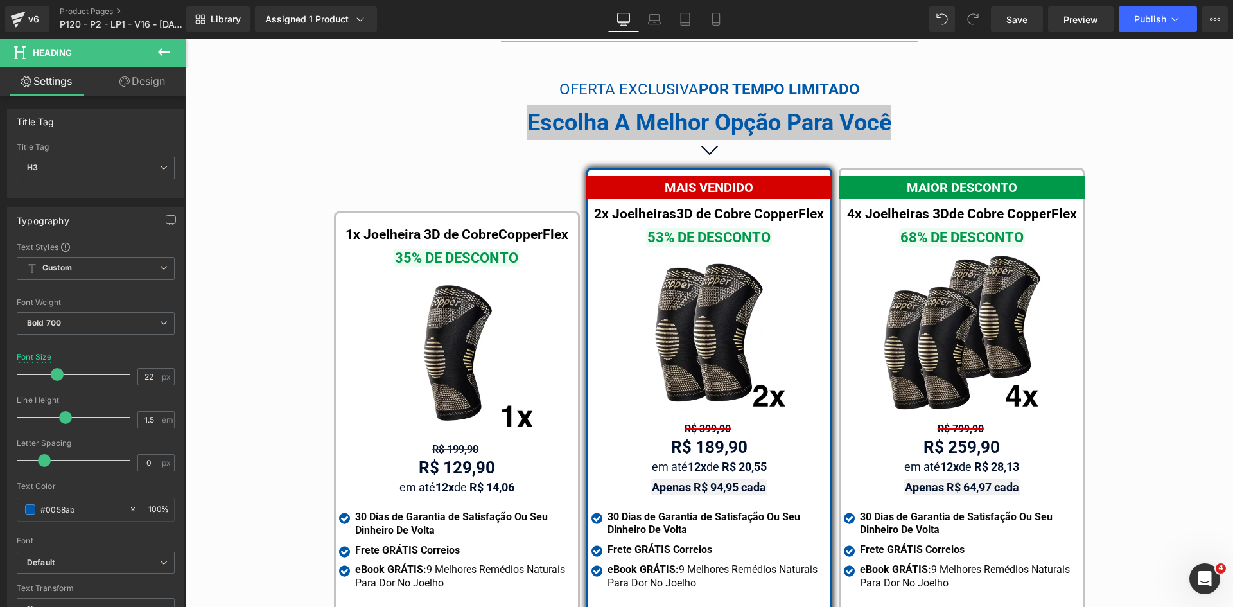
type input "#0058ab"
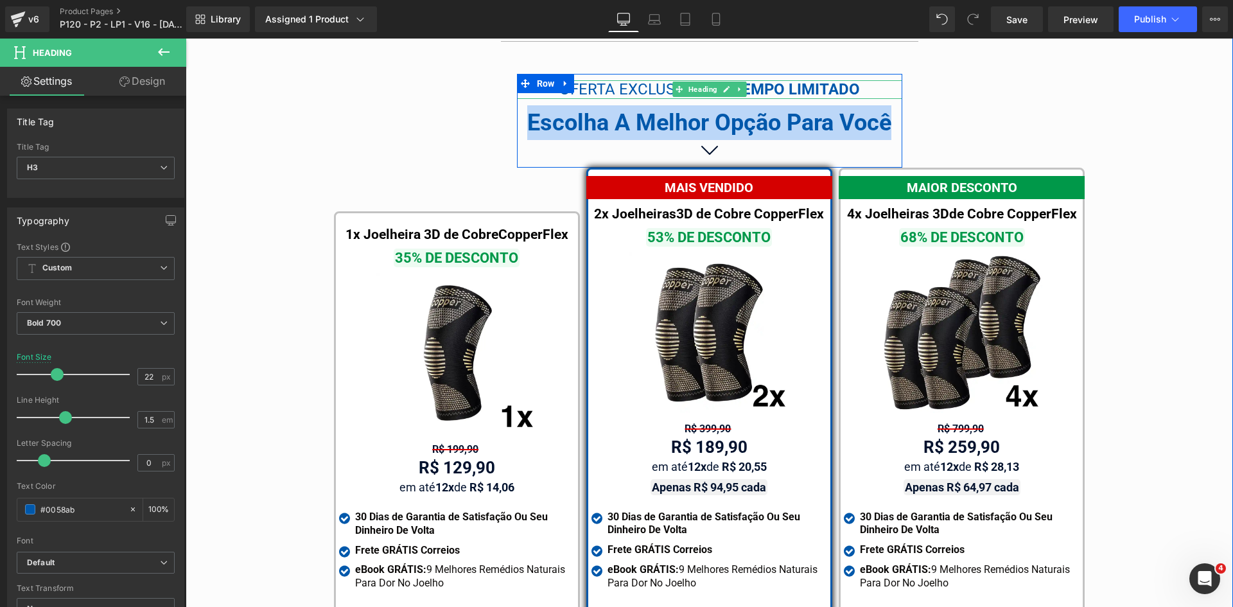
click at [619, 80] on span "OFERTA EXCLUSIVA" at bounding box center [628, 89] width 139 height 18
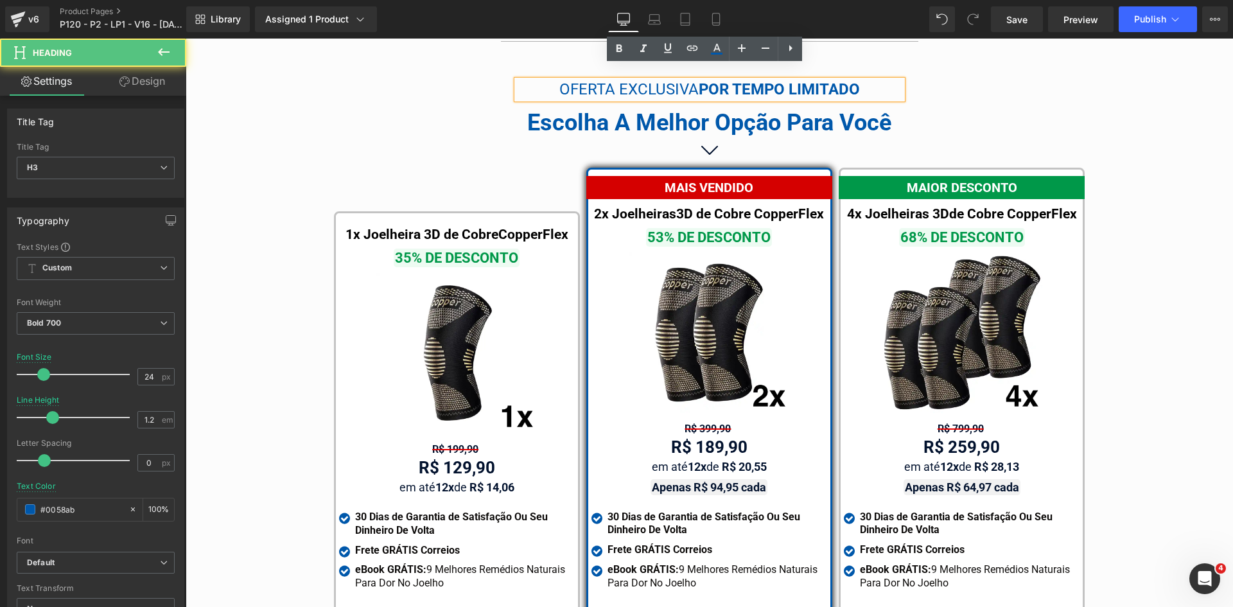
click at [619, 80] on span "OFERTA EXCLUSIVA" at bounding box center [628, 89] width 139 height 18
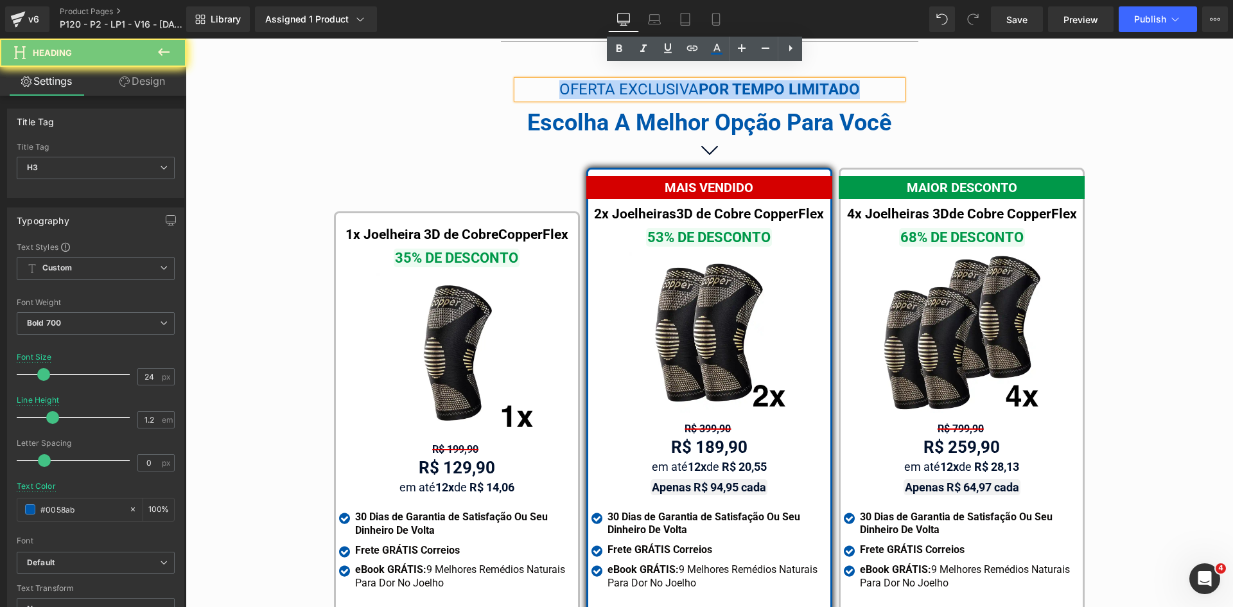
click at [619, 80] on span "OFERTA EXCLUSIVA" at bounding box center [628, 89] width 139 height 18
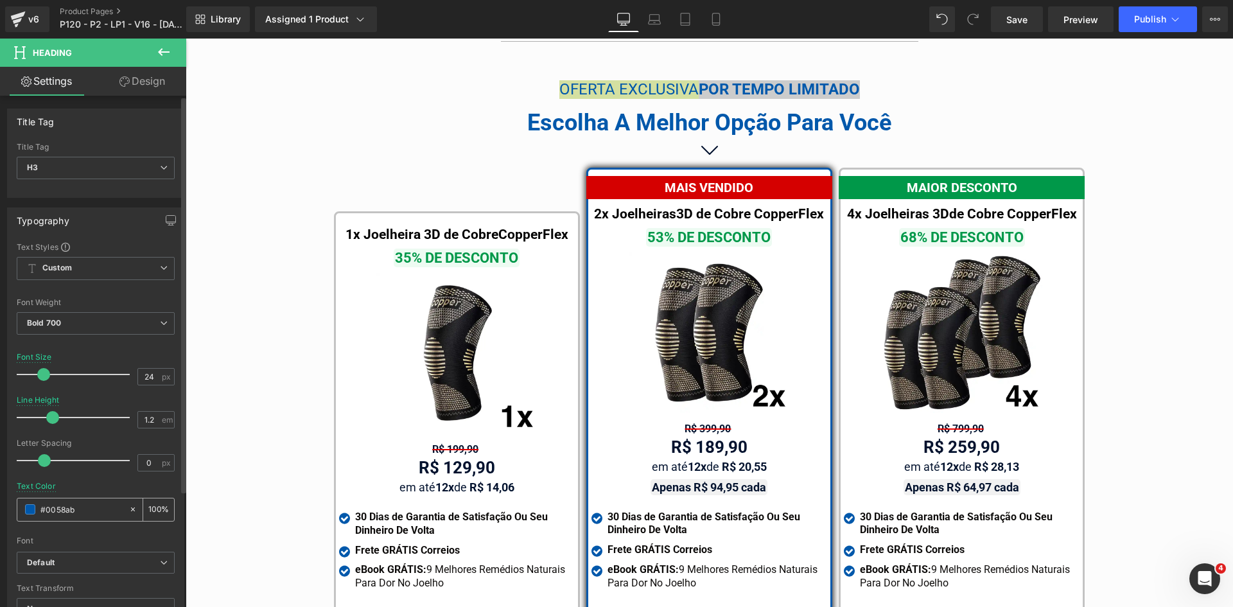
click at [89, 513] on input "#0058ab" at bounding box center [81, 509] width 82 height 14
click at [657, 20] on icon at bounding box center [654, 19] width 13 height 13
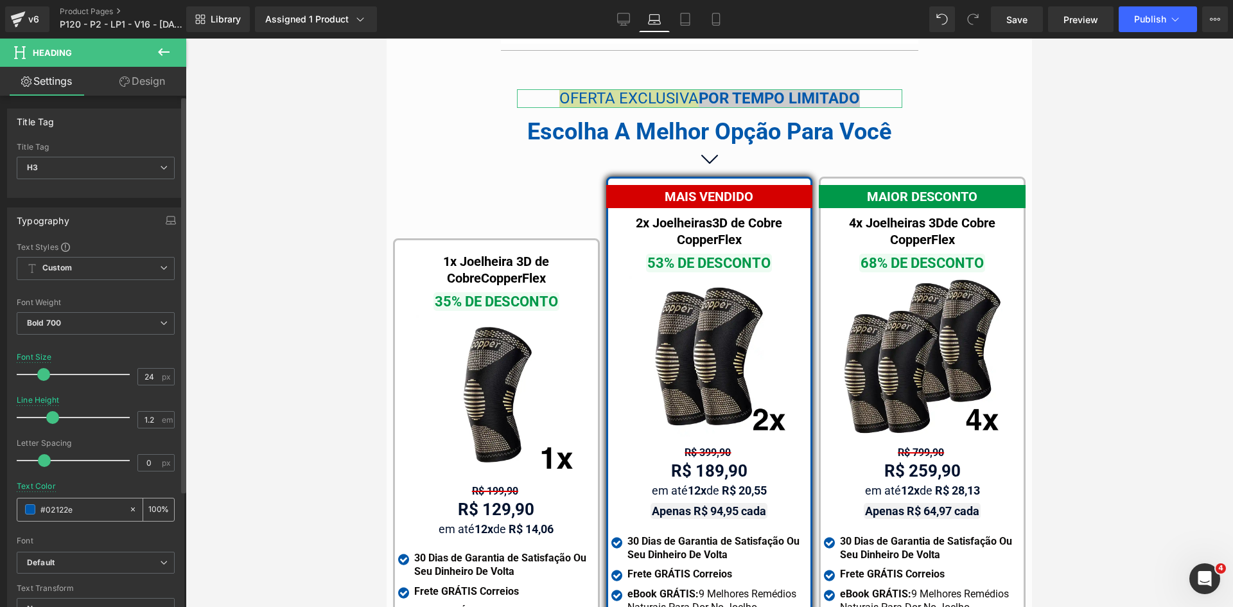
click at [88, 514] on input "#02122e" at bounding box center [81, 509] width 82 height 14
paste input "2122e"
click at [678, 23] on link "Tablet" at bounding box center [685, 19] width 31 height 26
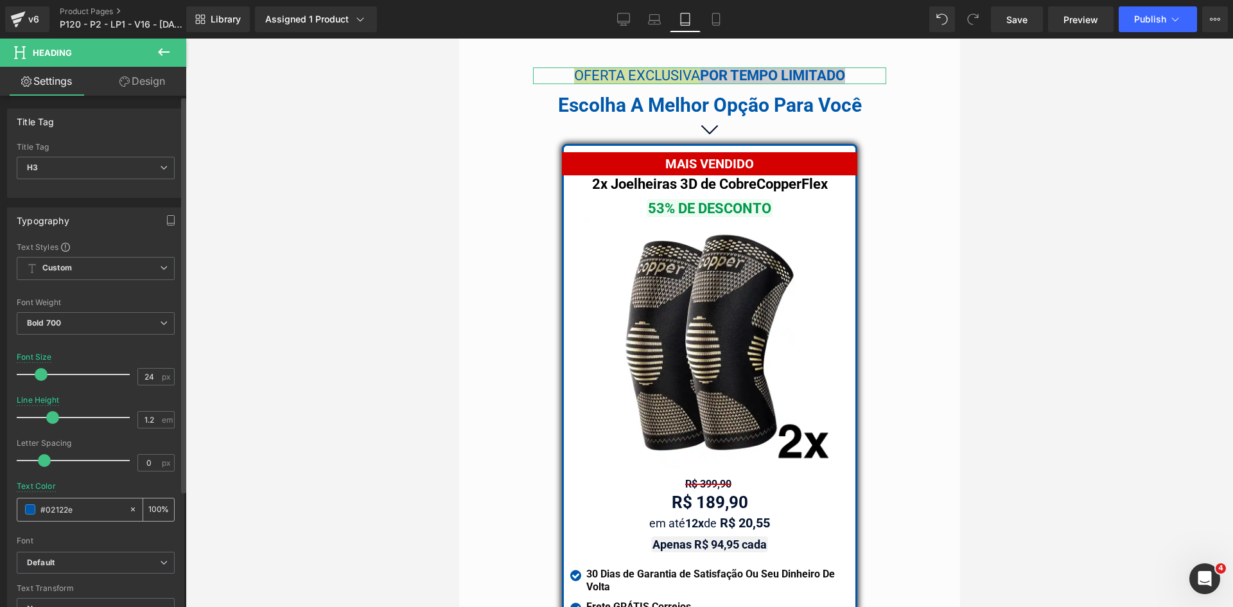
click at [69, 512] on input "#02122e" at bounding box center [81, 509] width 82 height 14
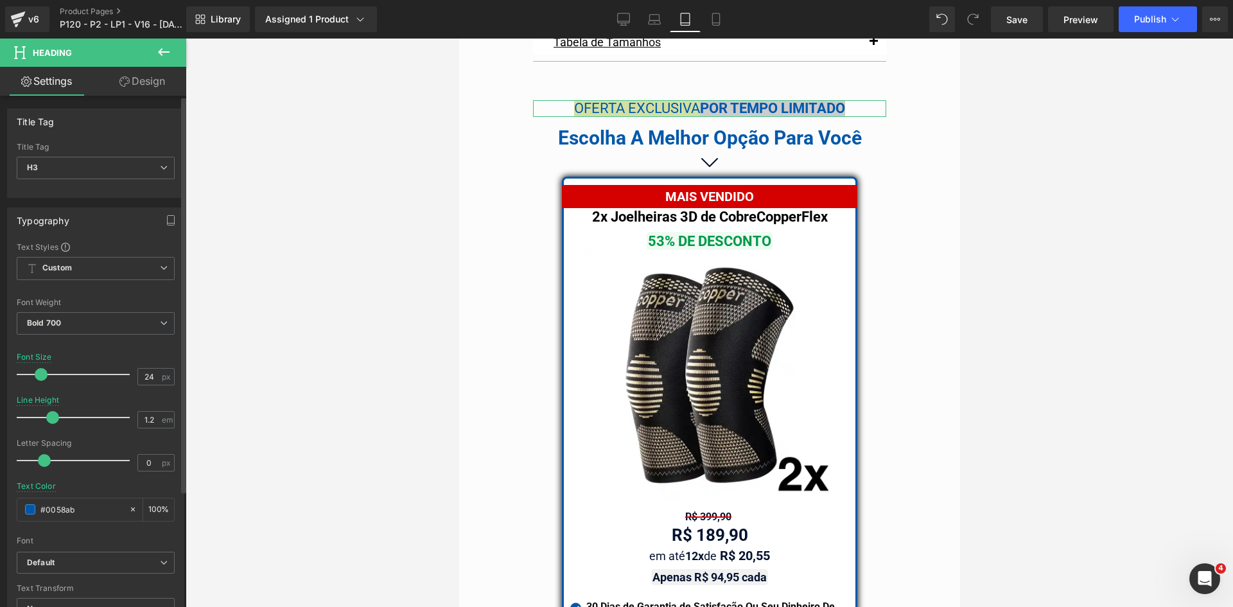
paste input "2122e"
type input "#02122e"
click at [719, 15] on icon at bounding box center [715, 19] width 13 height 13
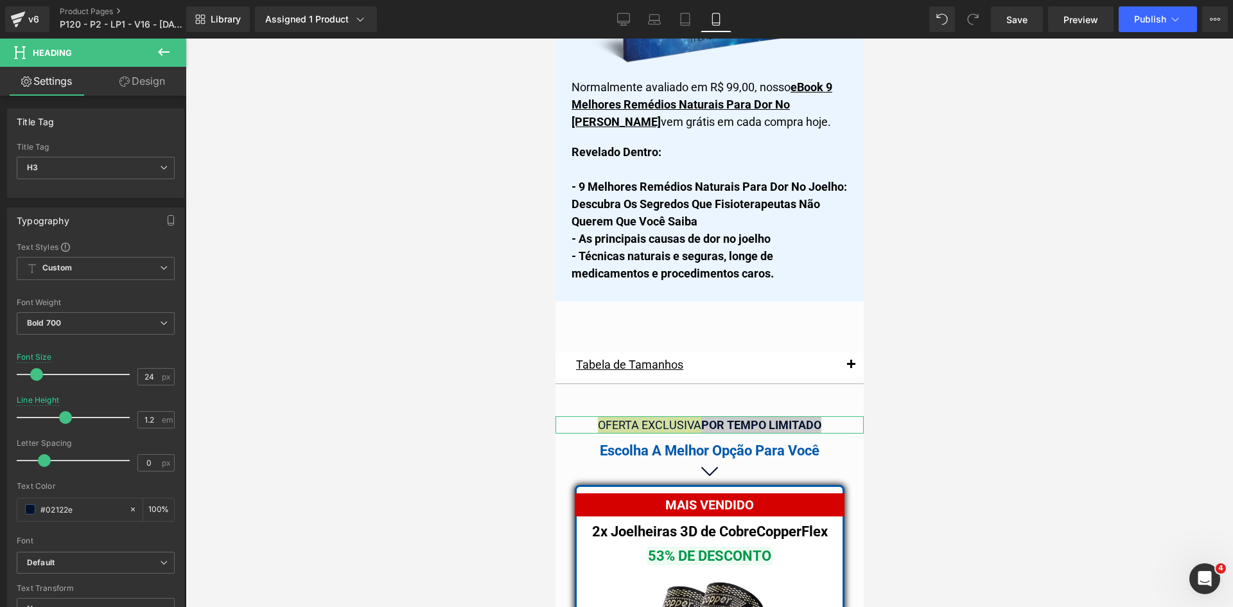
scroll to position [11079, 0]
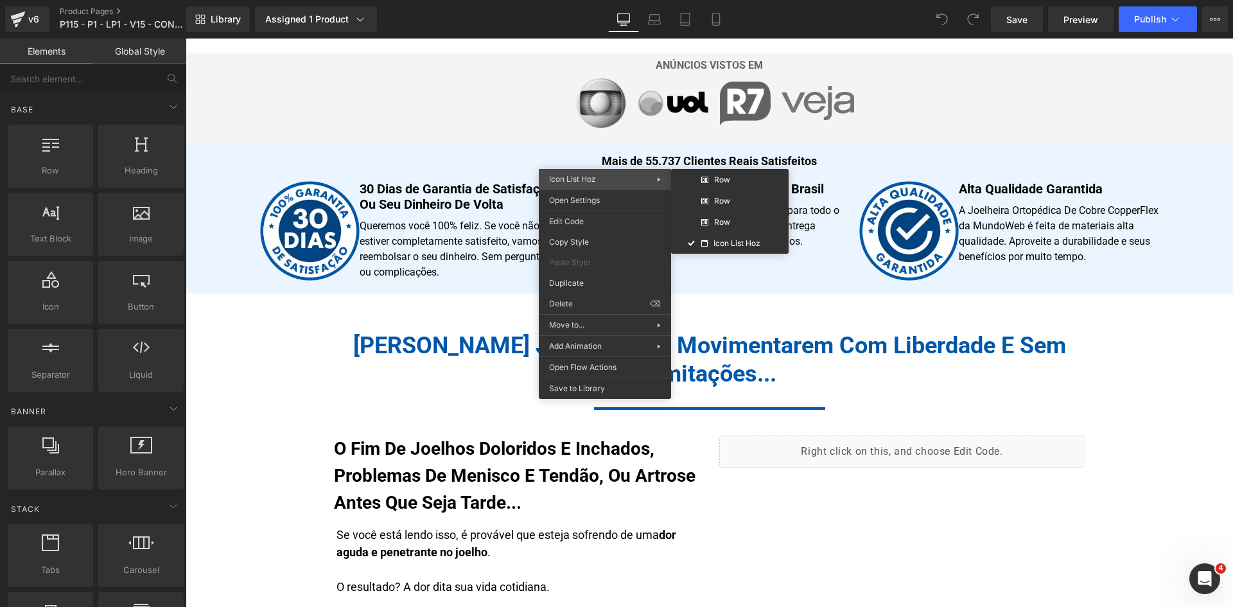
scroll to position [770, 0]
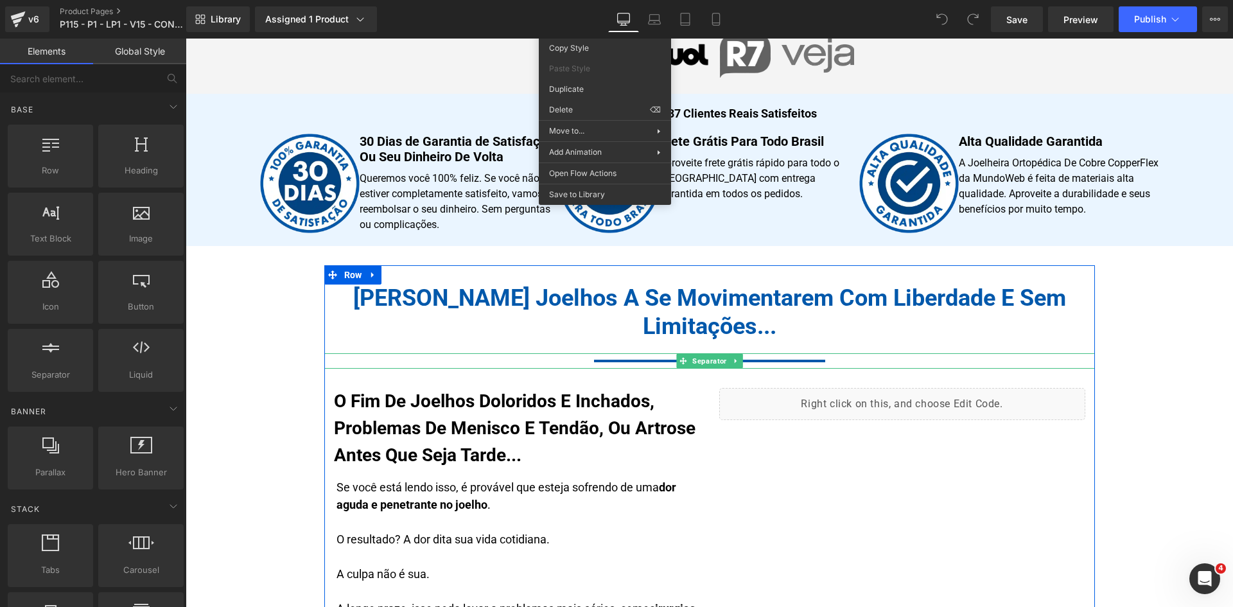
click at [679, 362] on icon at bounding box center [682, 360] width 7 height 7
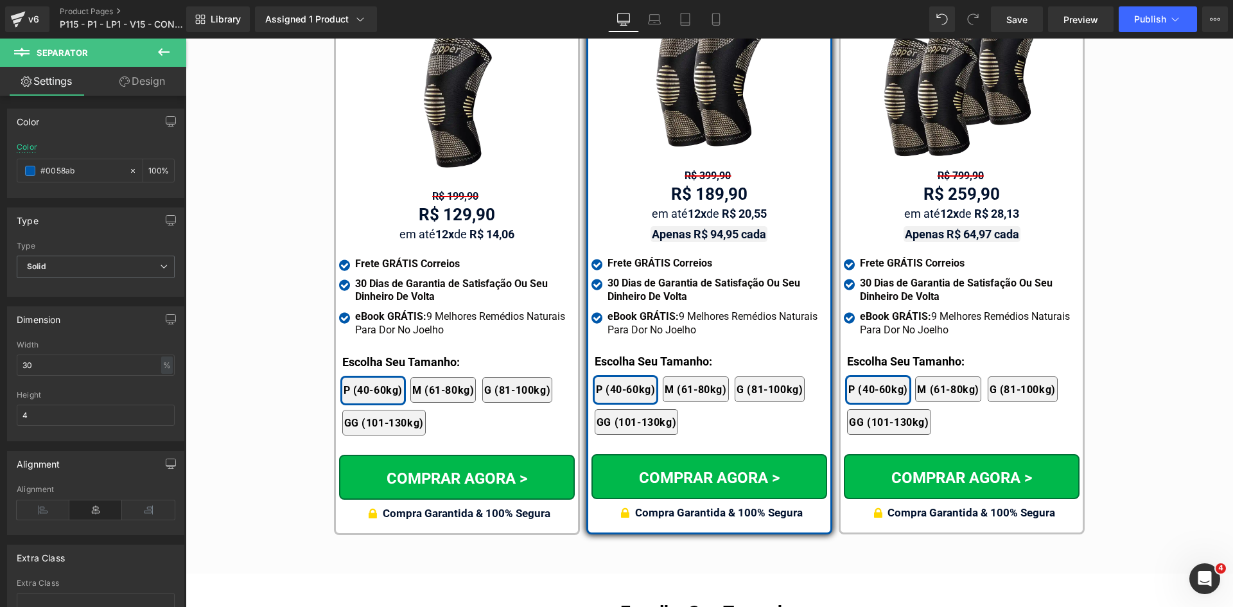
scroll to position [7446, 0]
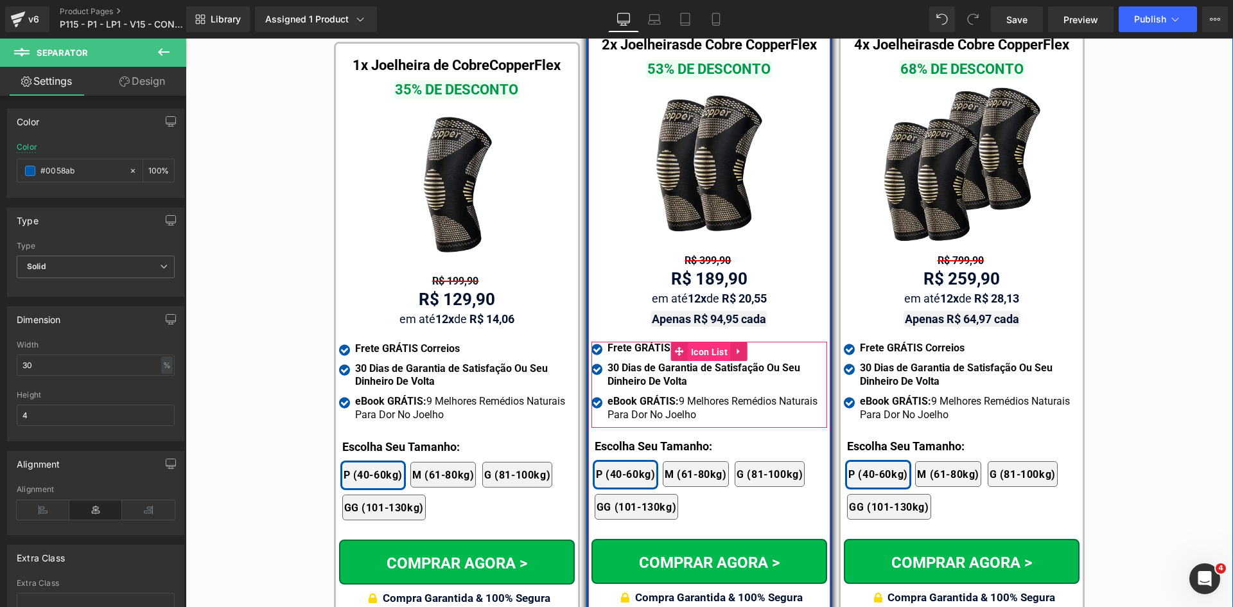
click at [698, 342] on span "Icon List" at bounding box center [709, 351] width 43 height 19
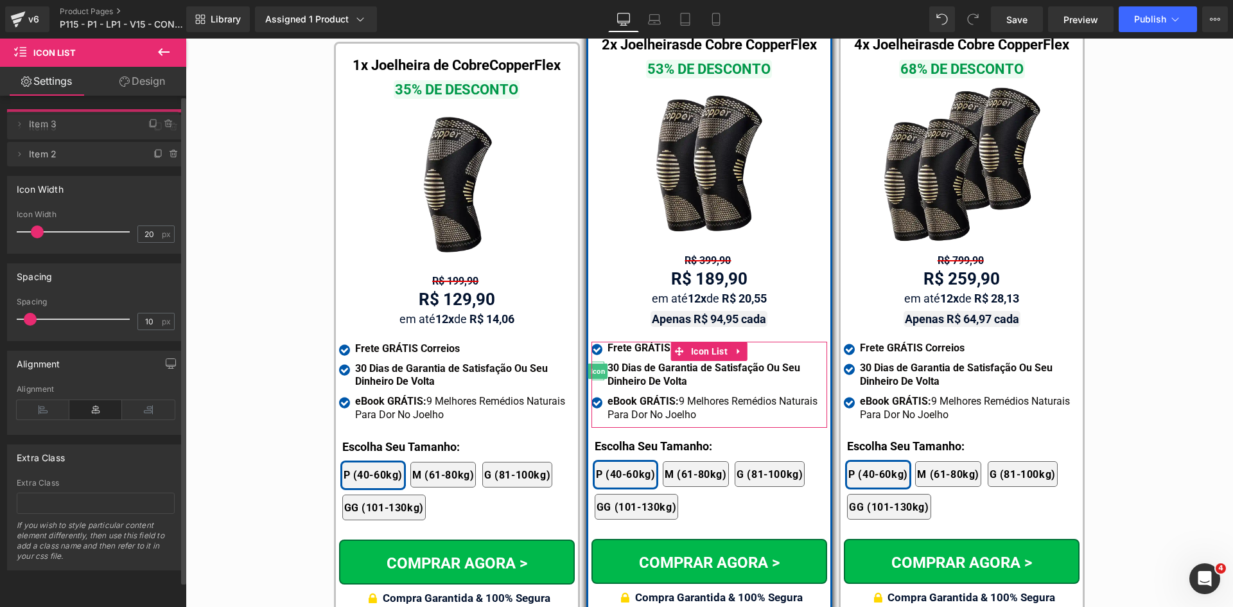
drag, startPoint x: 86, startPoint y: 151, endPoint x: 84, endPoint y: 123, distance: 29.0
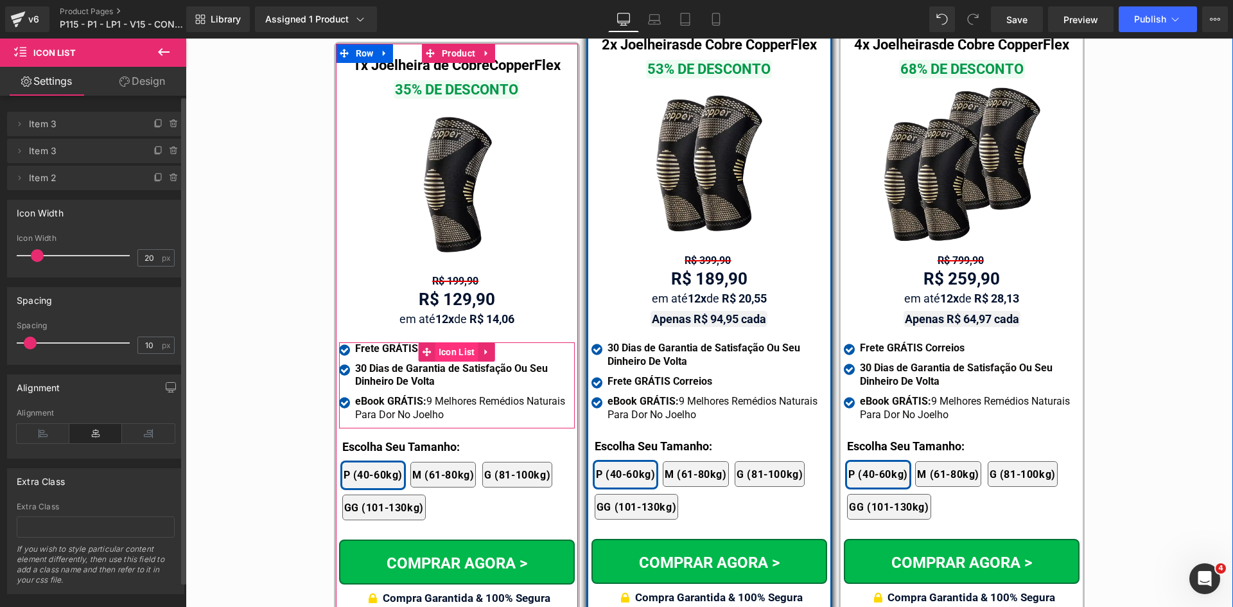
click at [449, 342] on span "Icon List" at bounding box center [456, 351] width 43 height 19
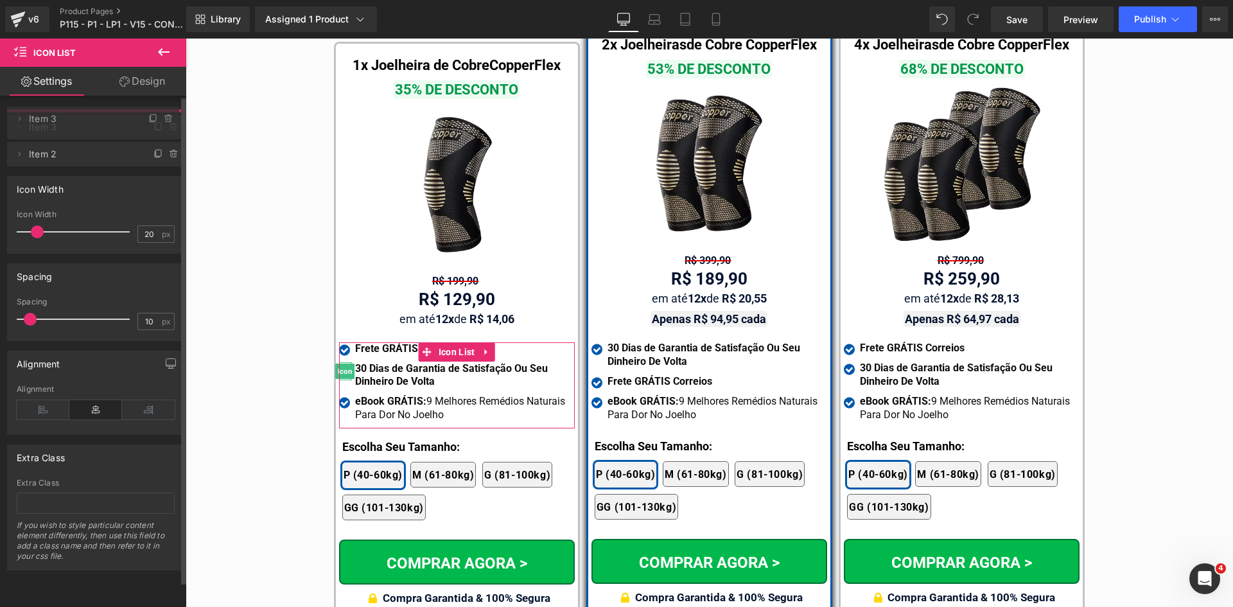
drag, startPoint x: 102, startPoint y: 149, endPoint x: 95, endPoint y: 121, distance: 28.5
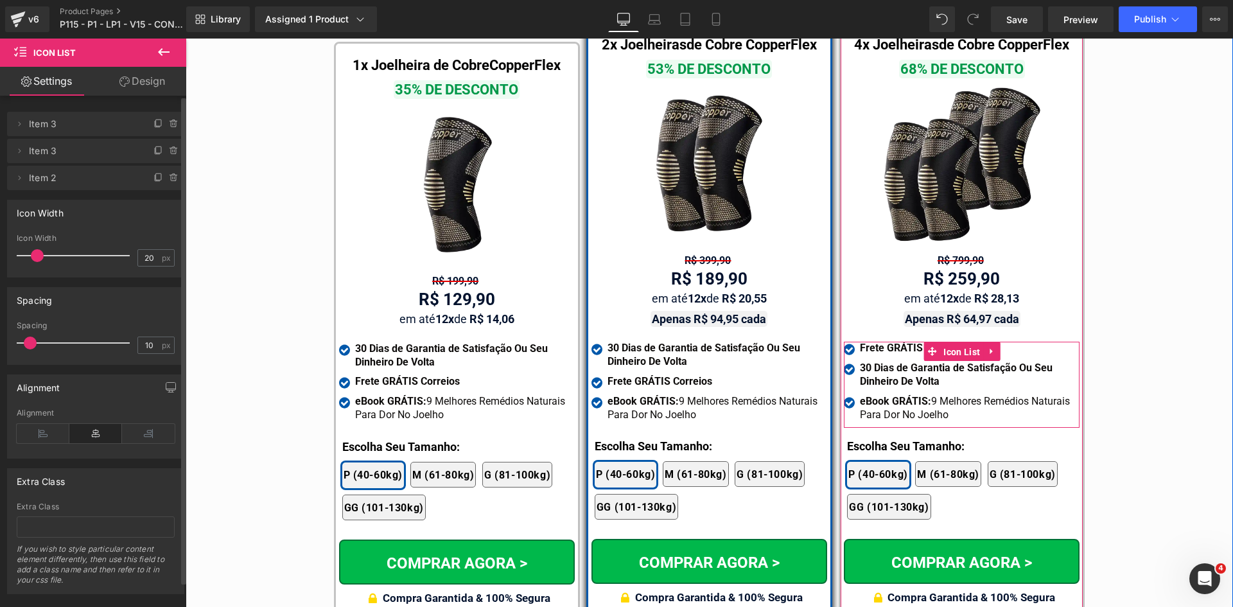
drag, startPoint x: 955, startPoint y: 334, endPoint x: 266, endPoint y: 230, distance: 696.1
click at [954, 342] on span "Icon List" at bounding box center [961, 351] width 43 height 19
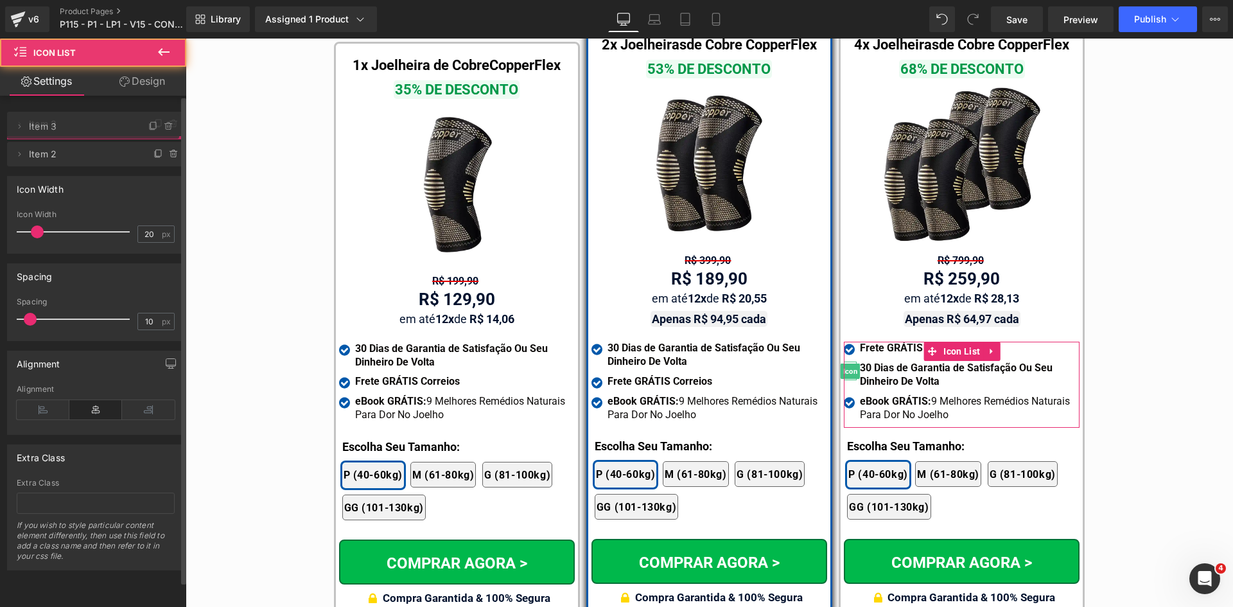
drag, startPoint x: 120, startPoint y: 151, endPoint x: 115, endPoint y: 125, distance: 26.8
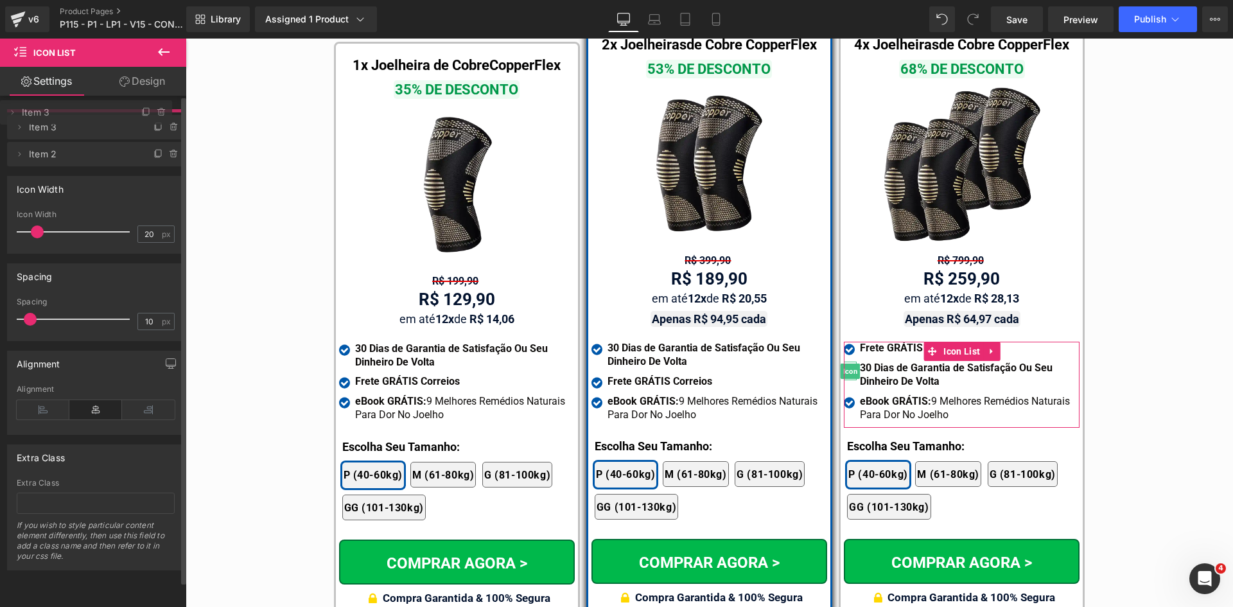
drag, startPoint x: 77, startPoint y: 153, endPoint x: 74, endPoint y: 116, distance: 37.3
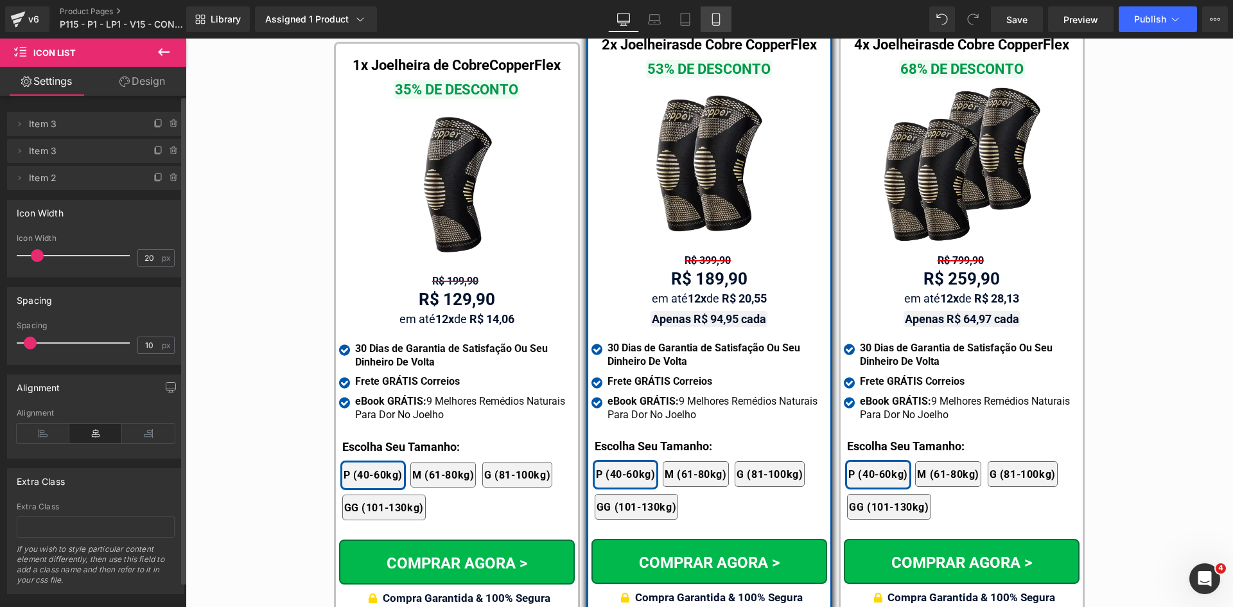
click at [716, 21] on icon at bounding box center [715, 19] width 13 height 13
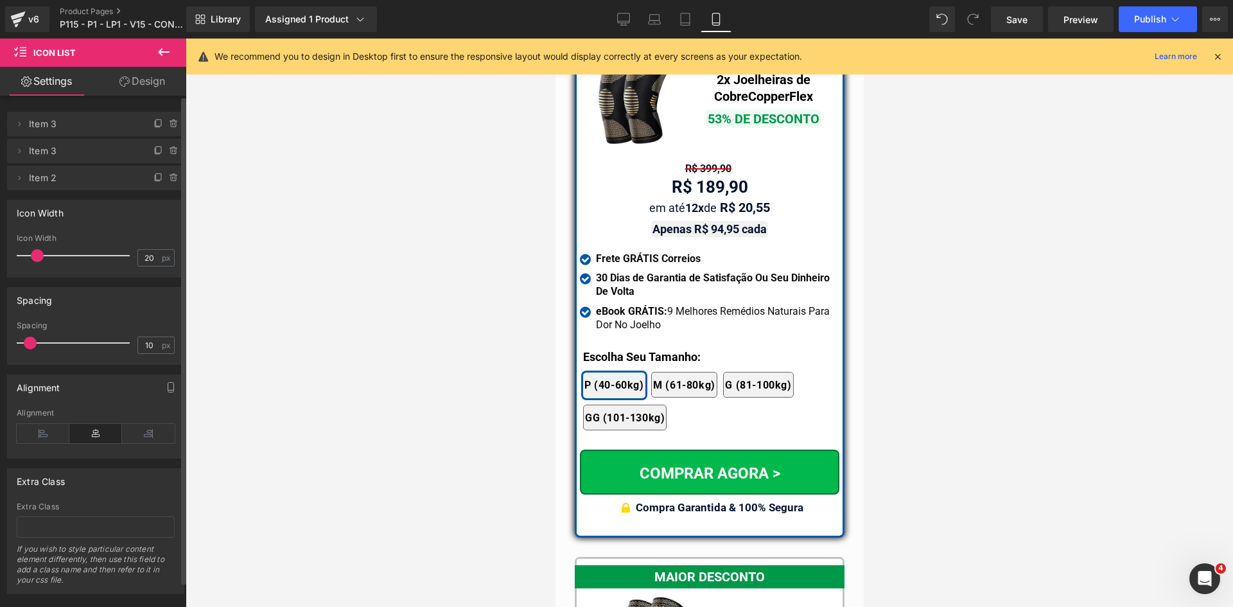
scroll to position [11808, 0]
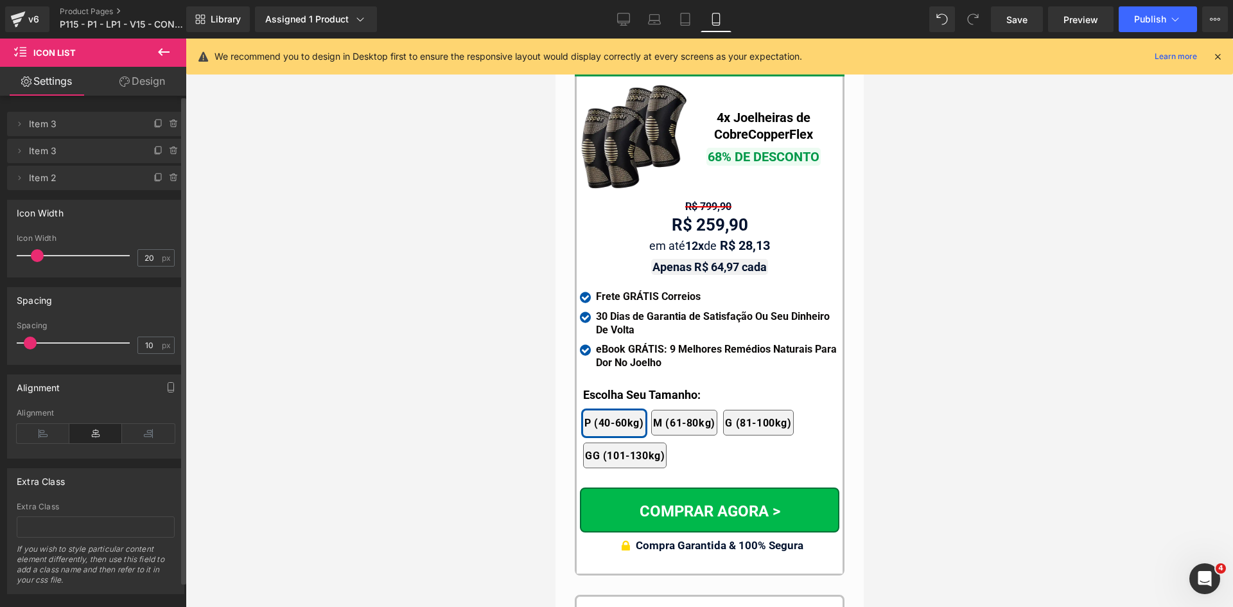
drag, startPoint x: 858, startPoint y: 79, endPoint x: 1421, endPoint y: 498, distance: 701.4
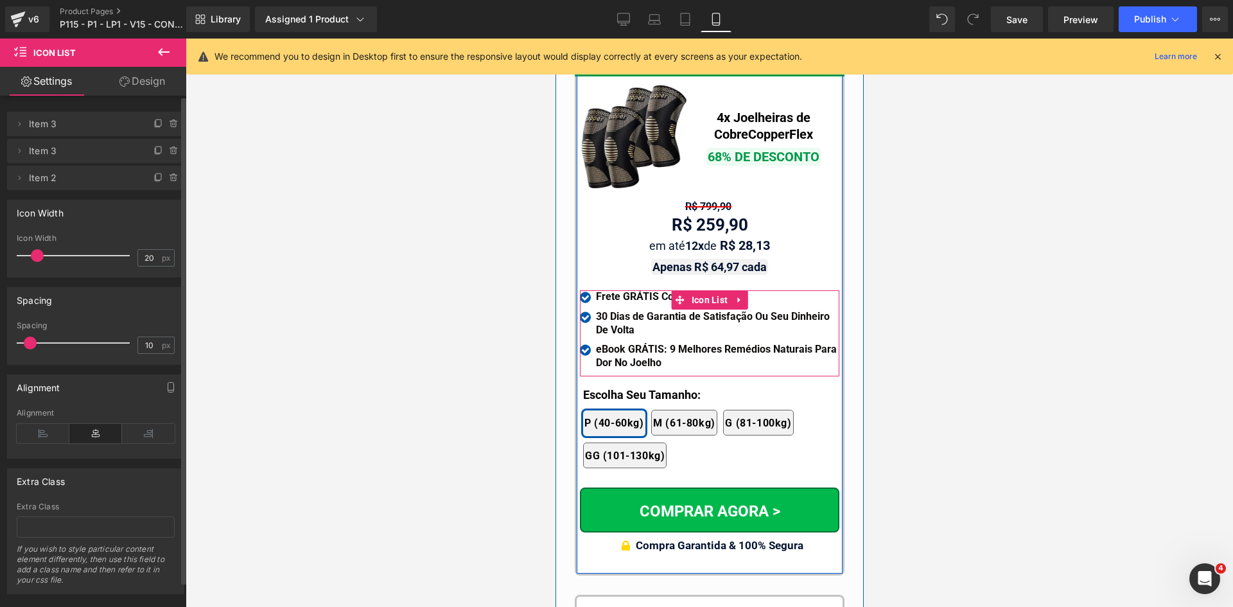
click at [700, 290] on span "Icon List" at bounding box center [709, 299] width 43 height 19
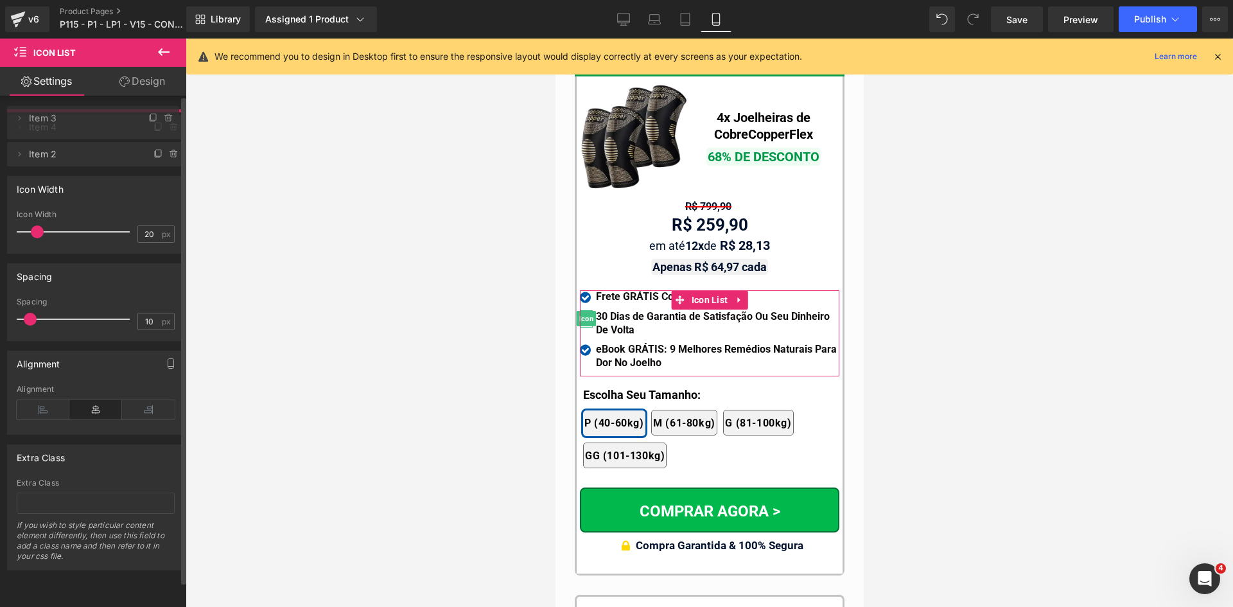
drag, startPoint x: 87, startPoint y: 149, endPoint x: 87, endPoint y: 119, distance: 29.5
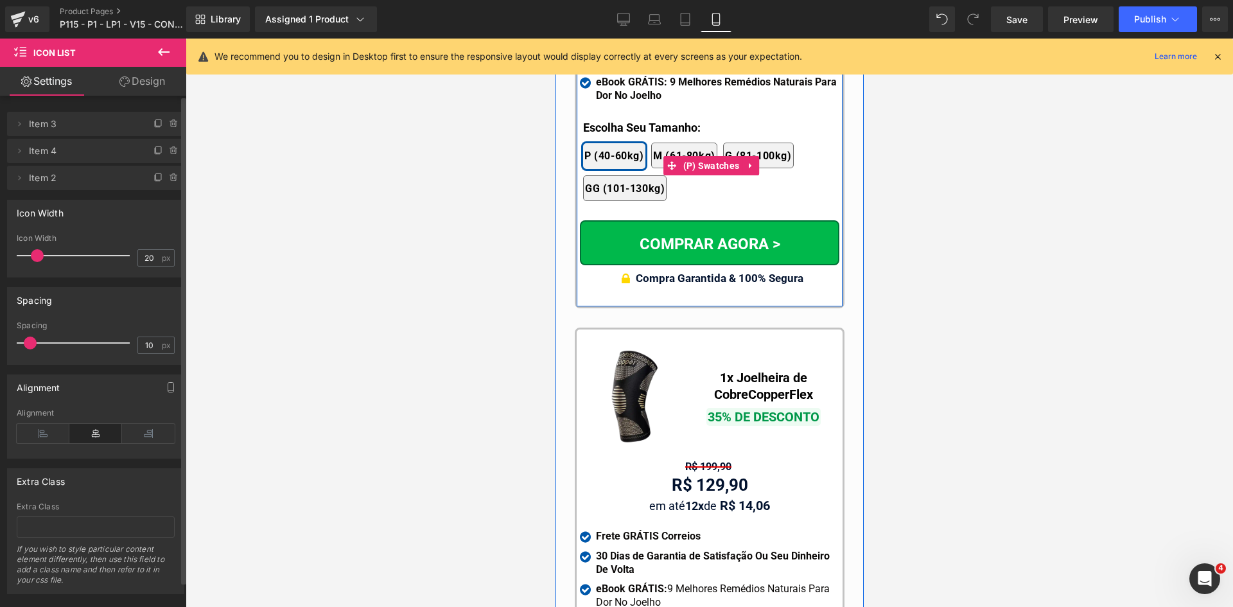
scroll to position [12129, 0]
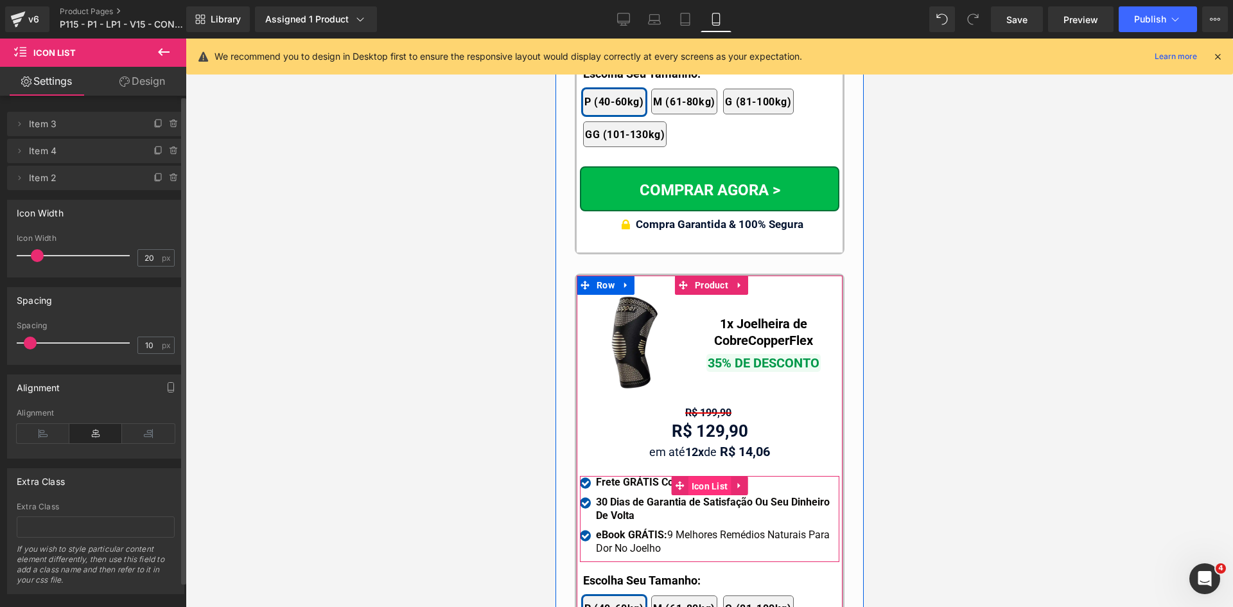
click at [700, 476] on span "Icon List" at bounding box center [709, 485] width 43 height 19
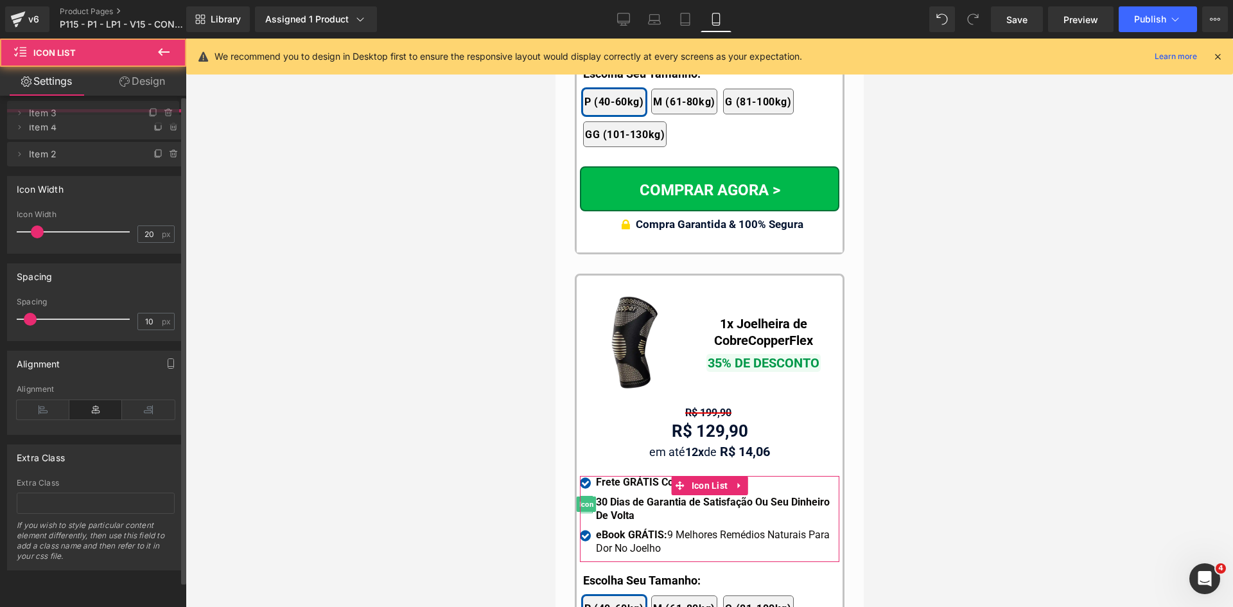
drag, startPoint x: 79, startPoint y: 152, endPoint x: 88, endPoint y: 114, distance: 38.9
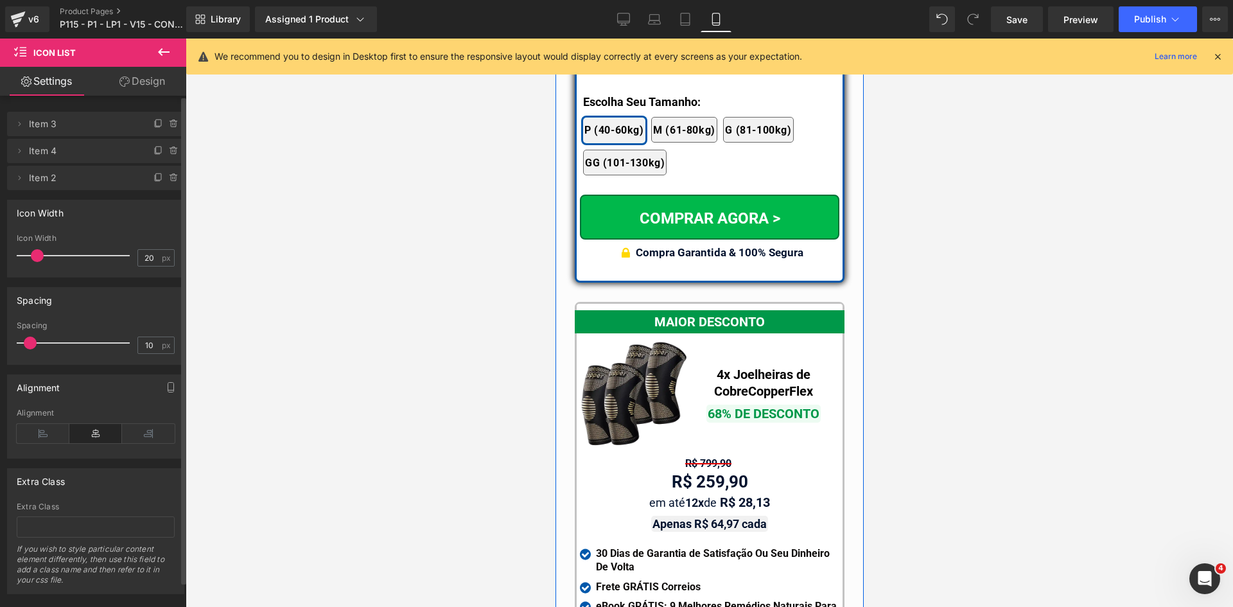
scroll to position [11166, 0]
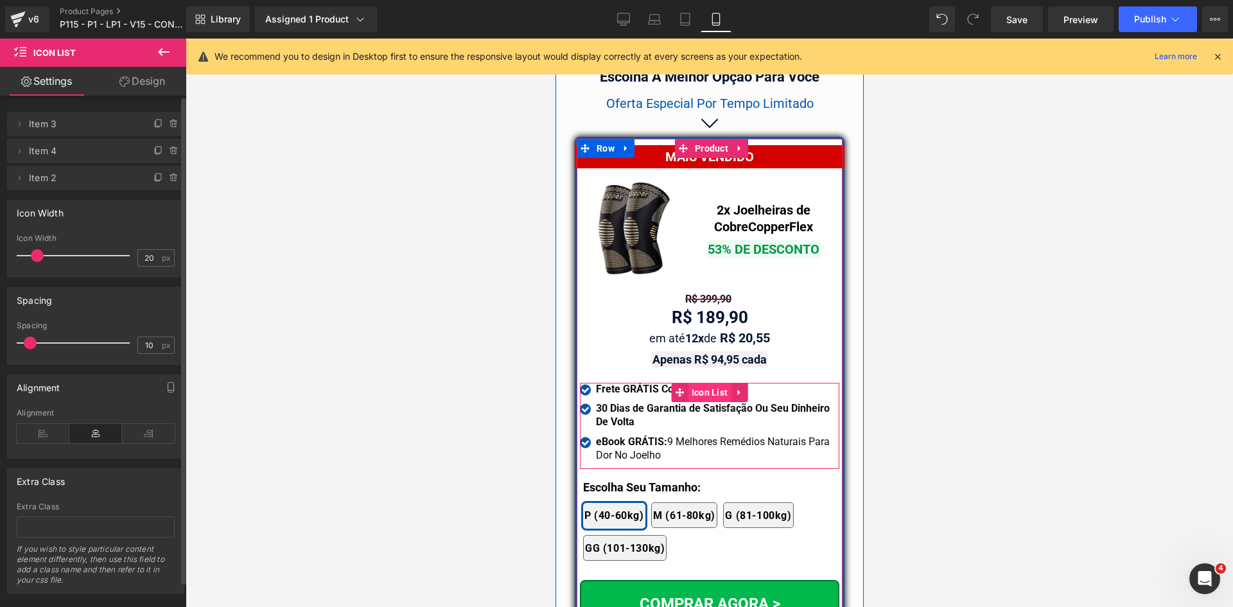
click at [712, 383] on span "Icon List" at bounding box center [709, 392] width 43 height 19
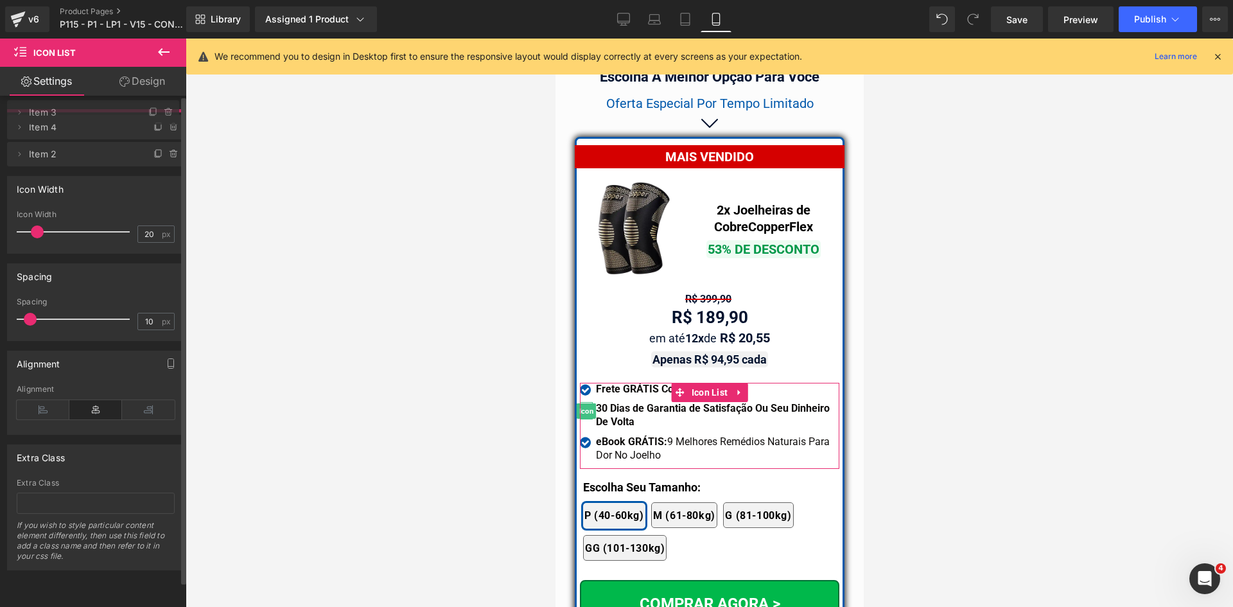
drag, startPoint x: 89, startPoint y: 154, endPoint x: 91, endPoint y: 116, distance: 38.5
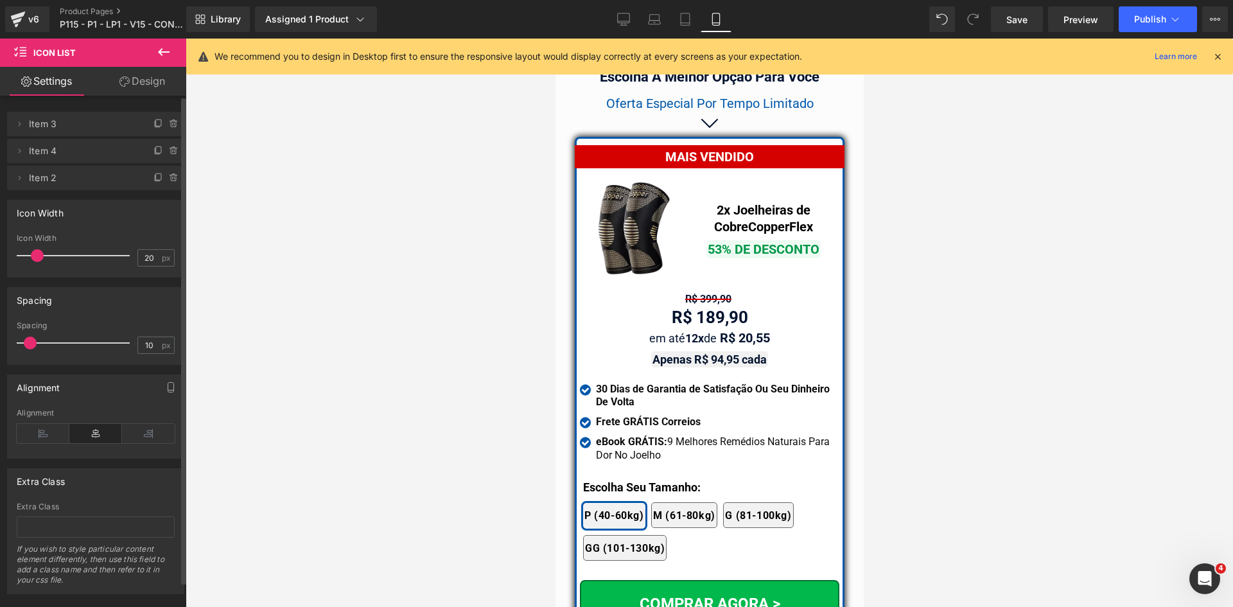
click at [1216, 56] on icon at bounding box center [1217, 57] width 12 height 12
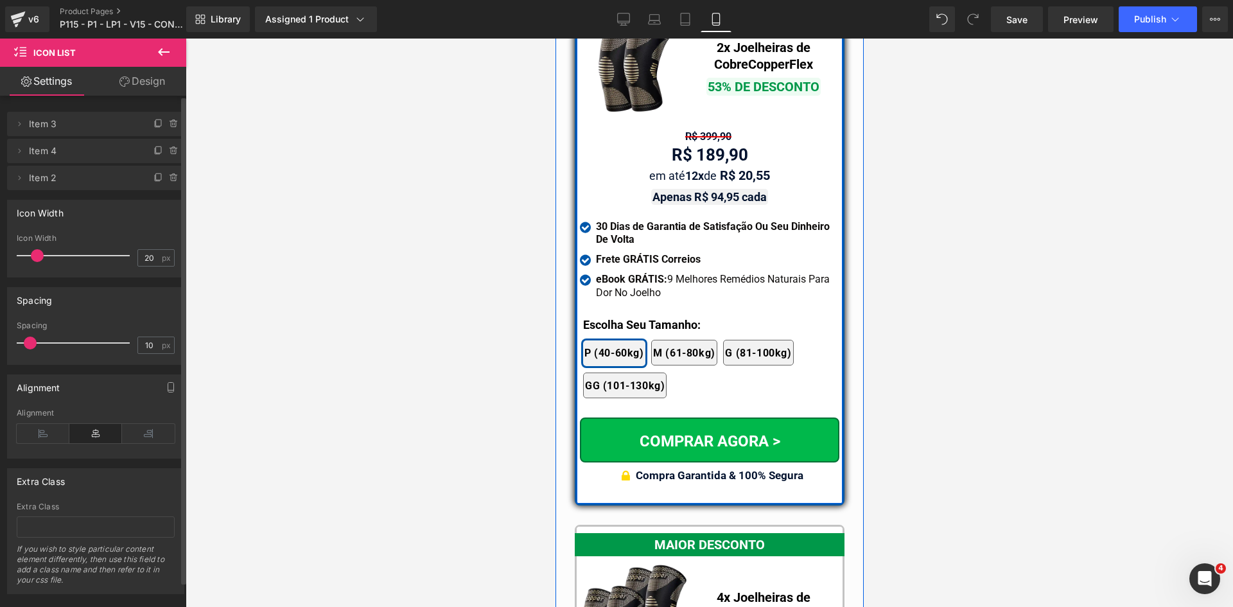
scroll to position [11487, 0]
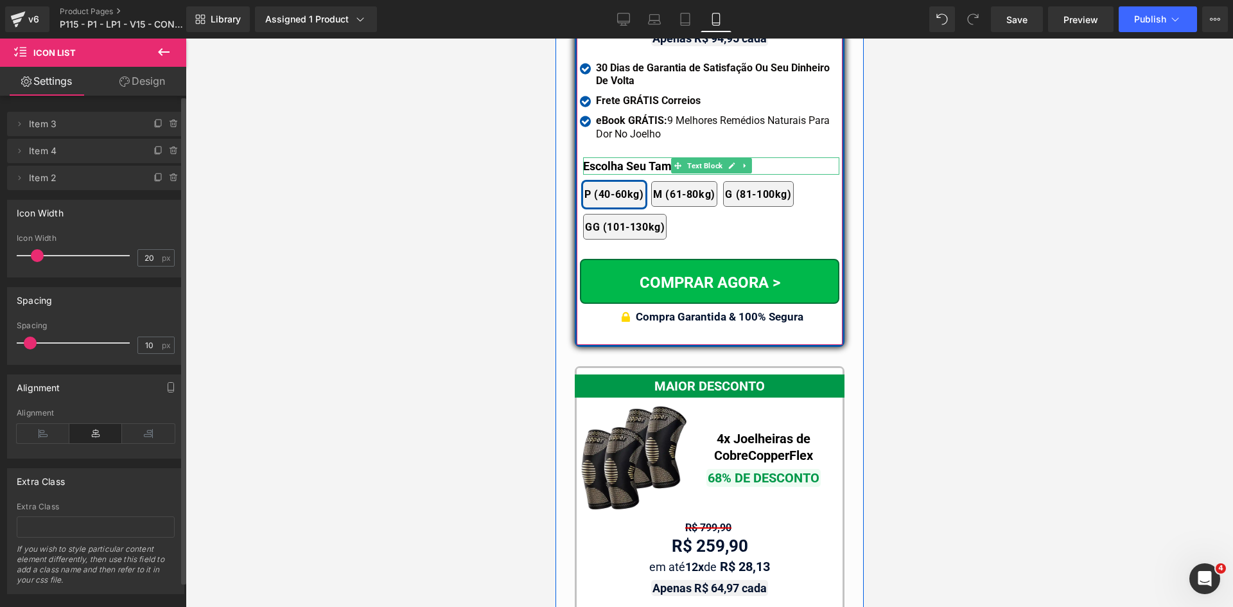
click at [594, 159] on b "Escolha Seu Tamanho:" at bounding box center [640, 165] width 117 height 13
click at [594, 113] on div "MAIS VENDIDO Text Block Image 2x Joelheiras de Cobre CopperFlex Text Block 53% …" at bounding box center [708, 73] width 259 height 511
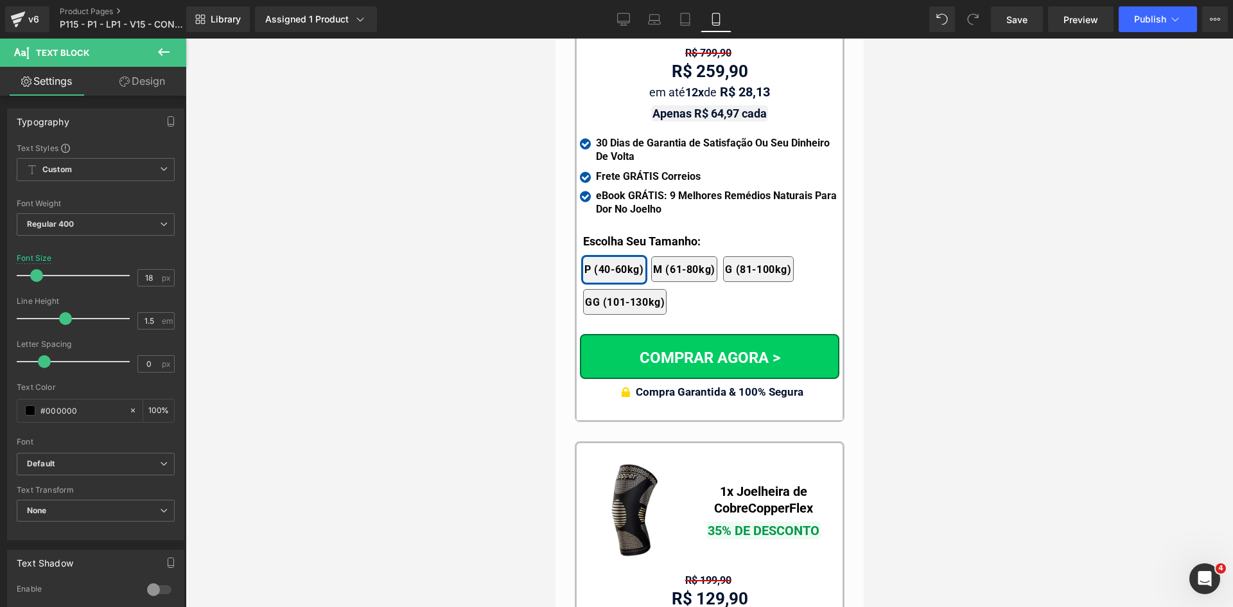
scroll to position [11936, 0]
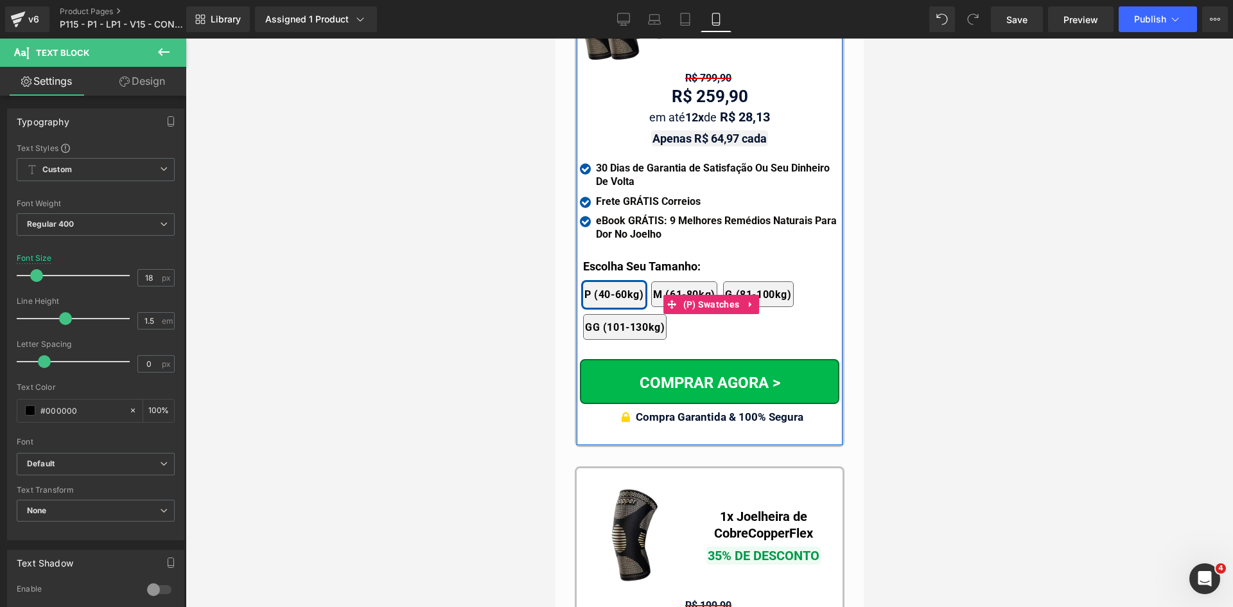
click at [612, 262] on div "2x Joelheiras 4x Joelheiras 1x Joelheira 3x Joelheiras P (40-60kg) M (61-80kg) …" at bounding box center [710, 304] width 256 height 84
click at [555, 39] on div at bounding box center [555, 39] width 0 height 0
click at [610, 259] on b "Escolha Seu Tamanho:" at bounding box center [640, 265] width 117 height 13
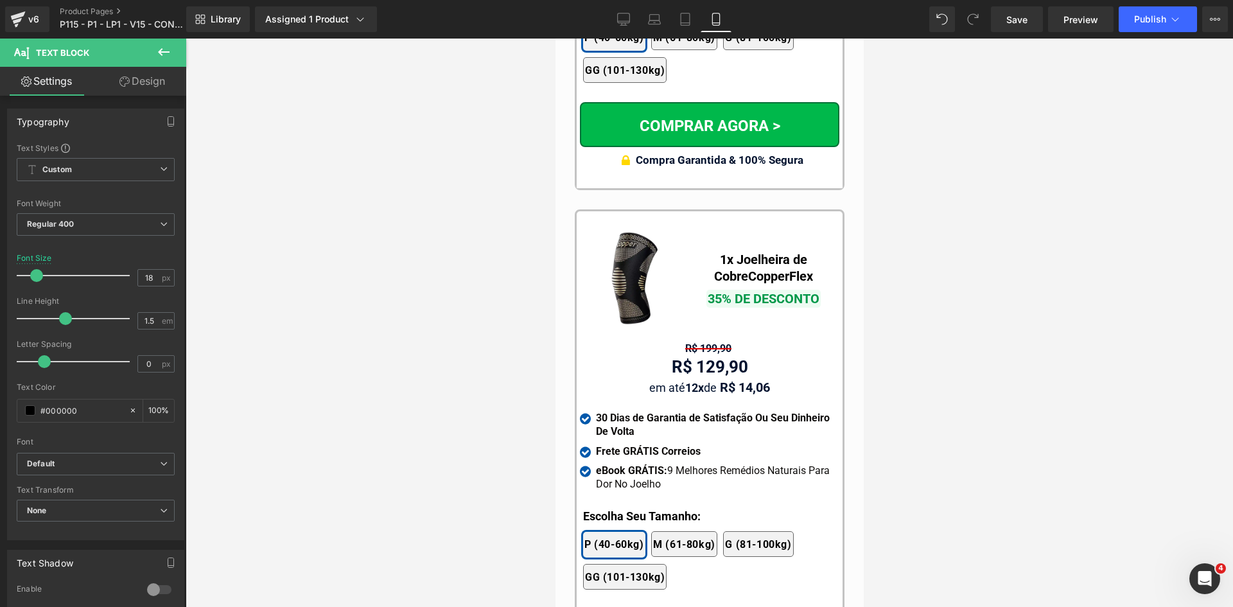
scroll to position [12450, 0]
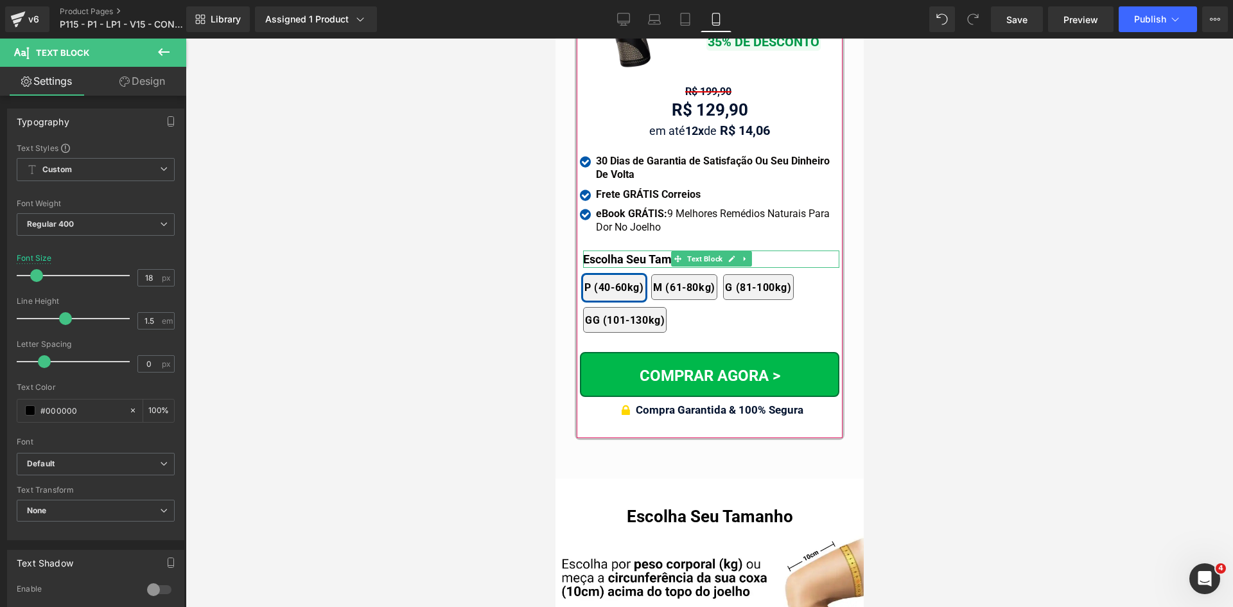
click at [594, 252] on b "Escolha Seu Tamanho:" at bounding box center [640, 258] width 117 height 13
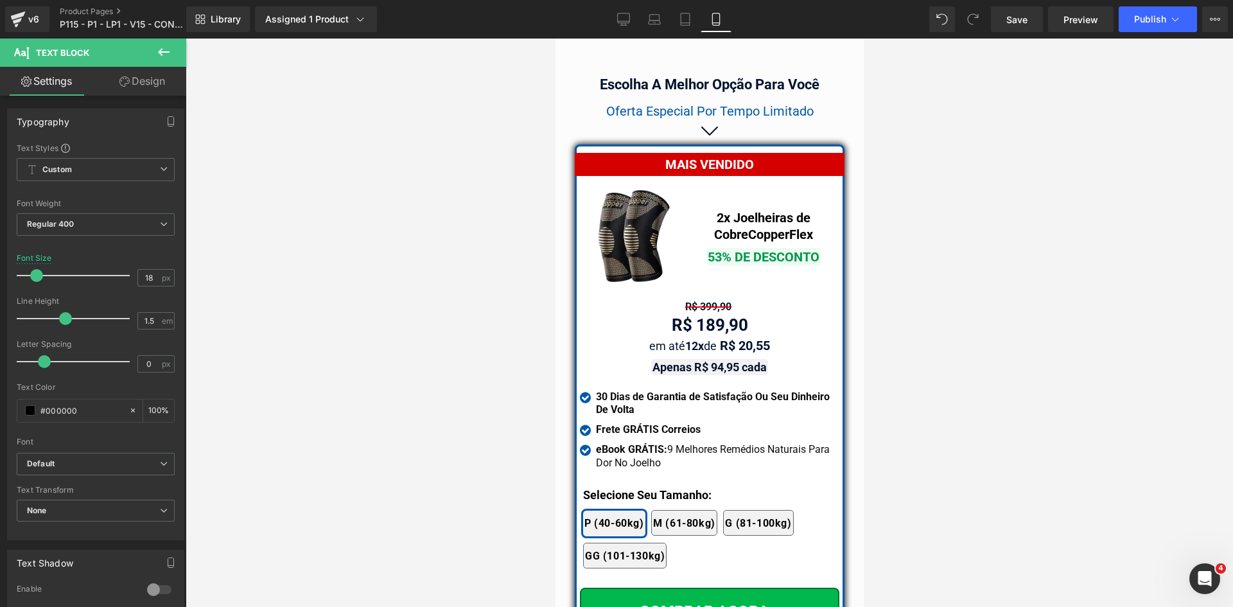
scroll to position [11102, 0]
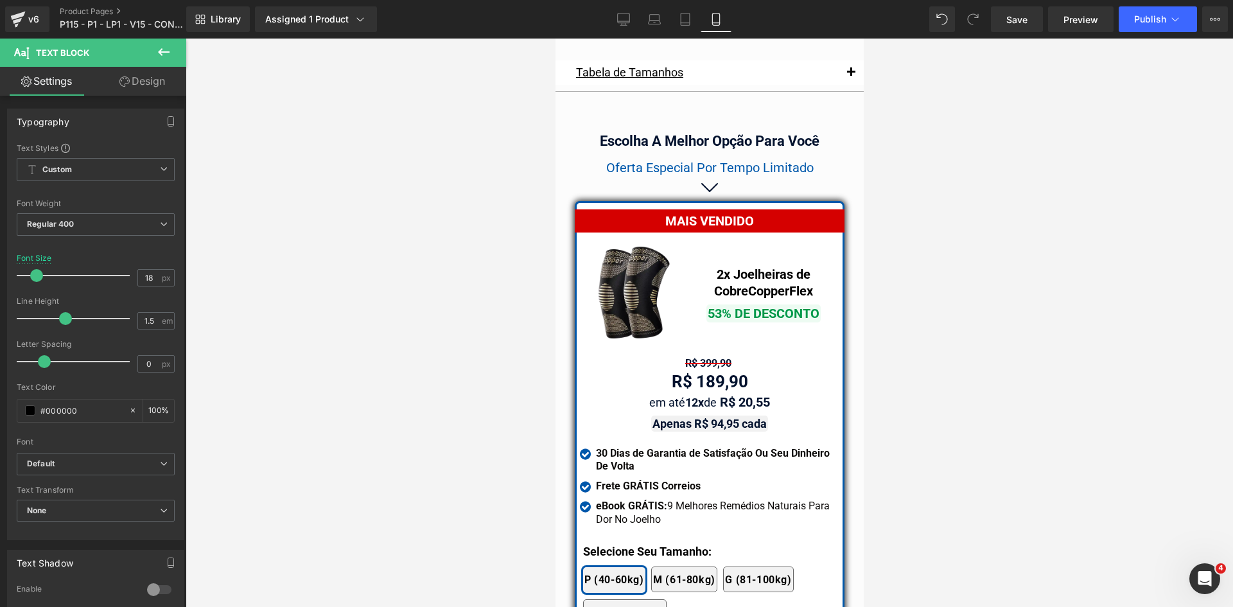
click at [784, 160] on span "Oferta Especial Por Tempo Limitado" at bounding box center [708, 167] width 207 height 15
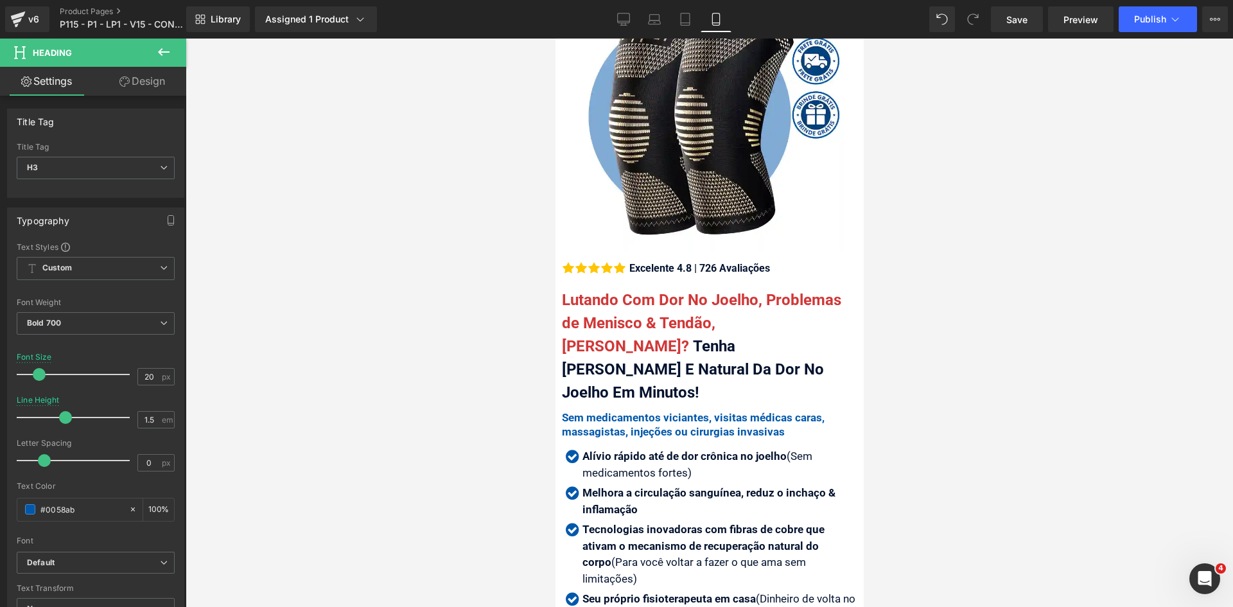
scroll to position [0, 0]
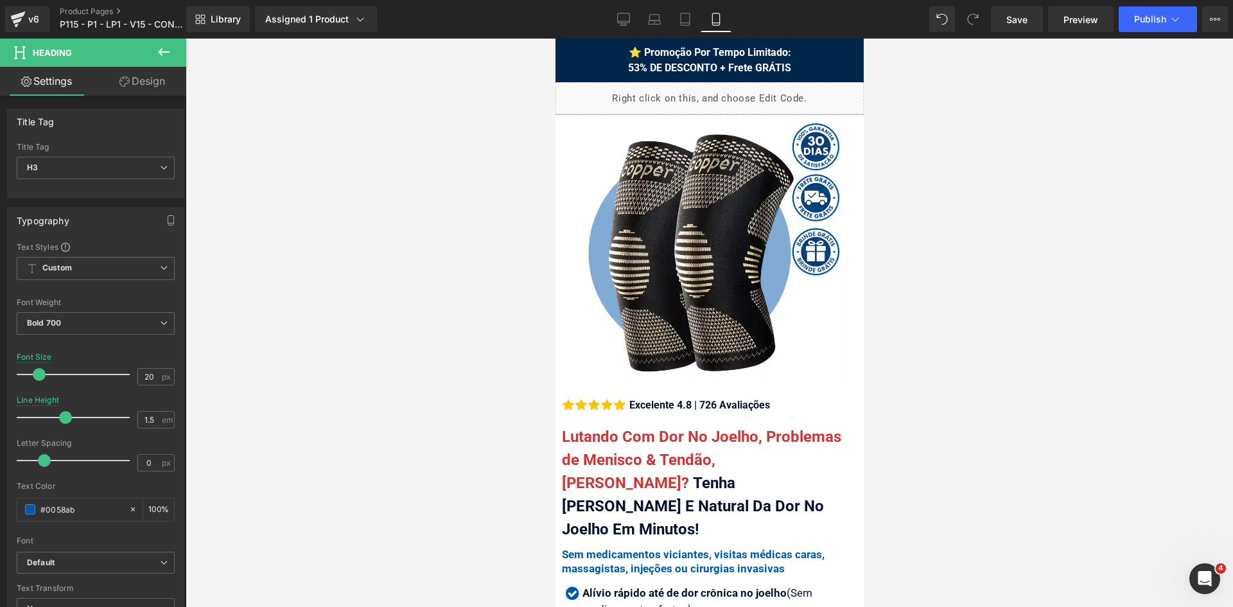
click at [766, 67] on span "⭐ Promoção Por Tempo Limitado: 53% DE DESCONTO + Frete GRÁTIS" at bounding box center [708, 60] width 163 height 28
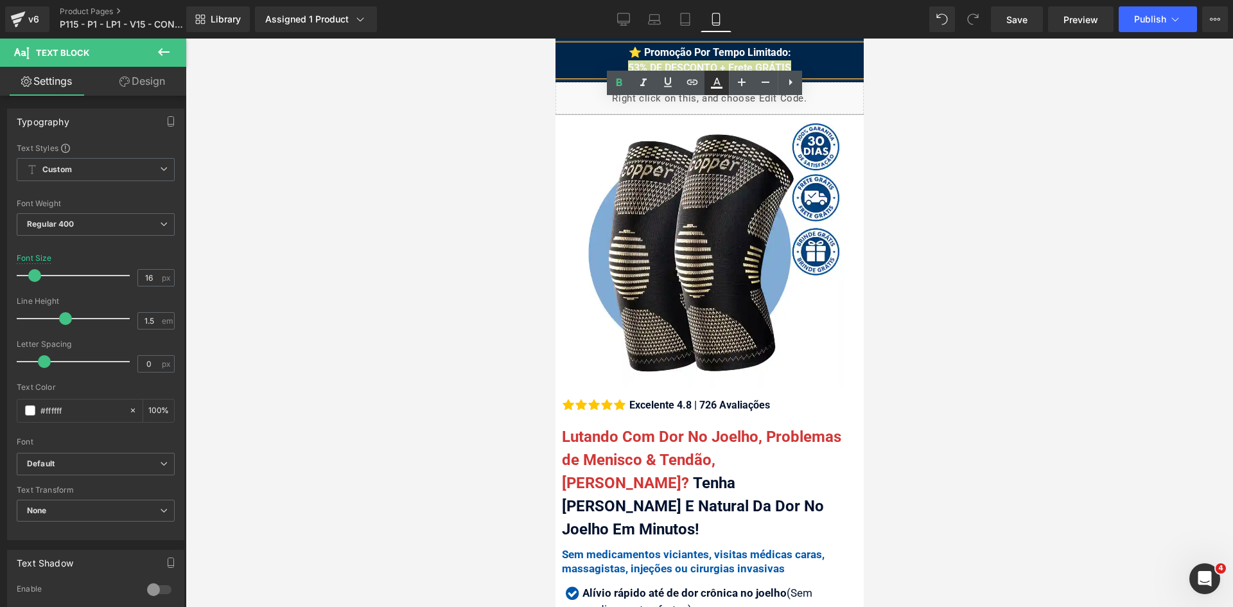
click at [181, 365] on icon at bounding box center [177, 369] width 7 height 8
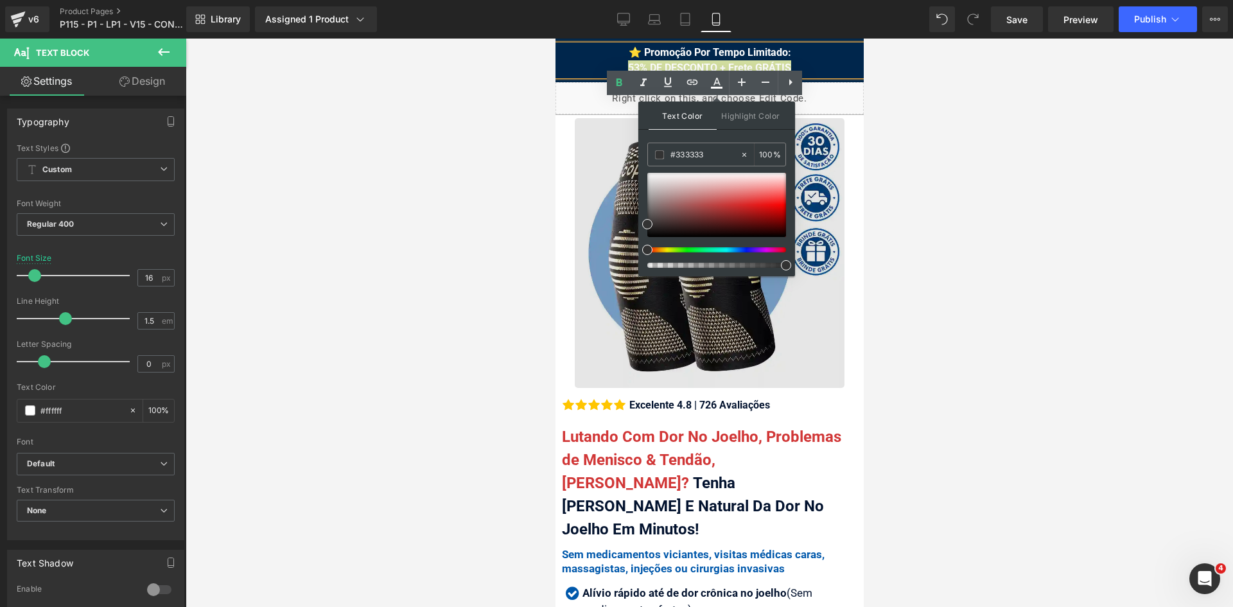
drag, startPoint x: 1262, startPoint y: 192, endPoint x: 598, endPoint y: 153, distance: 664.9
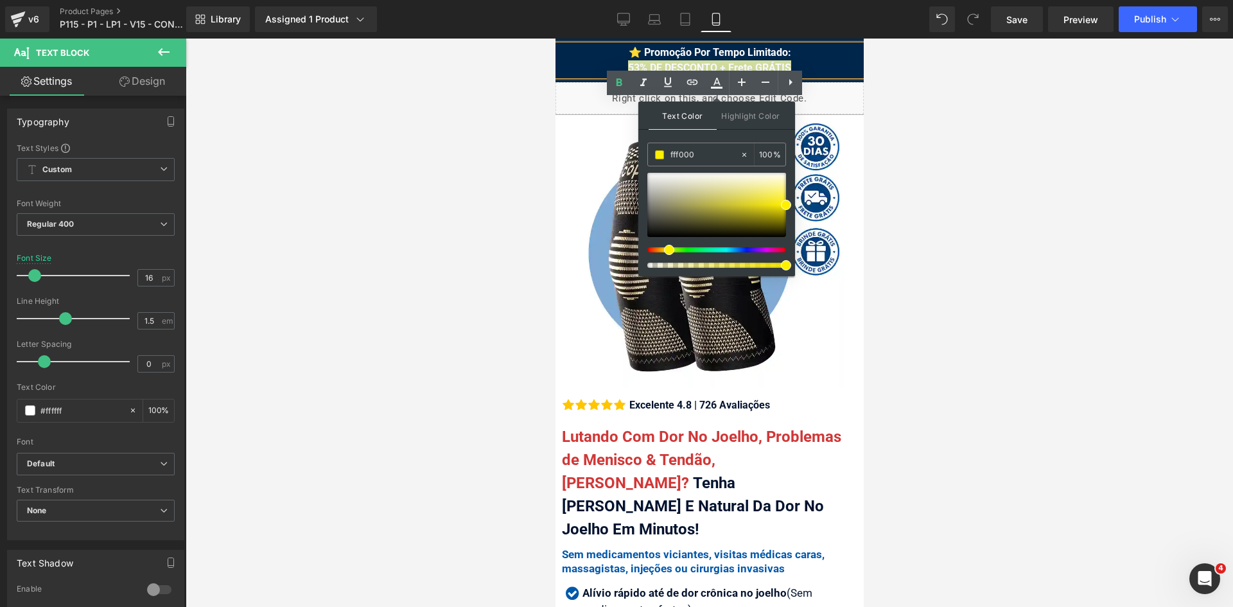
type input "fff000"
click at [786, 202] on span at bounding box center [786, 205] width 10 height 10
click at [820, 71] on div "⭐ Promoção Por Tempo Limitado: 53% DE DESCONTO + Frete GRÁTIS" at bounding box center [709, 60] width 308 height 31
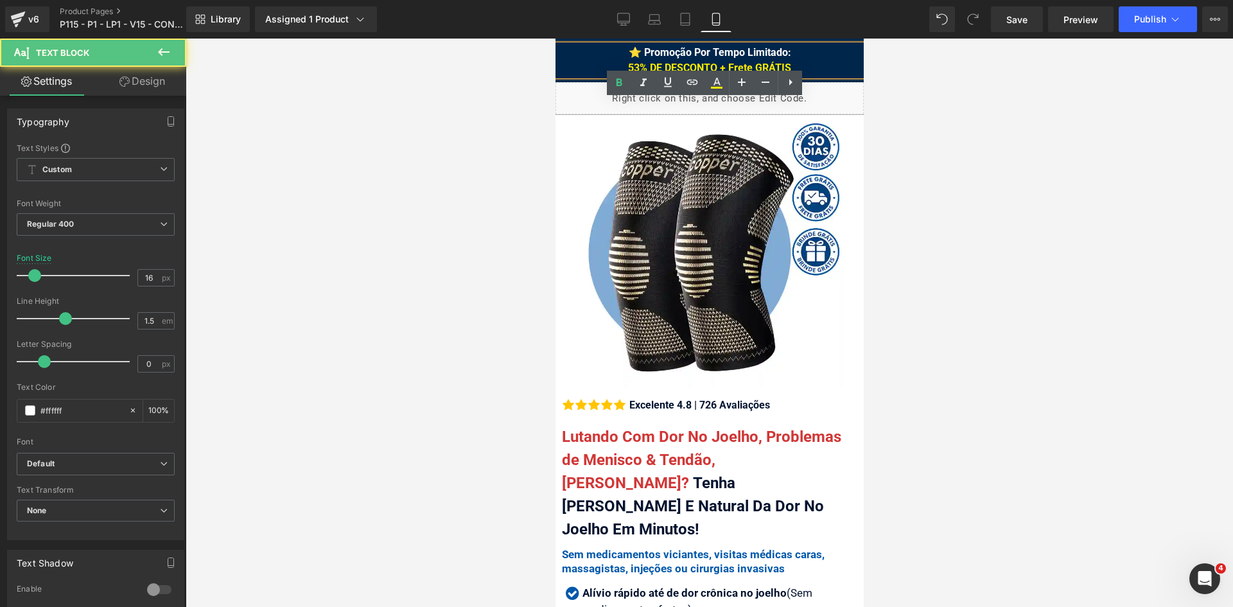
click at [966, 132] on div at bounding box center [709, 323] width 1047 height 568
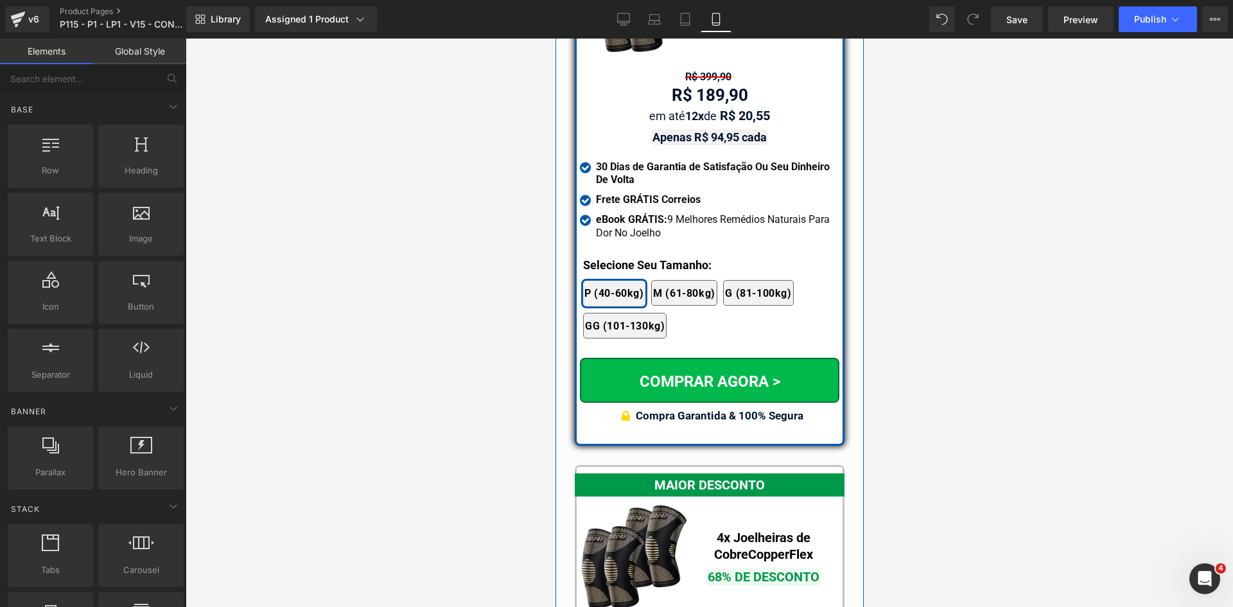
scroll to position [11462, 0]
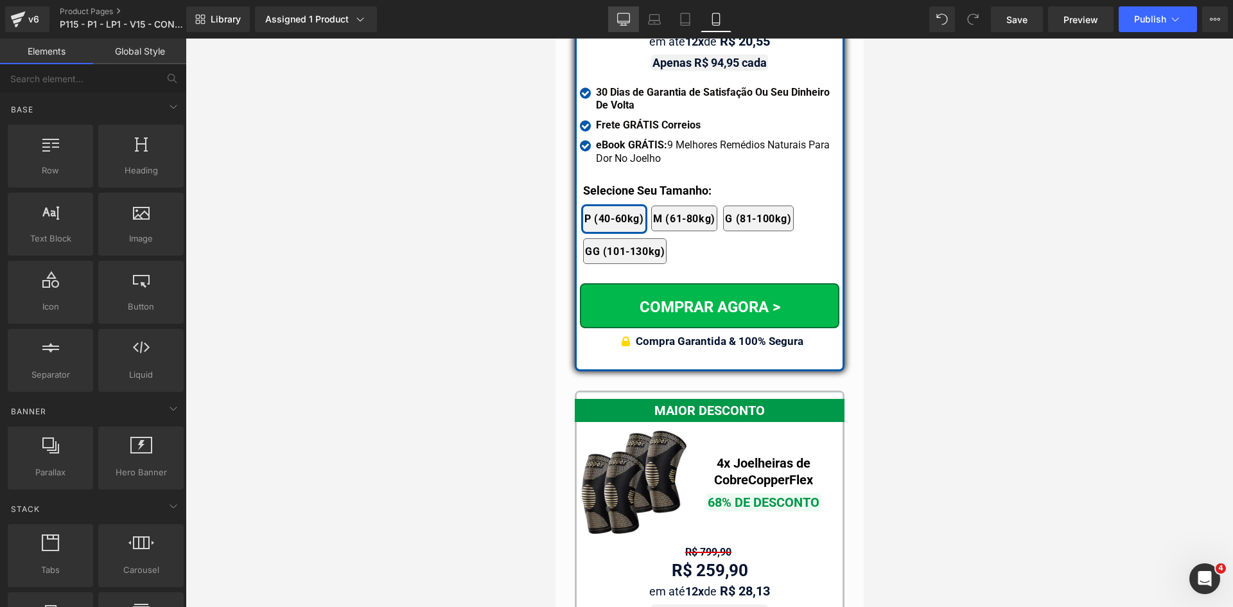
drag, startPoint x: 642, startPoint y: 15, endPoint x: 628, endPoint y: 19, distance: 14.0
click at [642, 15] on link "Laptop" at bounding box center [654, 19] width 31 height 26
click at [634, 16] on link "Desktop" at bounding box center [623, 19] width 31 height 26
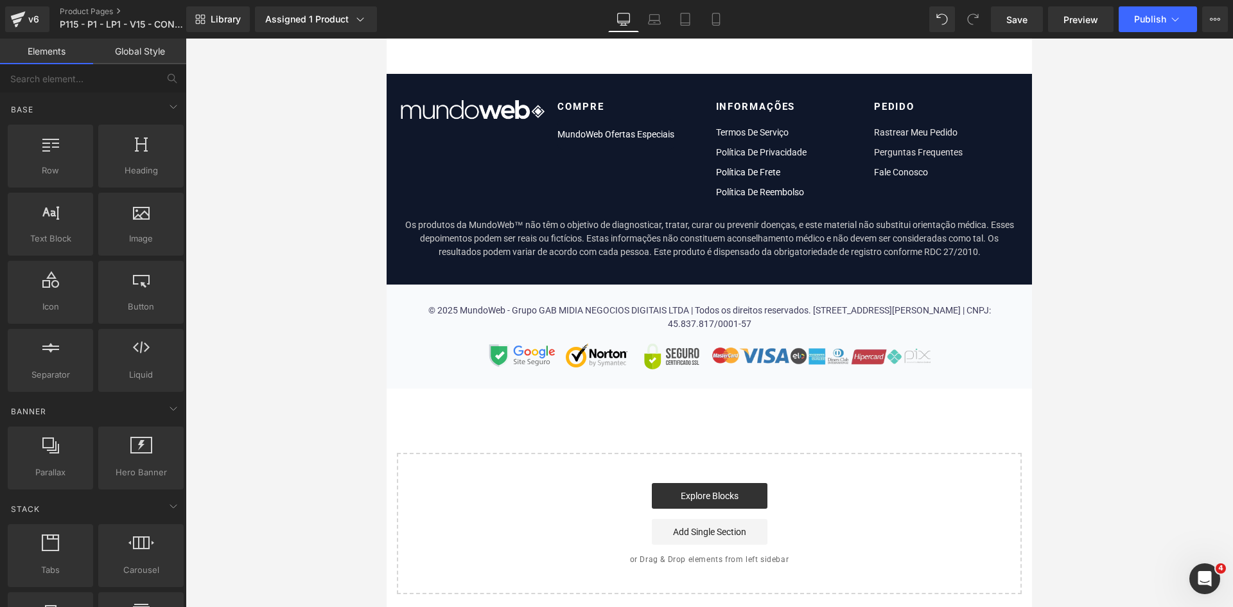
click at [628, 19] on icon at bounding box center [623, 19] width 13 height 13
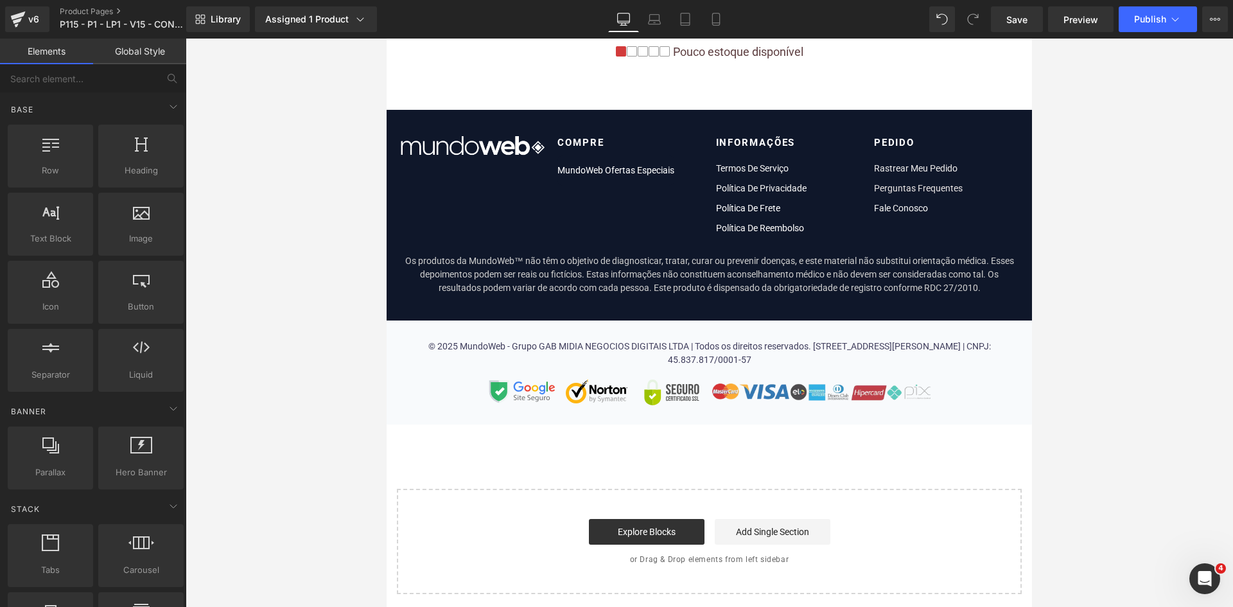
drag, startPoint x: 425, startPoint y: 304, endPoint x: 628, endPoint y: 19, distance: 350.7
click at [628, 19] on icon at bounding box center [623, 19] width 13 height 13
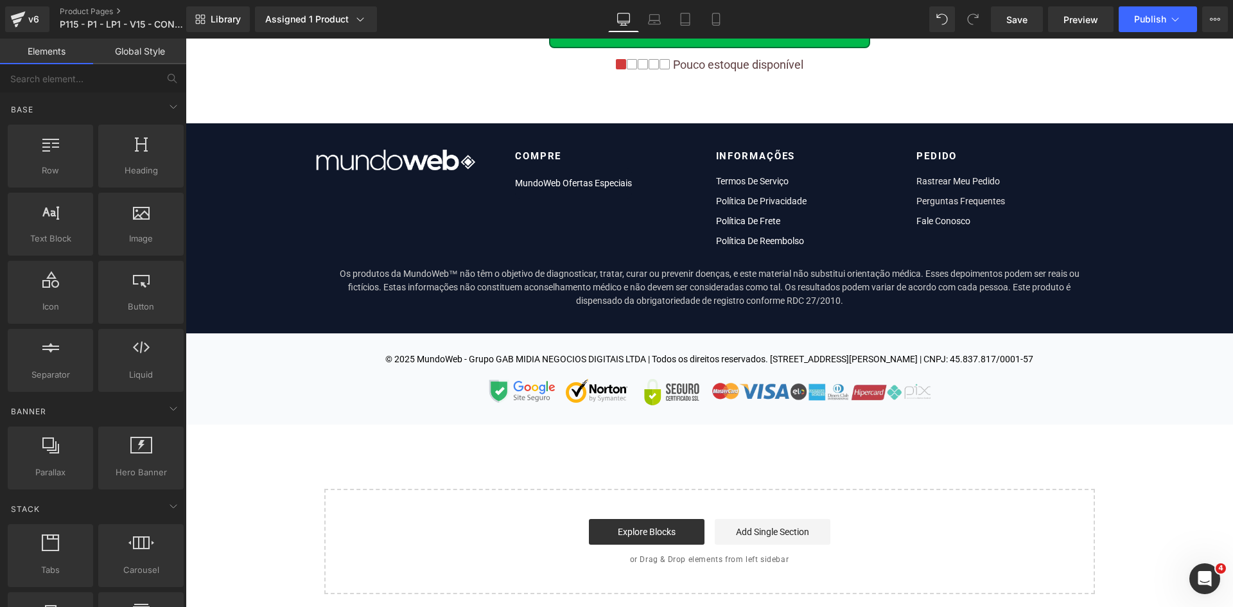
scroll to position [7557, 0]
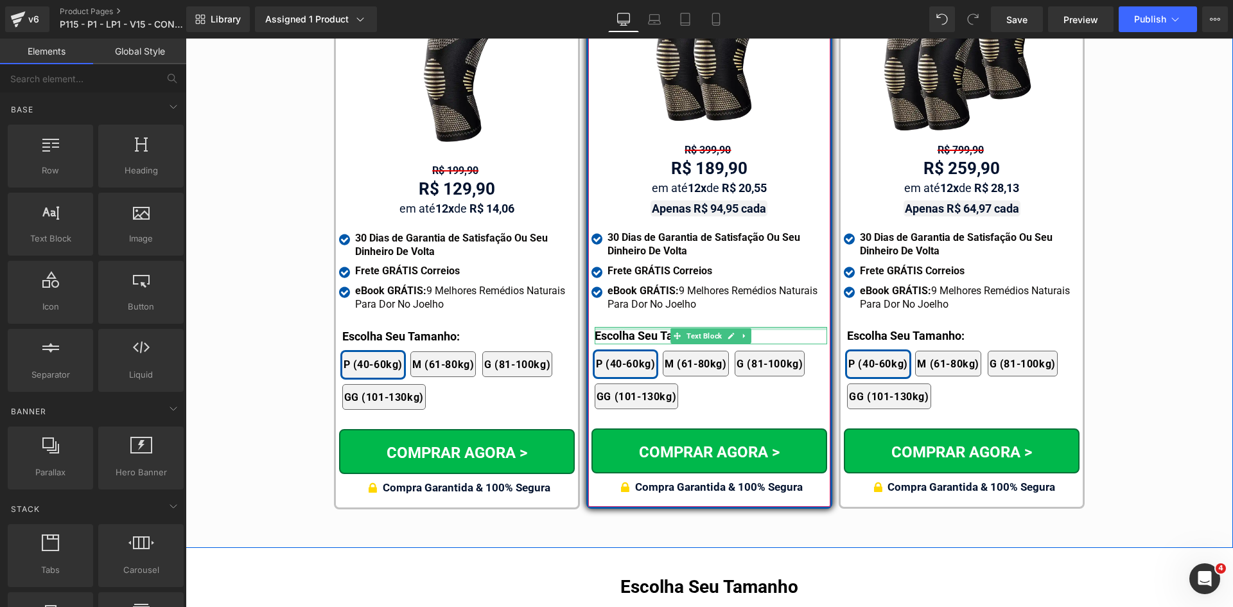
click at [614, 327] on div at bounding box center [710, 328] width 232 height 3
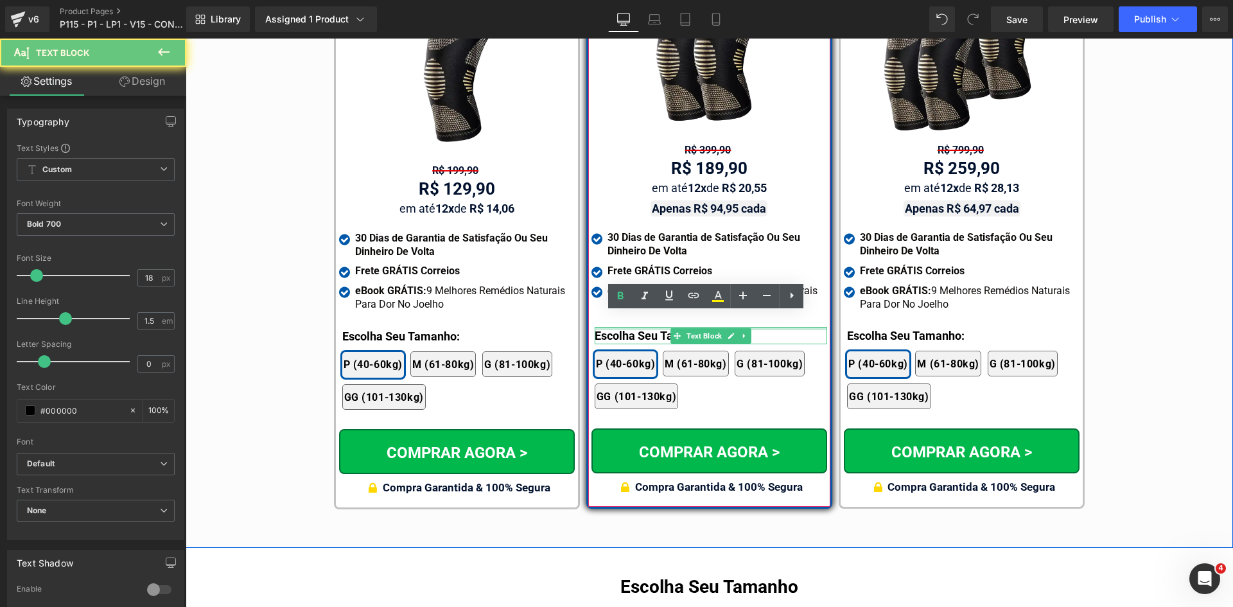
click at [614, 327] on p "Escolha Seu Tamanho:" at bounding box center [710, 335] width 232 height 17
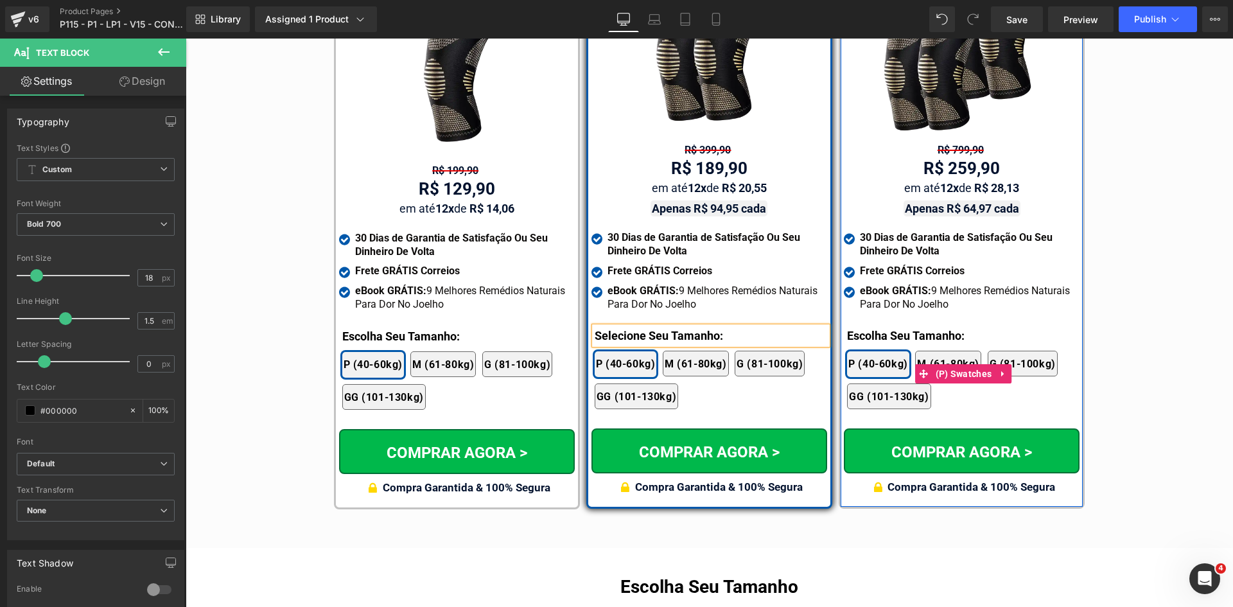
click at [860, 331] on div "2x Joelheiras 4x Joelheiras 1x Joelheira 3x Joelheiras P (40-60kg) M (61-80kg) …" at bounding box center [963, 373] width 232 height 84
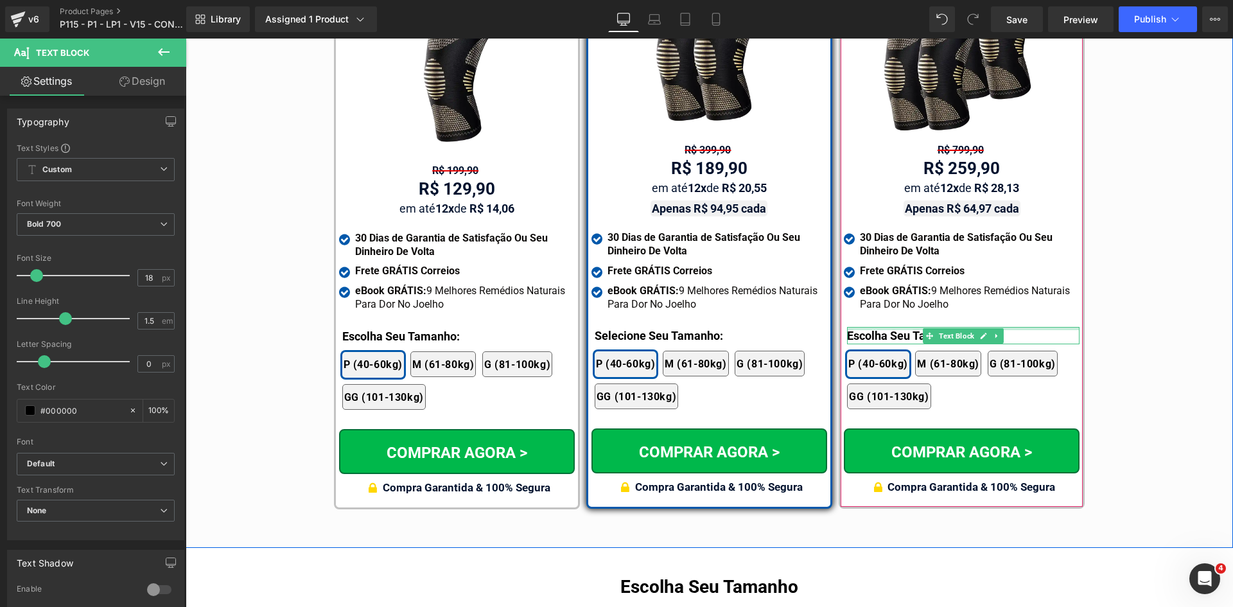
click at [860, 327] on div at bounding box center [963, 328] width 232 height 3
click at [860, 327] on p "Escolha Seu Tamanho:" at bounding box center [963, 335] width 232 height 17
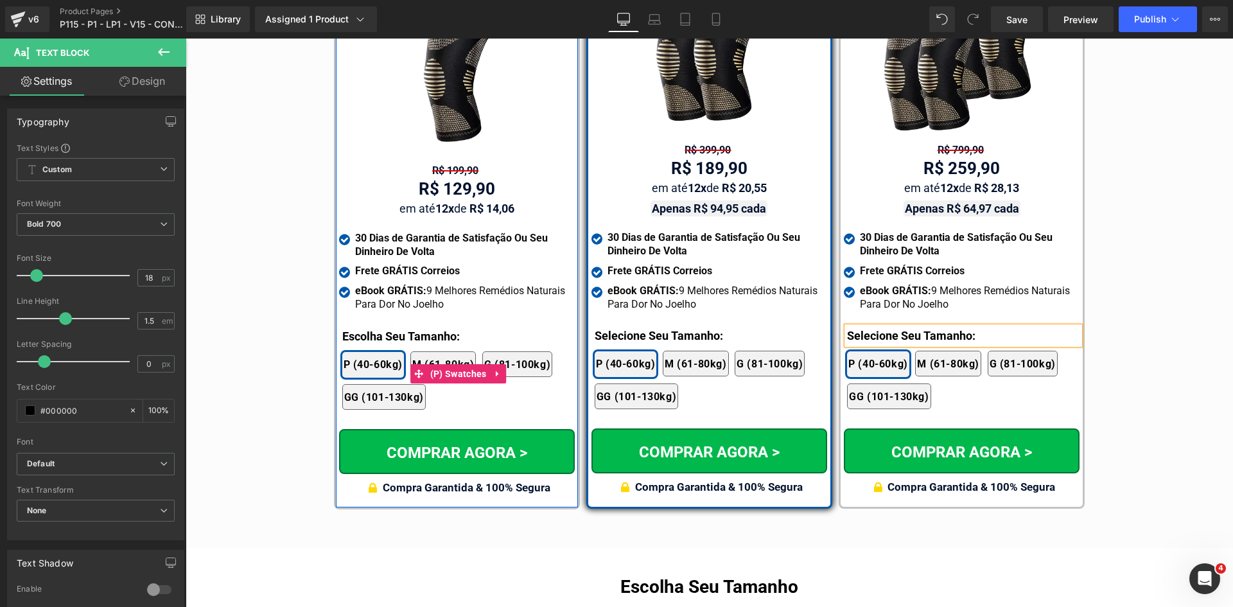
click at [350, 332] on div "2x Joelheiras 4x Joelheiras 1x Joelheira 3x Joelheiras P (40-60kg) M (61-80kg) …" at bounding box center [458, 374] width 232 height 84
click at [186, 39] on div at bounding box center [186, 39] width 0 height 0
click at [351, 327] on p "Escolha Seu Tamanho:" at bounding box center [458, 335] width 232 height 17
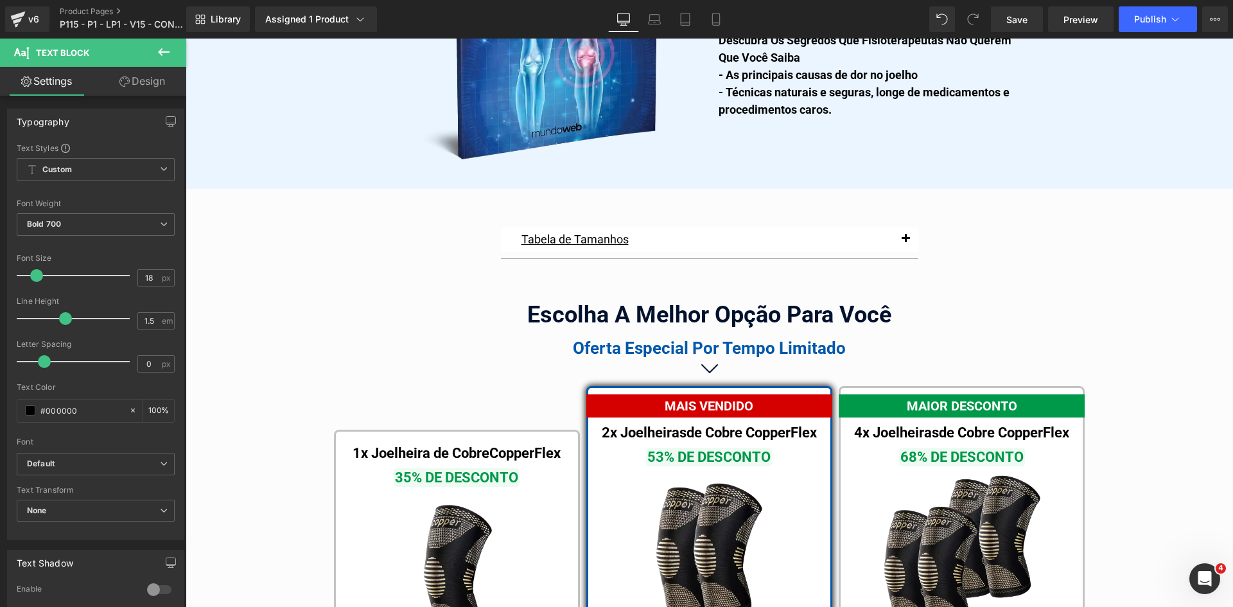
scroll to position [7334, 0]
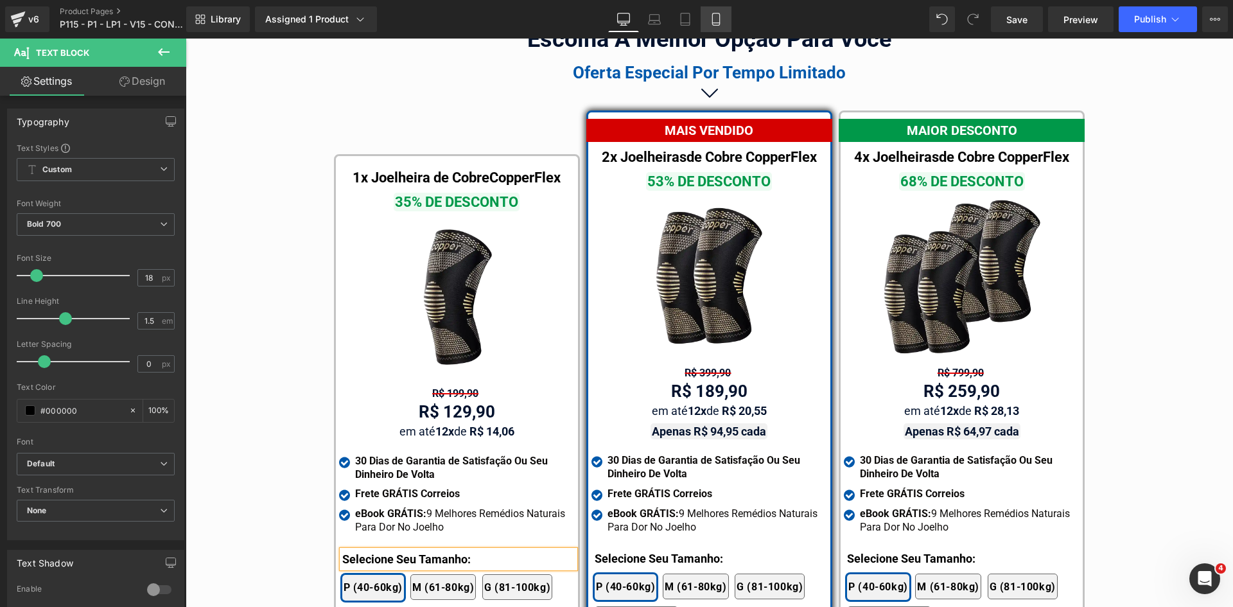
click at [705, 21] on link "Mobile" at bounding box center [715, 19] width 31 height 26
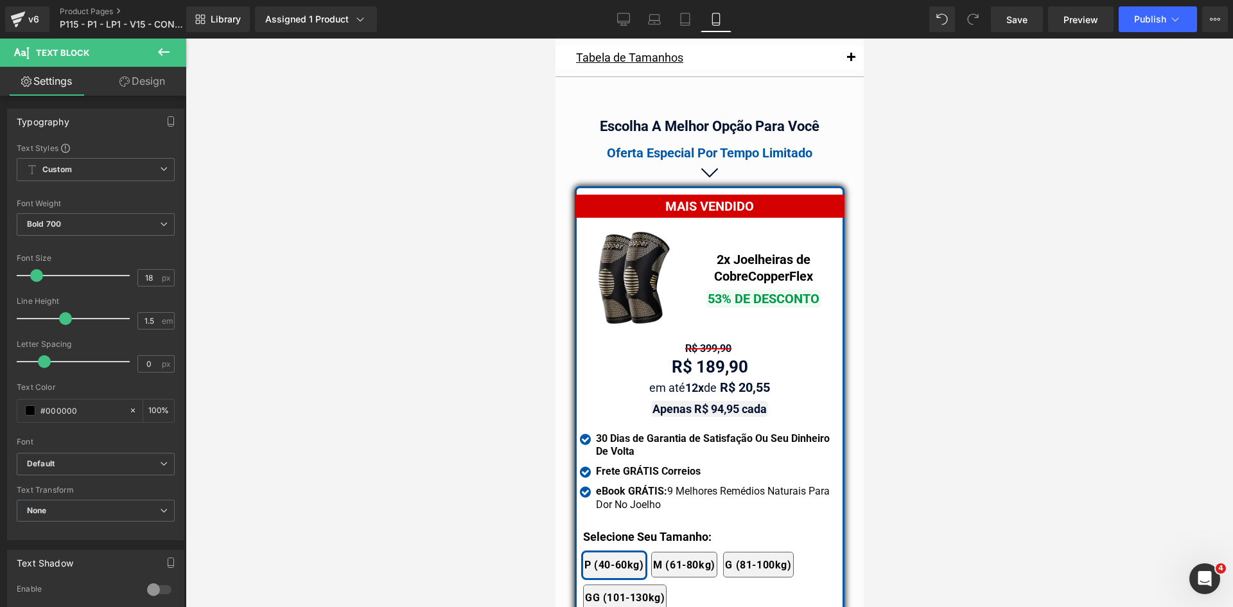
scroll to position [11154, 0]
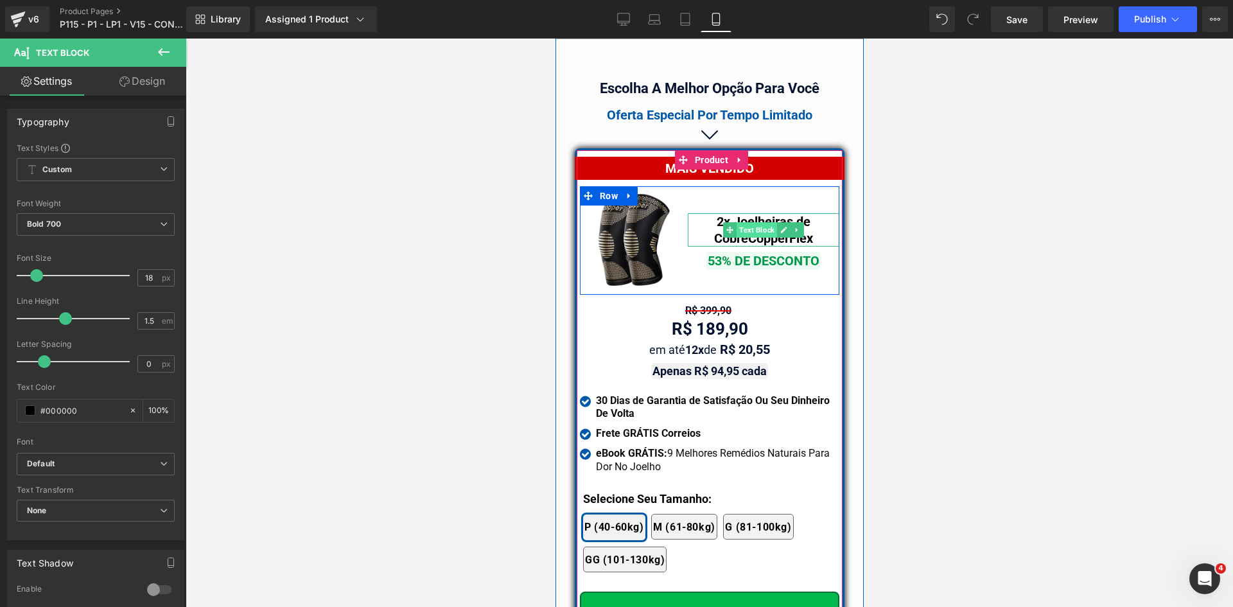
click at [746, 222] on span "Text Block" at bounding box center [756, 229] width 40 height 15
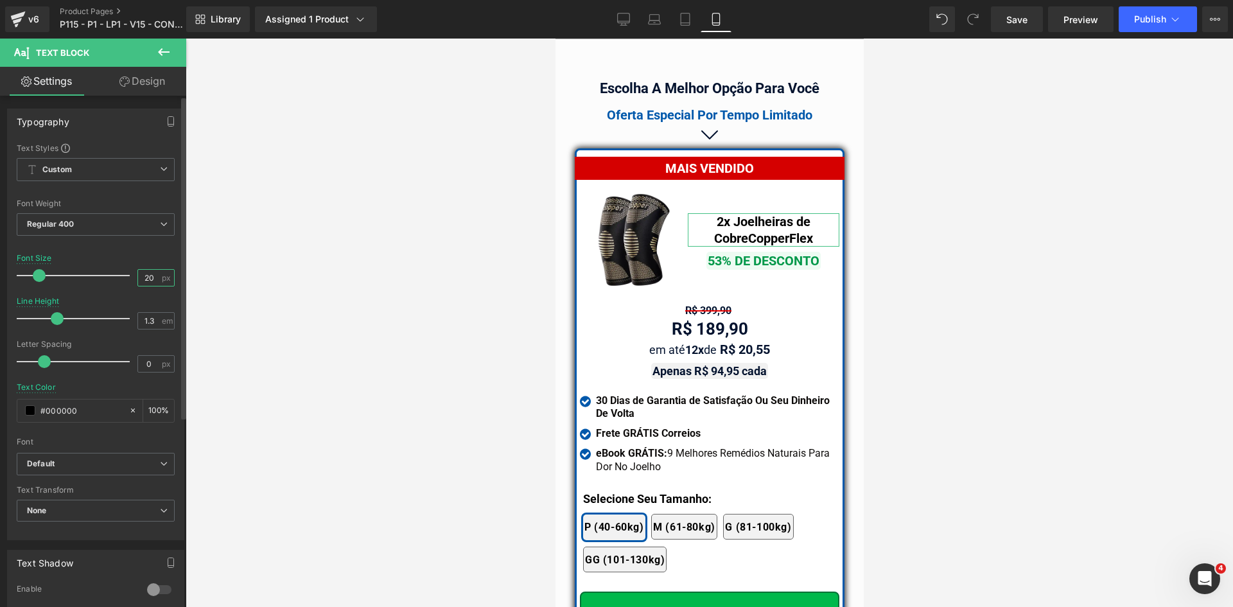
click at [142, 279] on input "20" at bounding box center [149, 278] width 22 height 16
type input "22"
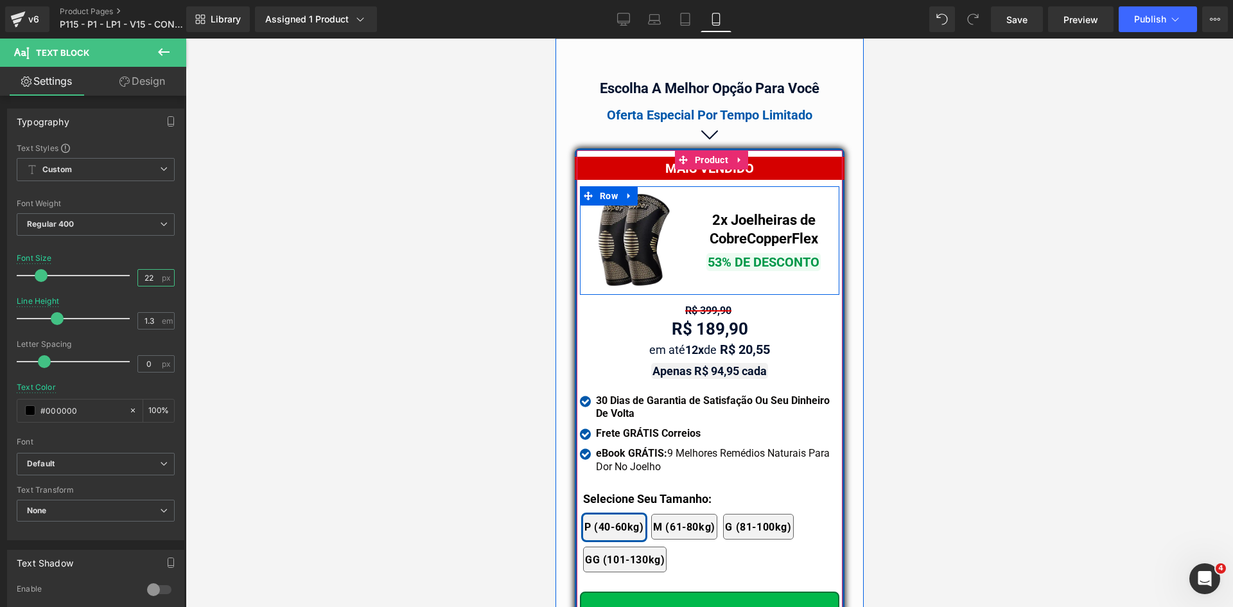
click at [750, 220] on span "Text Block" at bounding box center [756, 227] width 40 height 15
click at [749, 254] on span "Text Block" at bounding box center [756, 261] width 40 height 15
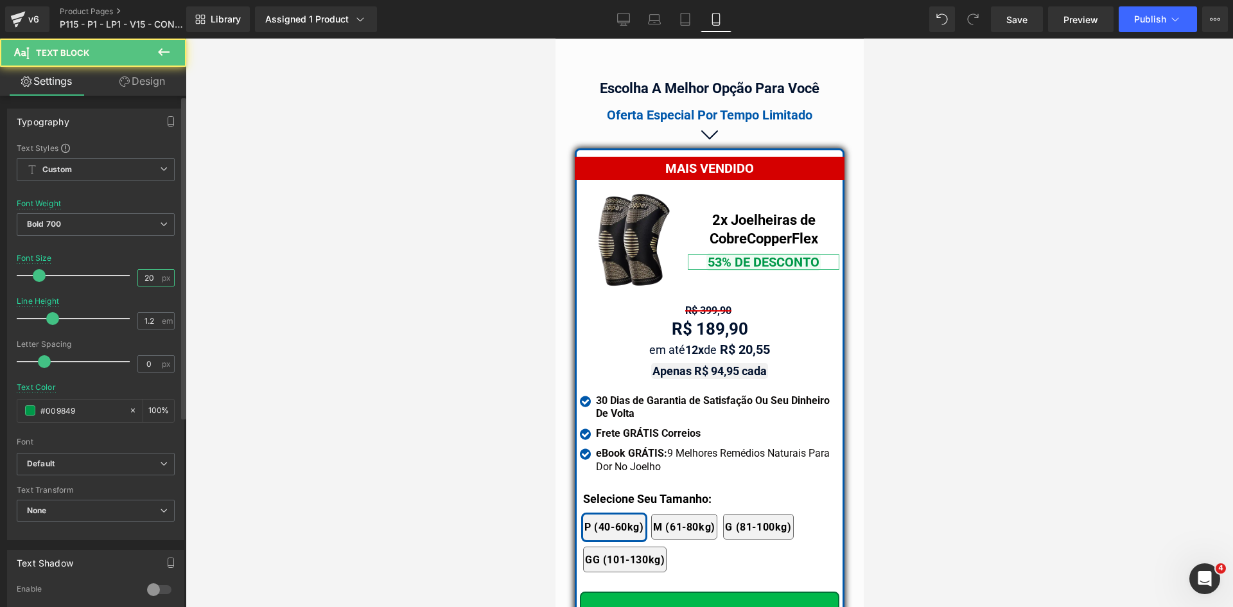
drag, startPoint x: 152, startPoint y: 277, endPoint x: 129, endPoint y: 278, distance: 23.1
click at [129, 278] on div "Font Size 20 px" at bounding box center [96, 275] width 158 height 43
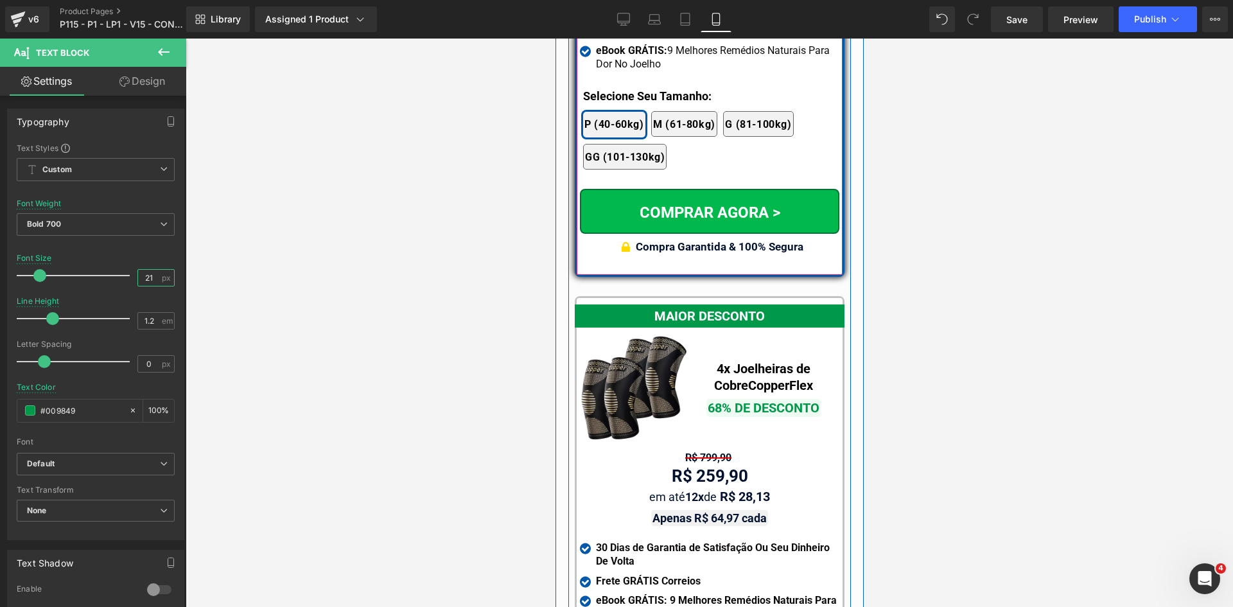
scroll to position [11604, 0]
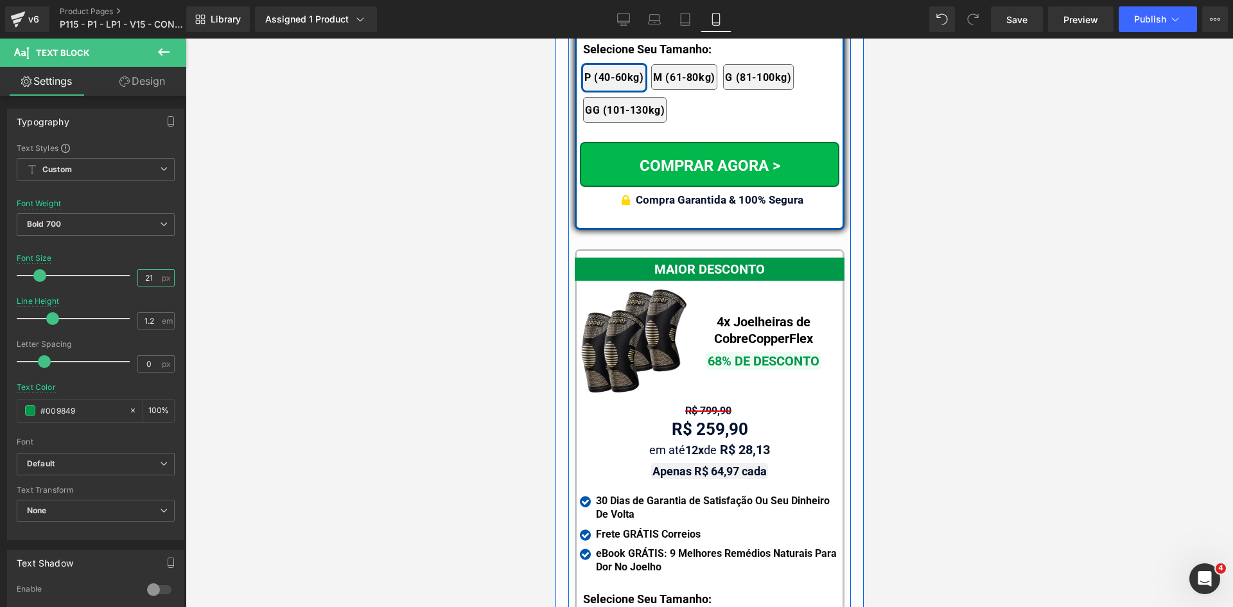
type input "21"
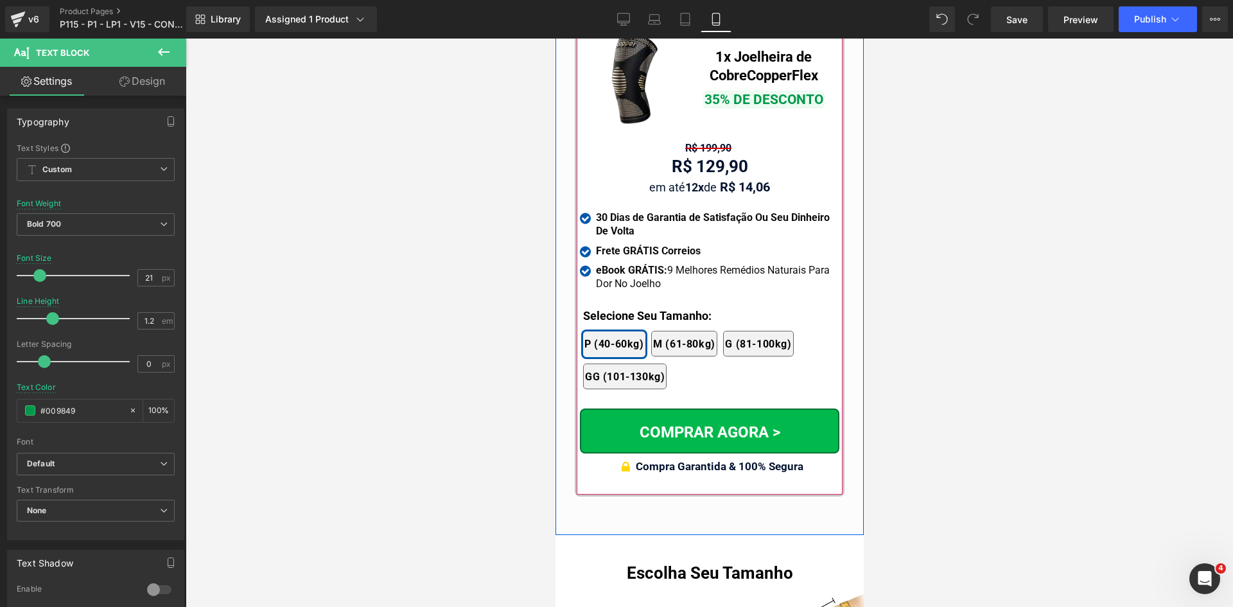
scroll to position [12502, 0]
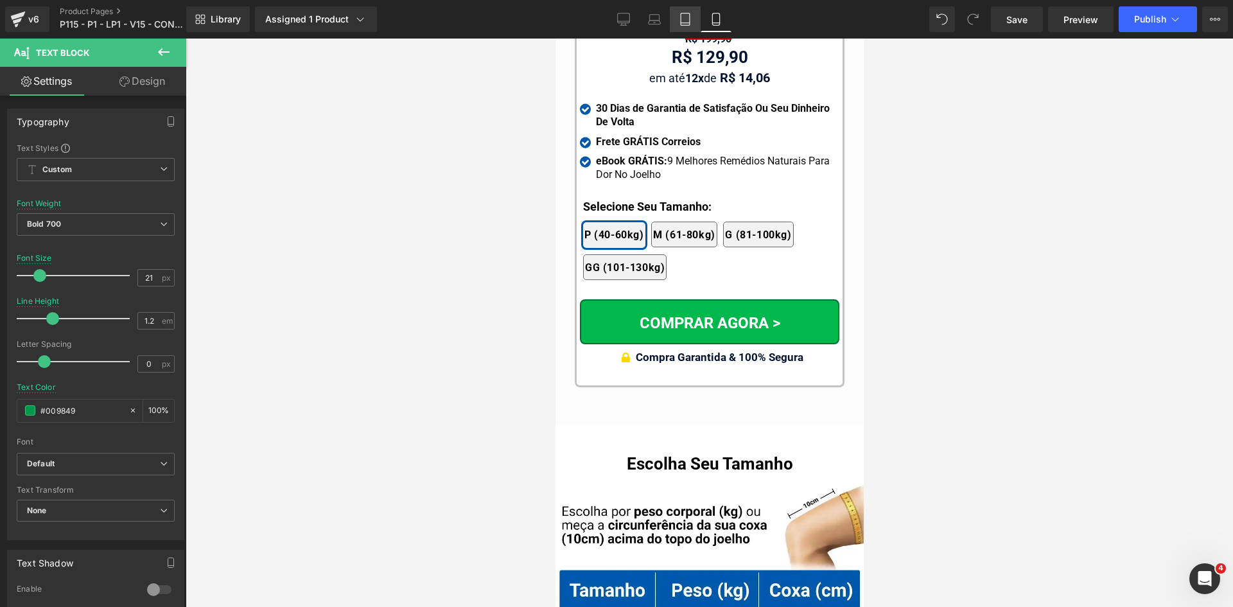
drag, startPoint x: 683, startPoint y: 20, endPoint x: 259, endPoint y: 129, distance: 437.5
click at [683, 20] on icon at bounding box center [685, 19] width 13 height 13
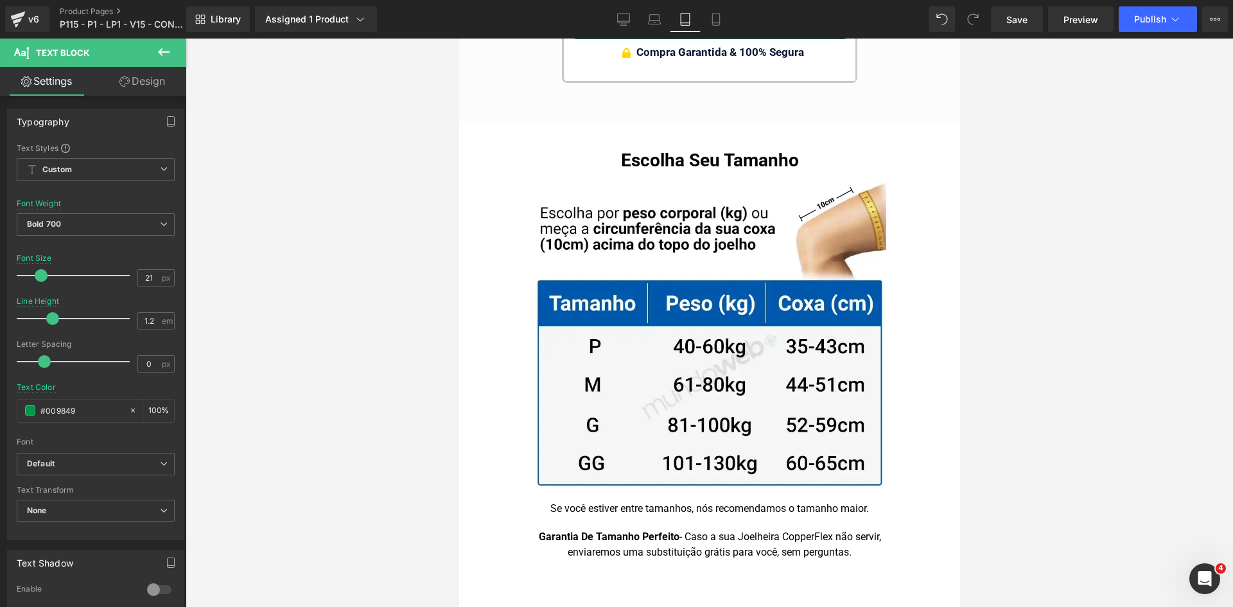
scroll to position [11903, 0]
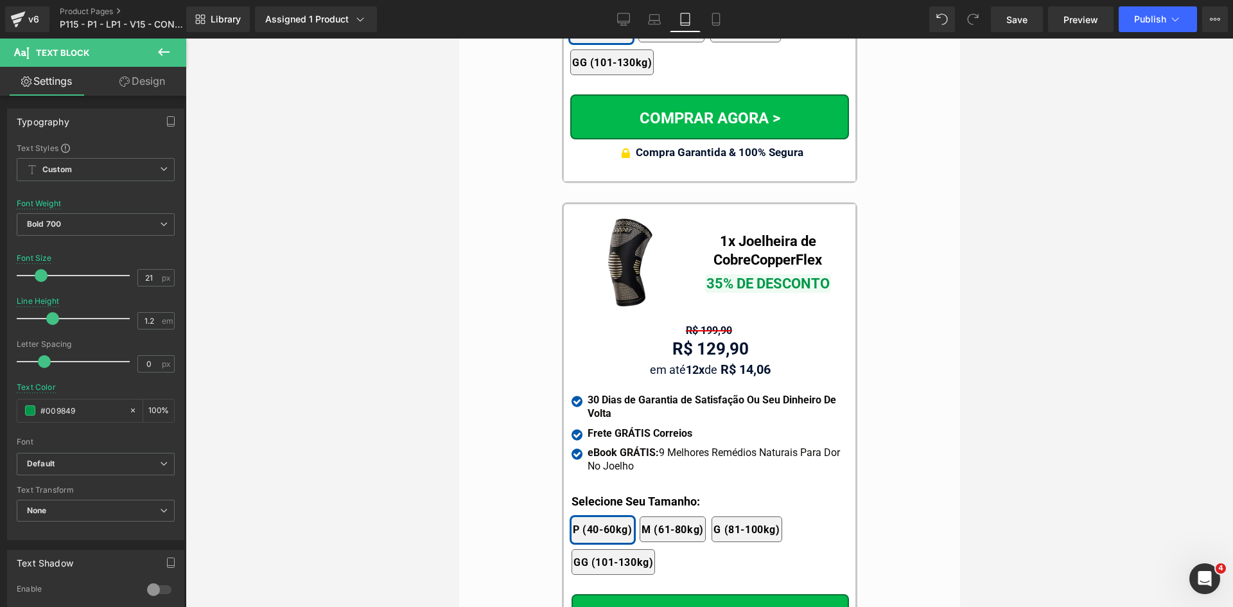
click at [748, 233] on b "1x Joelheira de Cobre" at bounding box center [764, 250] width 103 height 35
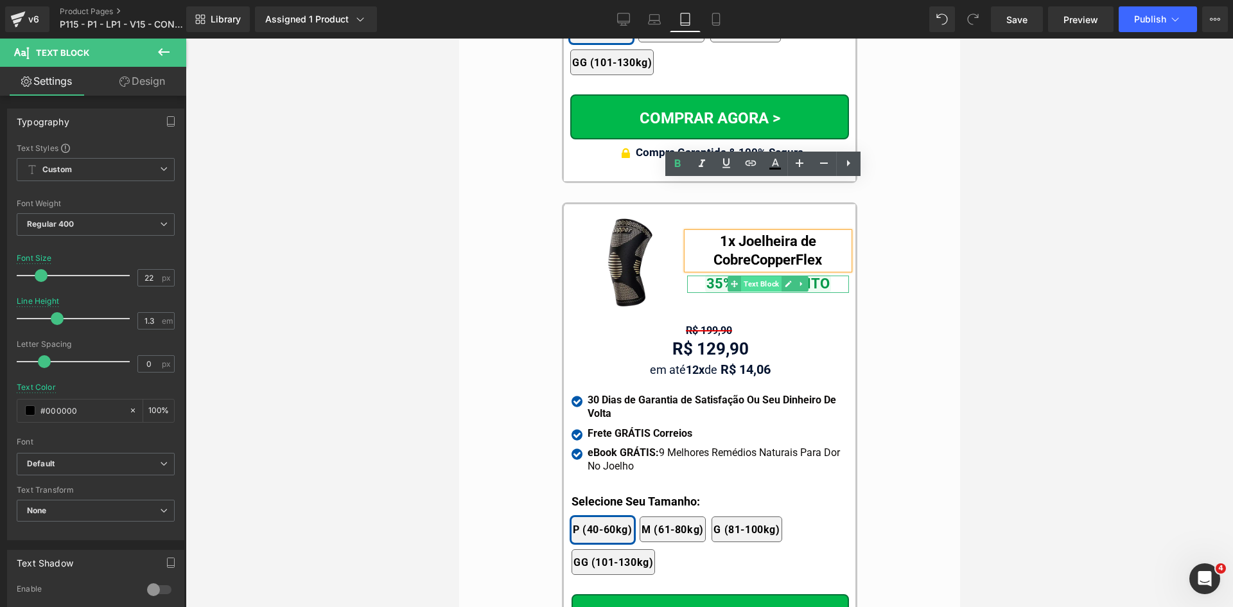
click at [760, 276] on span "Text Block" at bounding box center [760, 283] width 40 height 15
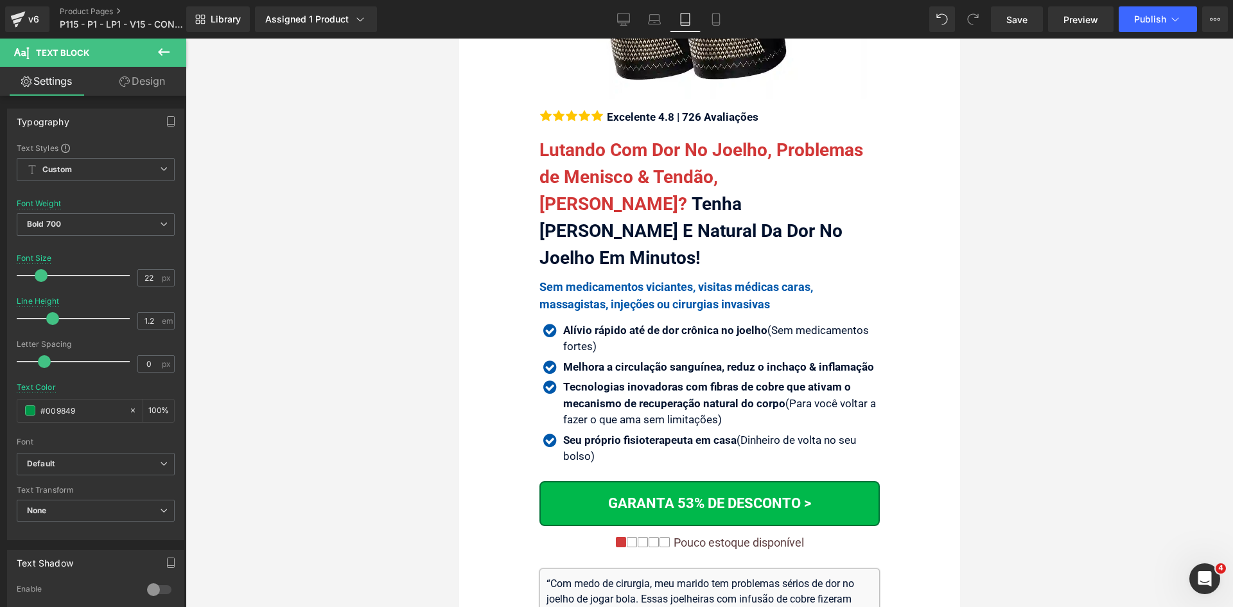
scroll to position [0, 0]
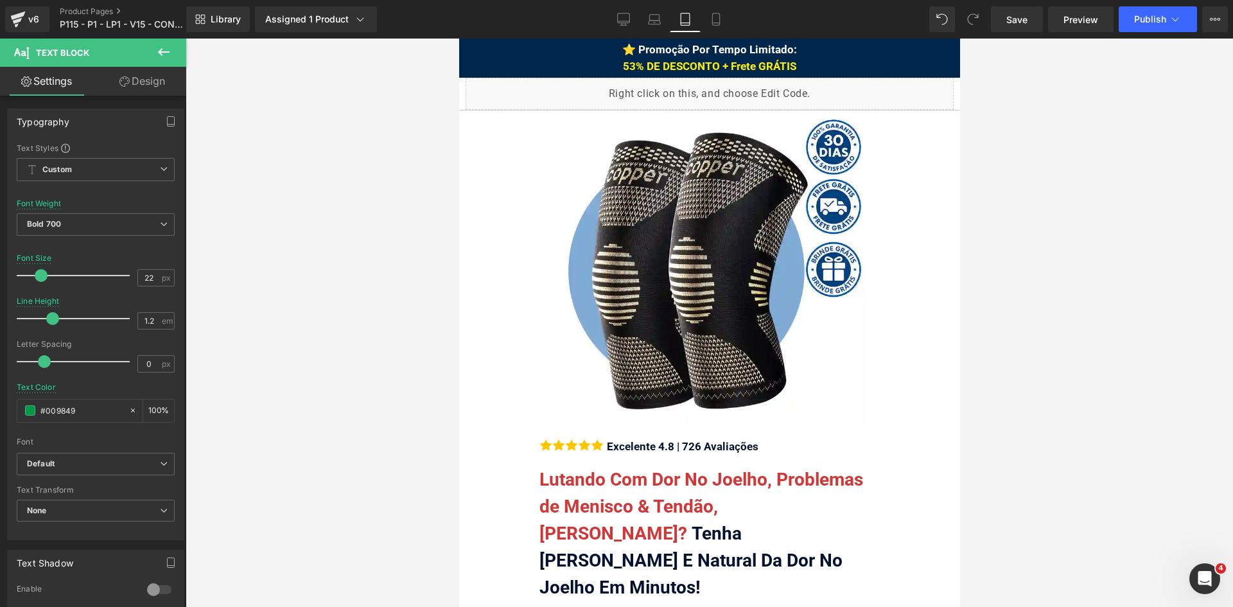
drag, startPoint x: 955, startPoint y: 530, endPoint x: 1397, endPoint y: 69, distance: 639.7
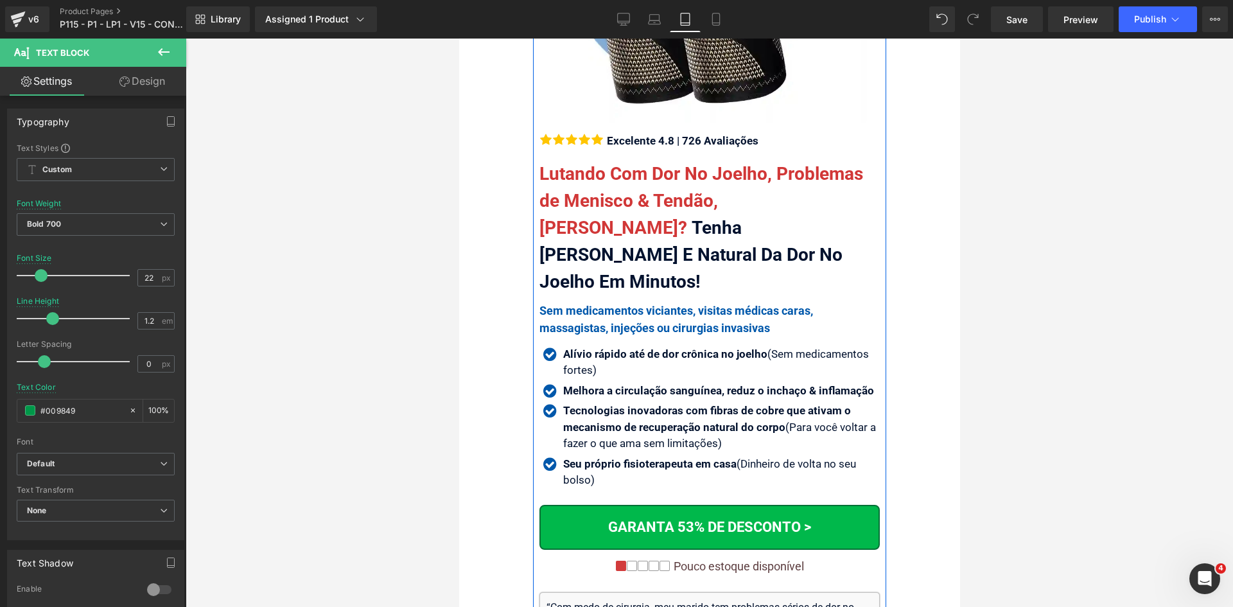
scroll to position [321, 0]
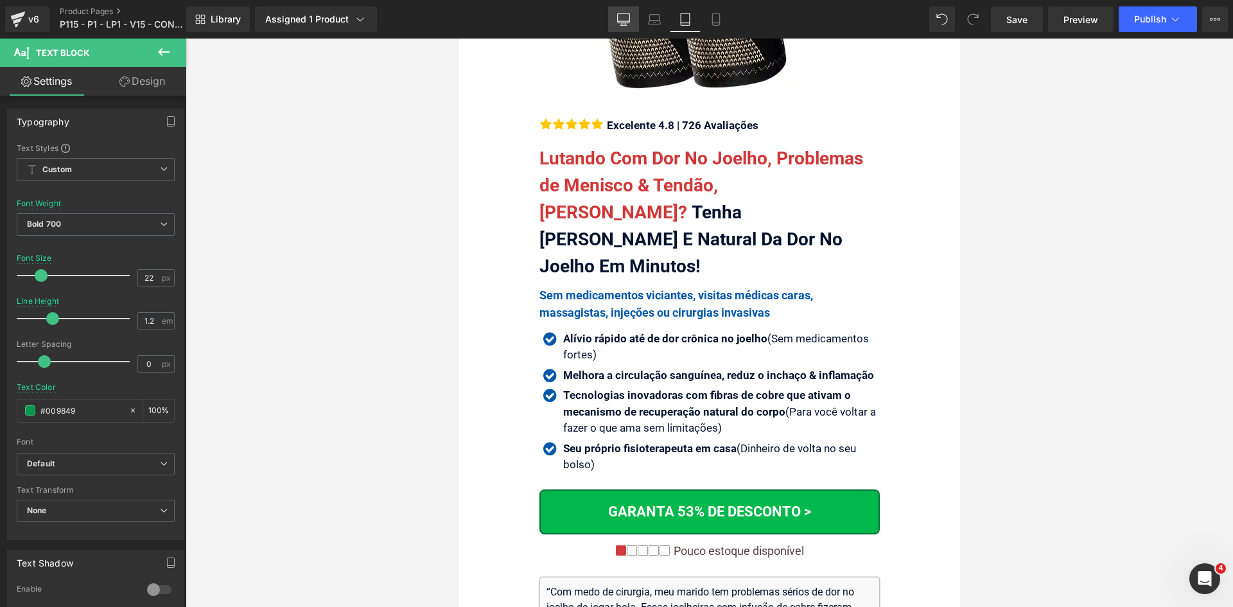
drag, startPoint x: 639, startPoint y: 8, endPoint x: 630, endPoint y: 12, distance: 10.6
click at [639, 8] on link "Laptop" at bounding box center [654, 19] width 31 height 26
click at [630, 12] on link "Desktop" at bounding box center [623, 19] width 31 height 26
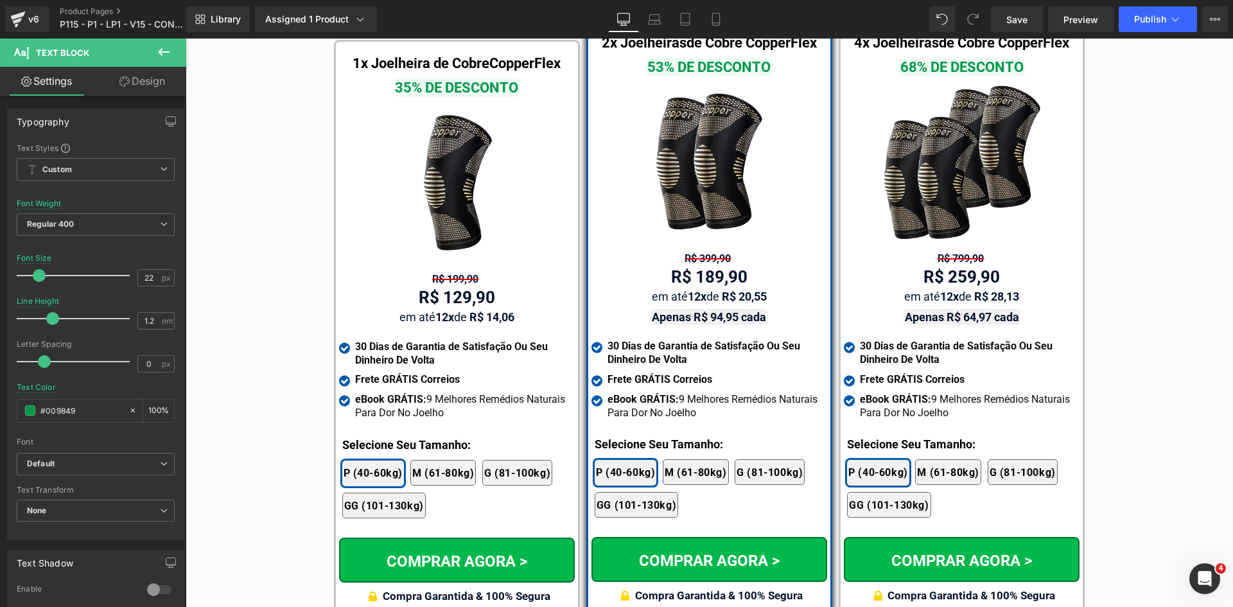
scroll to position [7436, 0]
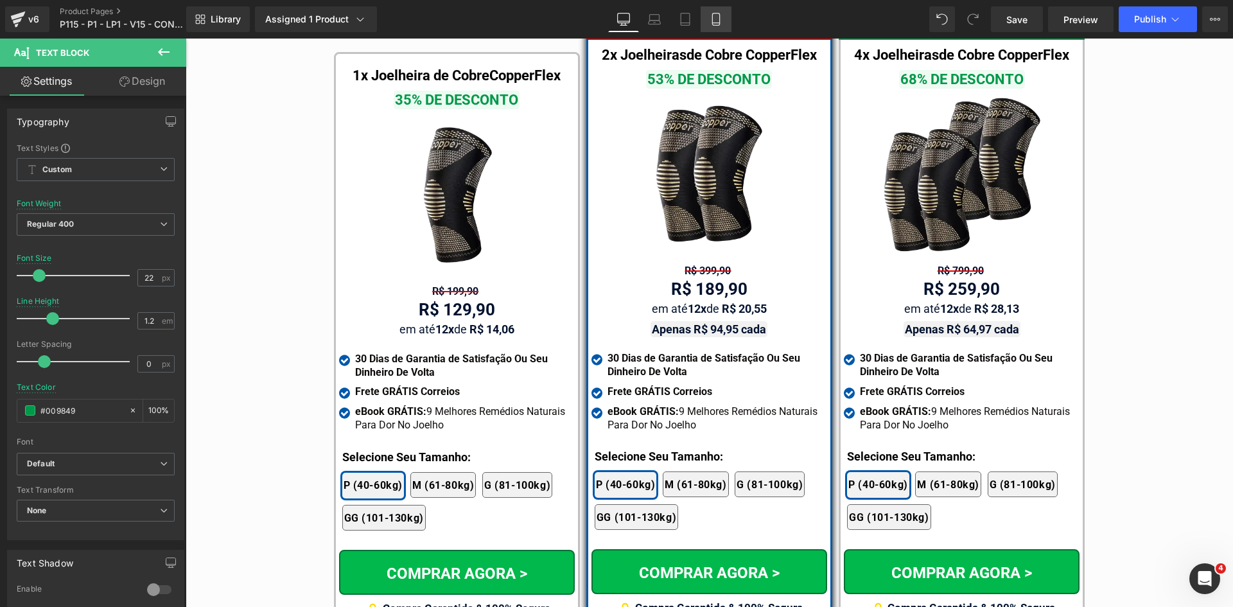
click at [713, 25] on icon at bounding box center [715, 19] width 13 height 13
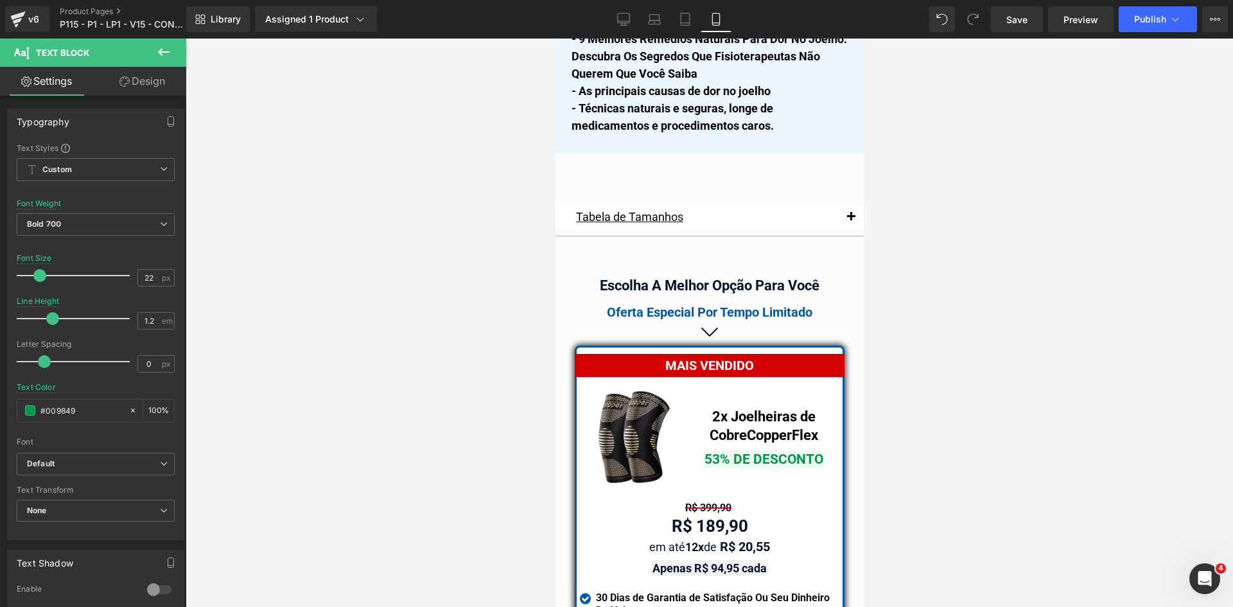
scroll to position [10809, 0]
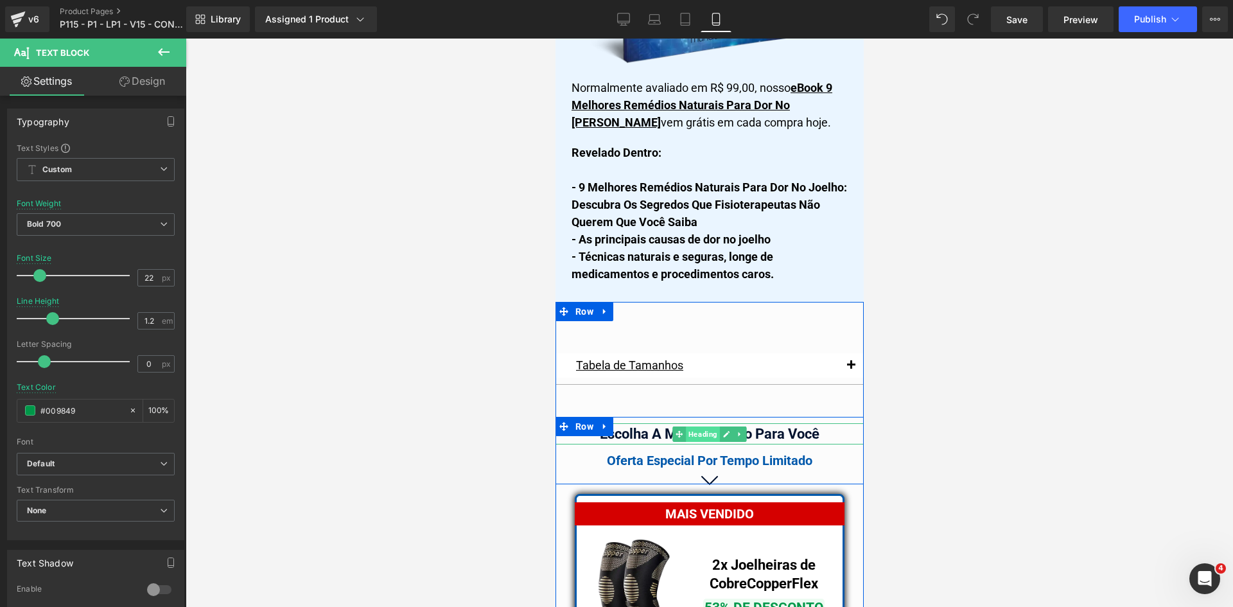
click at [695, 426] on span "Heading" at bounding box center [702, 433] width 34 height 15
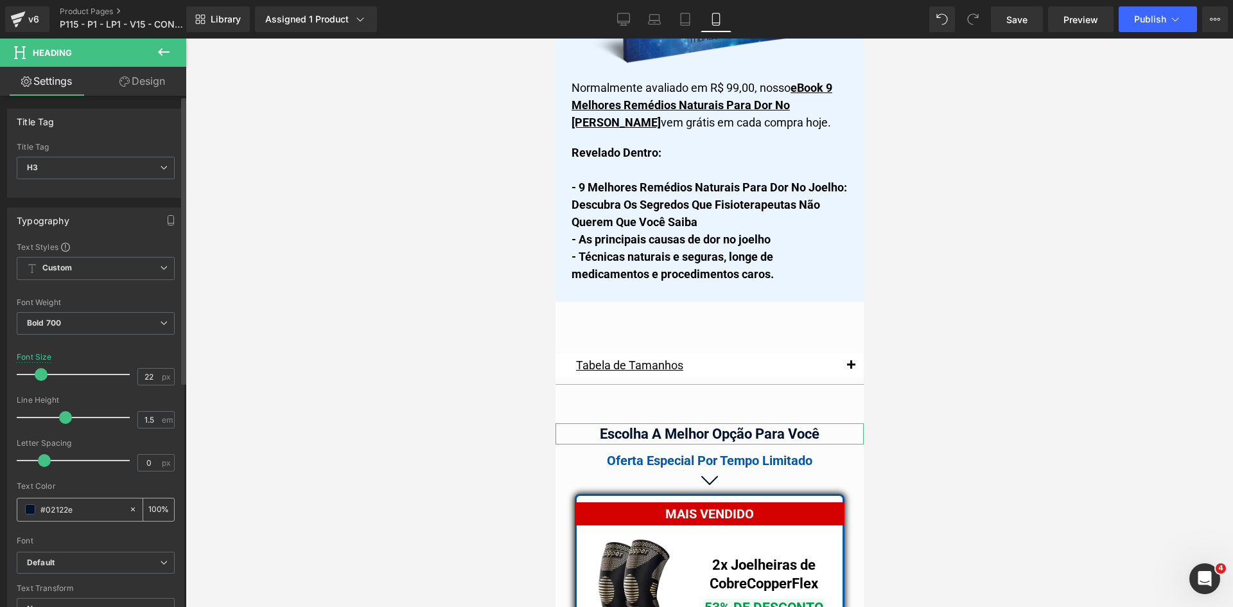
click at [80, 517] on div "#02122e" at bounding box center [72, 509] width 111 height 22
click at [80, 512] on input "#02122e" at bounding box center [81, 509] width 82 height 14
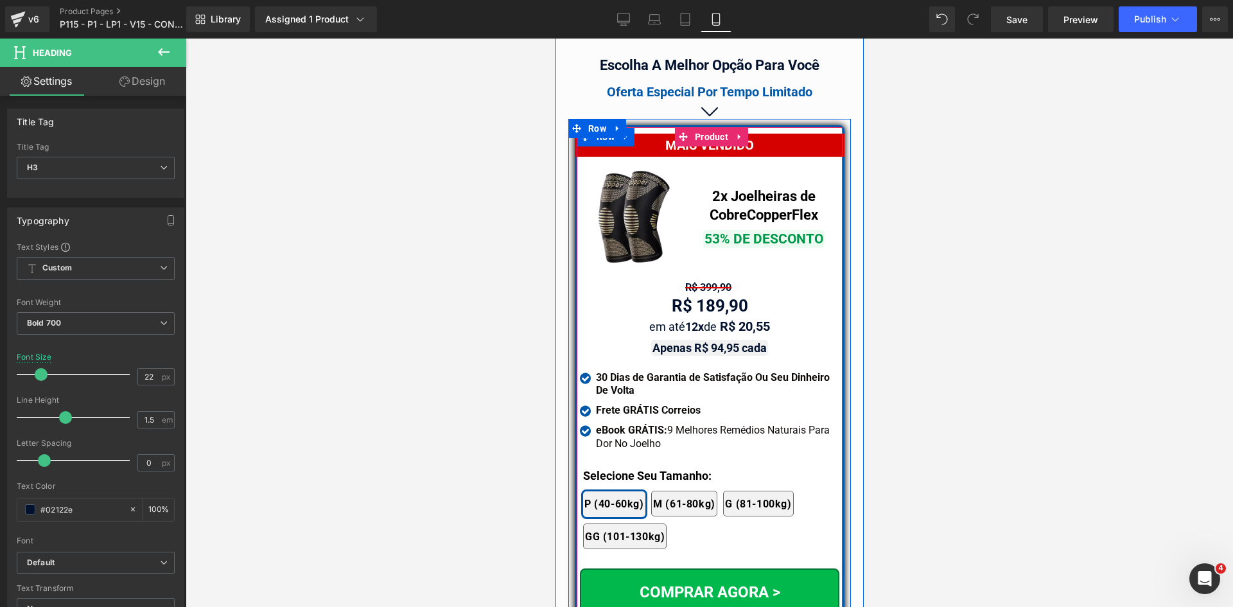
scroll to position [11194, 0]
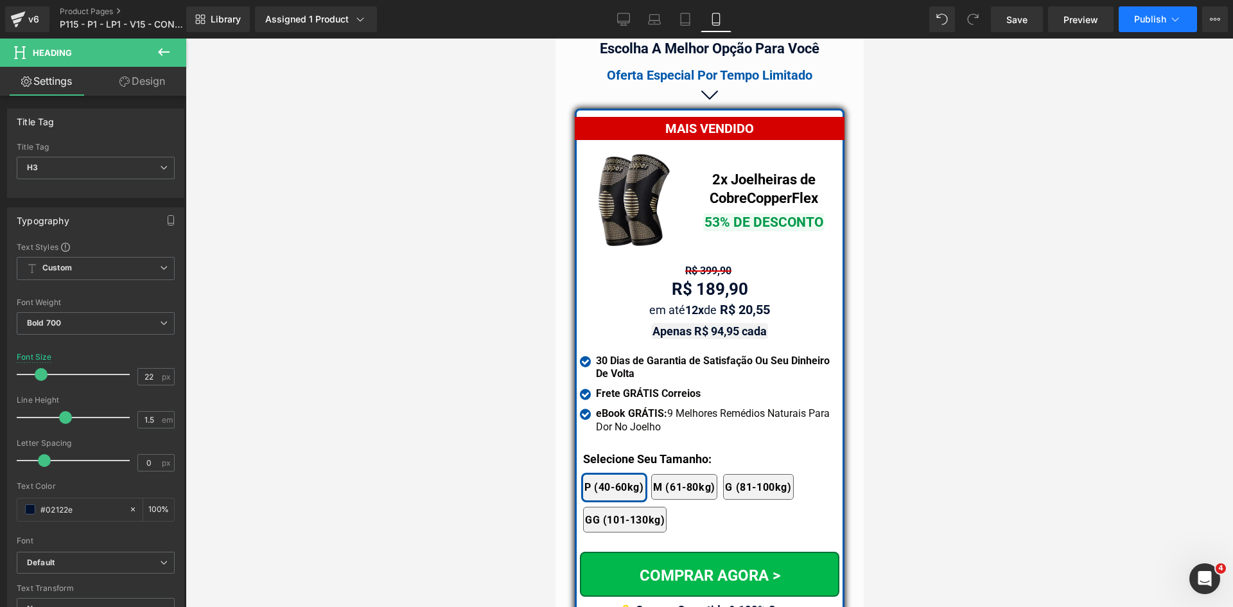
click at [1133, 24] on button "Publish" at bounding box center [1157, 19] width 78 height 26
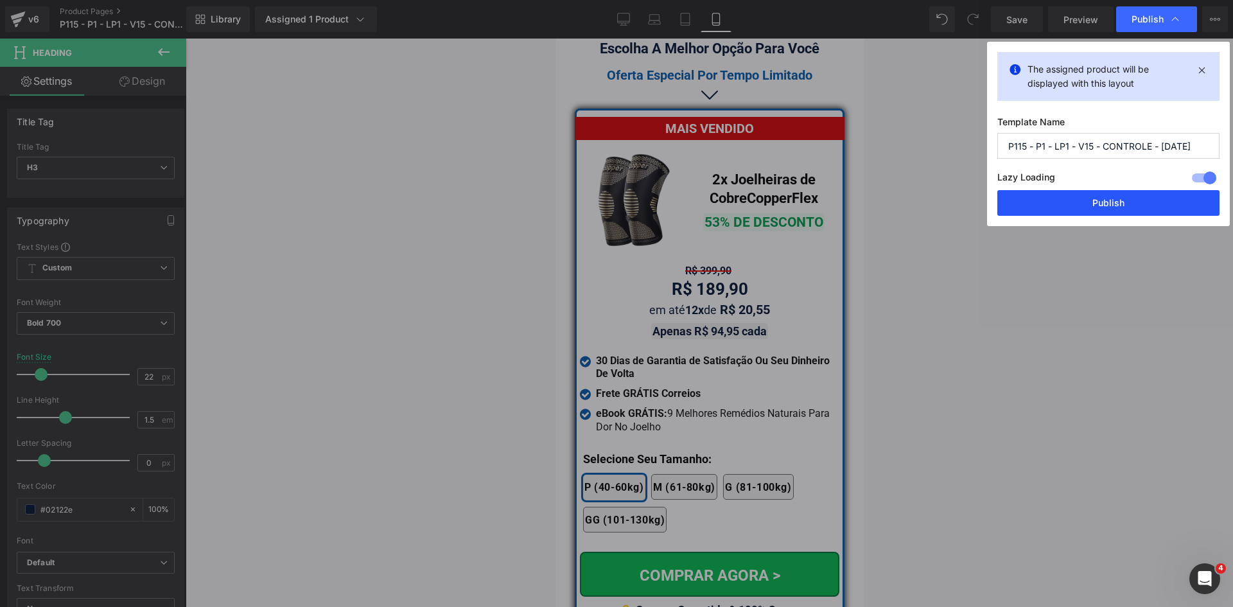
click at [0, 0] on button "Publish" at bounding box center [0, 0] width 0 height 0
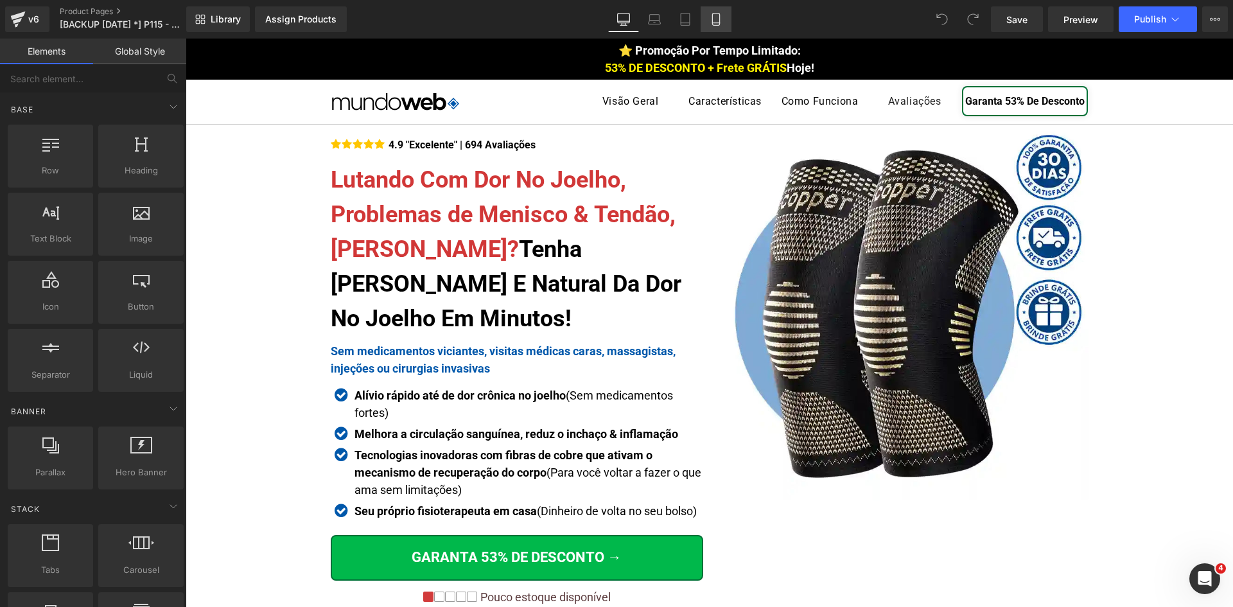
click at [721, 22] on icon at bounding box center [715, 19] width 13 height 13
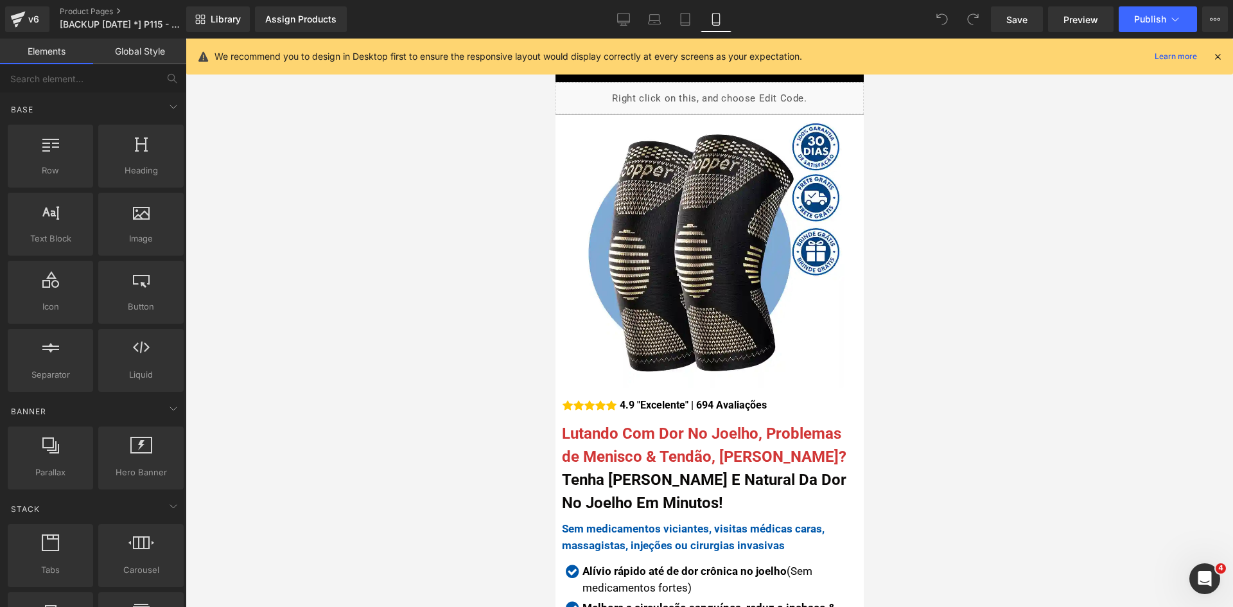
click at [1220, 59] on icon at bounding box center [1217, 57] width 12 height 12
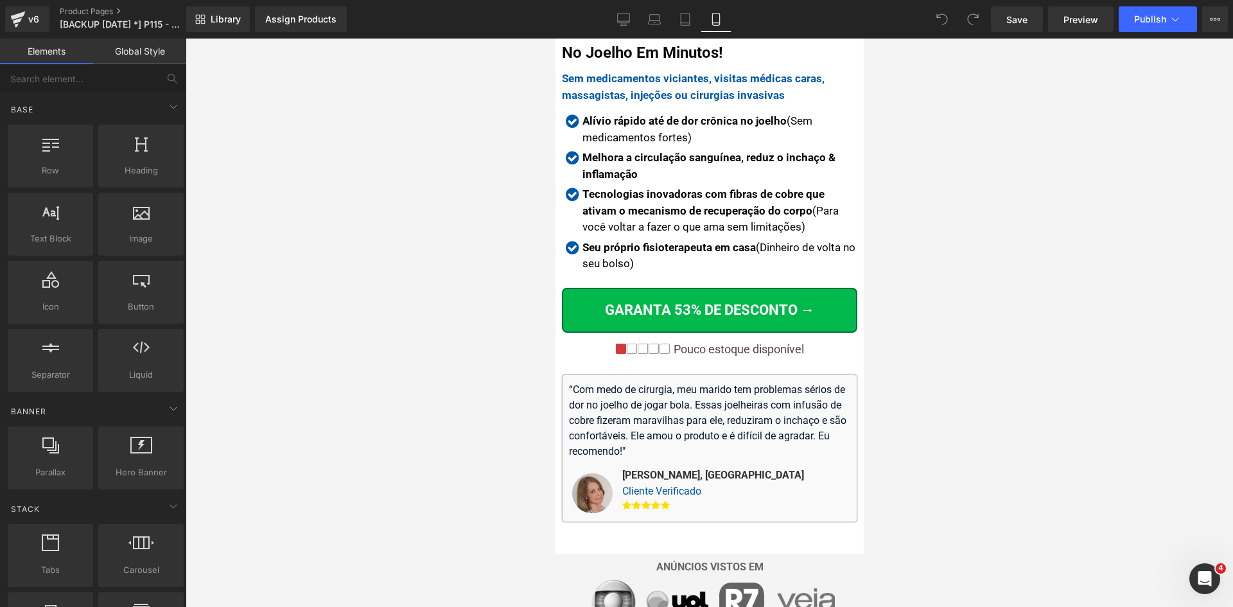
scroll to position [469, 0]
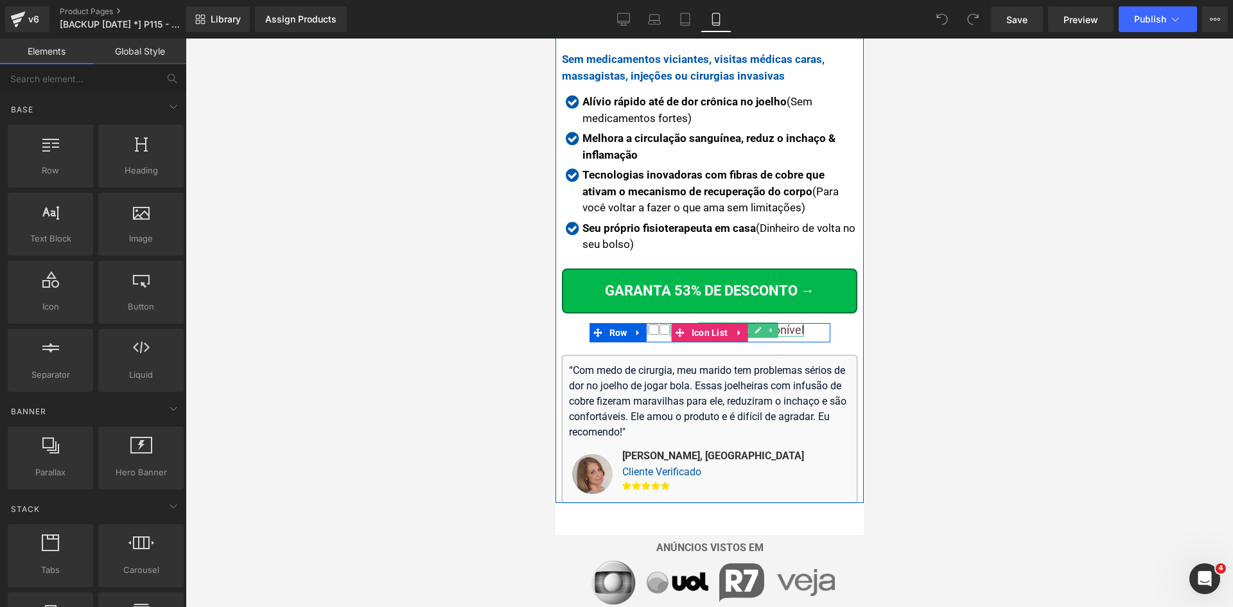
click at [773, 323] on p "Pouco estoque disponível" at bounding box center [738, 330] width 130 height 14
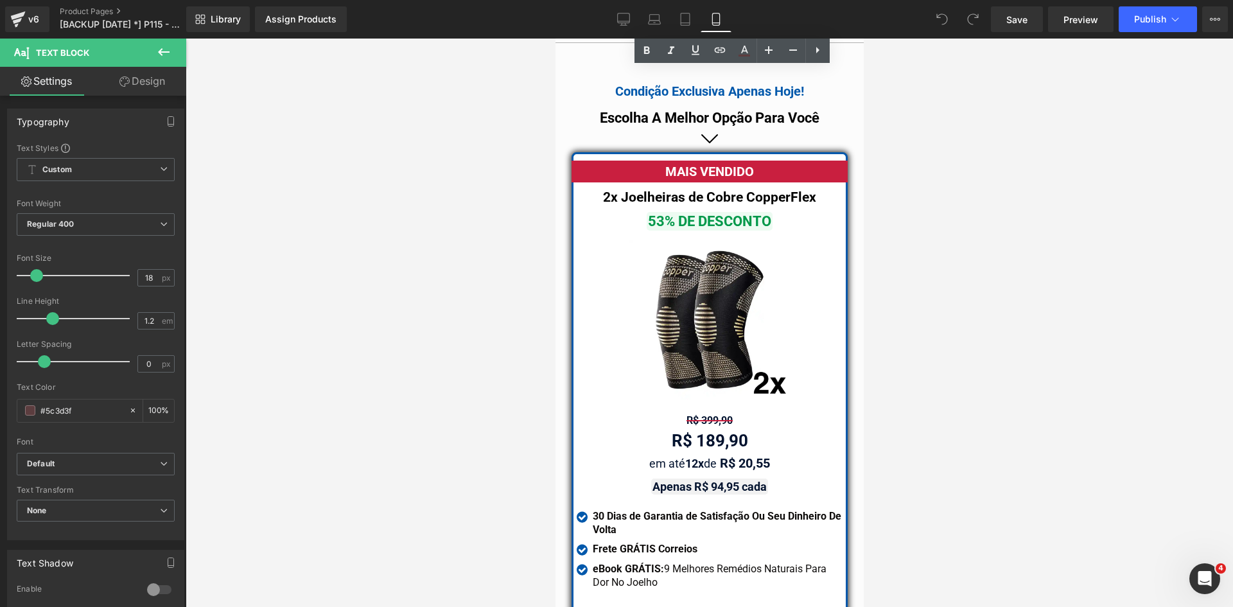
scroll to position [11248, 0]
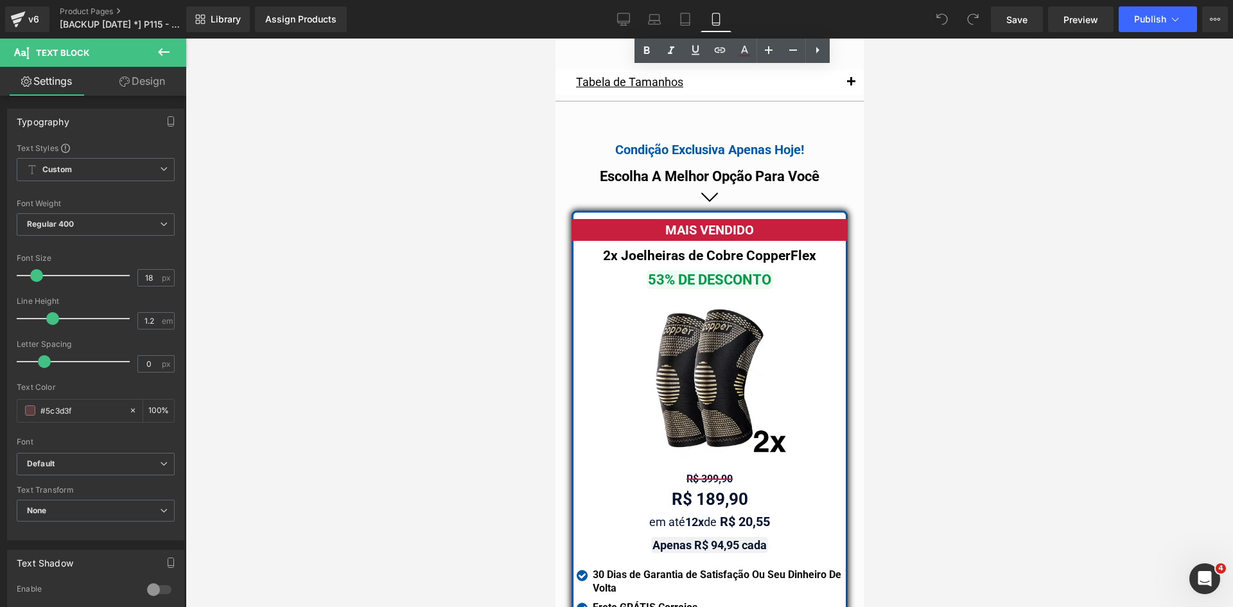
drag, startPoint x: 695, startPoint y: 1, endPoint x: 544, endPoint y: 166, distance: 224.0
click at [544, 166] on div at bounding box center [709, 323] width 1047 height 568
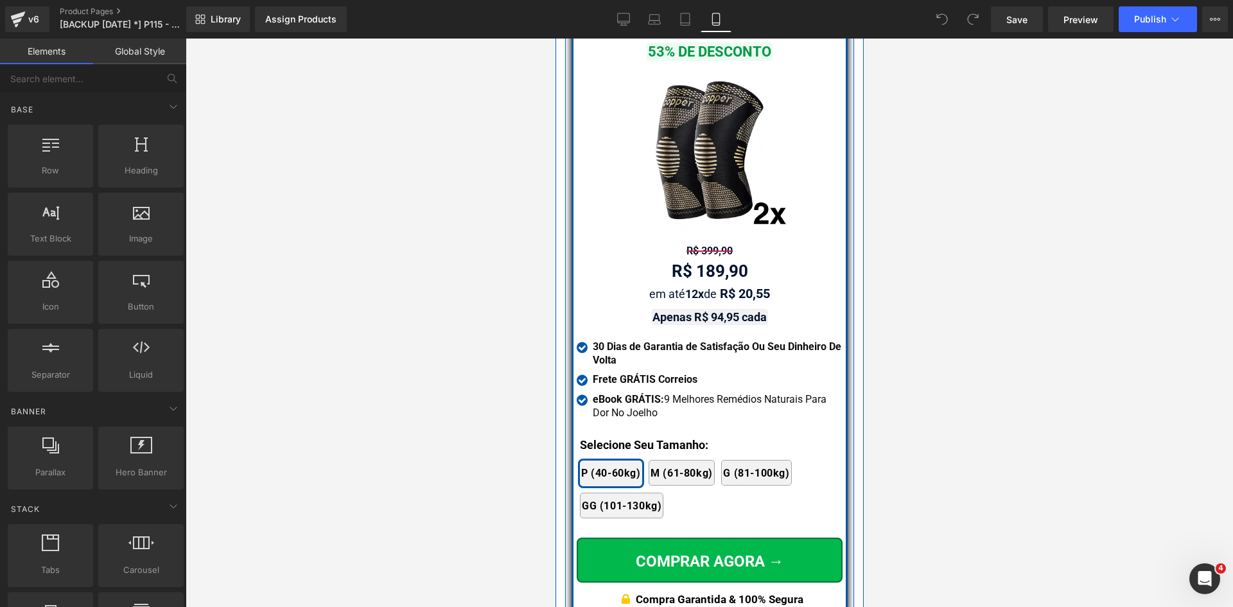
scroll to position [11505, 0]
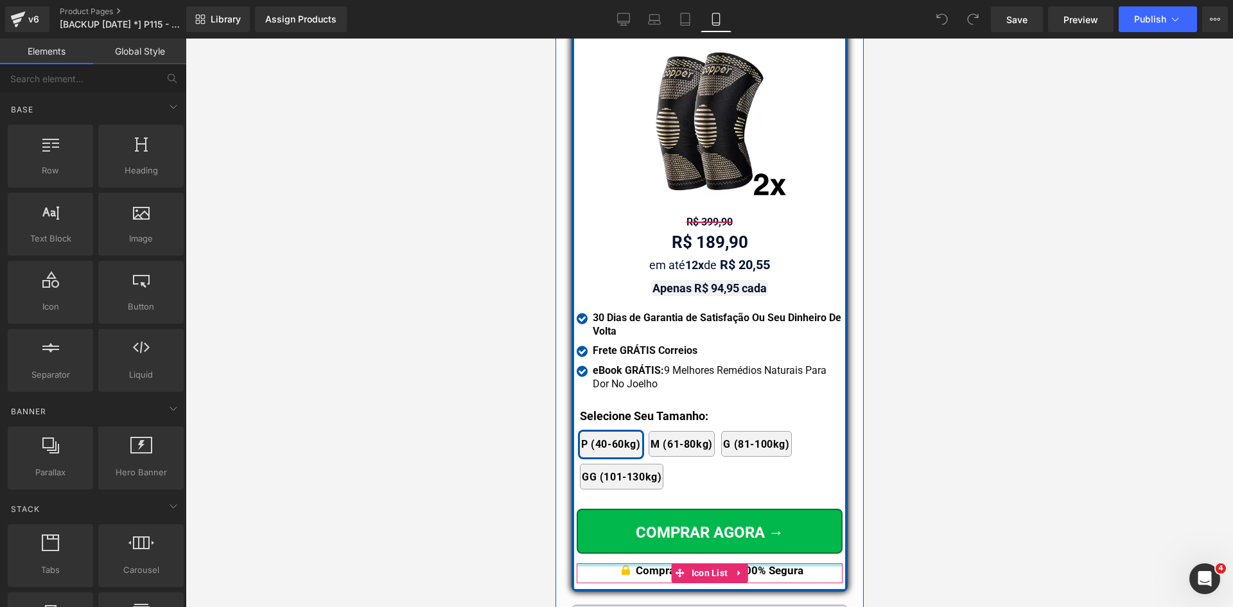
click at [772, 563] on div at bounding box center [709, 564] width 266 height 3
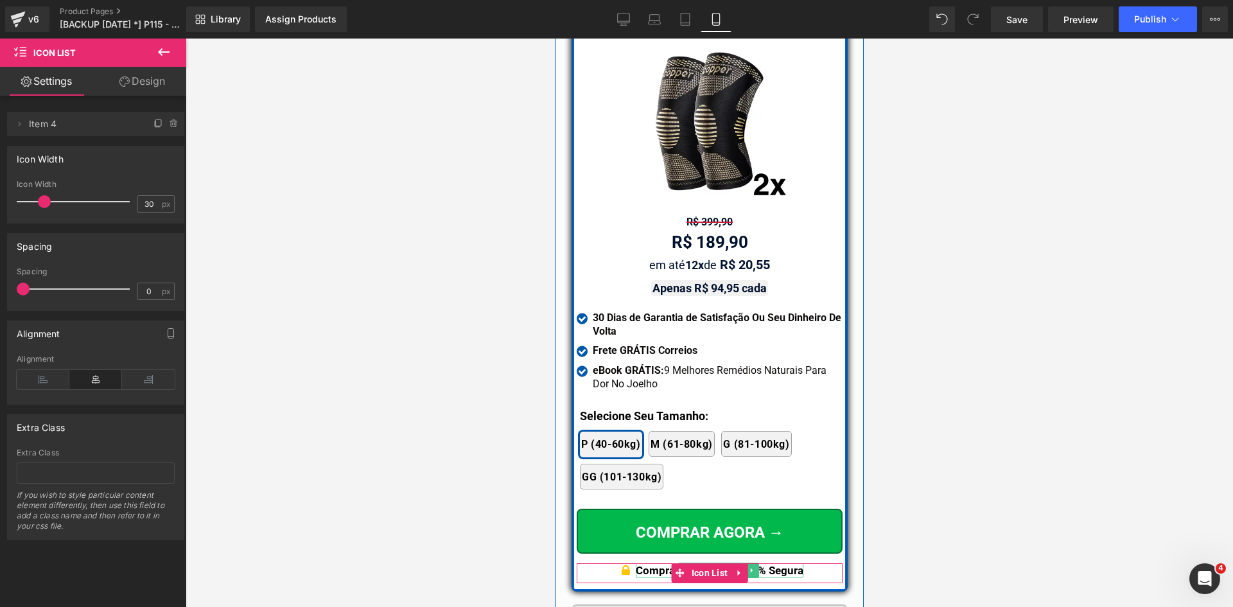
click at [777, 563] on p "Compra Garantida & 100% Segura" at bounding box center [719, 570] width 168 height 14
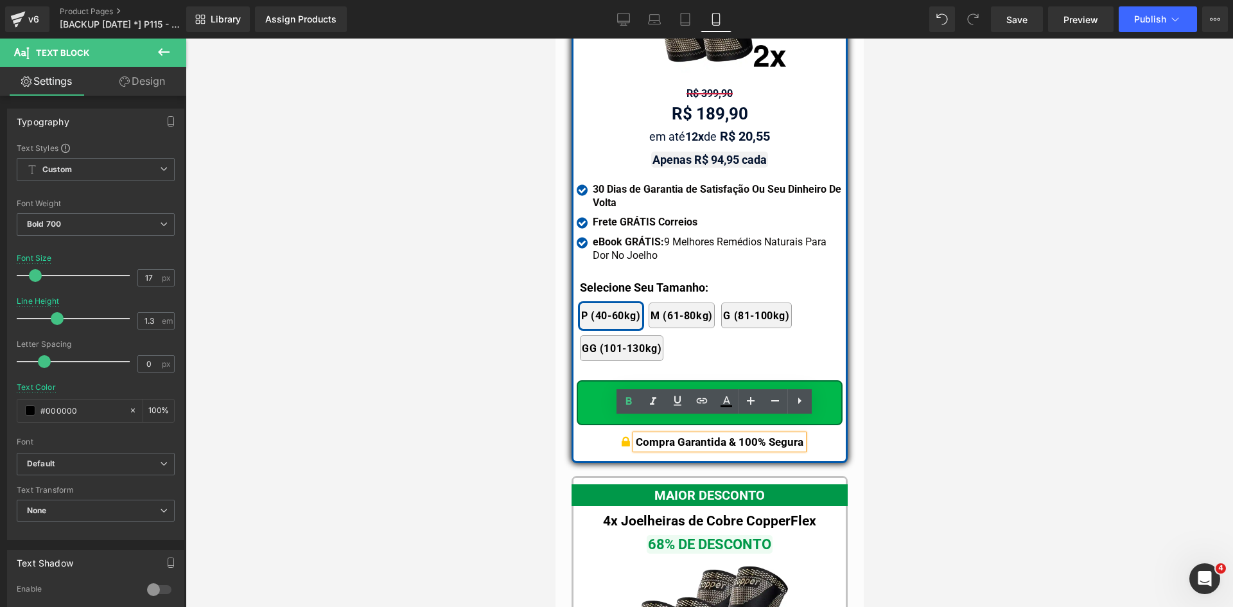
scroll to position [11826, 0]
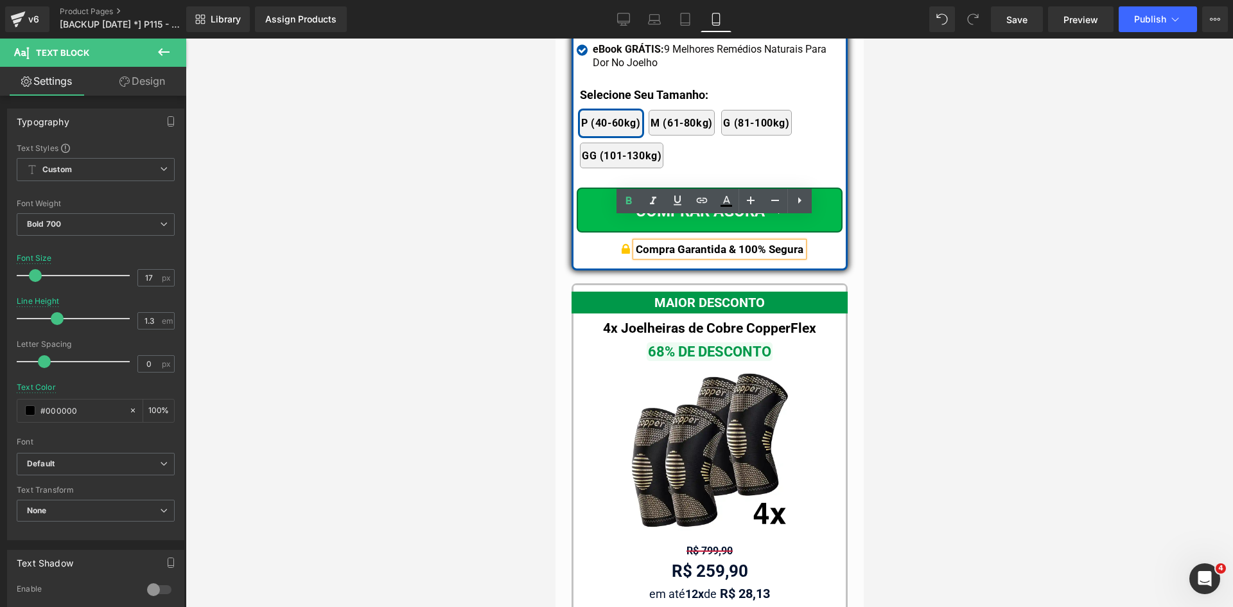
click at [771, 242] on p "Compra Garantida & 100% Segura" at bounding box center [719, 249] width 168 height 14
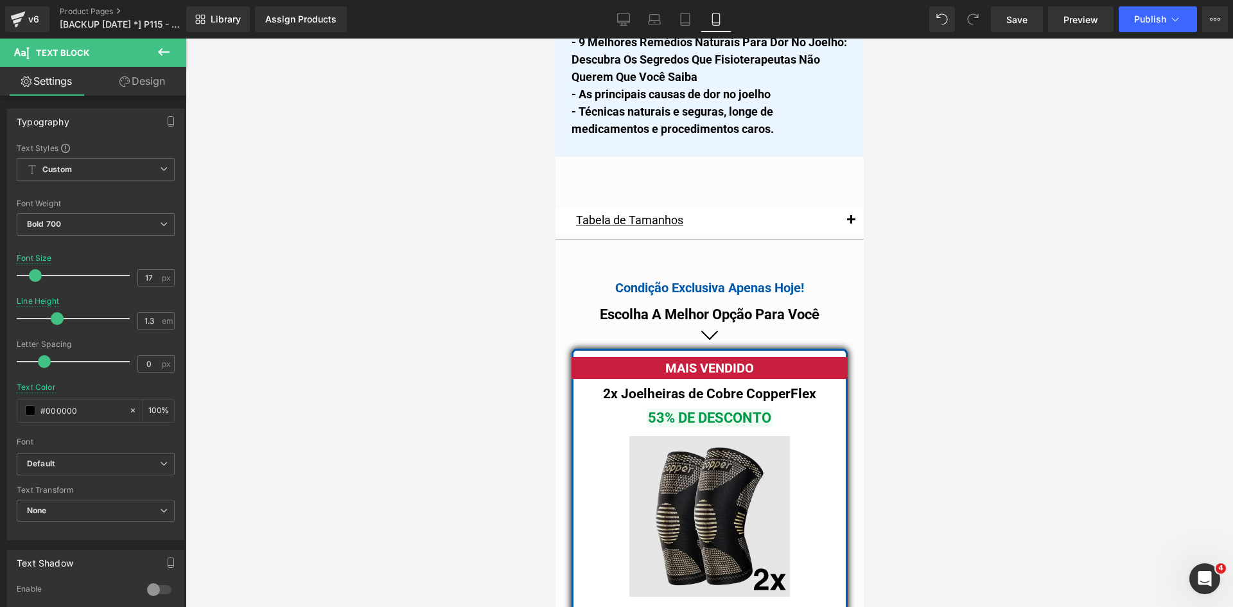
scroll to position [11248, 0]
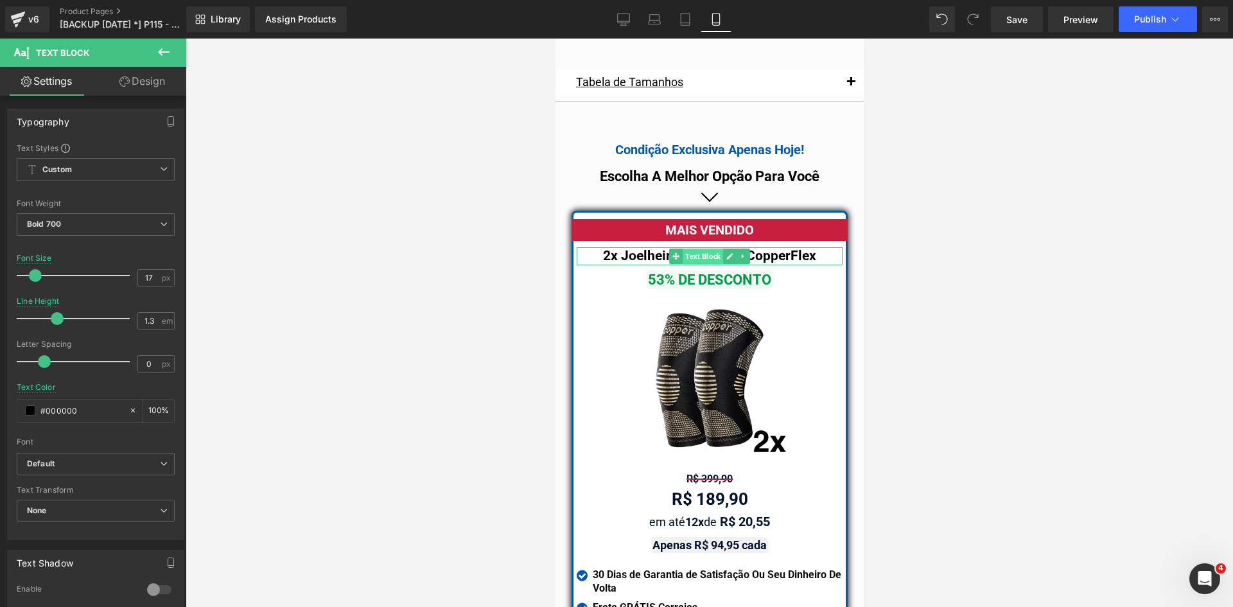
click at [696, 248] on span "Text Block" at bounding box center [702, 255] width 40 height 15
click at [137, 82] on link "Design" at bounding box center [142, 81] width 93 height 29
click at [0, 0] on div "Spacing" at bounding box center [0, 0] width 0 height 0
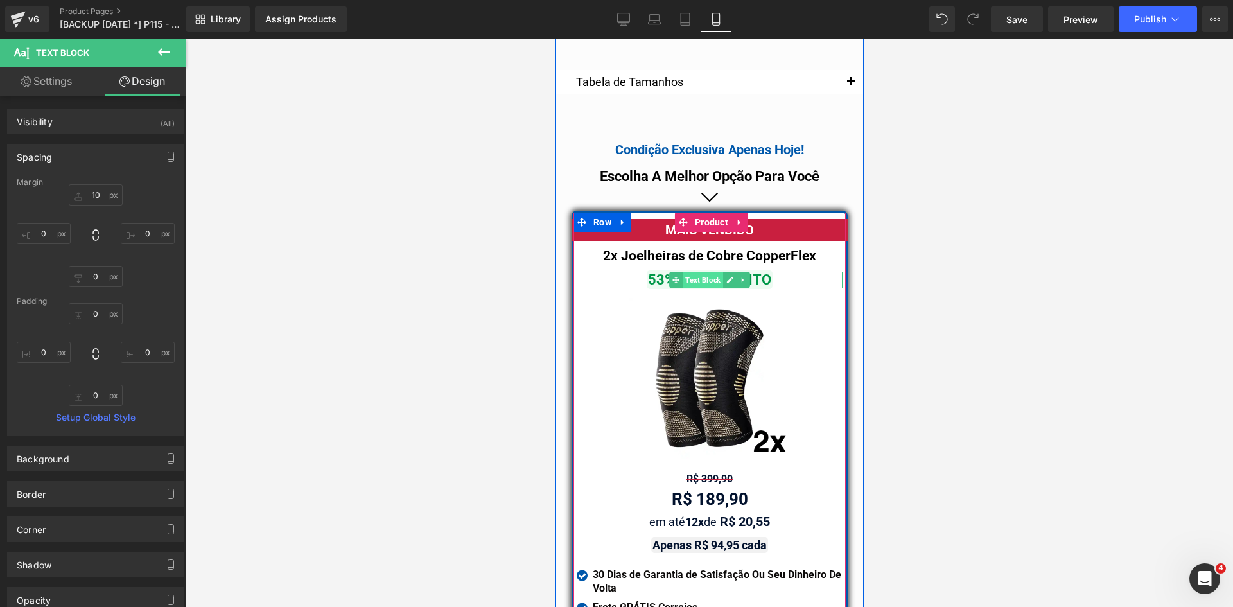
click at [686, 272] on span "Text Block" at bounding box center [702, 279] width 40 height 15
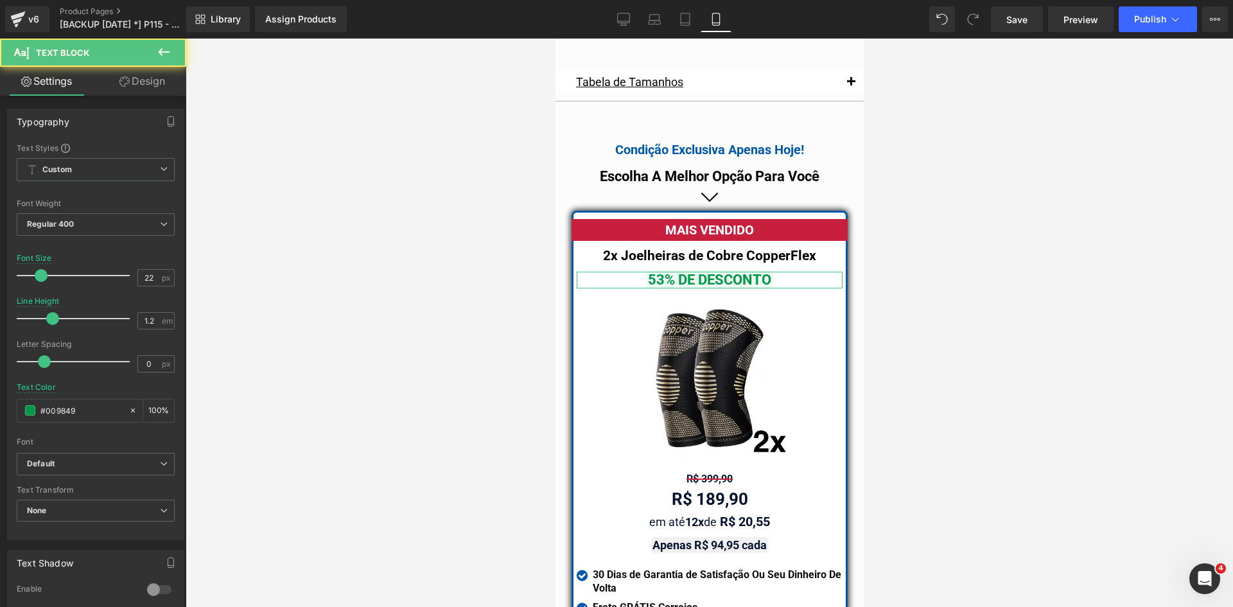
click at [126, 91] on link "Design" at bounding box center [142, 81] width 93 height 29
click at [0, 0] on div "Spacing" at bounding box center [0, 0] width 0 height 0
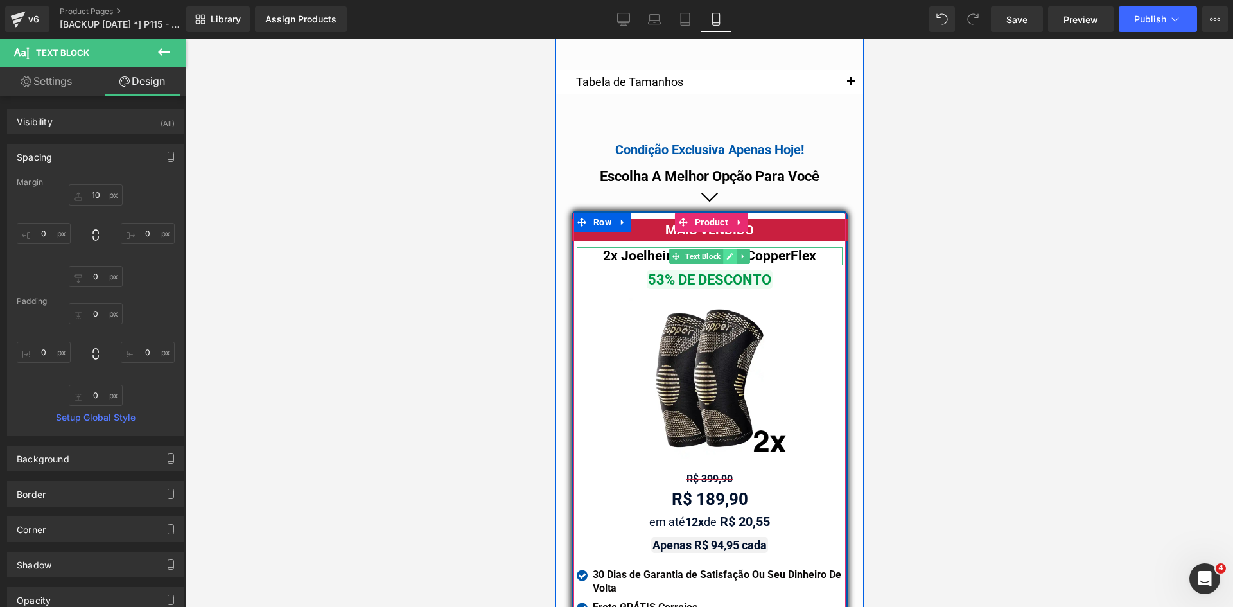
click at [722, 248] on link at bounding box center [728, 255] width 13 height 15
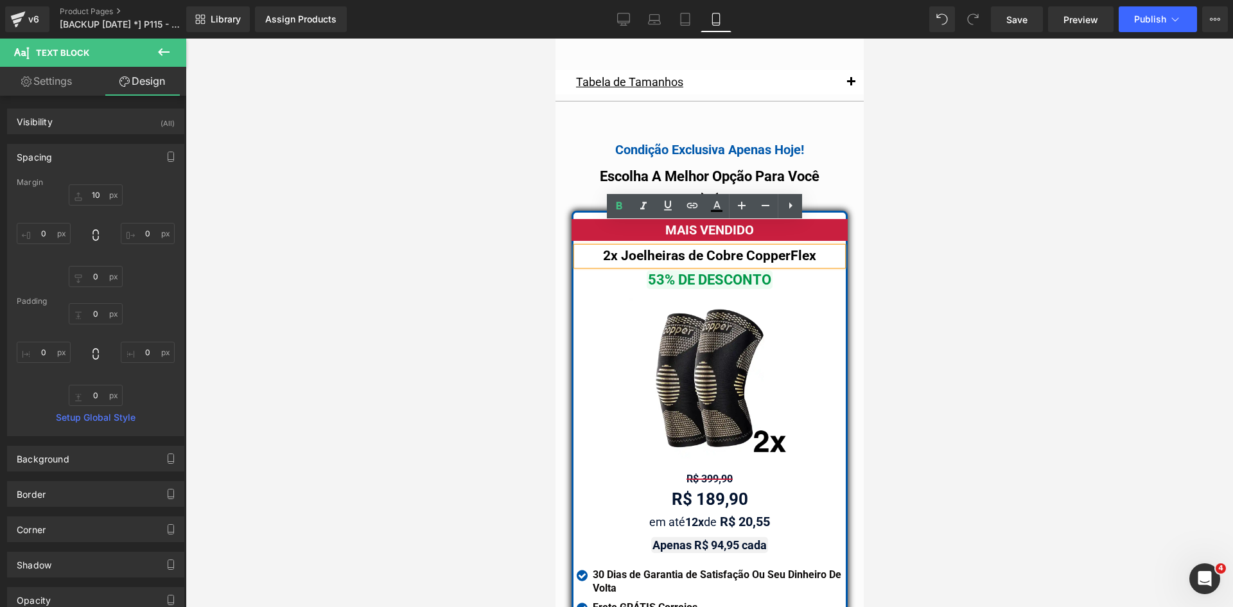
click at [686, 248] on span "2x Joelheiras de Cobre CopperFlex" at bounding box center [708, 255] width 213 height 15
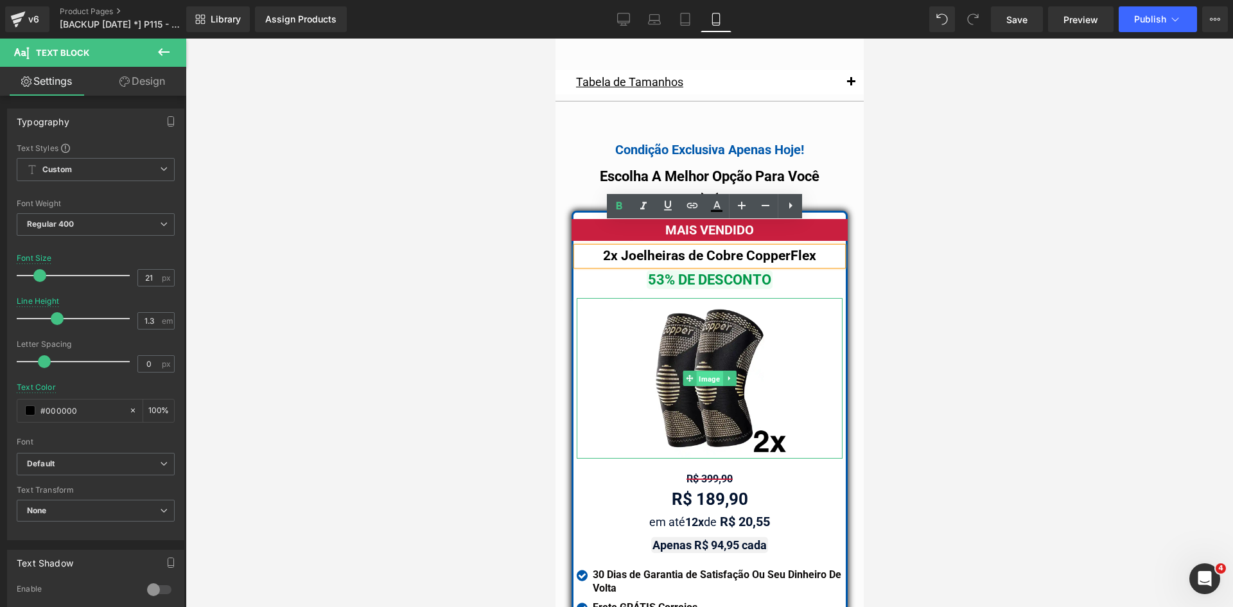
click at [702, 371] on span "Image" at bounding box center [708, 378] width 26 height 15
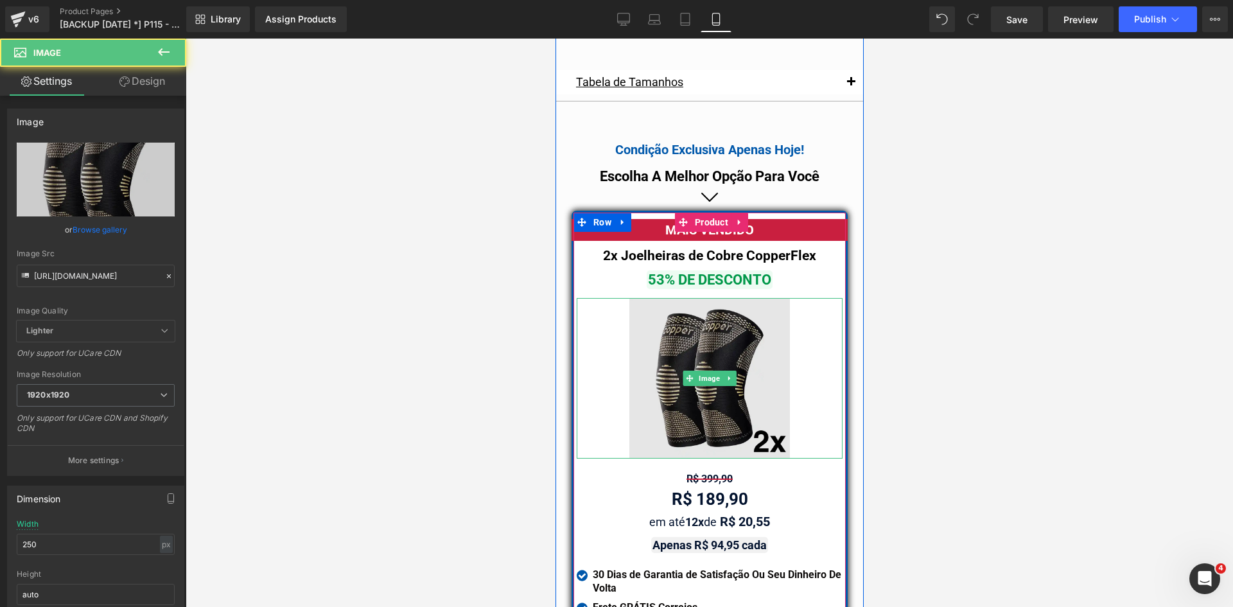
click at [705, 311] on img at bounding box center [708, 378] width 160 height 160
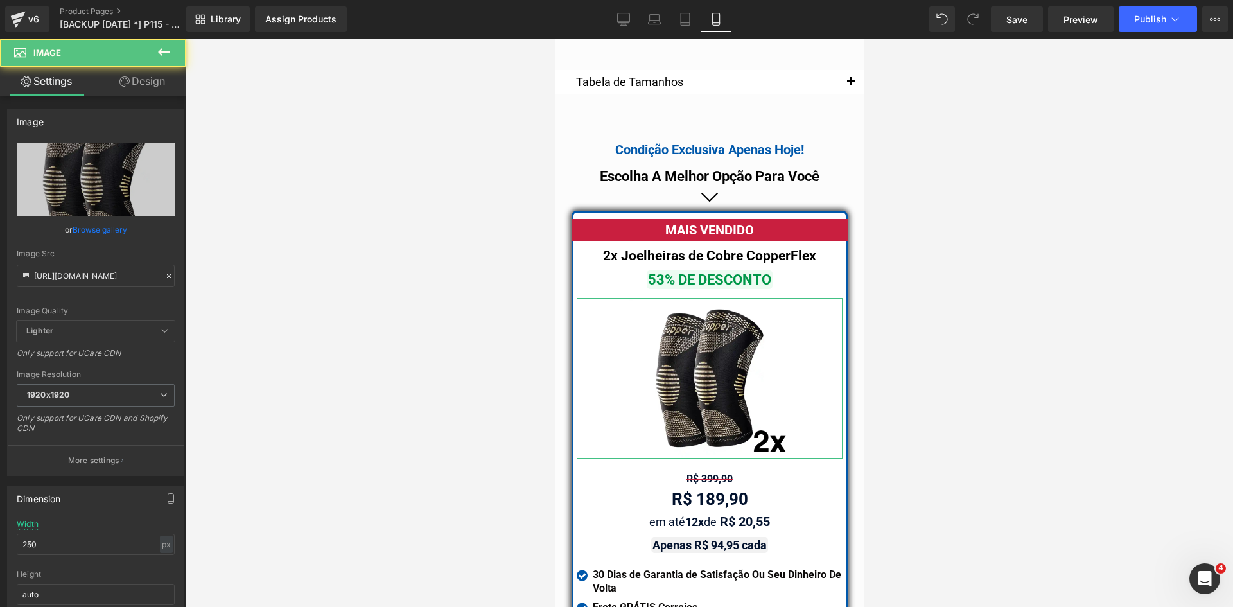
click at [133, 85] on link "Design" at bounding box center [142, 81] width 93 height 29
click at [0, 0] on div "Spacing" at bounding box center [0, 0] width 0 height 0
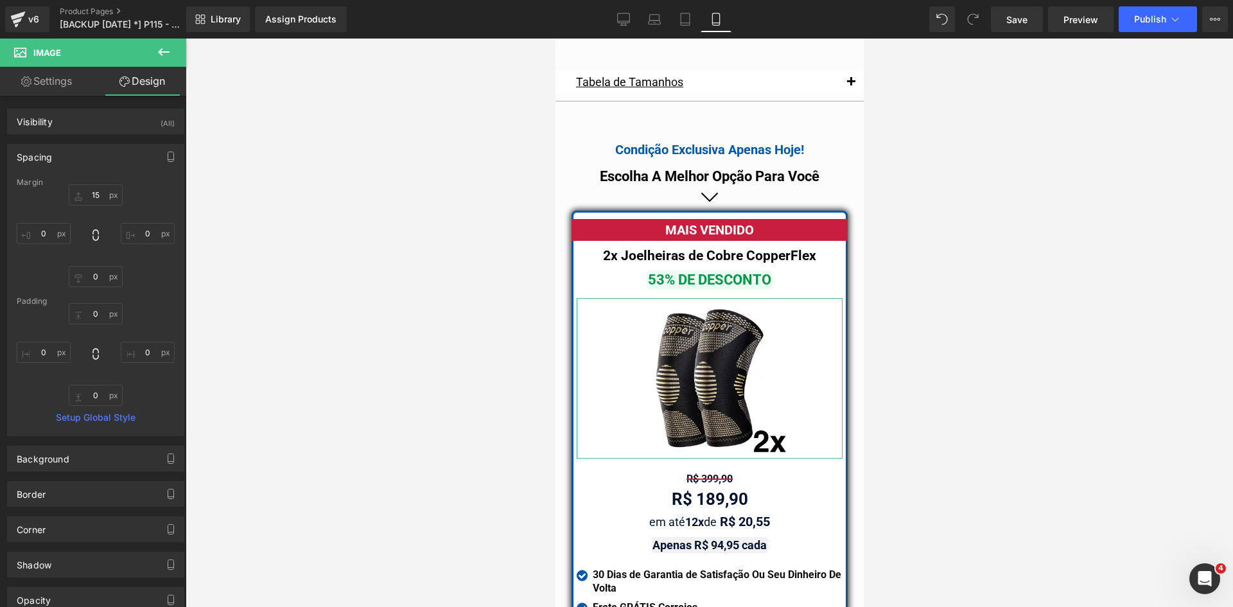
click at [48, 86] on link "Settings" at bounding box center [46, 81] width 93 height 29
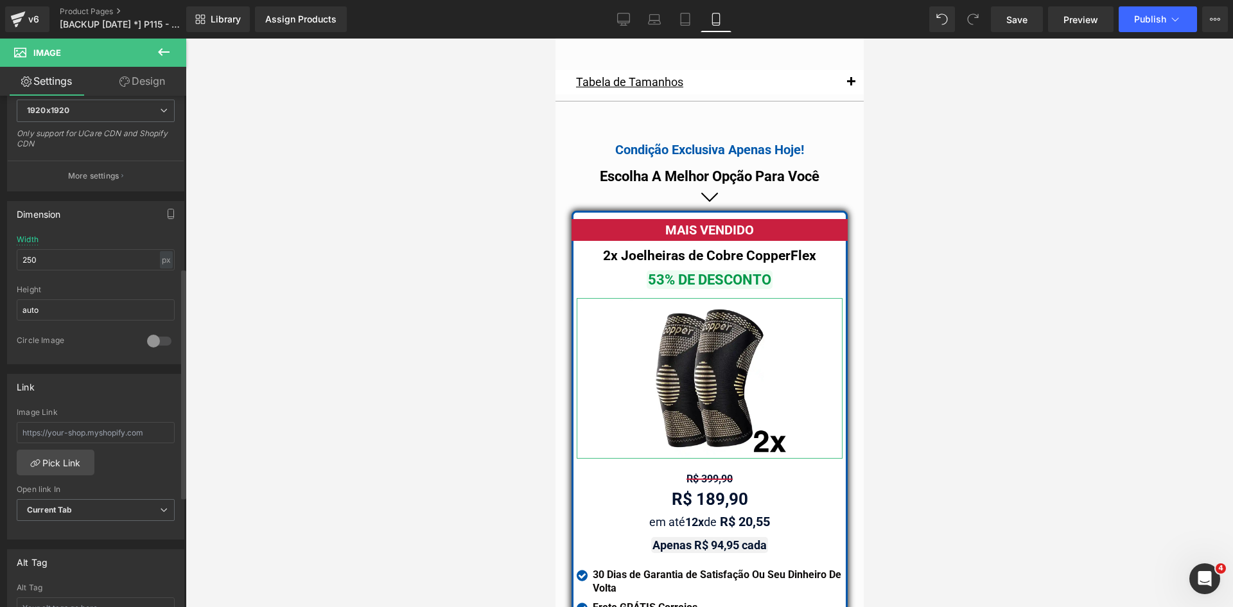
scroll to position [385, 0]
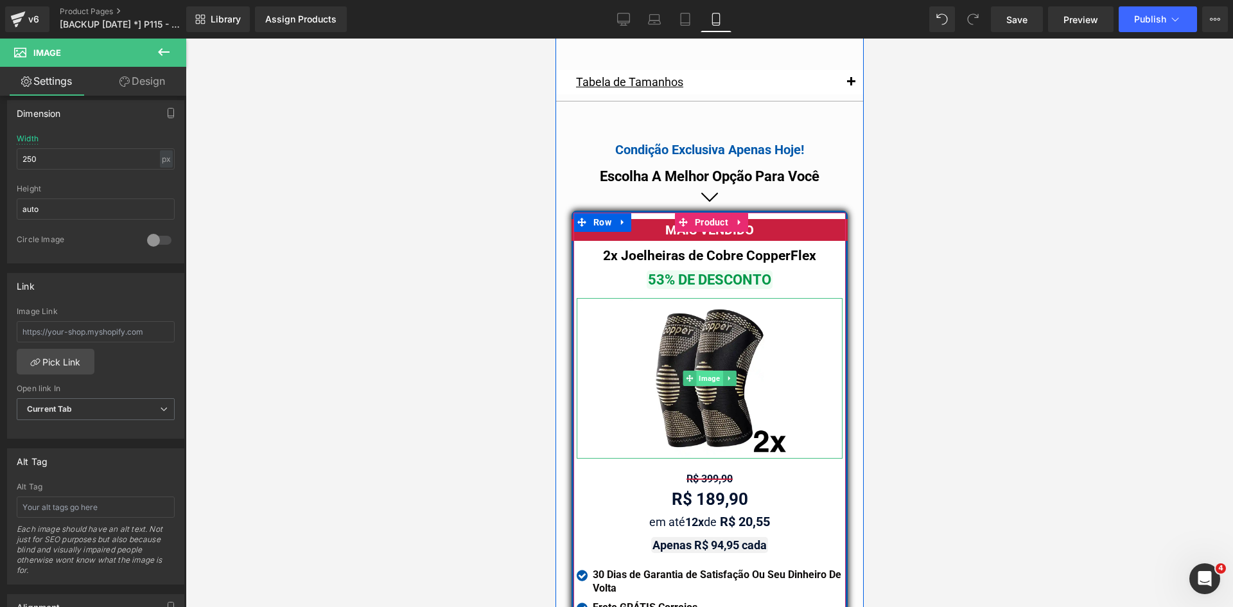
click at [697, 370] on span "Image" at bounding box center [708, 377] width 26 height 15
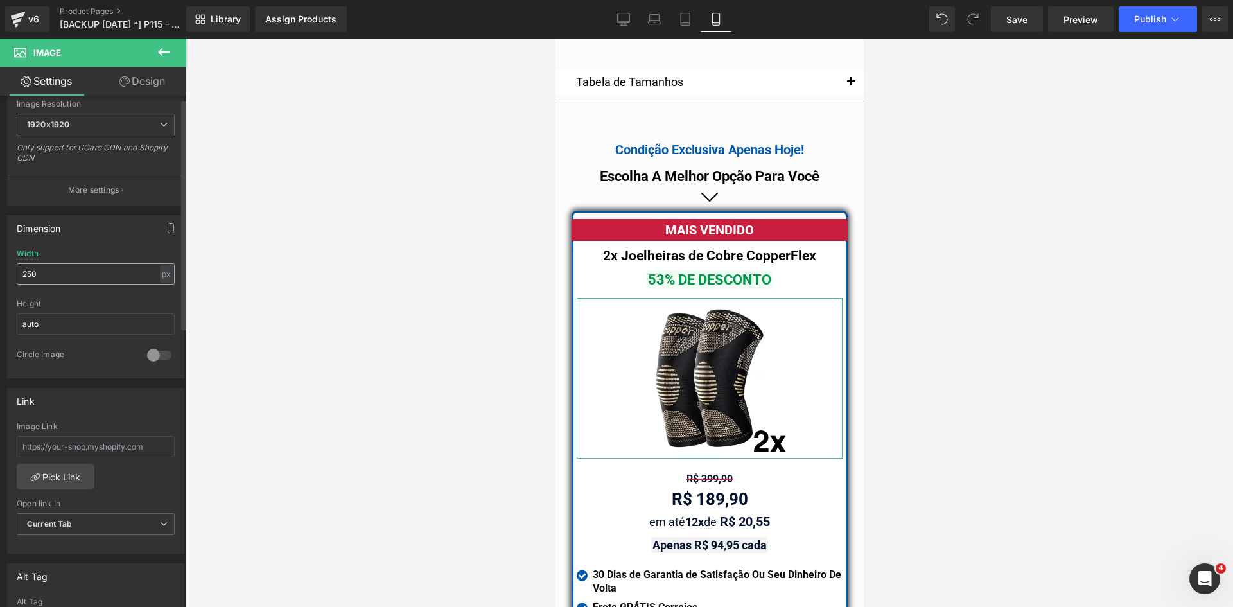
scroll to position [0, 0]
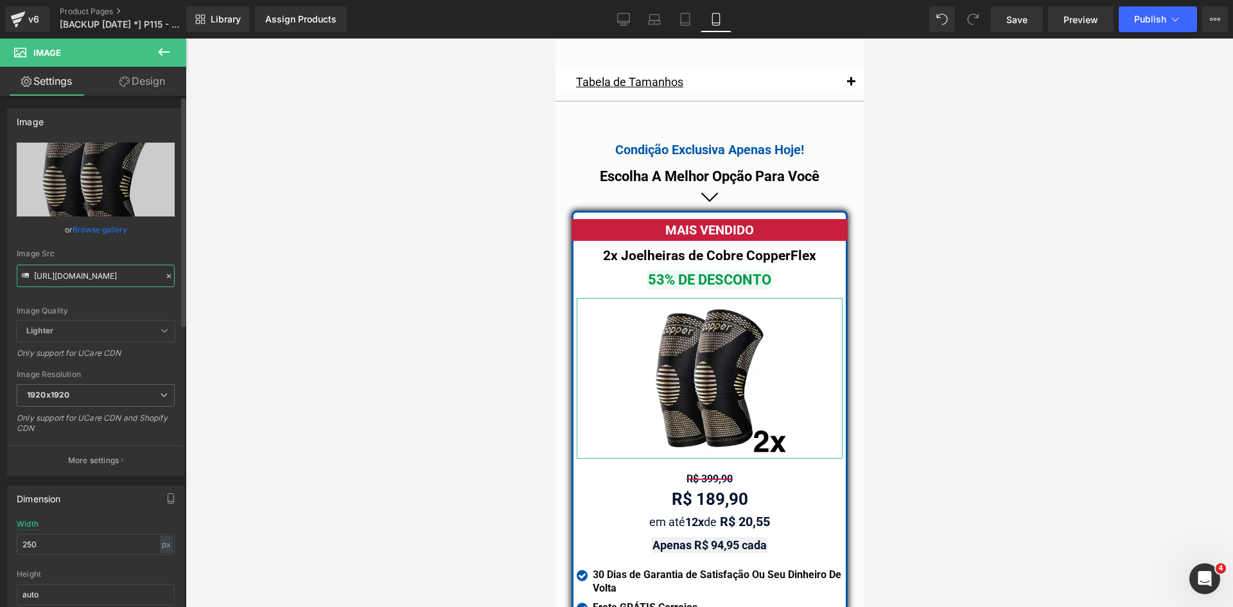
click at [103, 273] on input "https://cdn.shopify.com/s/files/1/0615/5249/2735/files/mundoweb-joelheira-ortop…" at bounding box center [96, 275] width 158 height 22
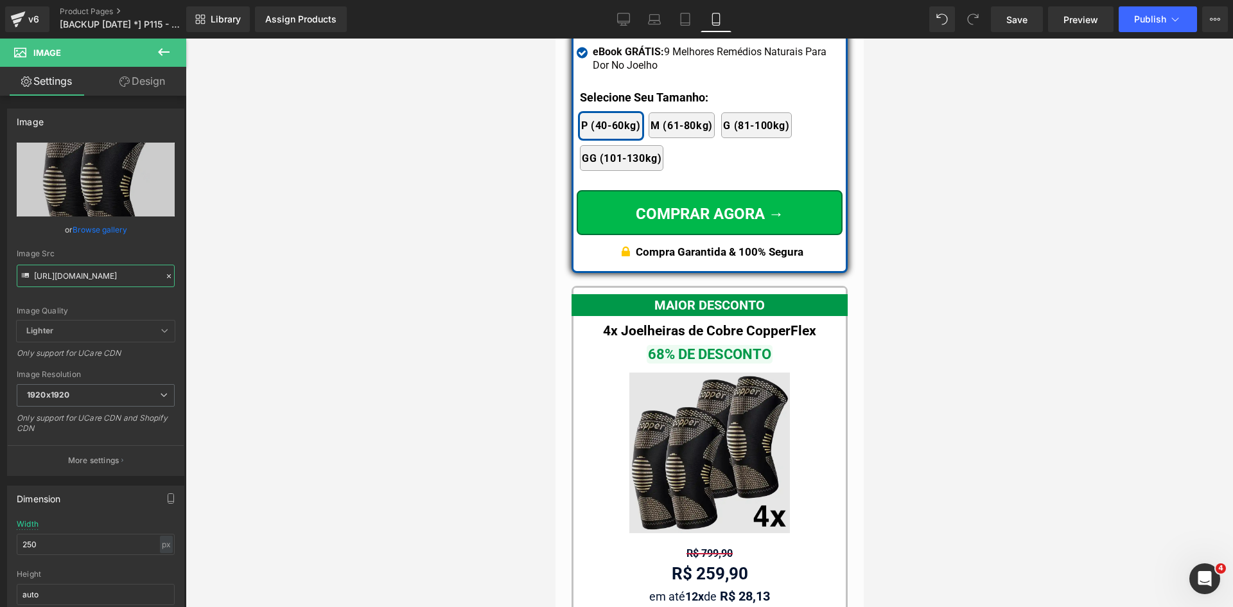
scroll to position [11954, 0]
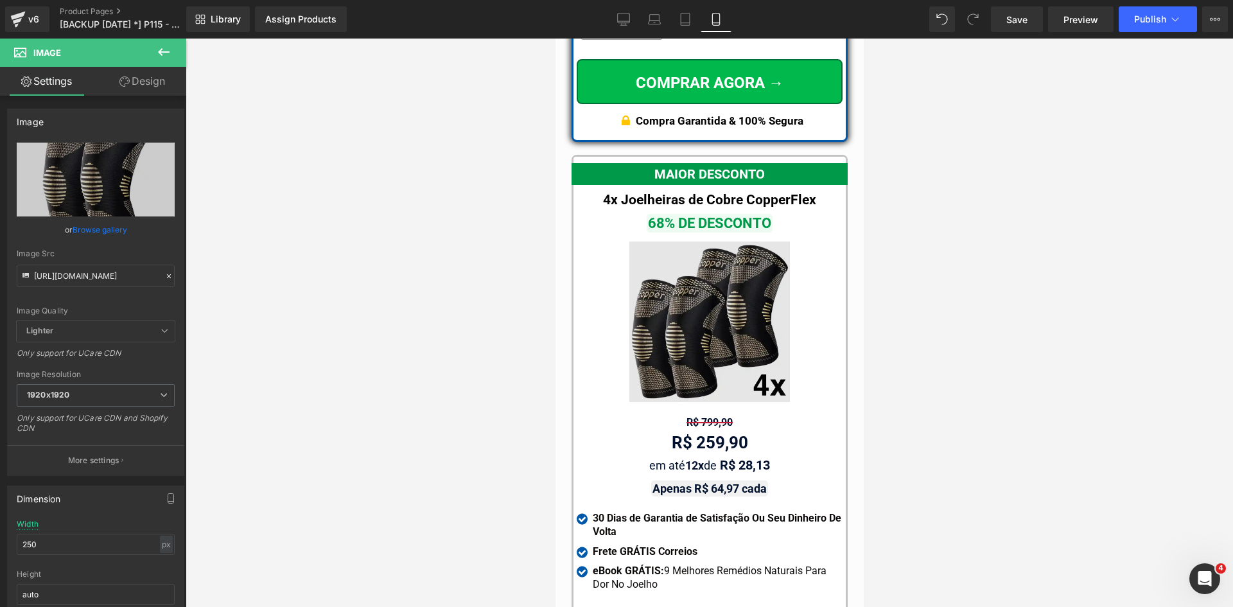
click at [696, 316] on img at bounding box center [708, 321] width 160 height 160
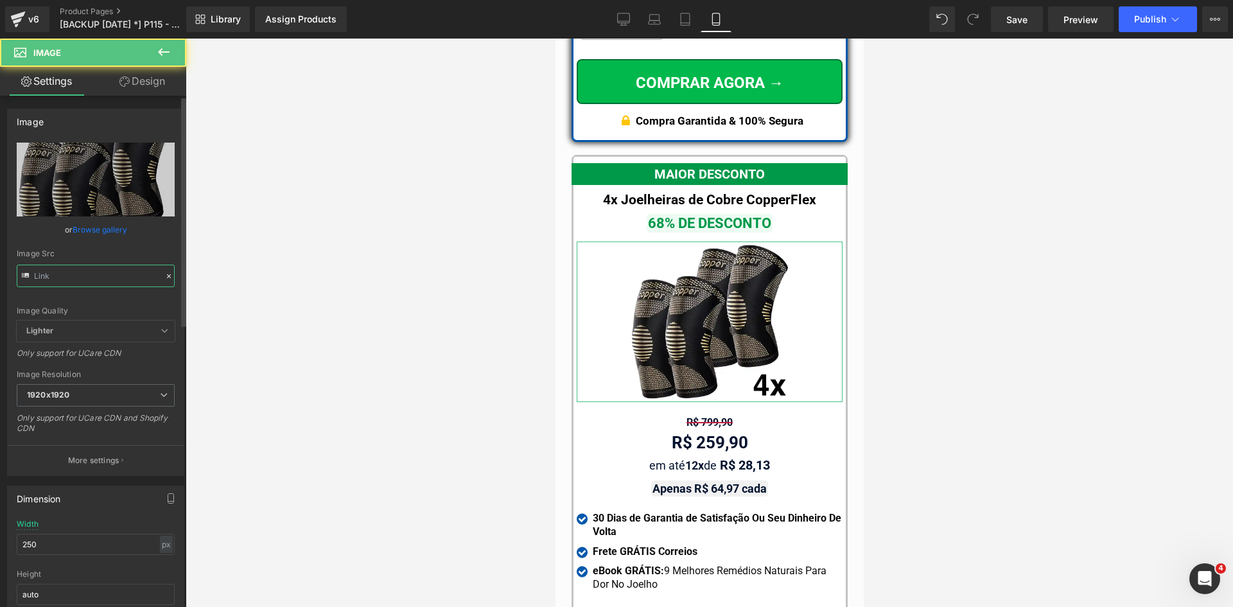
click at [115, 277] on input "text" at bounding box center [96, 275] width 158 height 22
type input "https://cdn.shopify.com/s/files/1/0615/5249/2735/files/mundoweb-joelheira-ortop…"
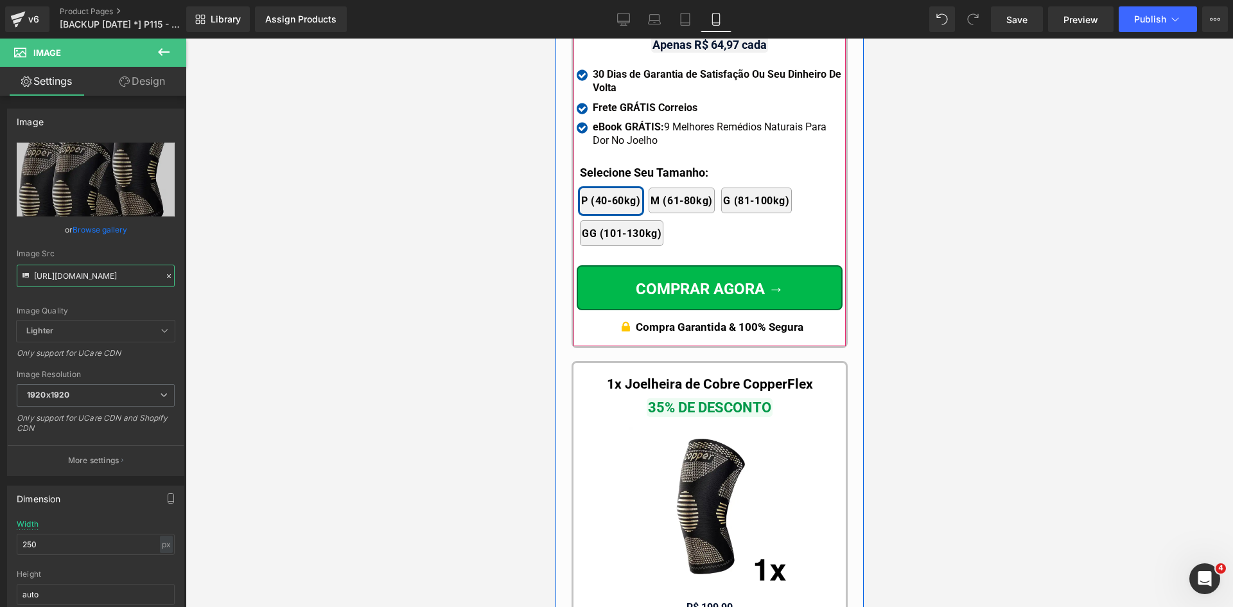
scroll to position [12404, 0]
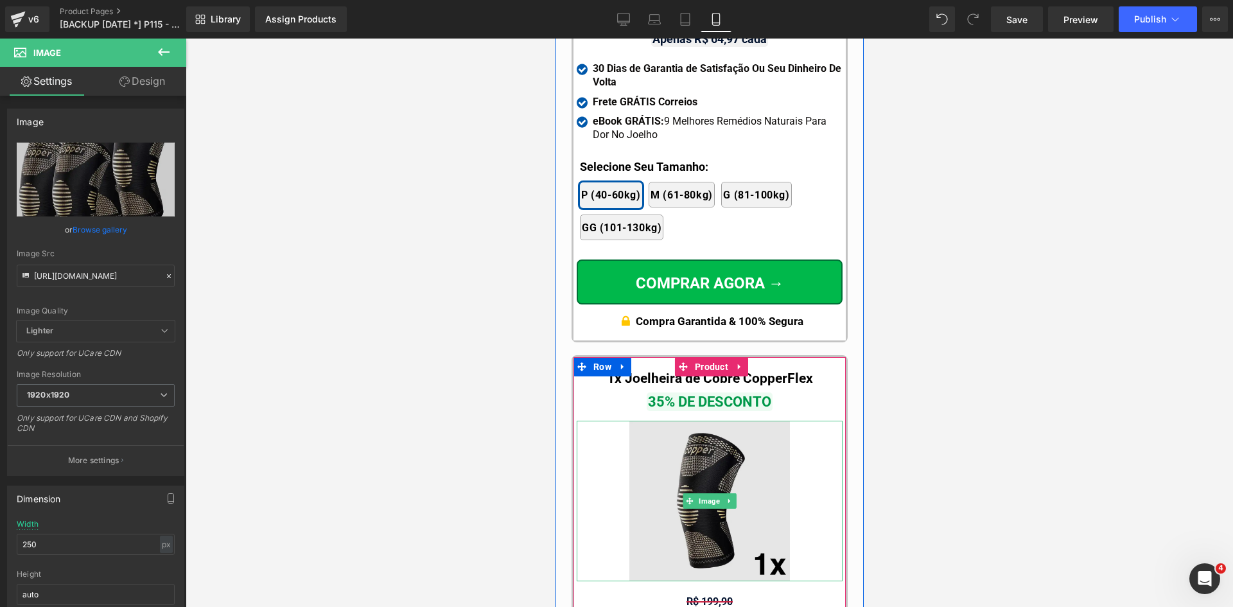
click at [706, 532] on img at bounding box center [708, 500] width 160 height 160
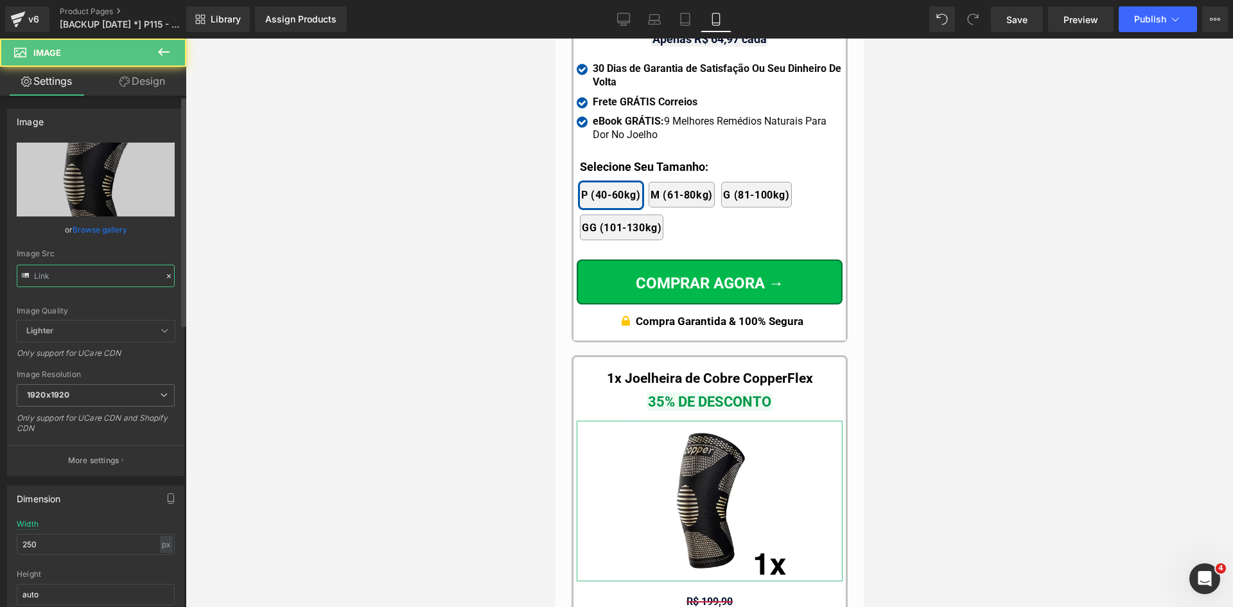
click at [102, 282] on input "text" at bounding box center [96, 275] width 158 height 22
type input "https://cdn.shopify.com/s/files/1/0615/5249/2735/files/mundoweb-joelheira-ortop…"
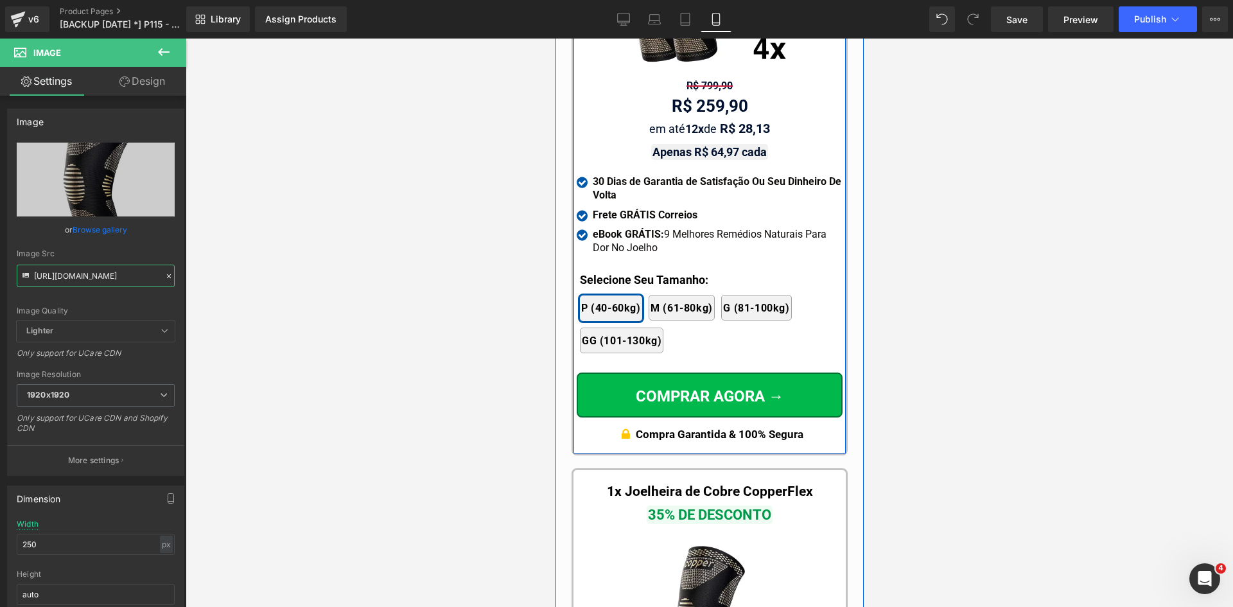
scroll to position [12083, 0]
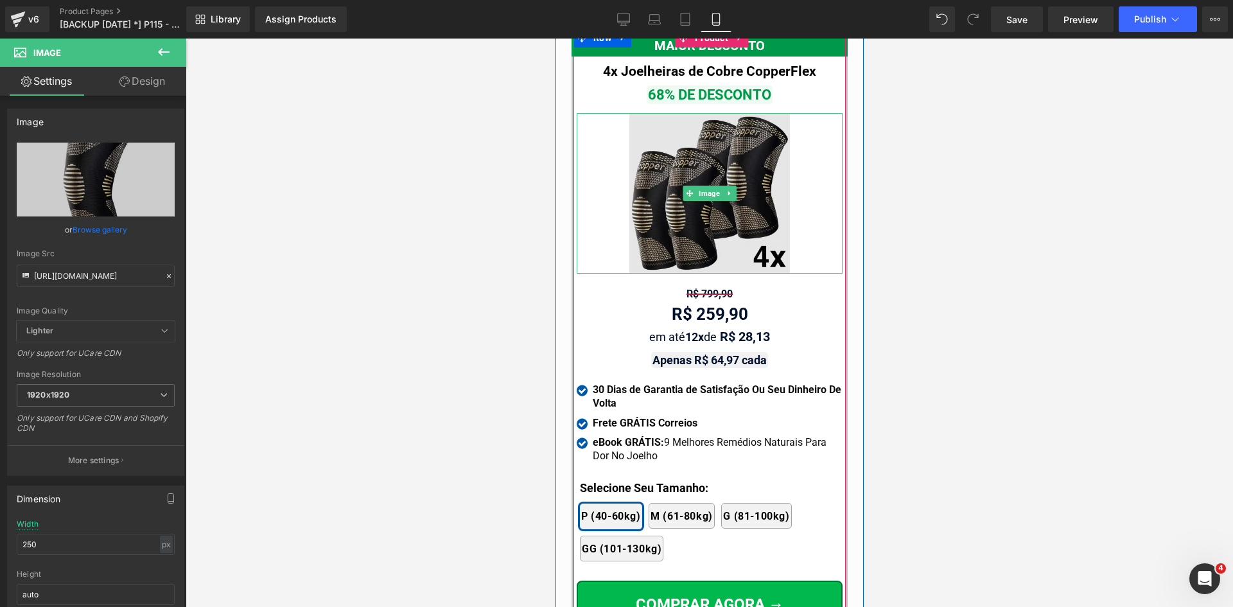
click at [707, 187] on img at bounding box center [708, 193] width 160 height 160
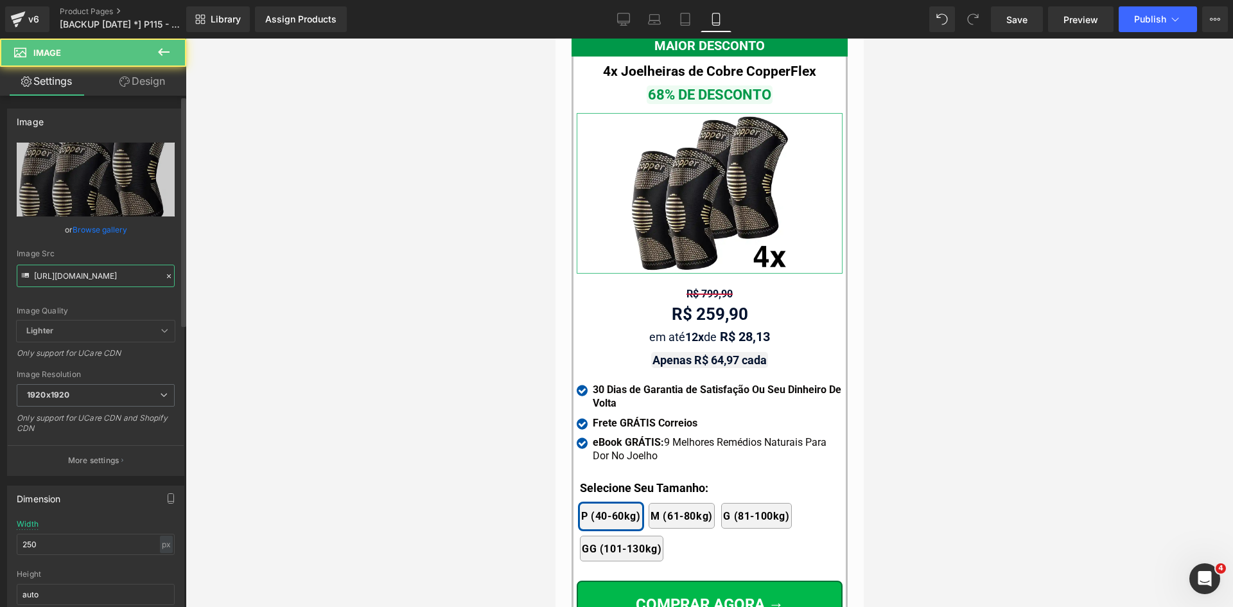
click at [117, 277] on input "https://cdn.shopify.com/s/files/1/0615/5249/2735/files/mundoweb-joelheira-ortop…" at bounding box center [96, 275] width 158 height 22
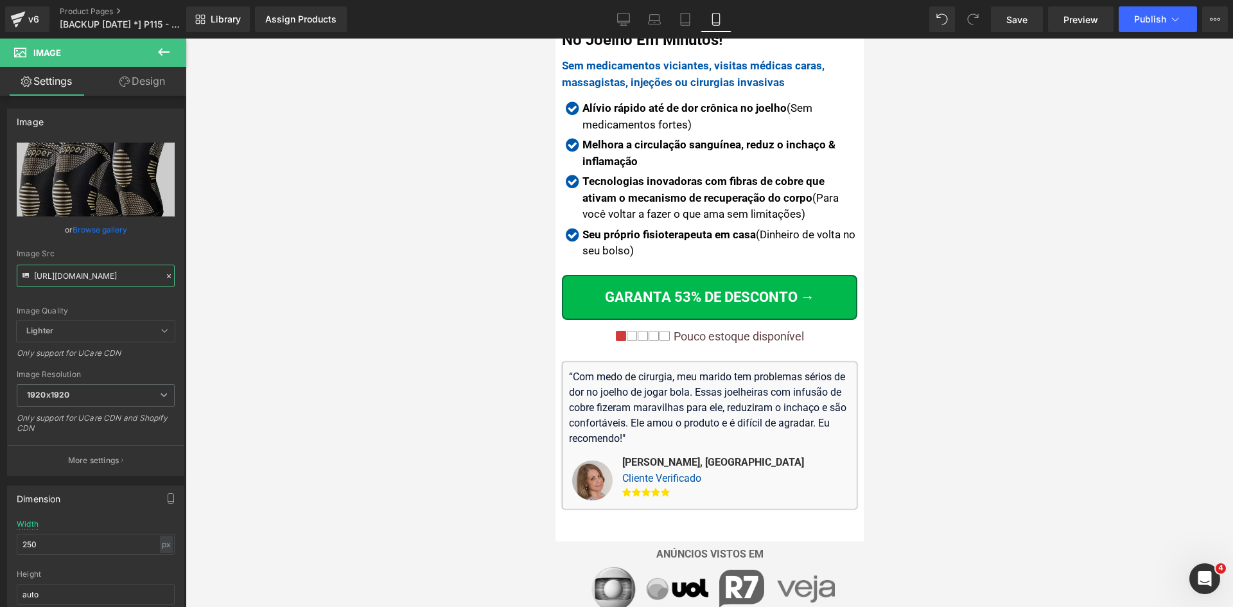
scroll to position [0, 0]
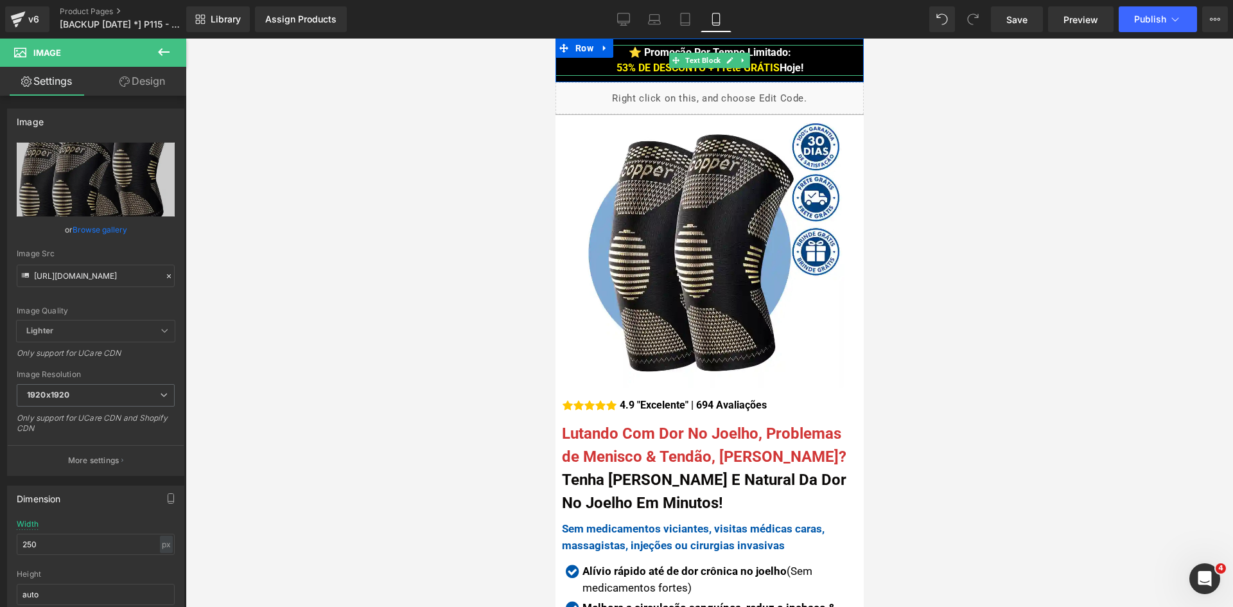
click at [804, 64] on div "53% DE DESCONTO + Frete GRÁTIS Hoje!" at bounding box center [709, 67] width 308 height 15
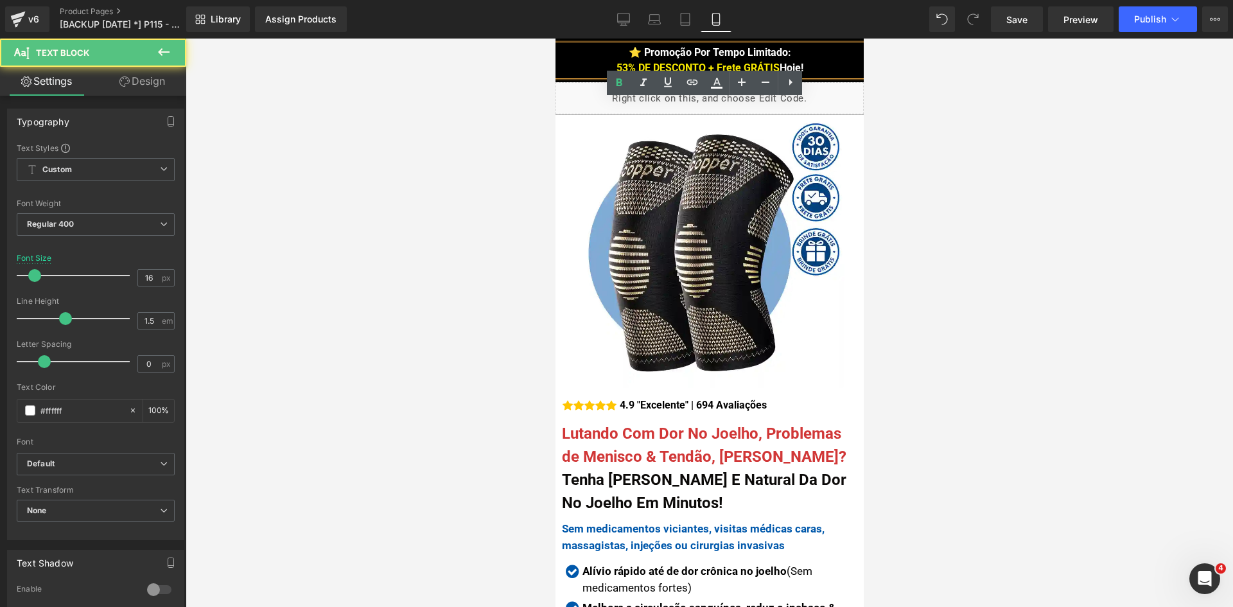
click at [768, 64] on span "53% DE DESCONTO + Frete GRÁTIS" at bounding box center [697, 68] width 163 height 12
click at [0, 0] on icon at bounding box center [0, 0] width 0 height 0
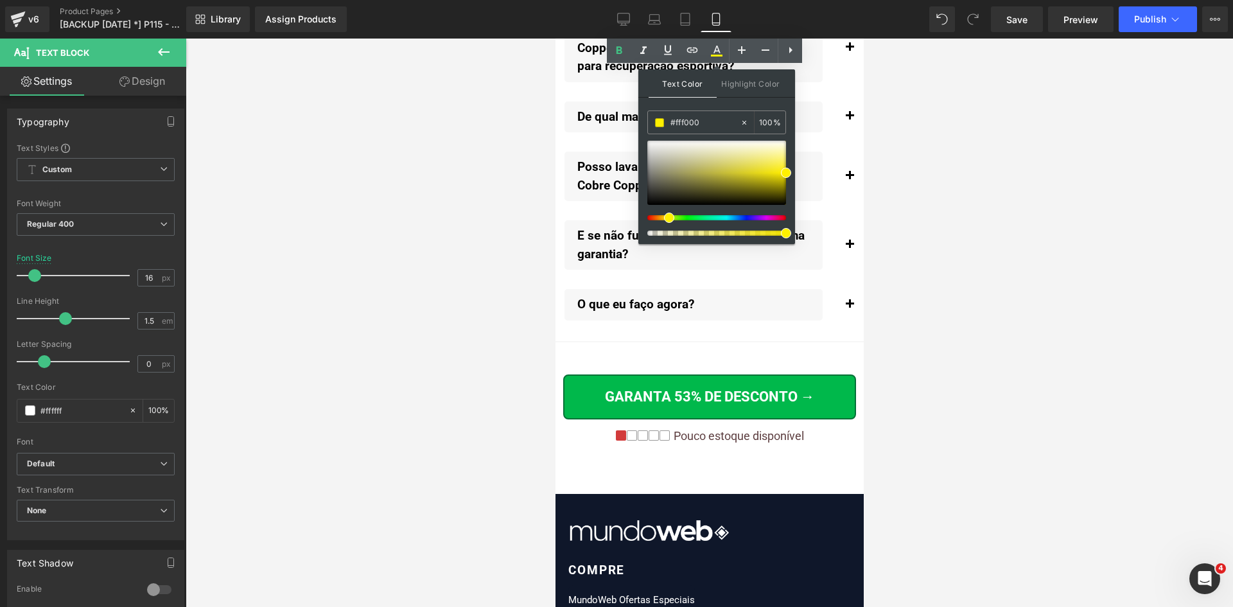
scroll to position [15304, 0]
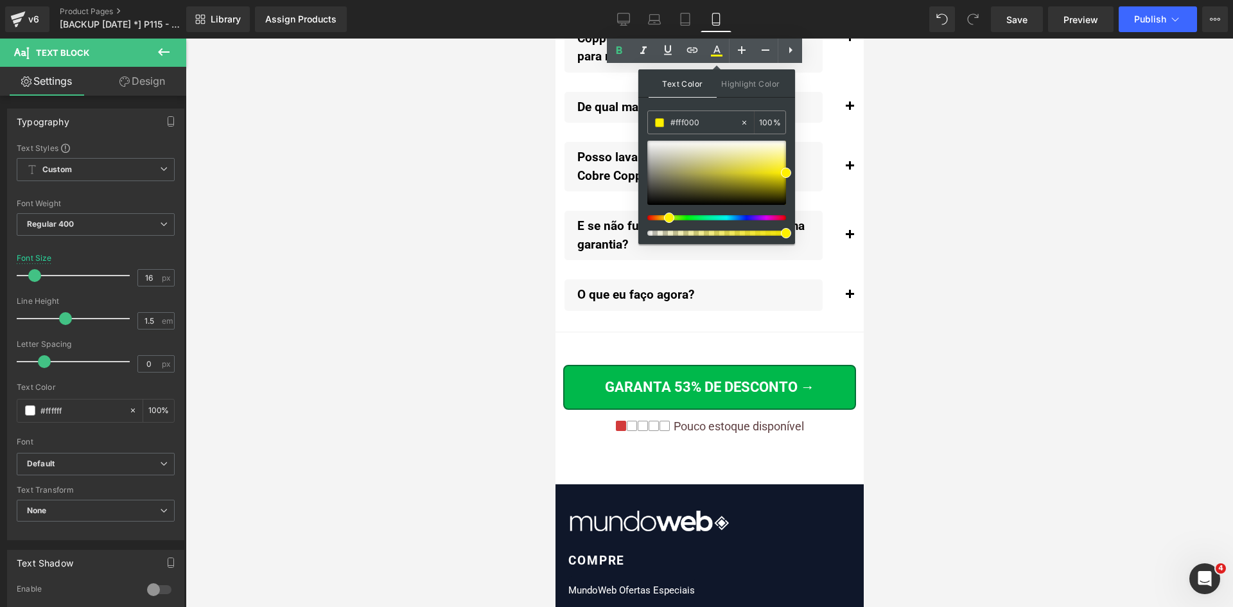
click at [1035, 309] on div at bounding box center [709, 323] width 1047 height 568
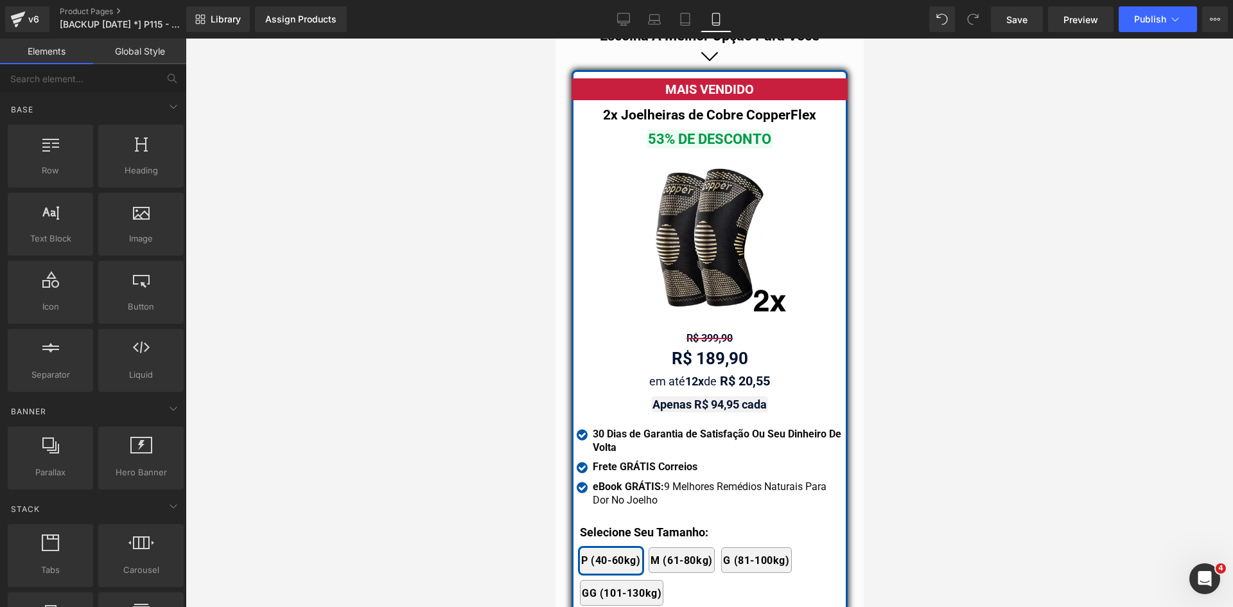
scroll to position [11260, 0]
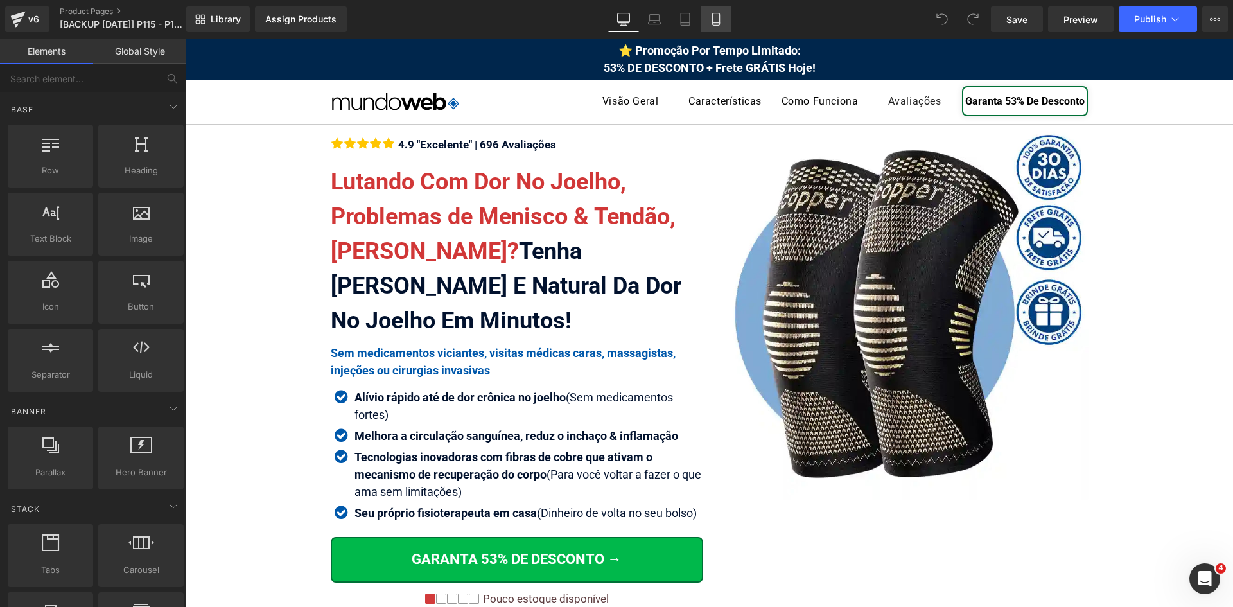
click at [714, 21] on icon at bounding box center [715, 19] width 13 height 13
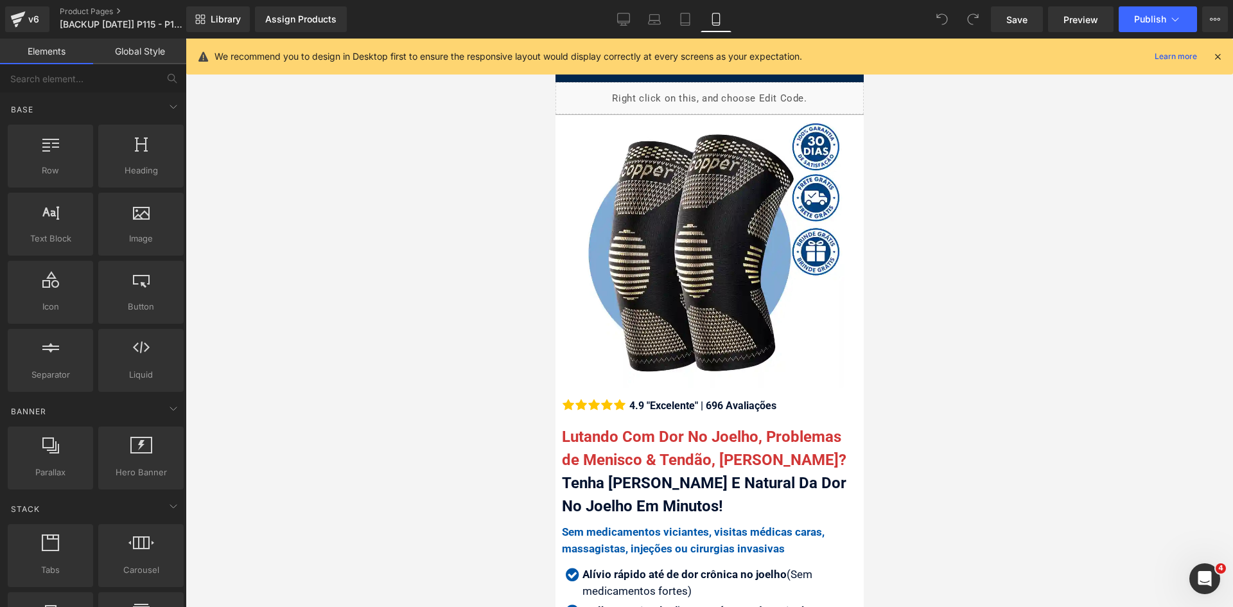
click at [1217, 62] on div at bounding box center [1217, 56] width 10 height 14
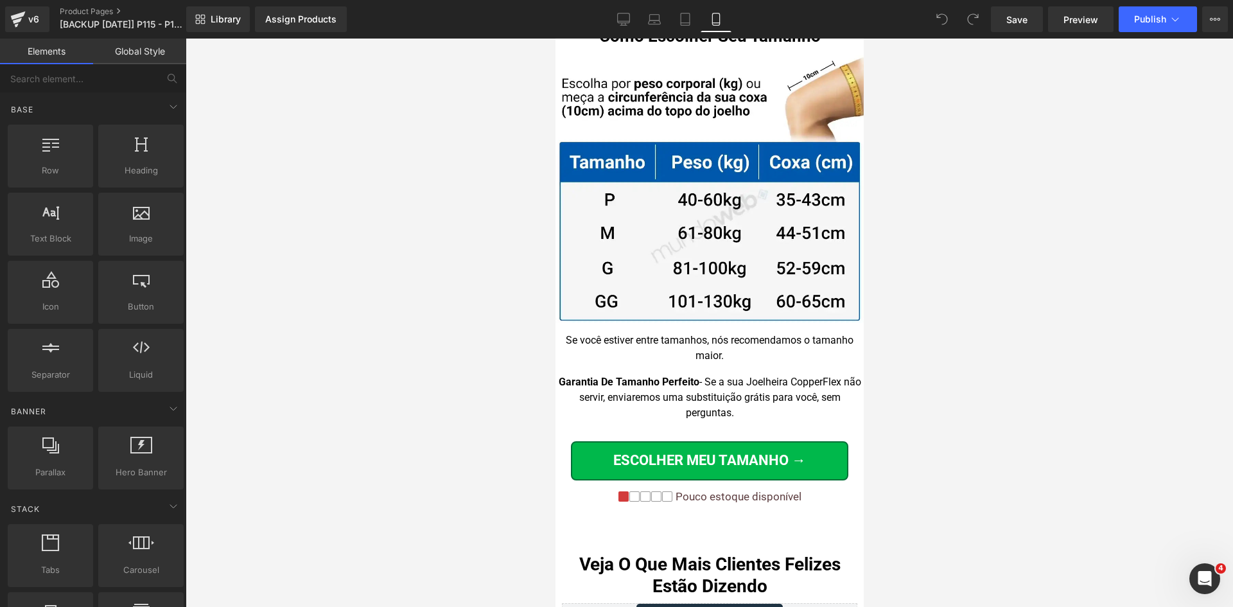
scroll to position [13022, 0]
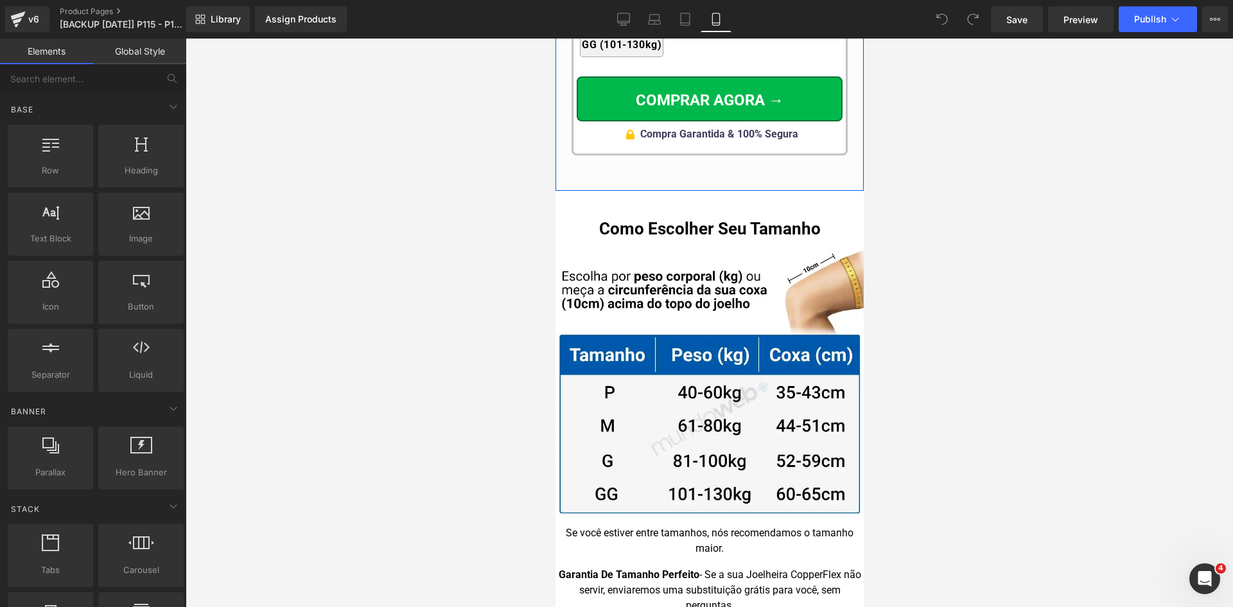
click at [555, 39] on div at bounding box center [555, 39] width 0 height 0
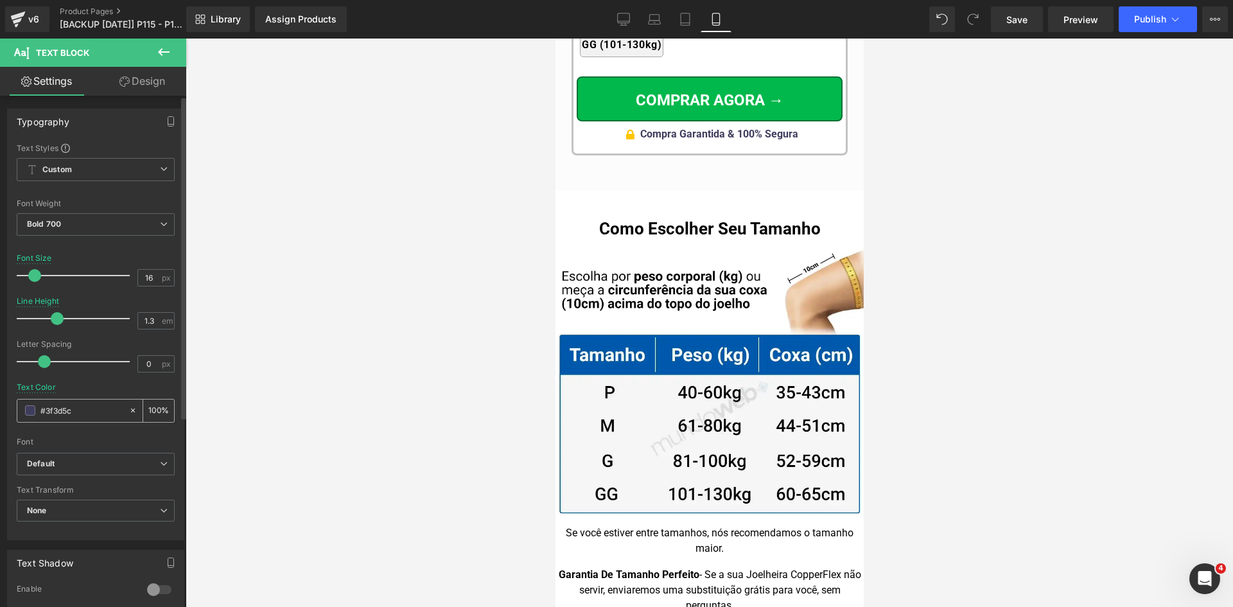
click at [80, 415] on input "#3f3d5c" at bounding box center [81, 410] width 82 height 14
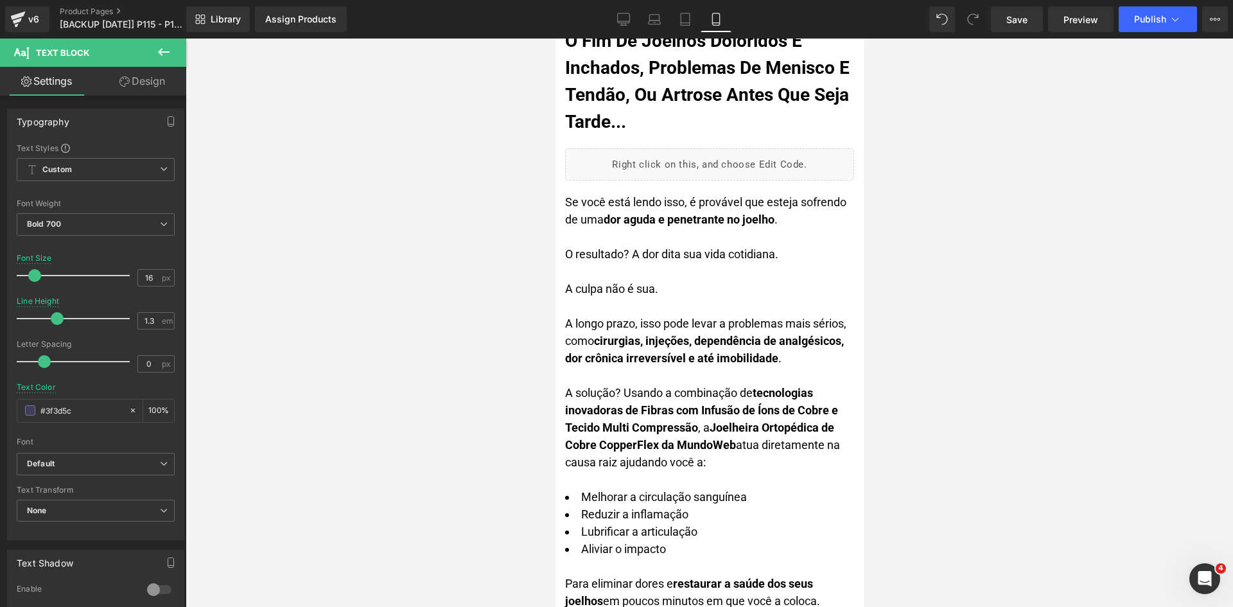
scroll to position [0, 0]
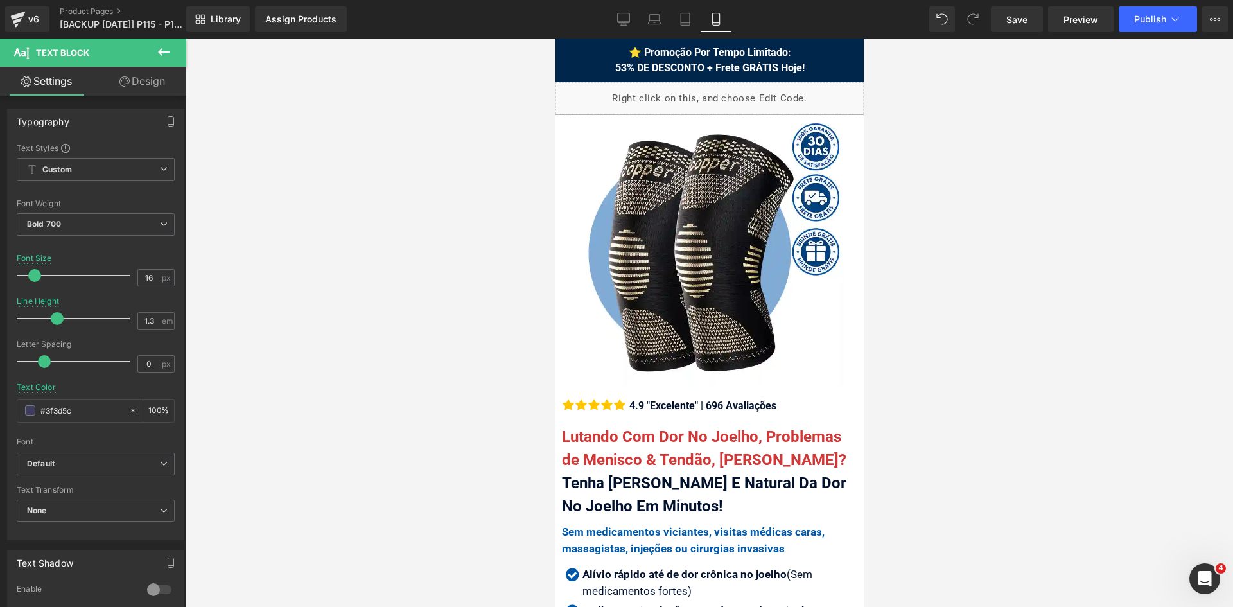
drag, startPoint x: 858, startPoint y: 485, endPoint x: 1380, endPoint y: 55, distance: 676.3
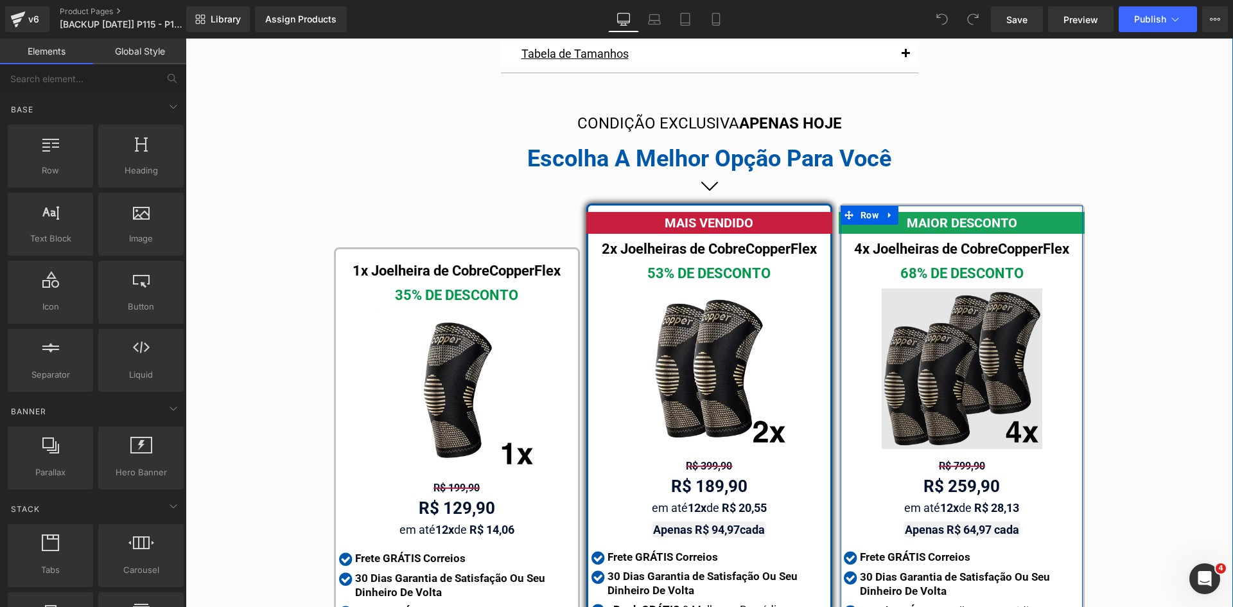
scroll to position [7180, 0]
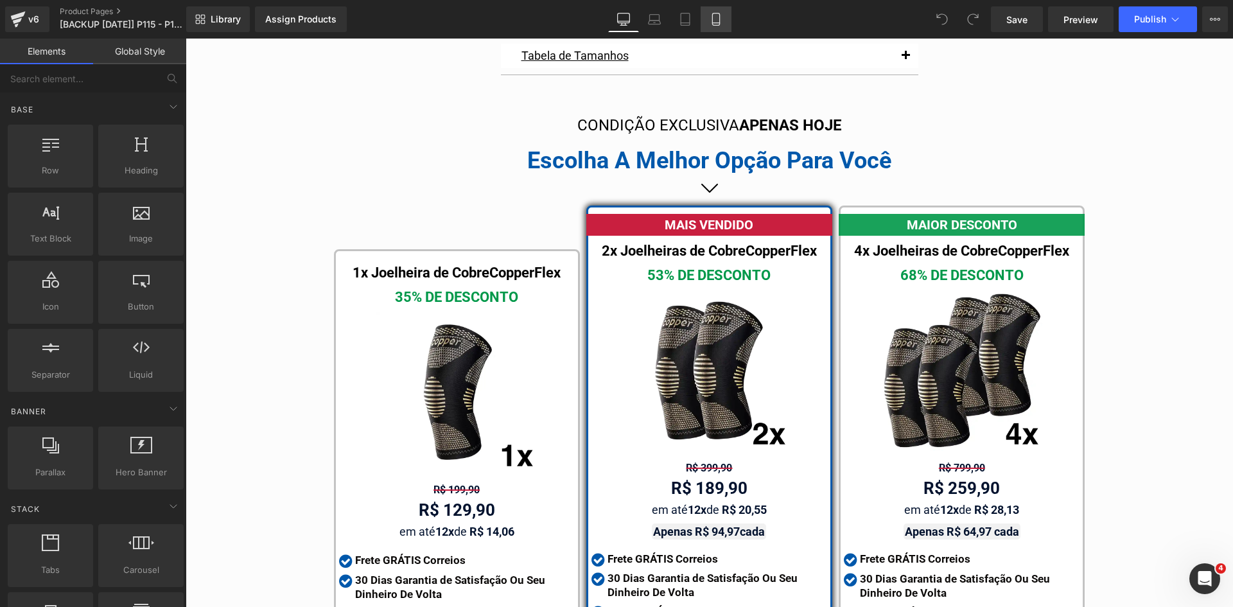
click at [713, 28] on link "Mobile" at bounding box center [715, 19] width 31 height 26
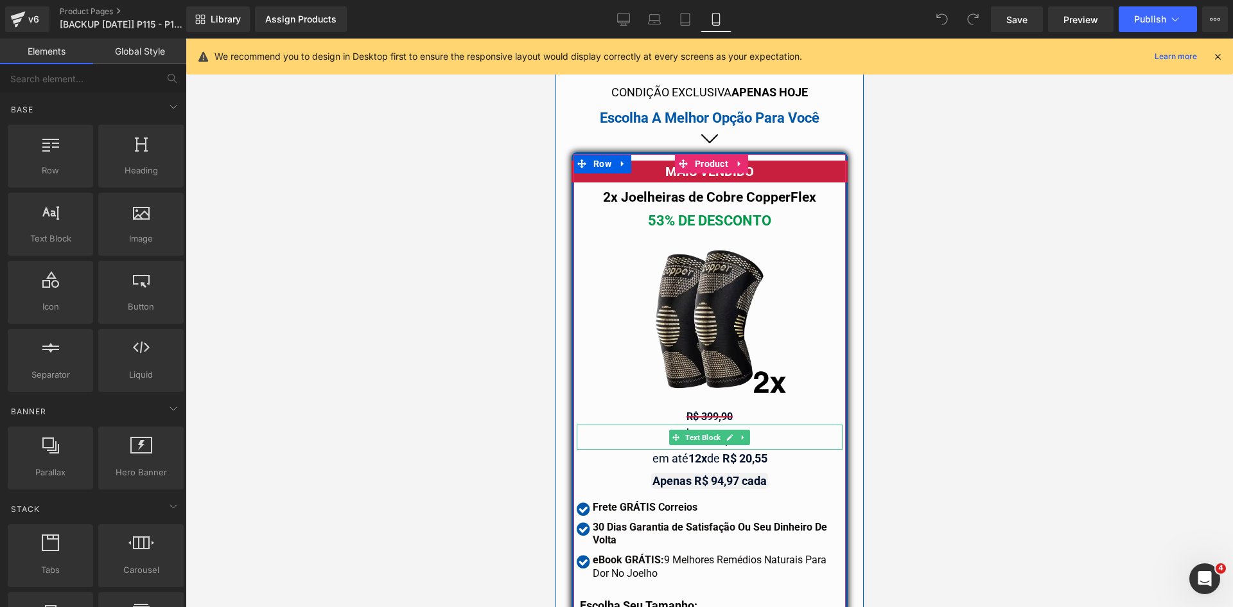
scroll to position [11136, 0]
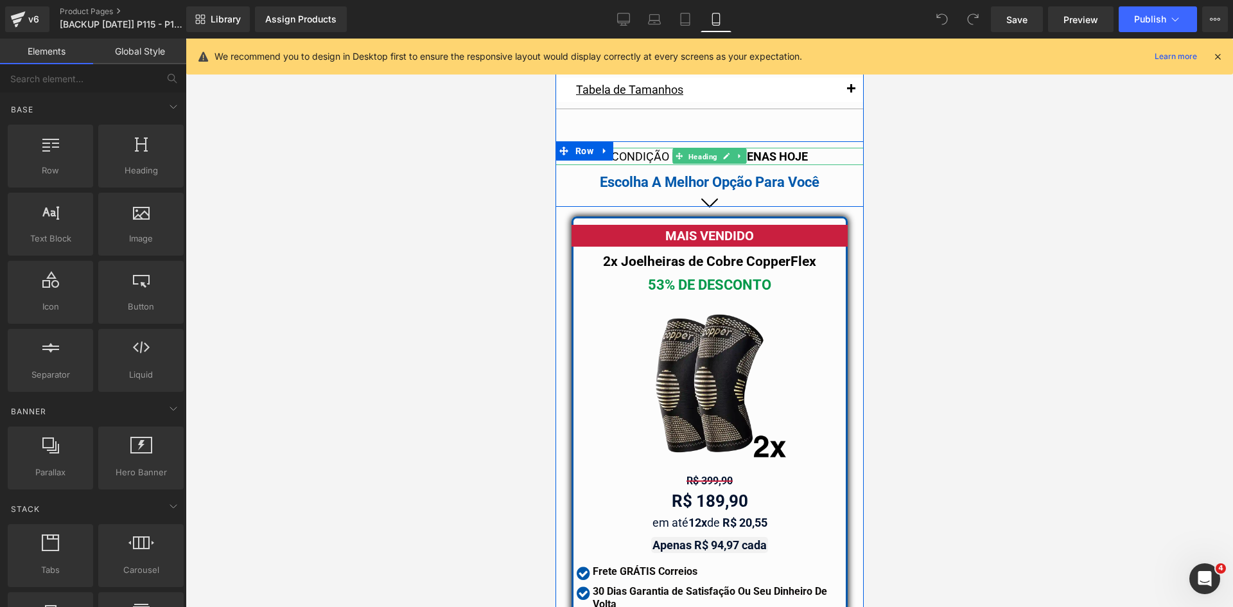
click at [689, 149] on span "Heading" at bounding box center [702, 156] width 34 height 15
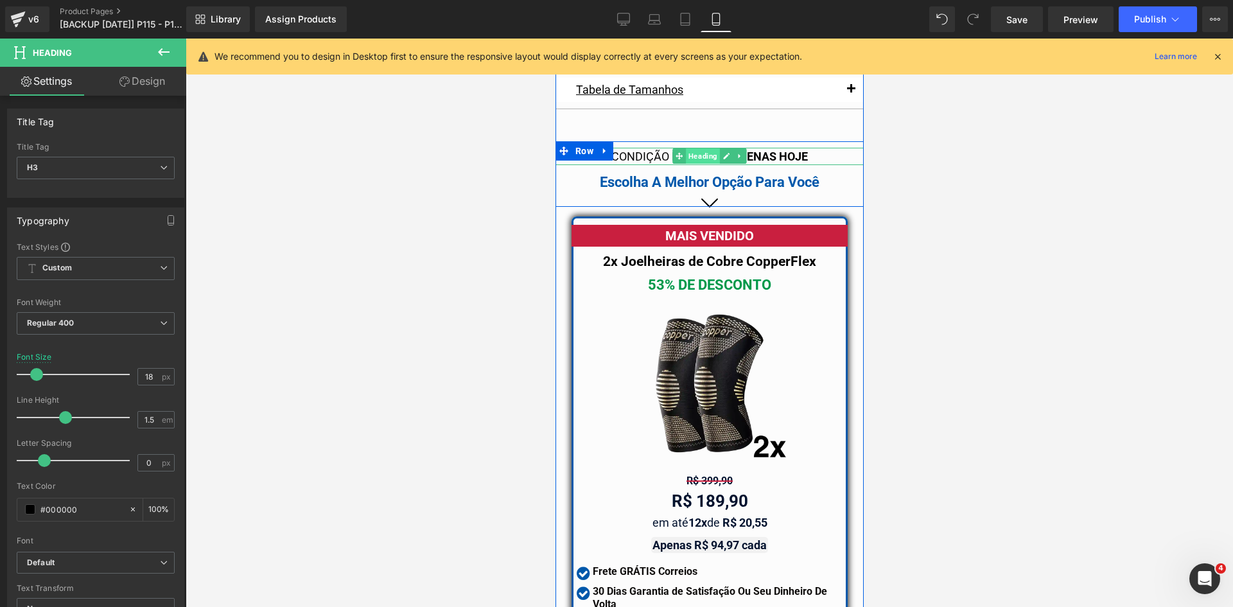
click at [693, 148] on span "Heading" at bounding box center [702, 155] width 34 height 15
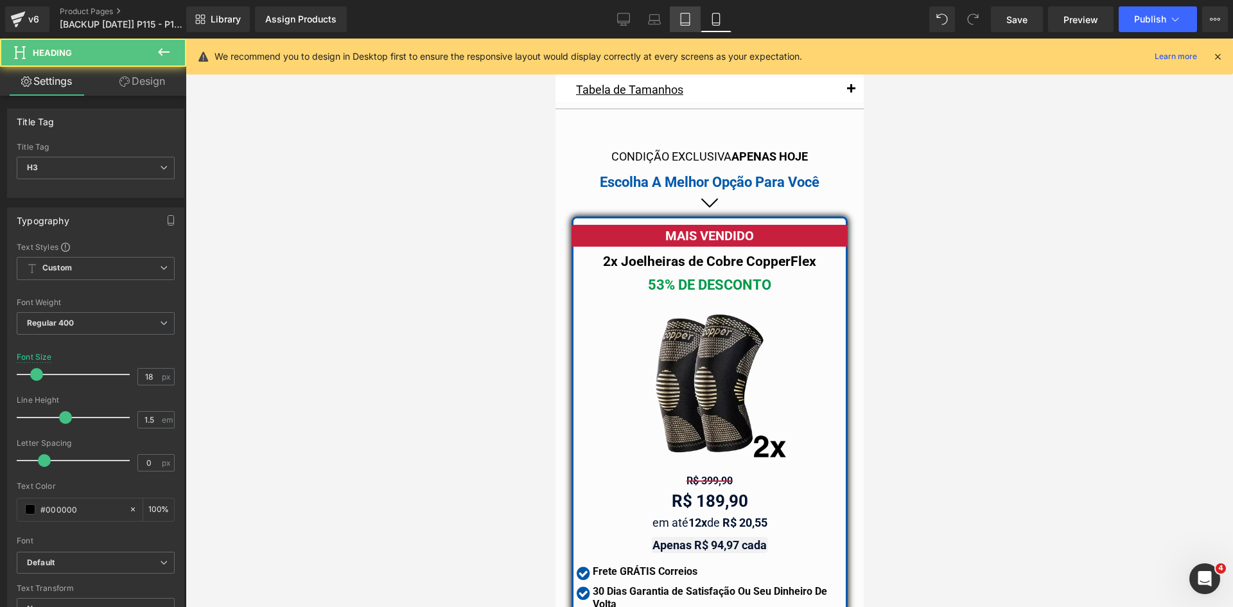
click at [687, 18] on icon at bounding box center [685, 19] width 13 height 13
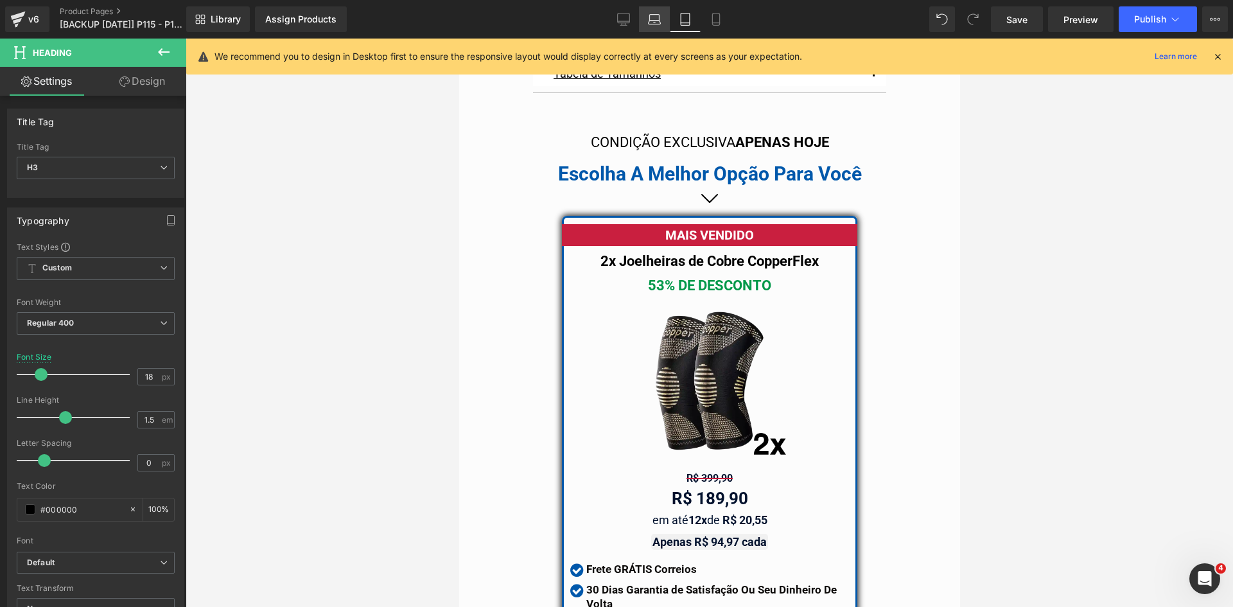
scroll to position [10704, 0]
click at [652, 20] on icon at bounding box center [654, 19] width 13 height 13
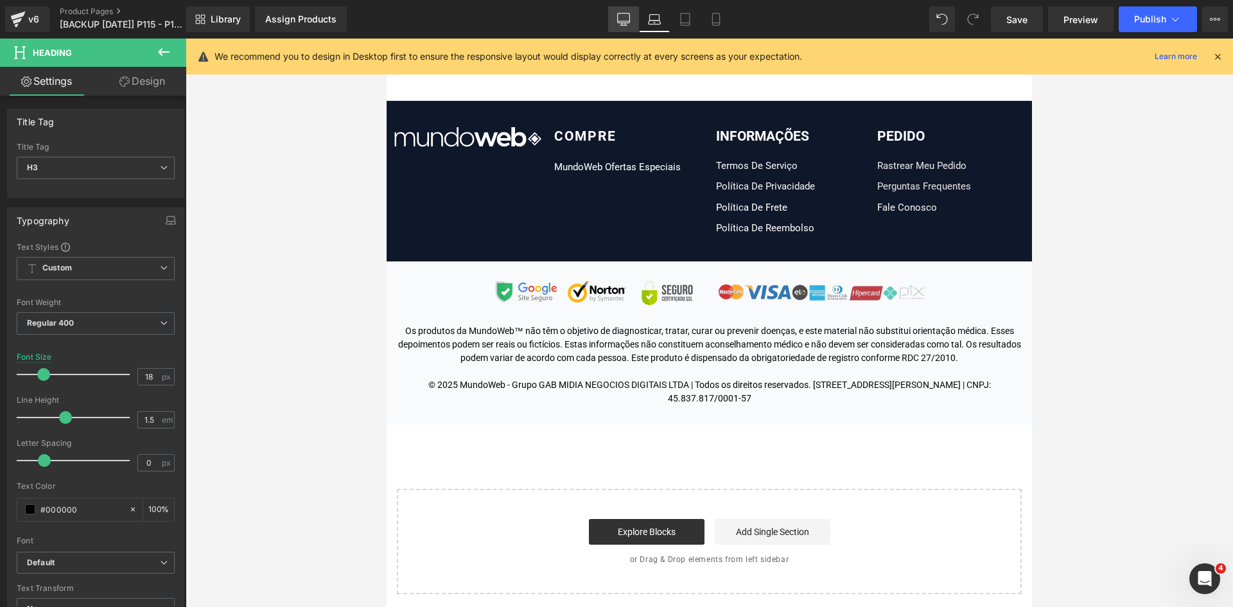
scroll to position [7722, 0]
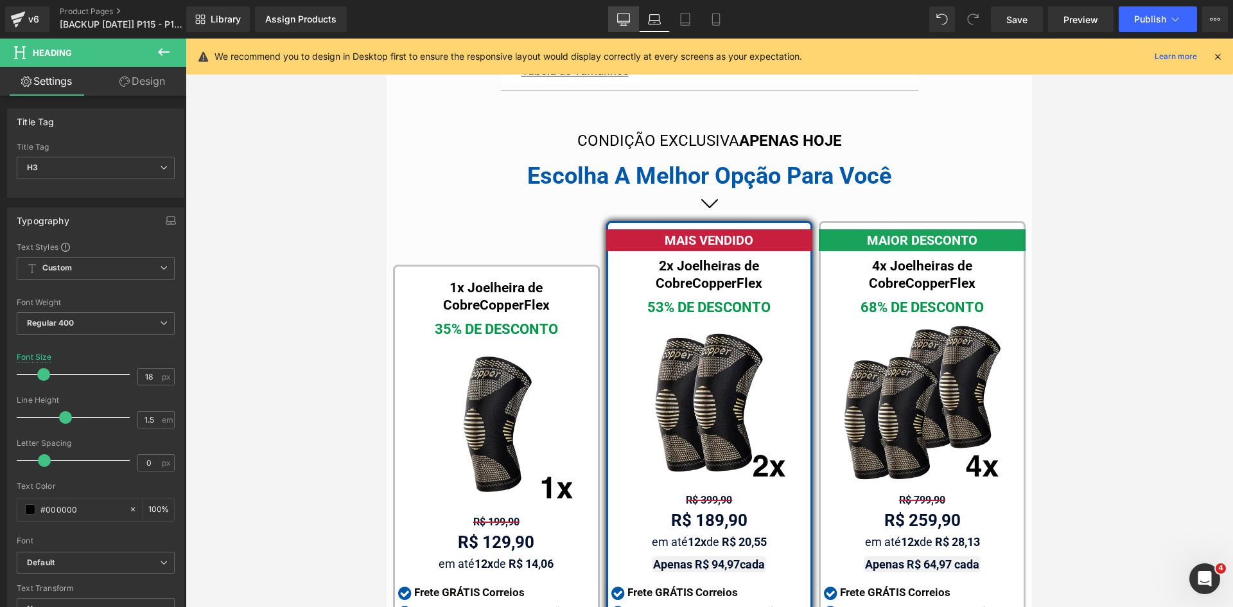
click at [625, 24] on icon at bounding box center [623, 19] width 13 height 13
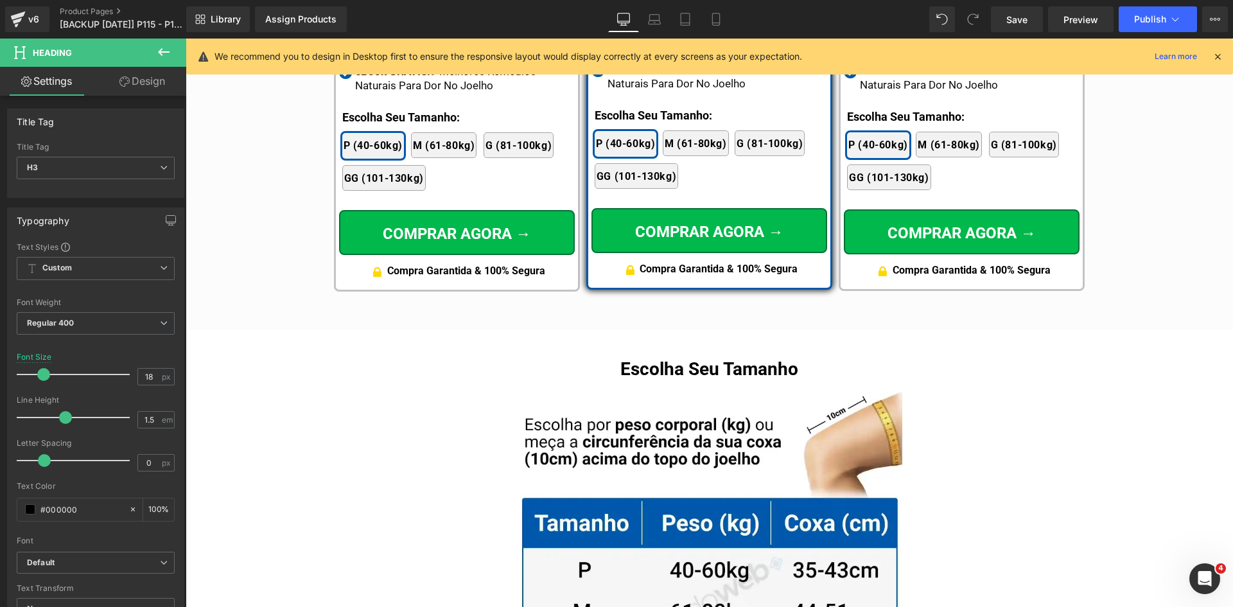
scroll to position [7166, 0]
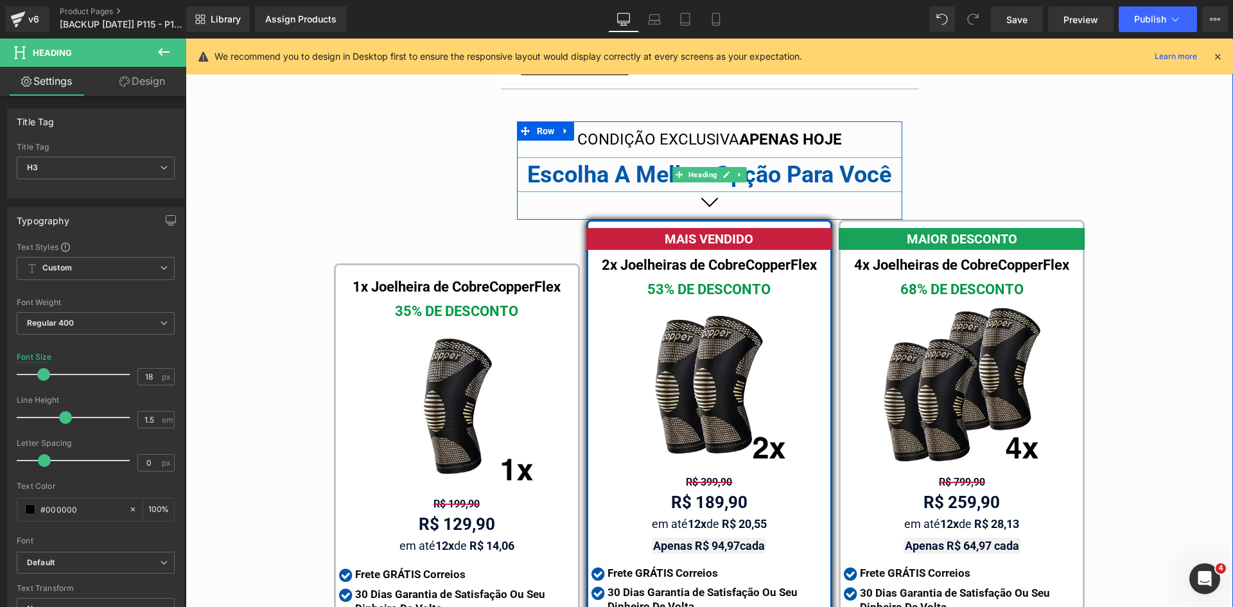
click at [623, 166] on b "Escolha A Melhor Opção Para Você" at bounding box center [709, 174] width 364 height 27
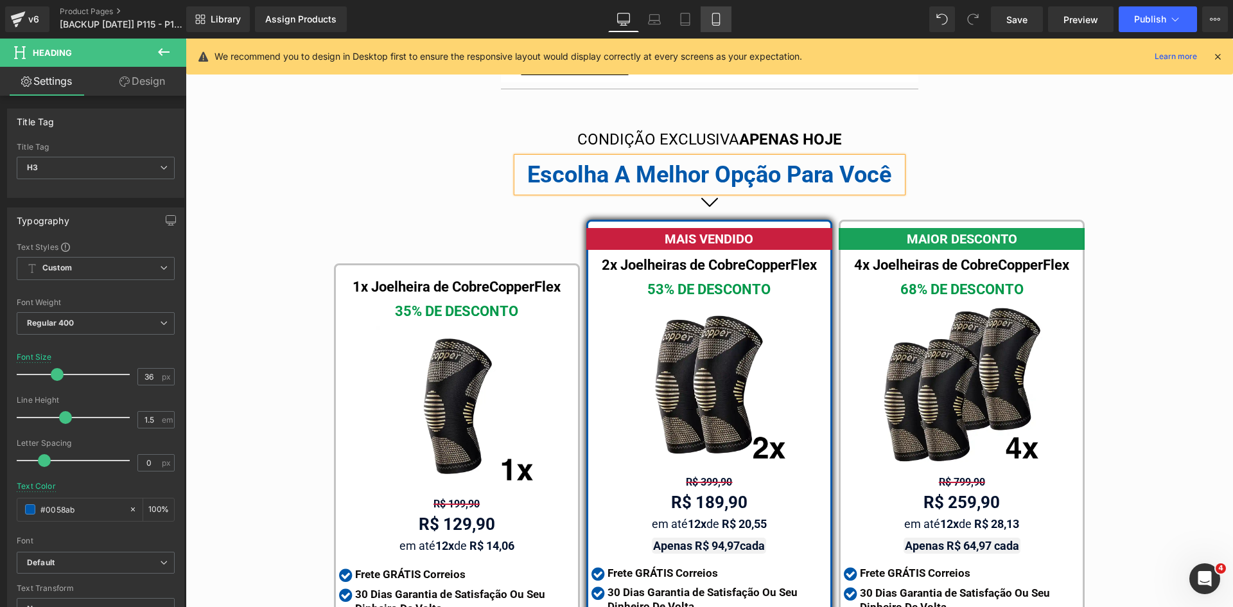
click at [715, 17] on icon at bounding box center [715, 19] width 13 height 13
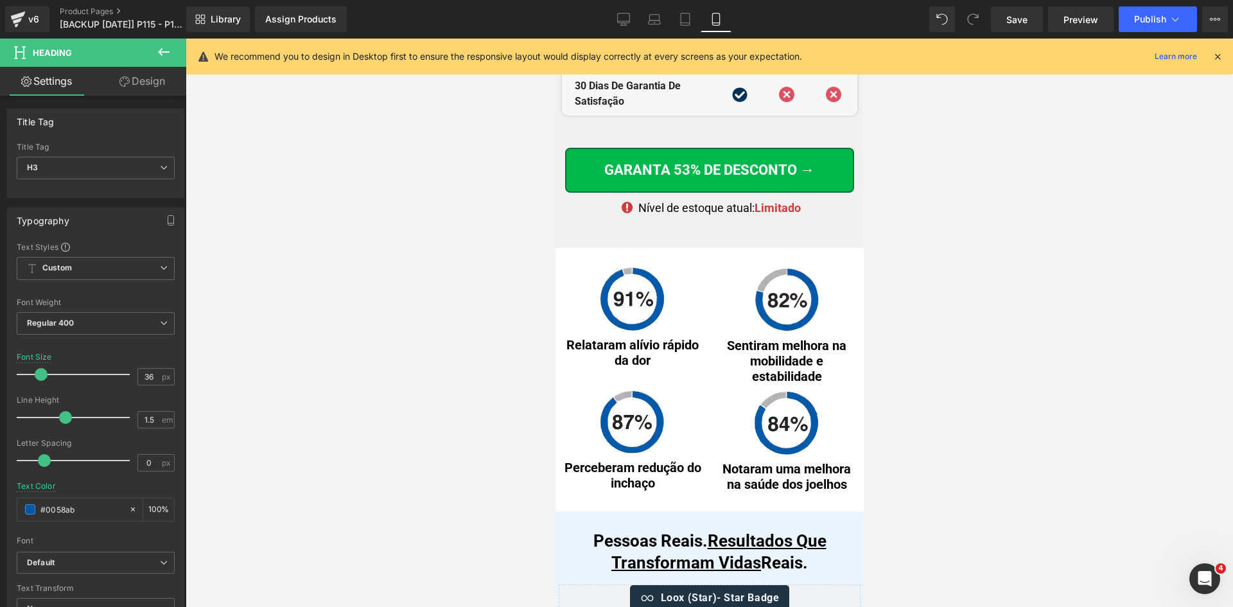
scroll to position [11120, 0]
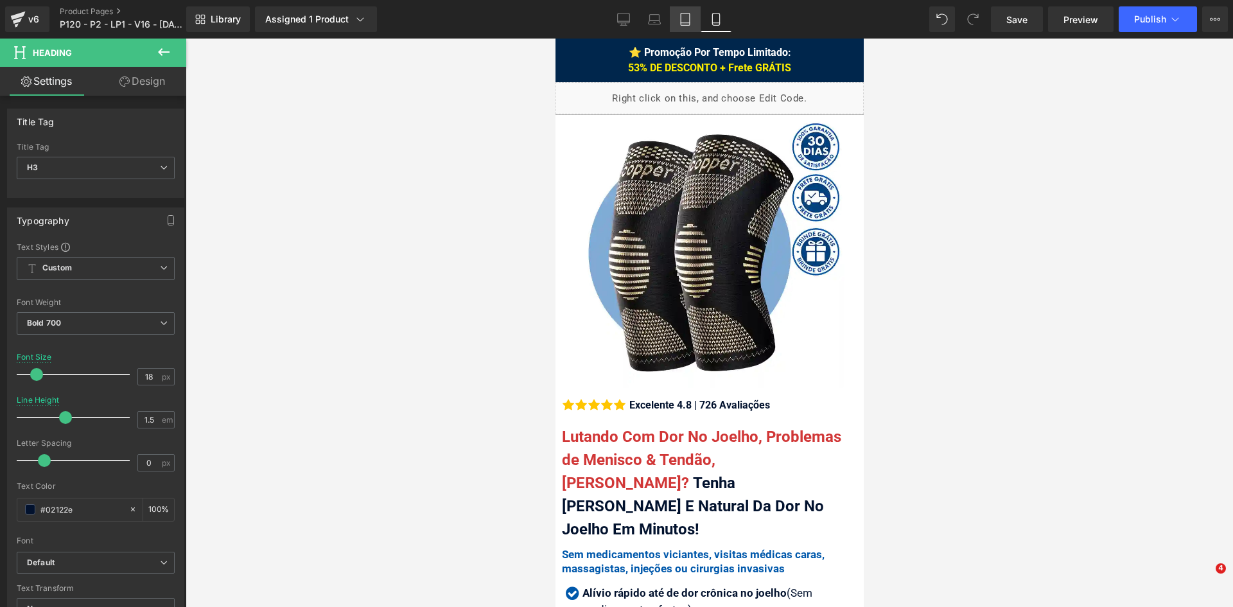
click at [686, 24] on icon at bounding box center [685, 19] width 13 height 13
click at [687, 23] on icon at bounding box center [684, 23] width 9 height 0
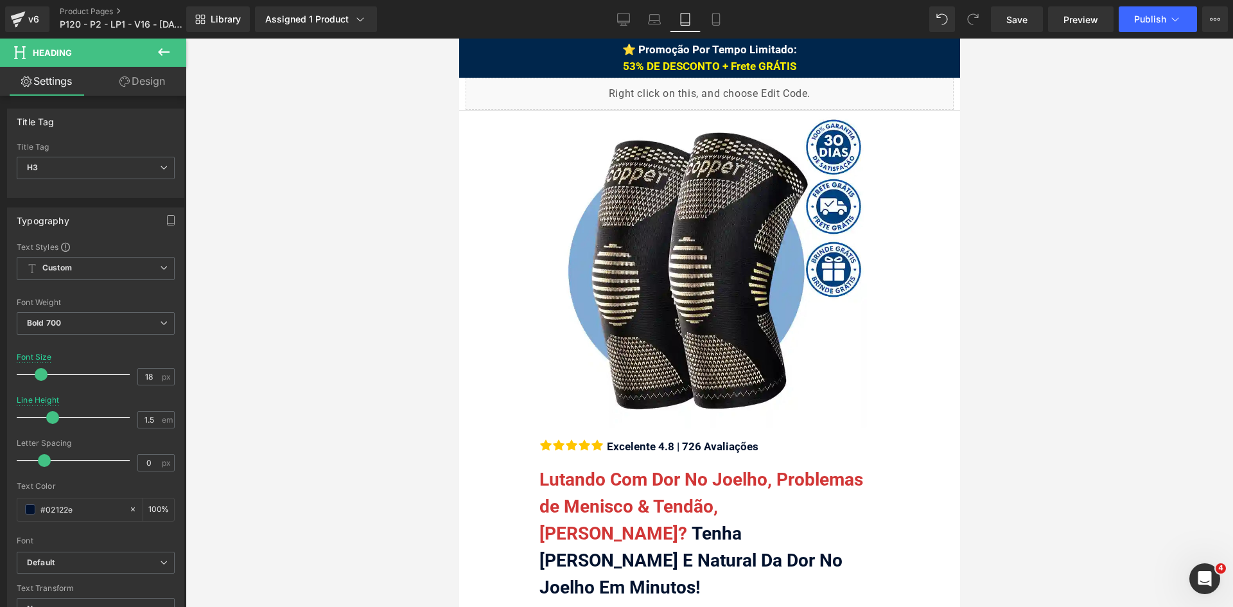
type input "22"
type input "1.2"
type input "100"
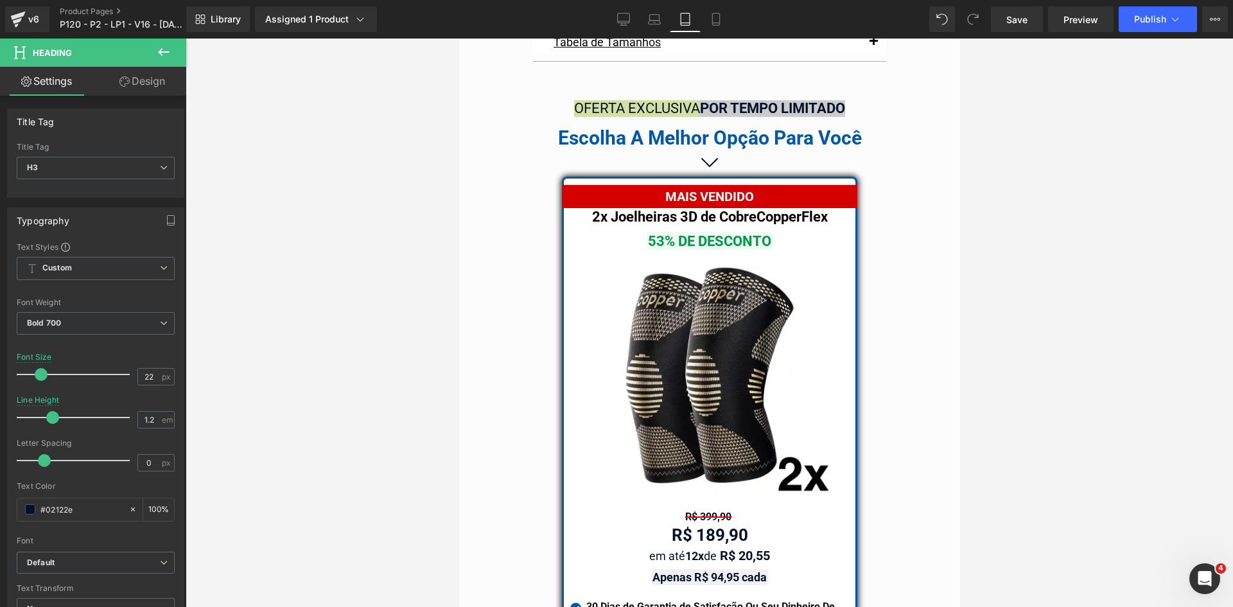
scroll to position [10760, 0]
click at [649, 30] on link "Laptop" at bounding box center [654, 19] width 31 height 26
type input "24"
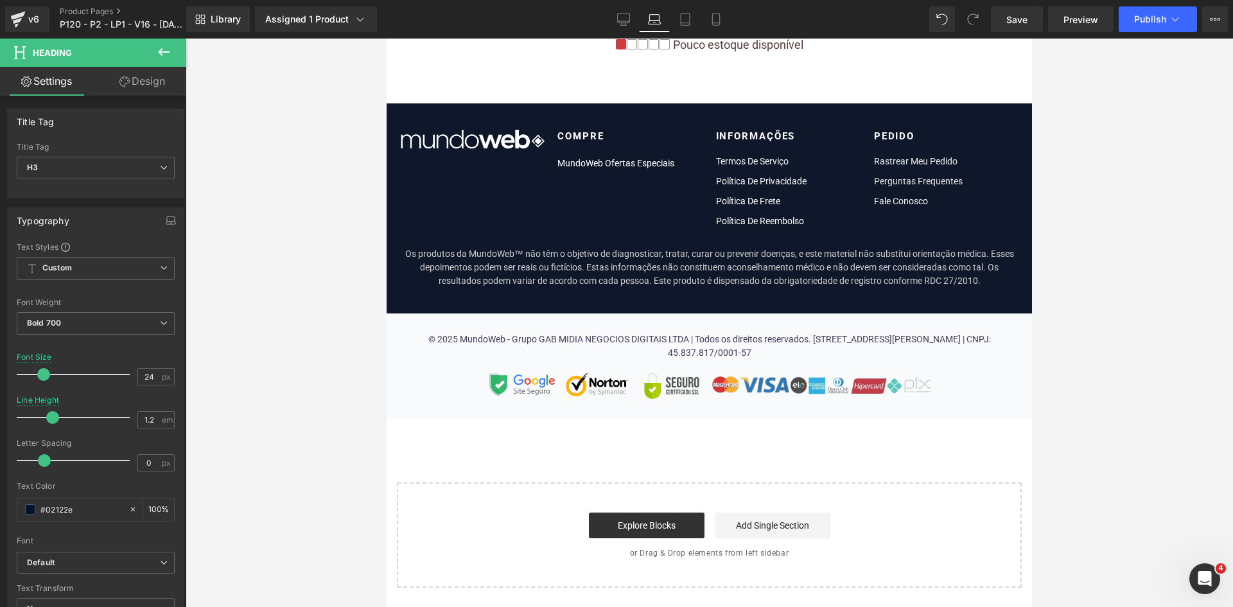
scroll to position [7756, 0]
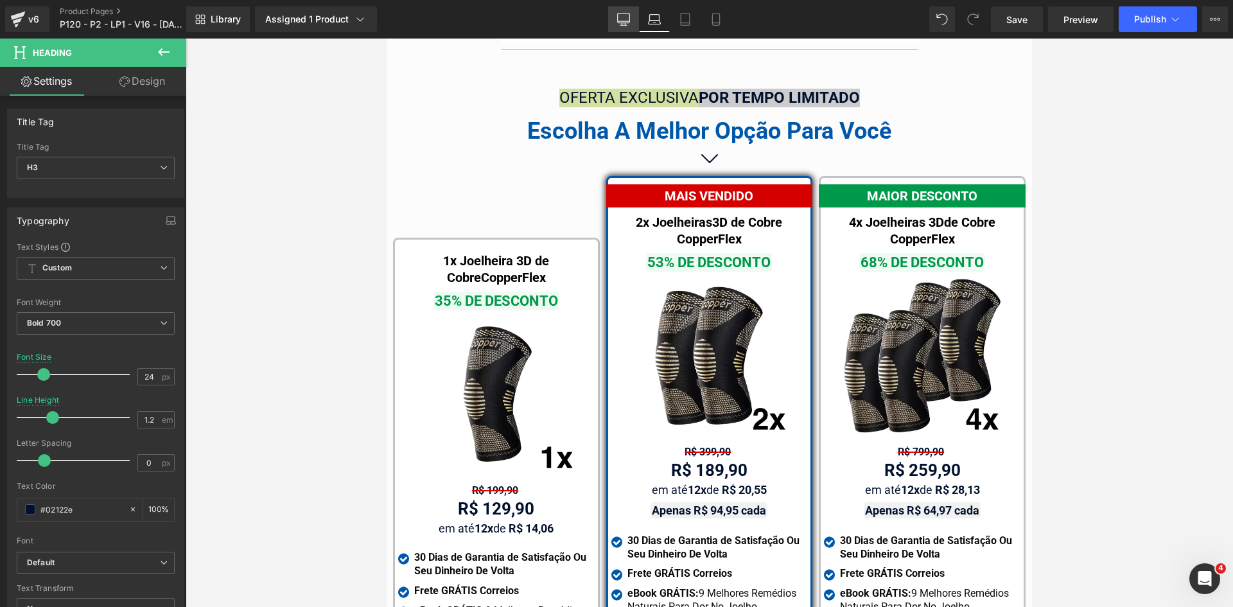
click at [623, 21] on icon at bounding box center [624, 21] width 12 height 0
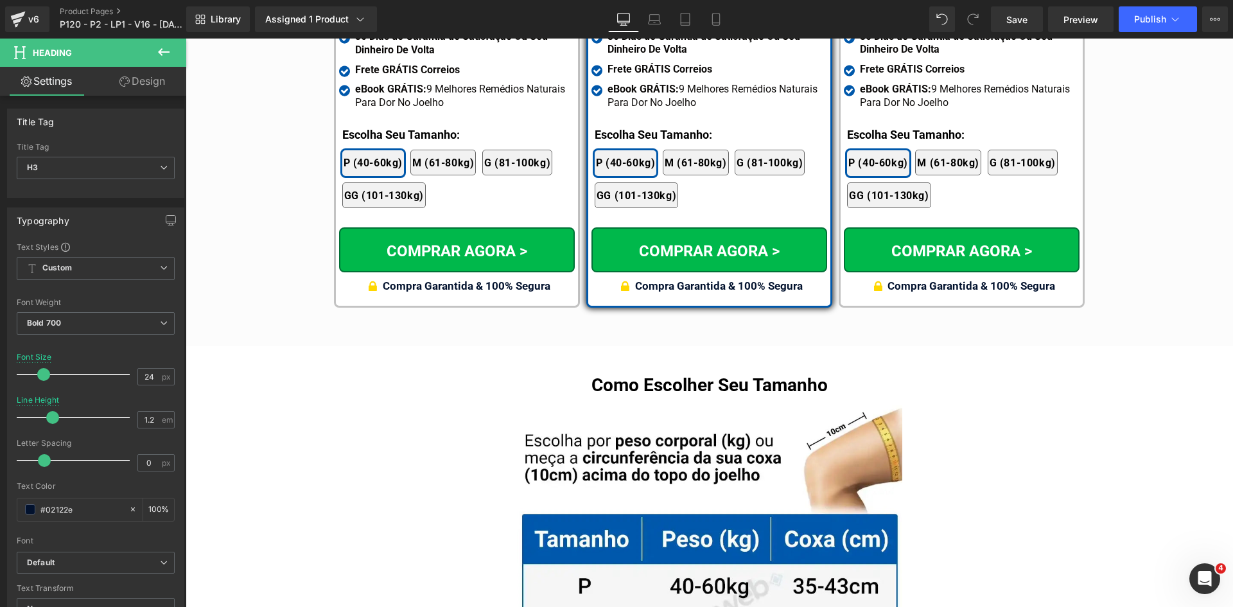
type input "100"
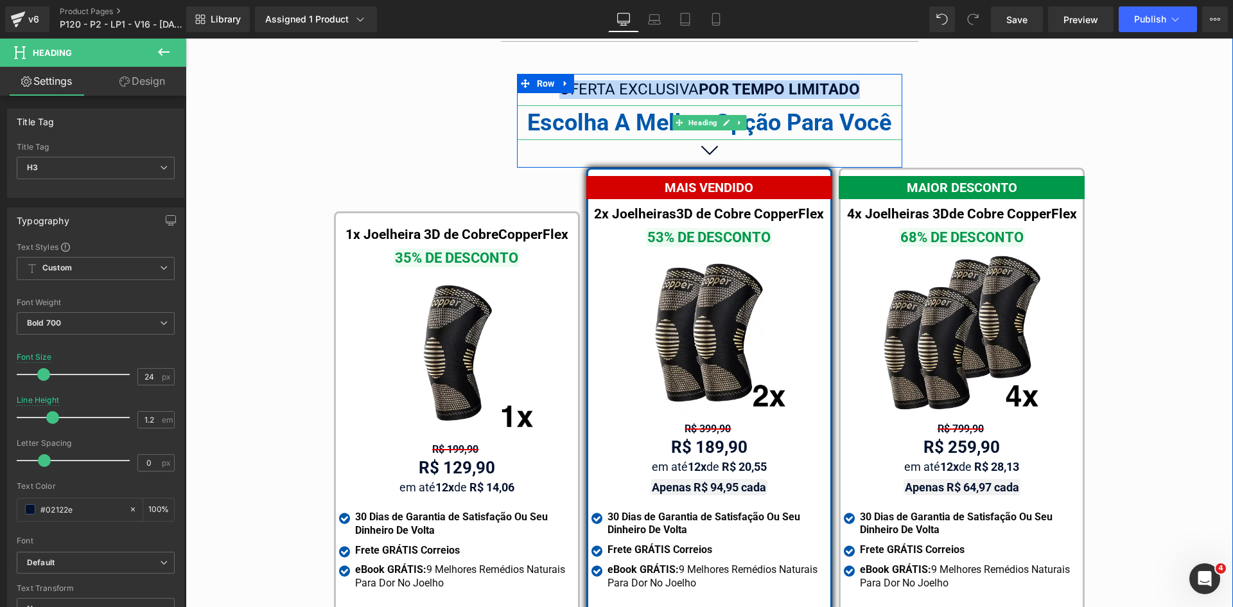
click at [883, 105] on div "Escolha A Melhor Opção Para Você" at bounding box center [709, 122] width 385 height 35
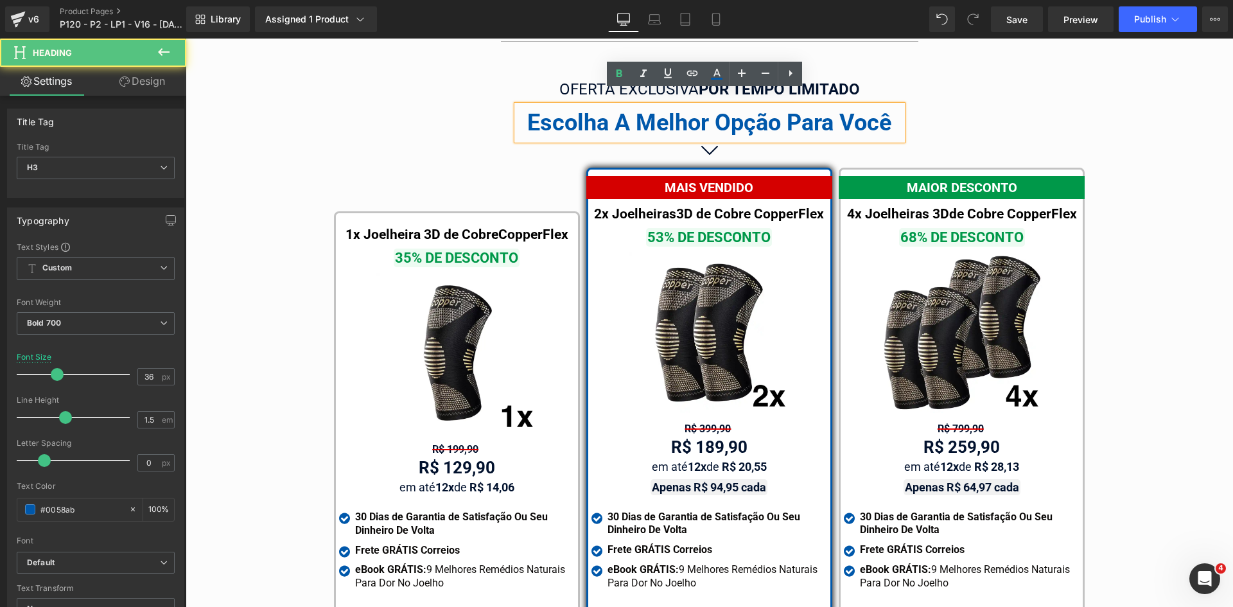
click at [949, 104] on div "Tabela de Tamanhos Text Block Image Se você estiver entre tamanhos, recomendamo…" at bounding box center [709, 399] width 1047 height 790
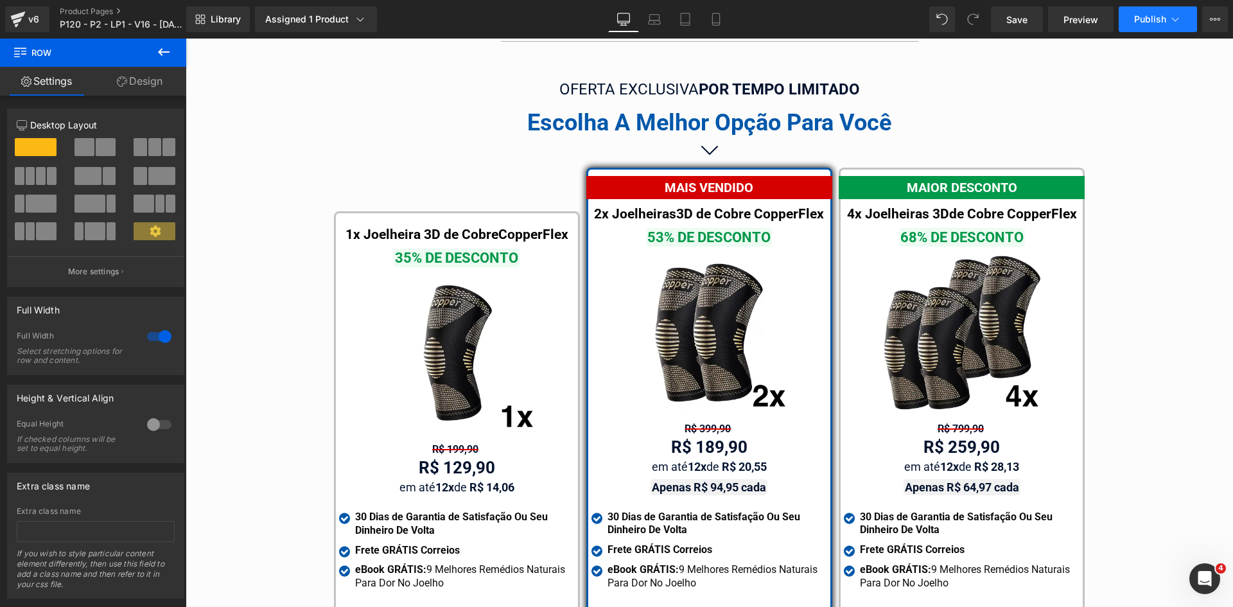
click at [1169, 17] on icon at bounding box center [1174, 19] width 13 height 13
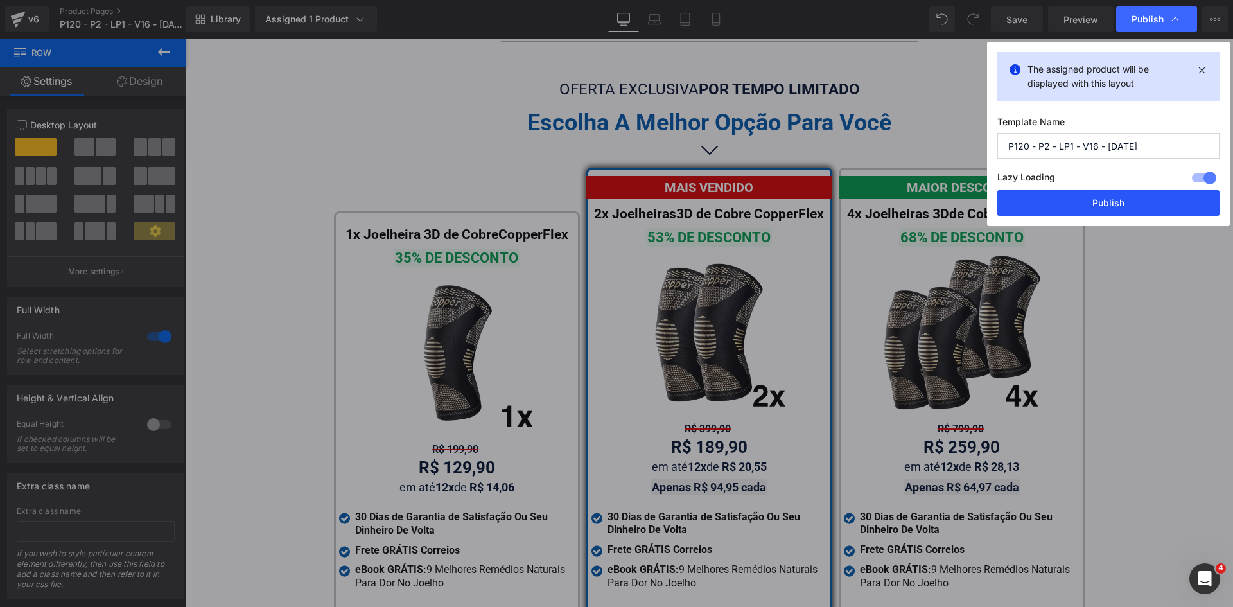
click at [0, 0] on button "Publish" at bounding box center [0, 0] width 0 height 0
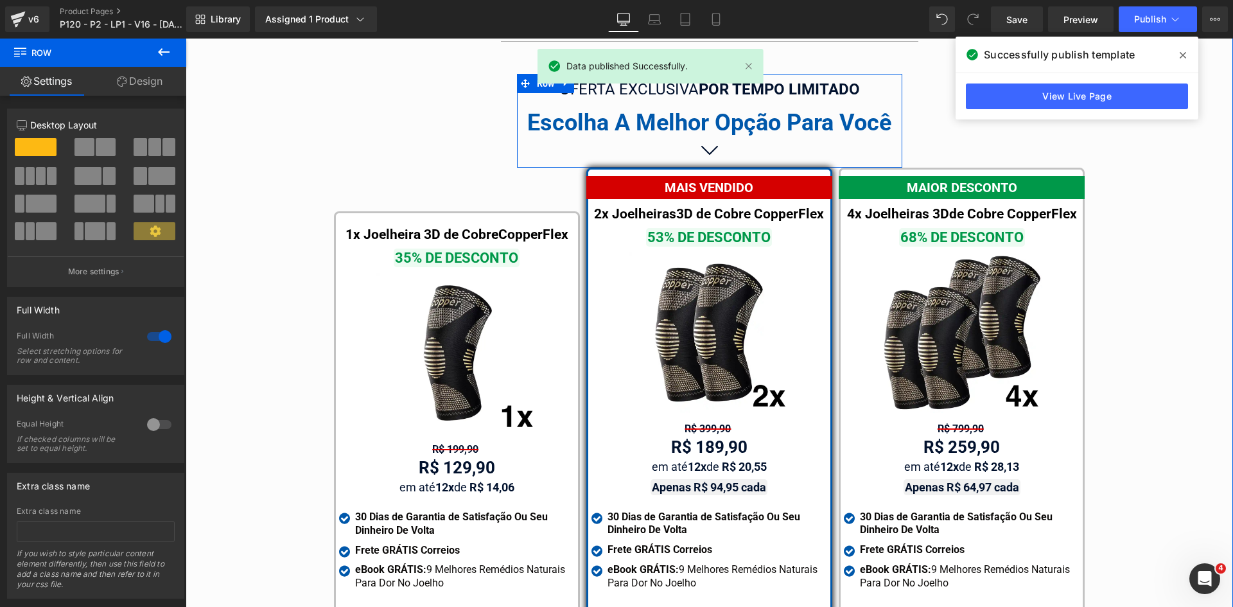
click at [836, 80] on div "OFERTA EXCLUSIVA POR TEMPO LIMITADO" at bounding box center [709, 89] width 385 height 19
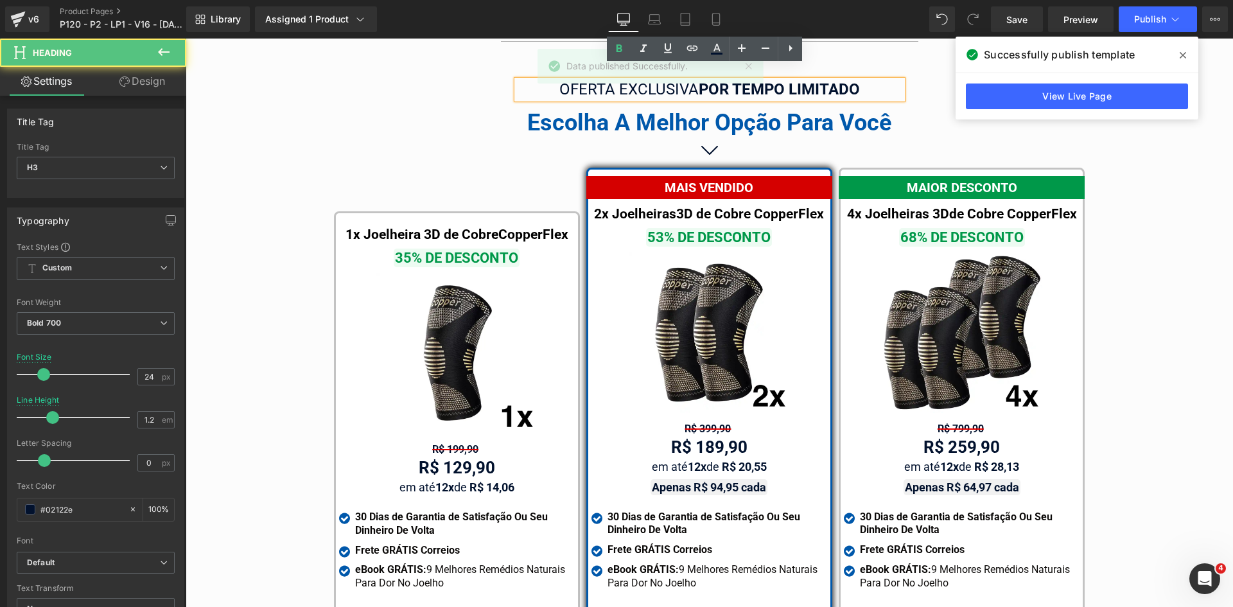
click at [937, 126] on div "Tabela de Tamanhos Text Block Image Se você estiver entre tamanhos, recomendamo…" at bounding box center [709, 399] width 1047 height 790
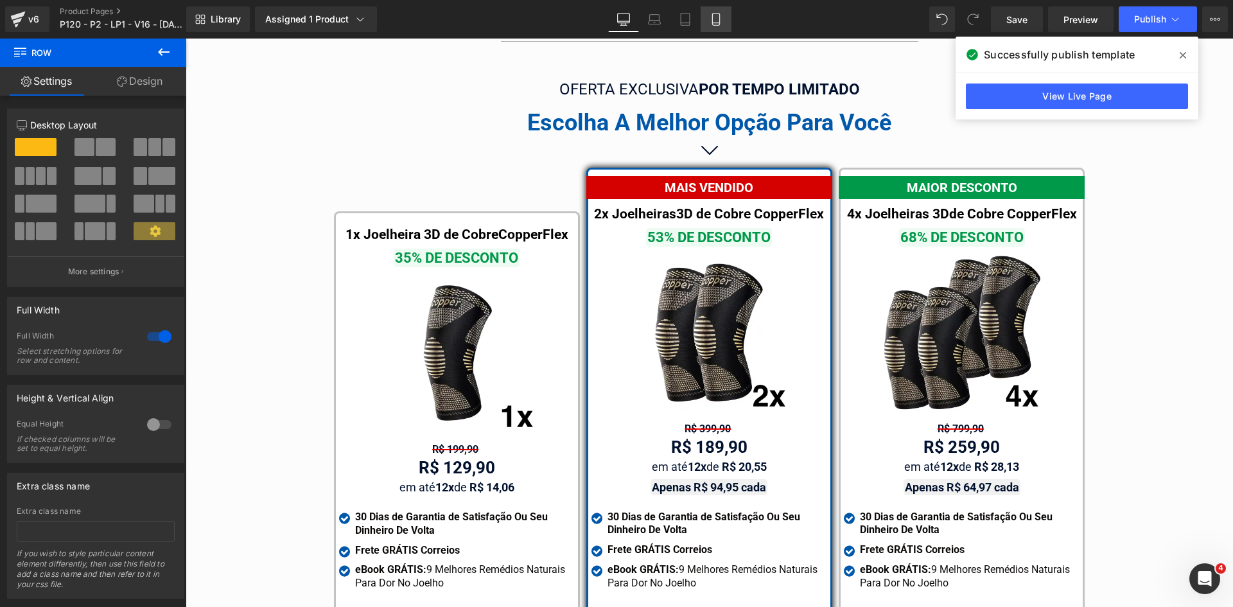
click at [711, 19] on icon at bounding box center [715, 19] width 13 height 13
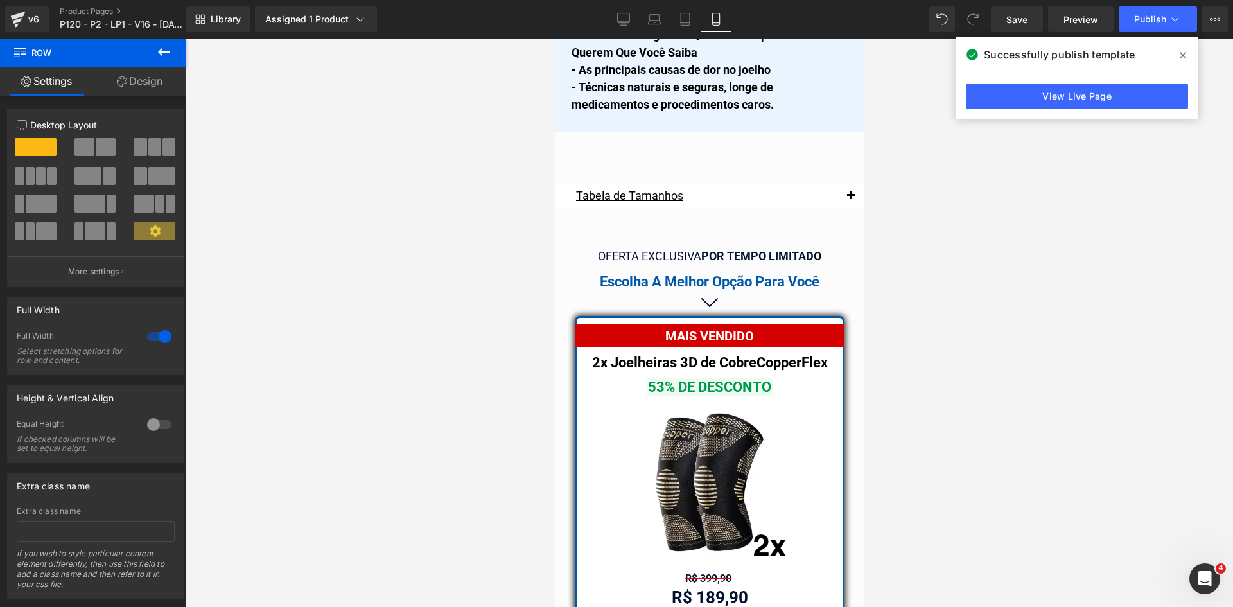
scroll to position [10929, 0]
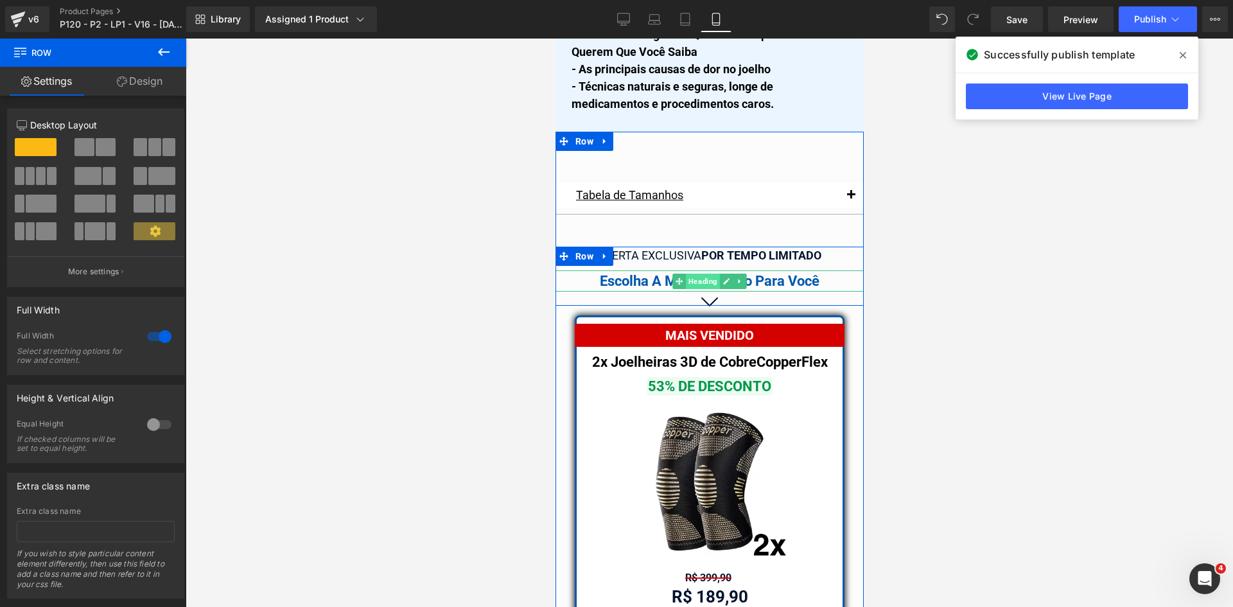
click at [686, 273] on span "Heading" at bounding box center [702, 280] width 34 height 15
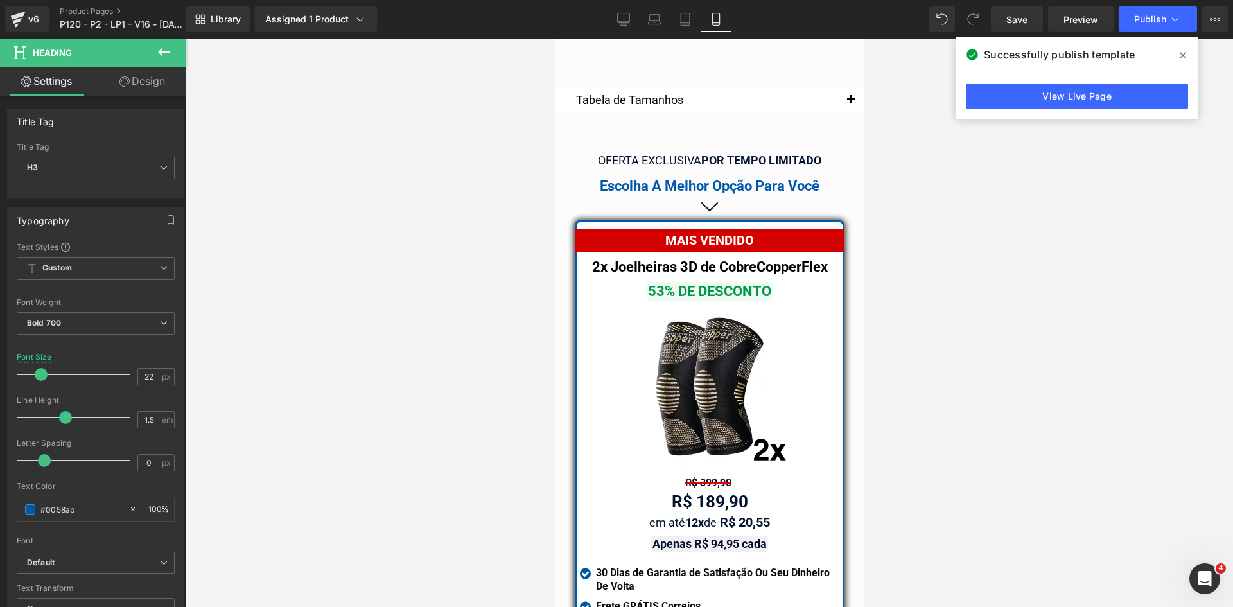
scroll to position [11122, 0]
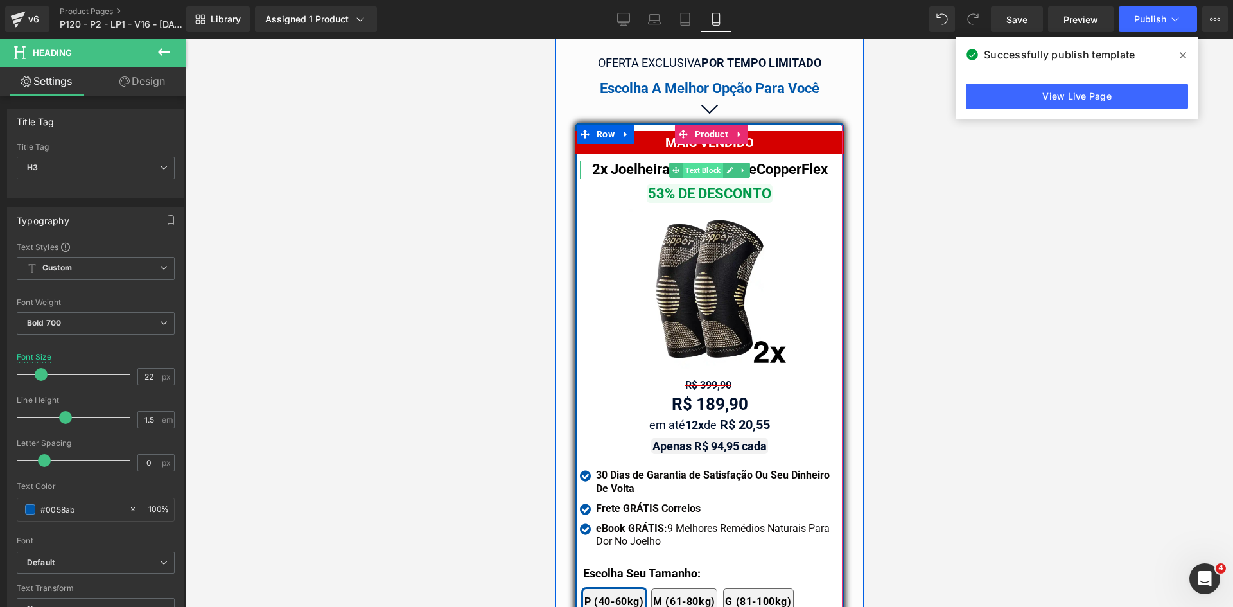
click at [709, 162] on span "Text Block" at bounding box center [702, 169] width 40 height 15
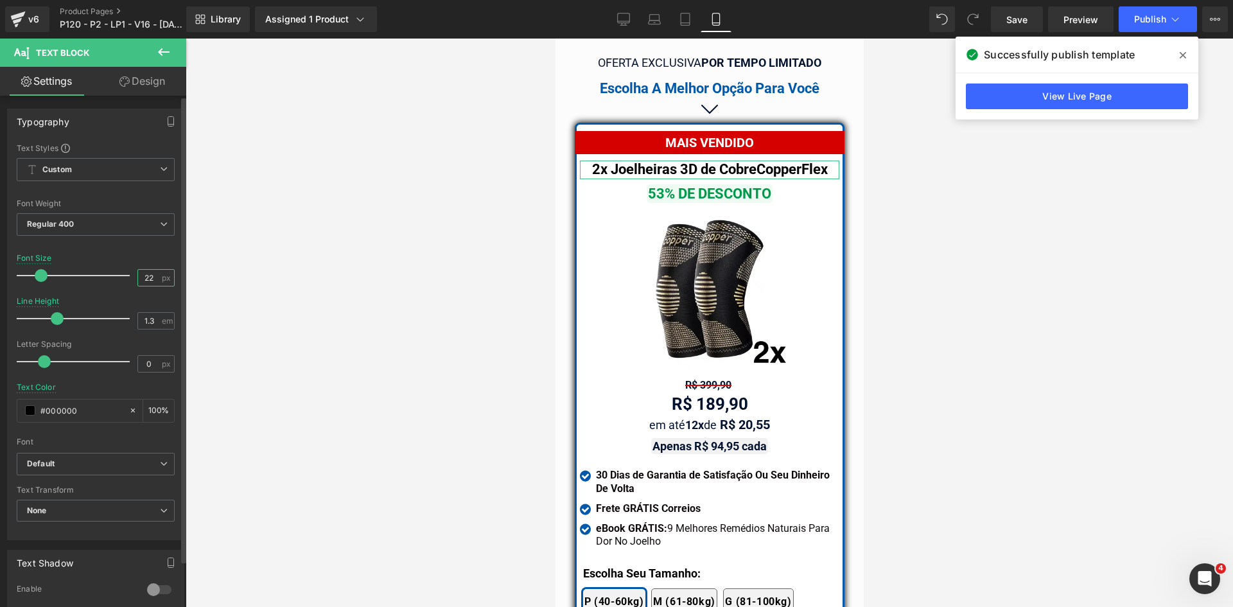
drag, startPoint x: 144, startPoint y: 275, endPoint x: 172, endPoint y: 281, distance: 28.2
click at [172, 281] on div "Text Styles Custom Custom Setup Global Style Custom Setup Global Style Thin 100…" at bounding box center [96, 341] width 176 height 397
type input "20"
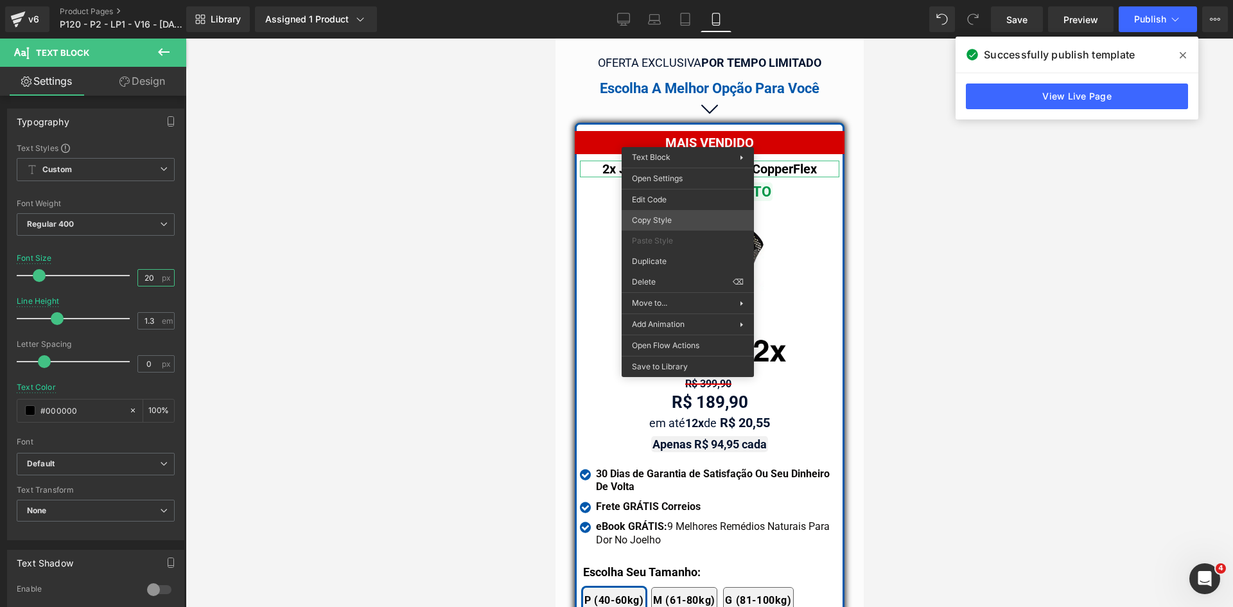
drag, startPoint x: 1224, startPoint y: 259, endPoint x: 668, endPoint y: 220, distance: 556.7
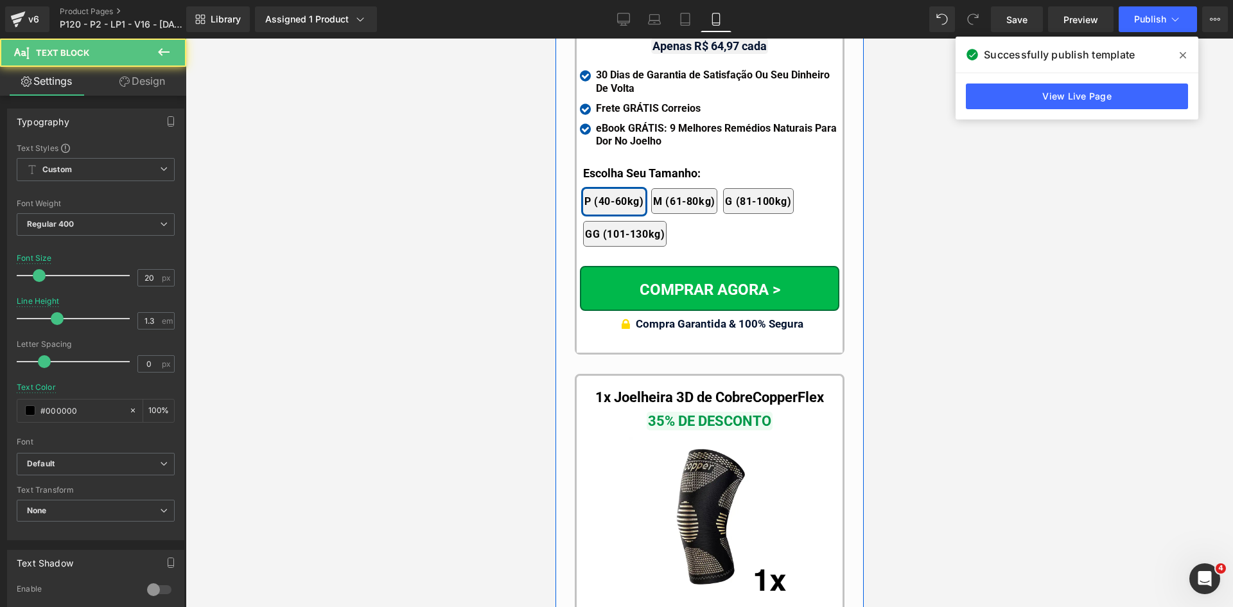
scroll to position [12341, 0]
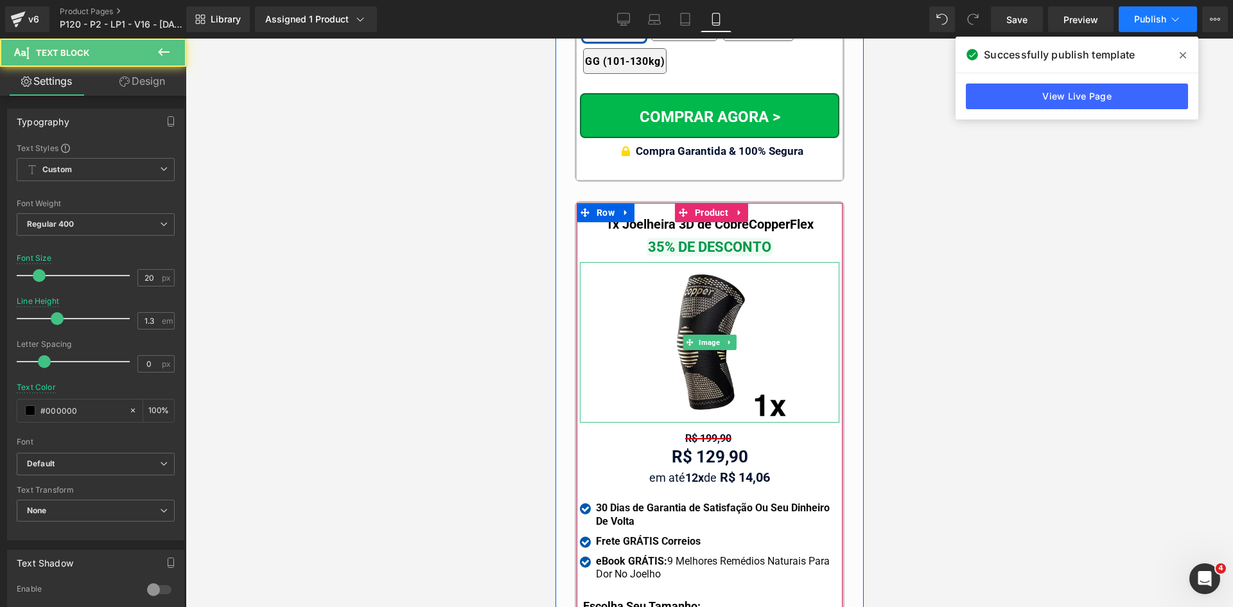
click at [1154, 28] on button "Publish" at bounding box center [1157, 19] width 78 height 26
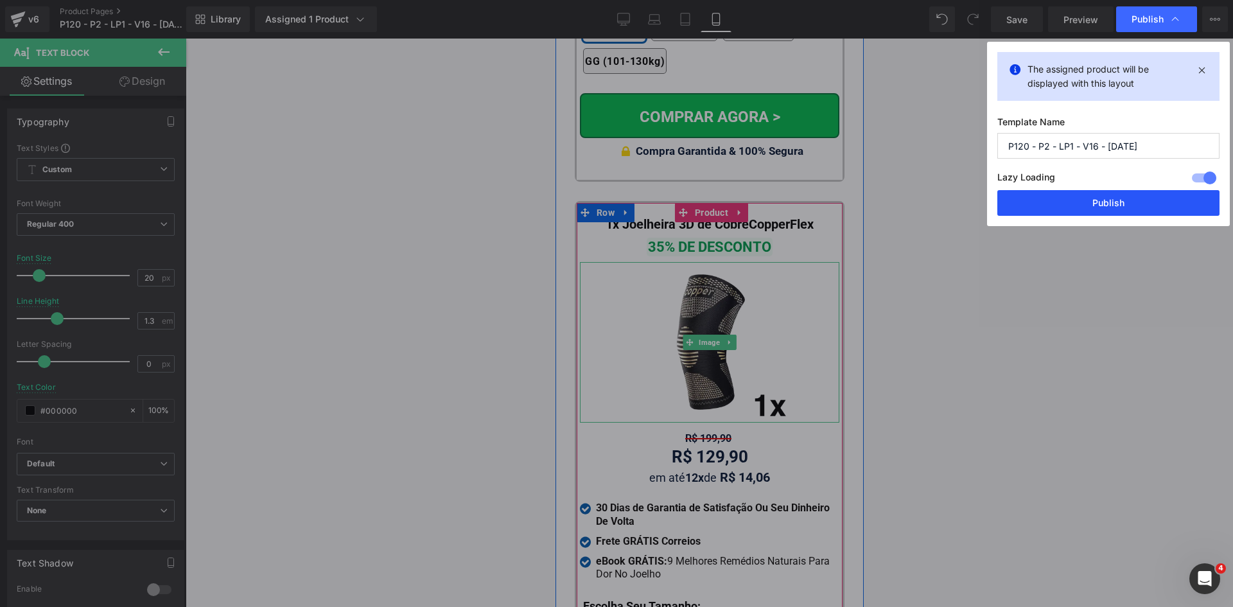
click at [0, 0] on button "Publish" at bounding box center [0, 0] width 0 height 0
